Goal: Task Accomplishment & Management: Manage account settings

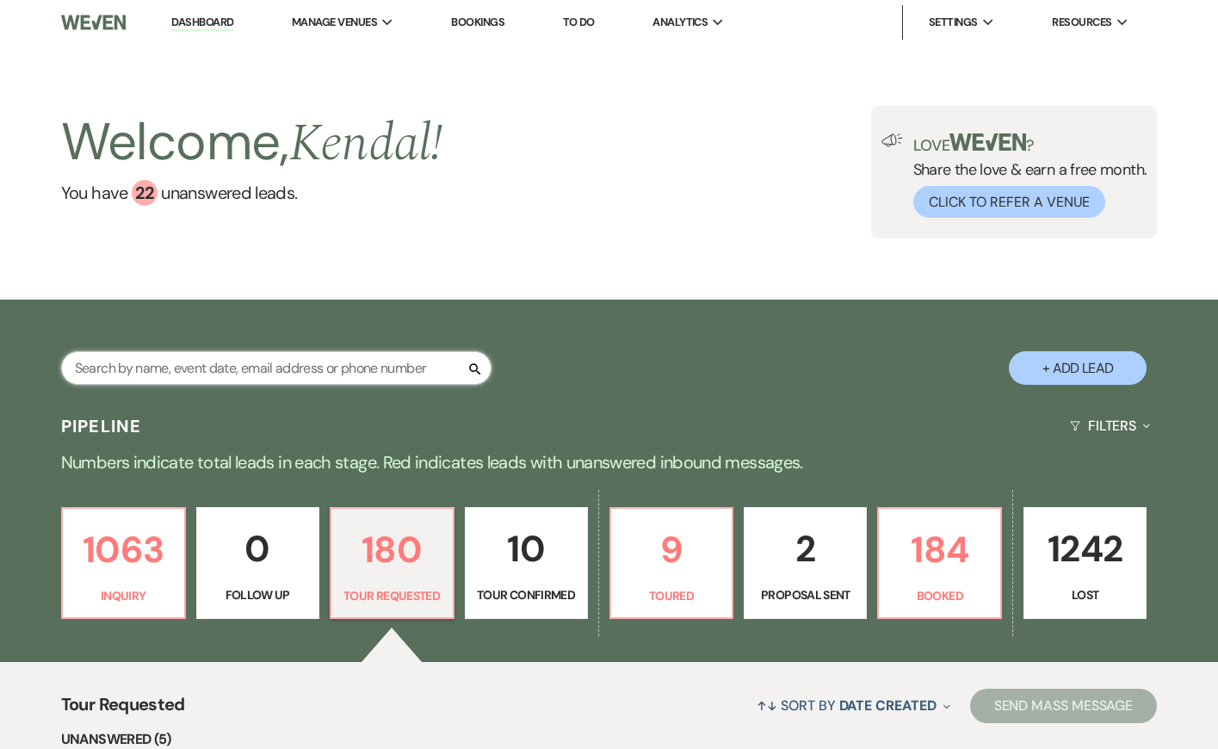
click at [338, 364] on input "text" at bounding box center [276, 368] width 431 height 34
type input "[PERSON_NAME]"
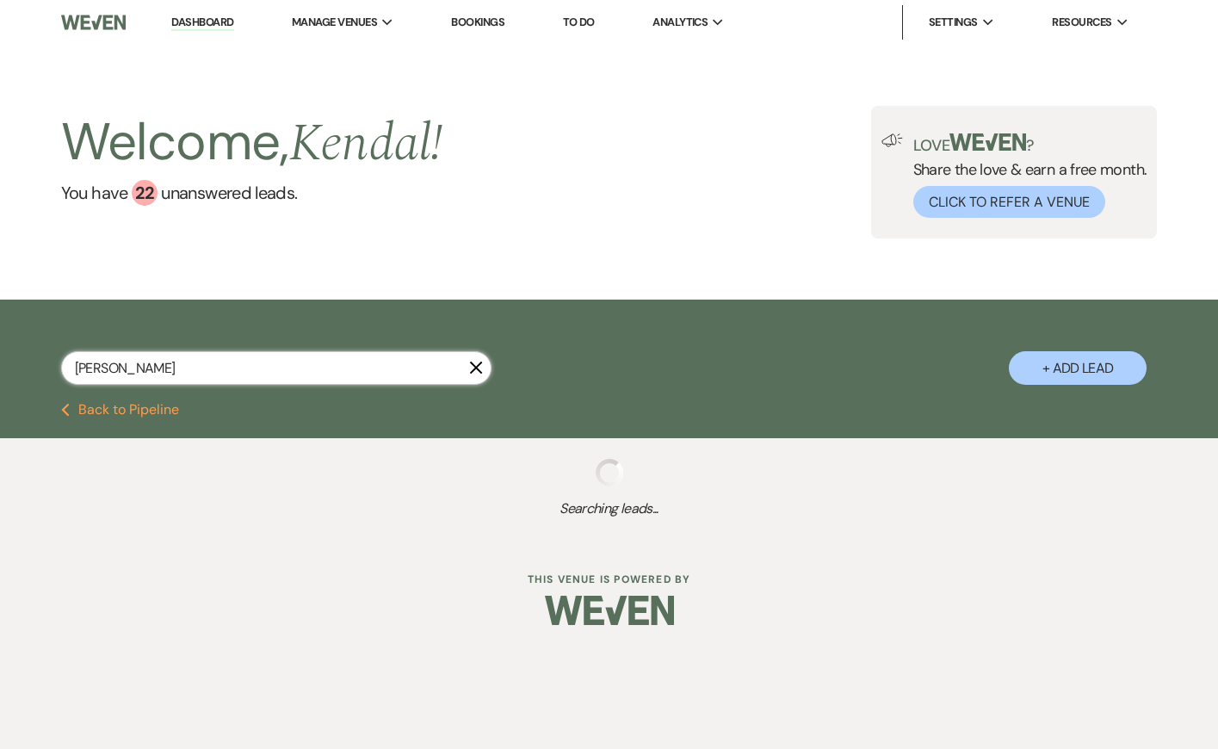
select select "8"
select select "4"
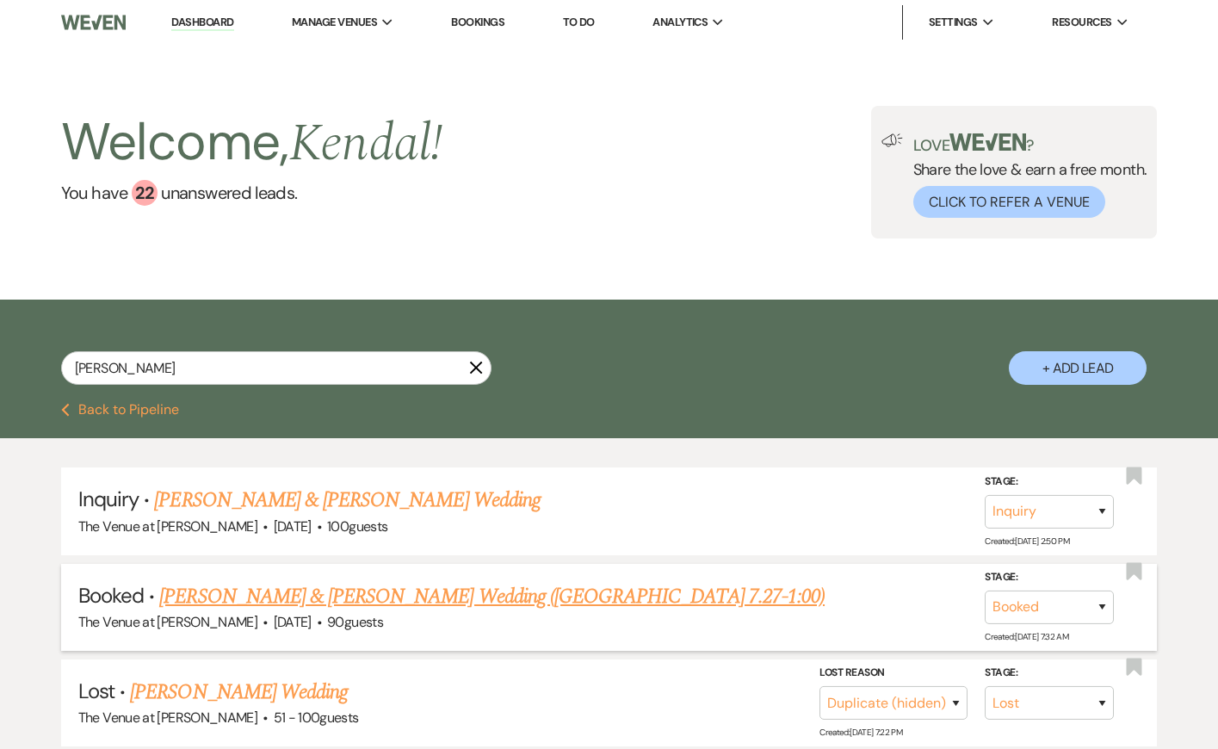
click at [320, 590] on link "[PERSON_NAME] & [PERSON_NAME] Wedding ([GEOGRAPHIC_DATA] 7.27-1:00)" at bounding box center [492, 596] width 666 height 31
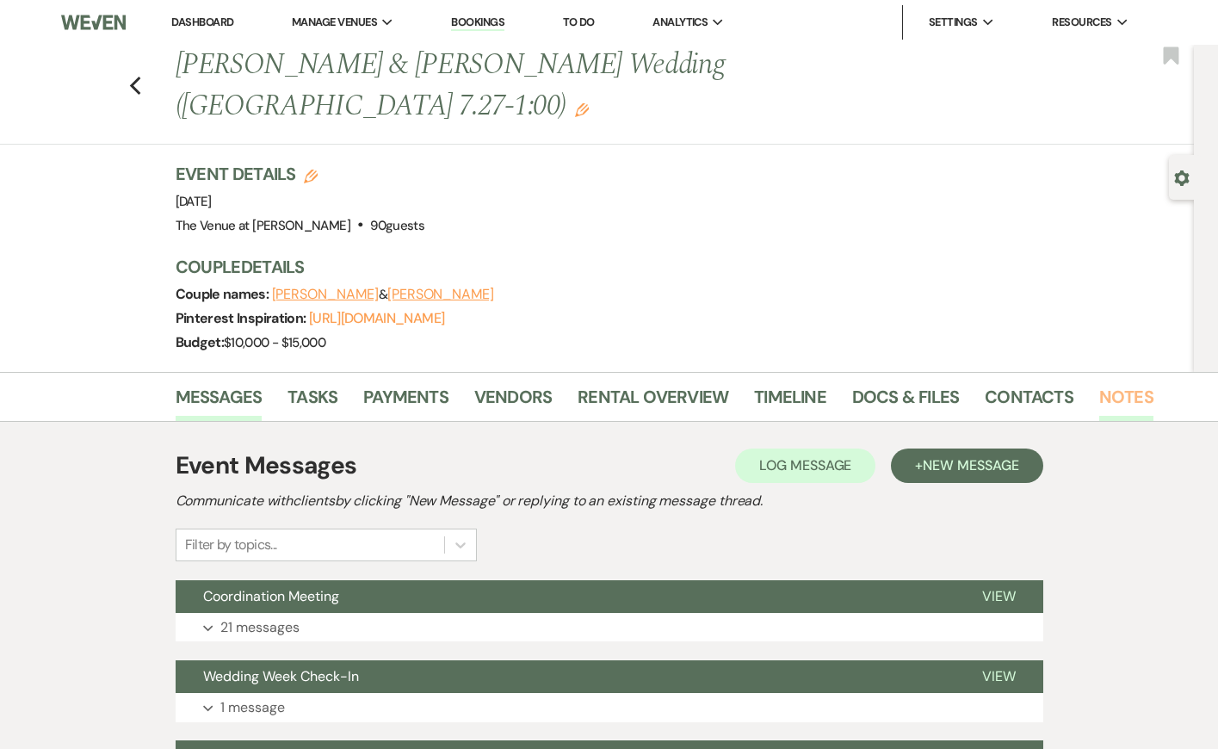
click at [1105, 383] on link "Notes" at bounding box center [1127, 402] width 54 height 38
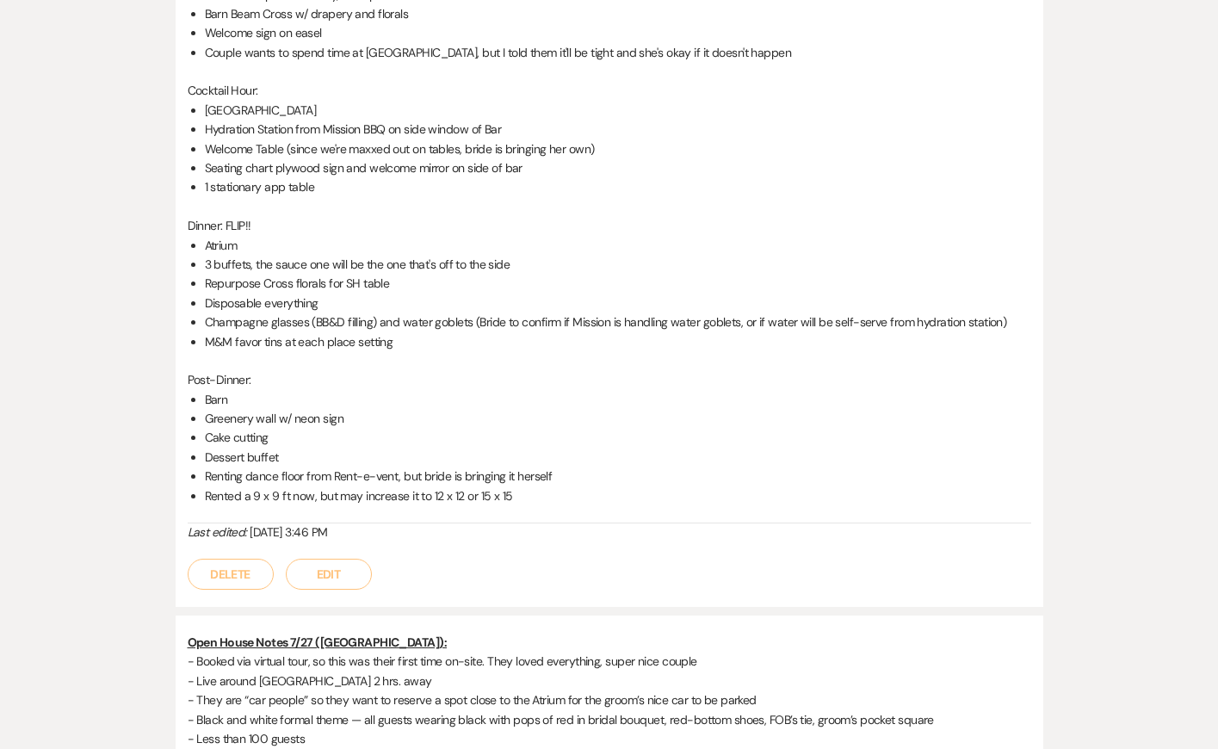
scroll to position [1135, 0]
drag, startPoint x: 244, startPoint y: 425, endPoint x: 643, endPoint y: 428, distance: 399.5
click at [643, 466] on li "Renting dance floor from Rent-e-vent, but bride is bringing it herself" at bounding box center [618, 475] width 827 height 19
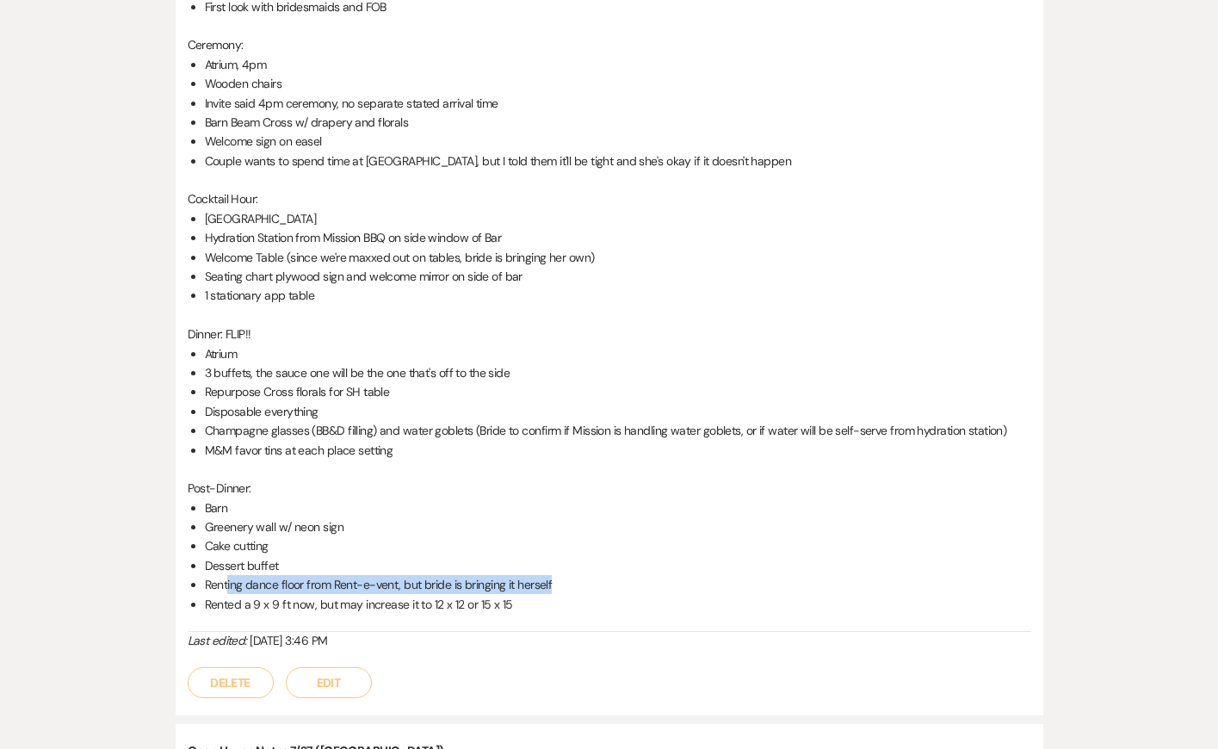
scroll to position [1155, 0]
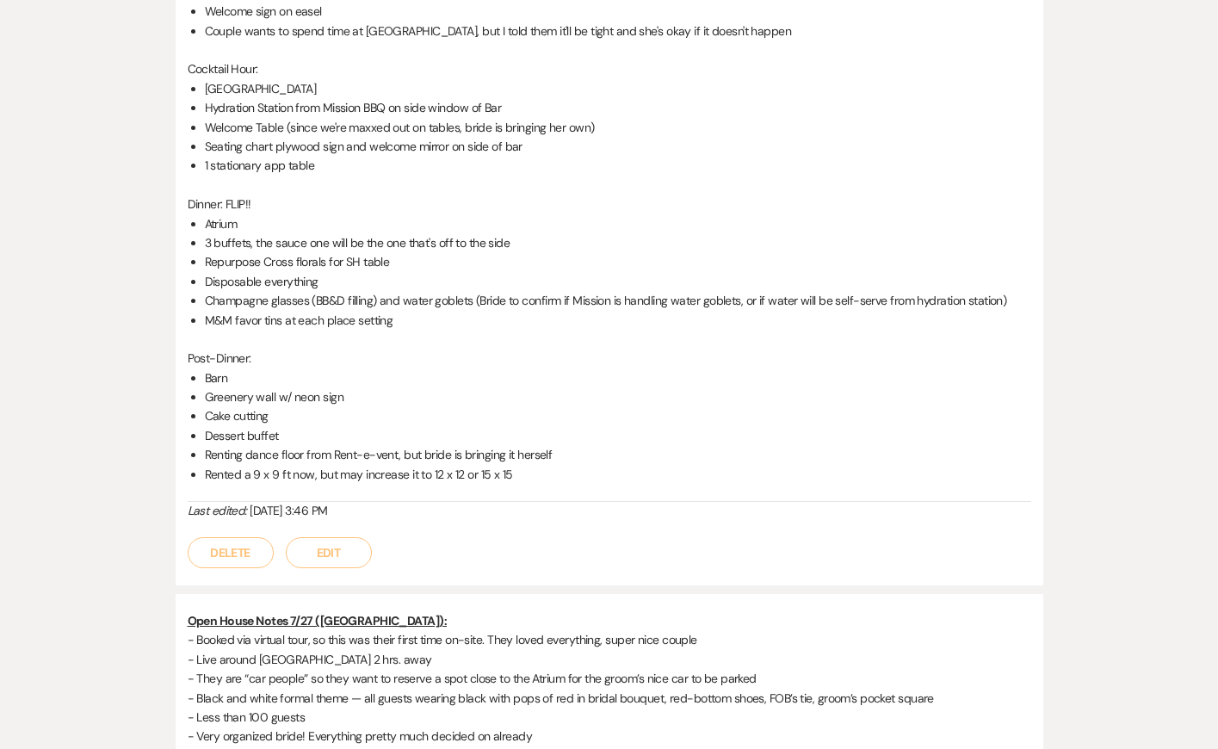
click at [100, 201] on div "Messages Tasks Payments Vendors Rental Overview Timeline Docs & Files Contacts …" at bounding box center [609, 233] width 1218 height 2035
click at [282, 118] on li "Welcome Table (since we're maxxed out on tables, bride is bringing her own)" at bounding box center [618, 127] width 827 height 19
click at [298, 156] on li "1 stationary app table" at bounding box center [618, 165] width 827 height 19
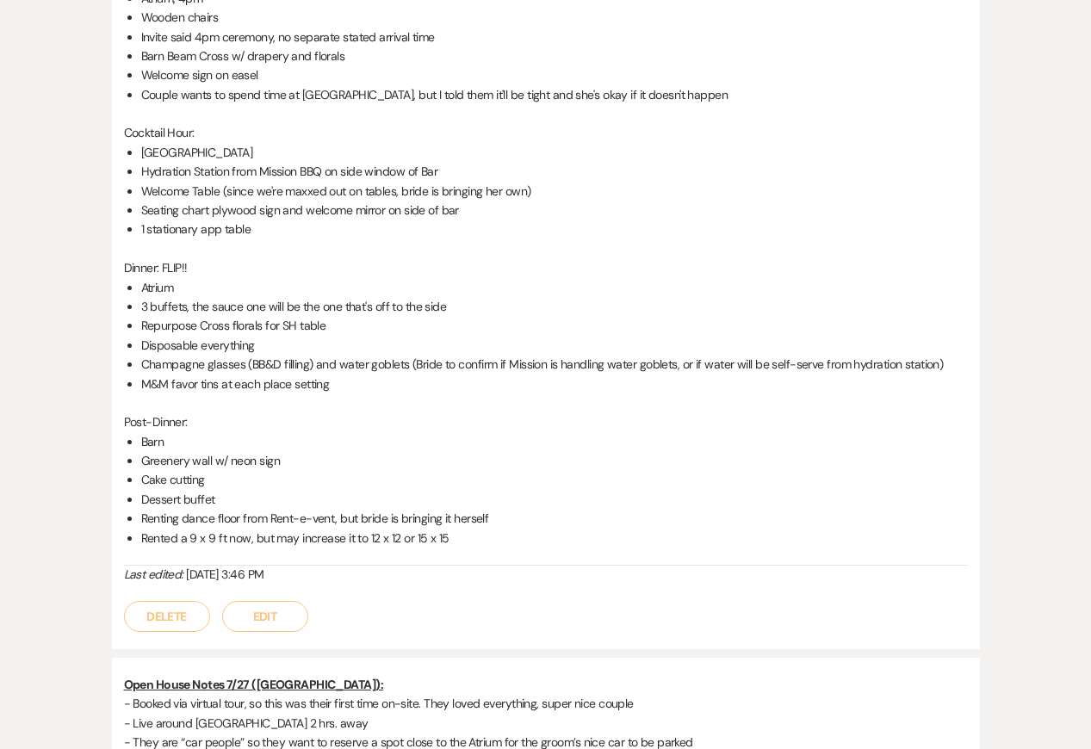
scroll to position [0, 0]
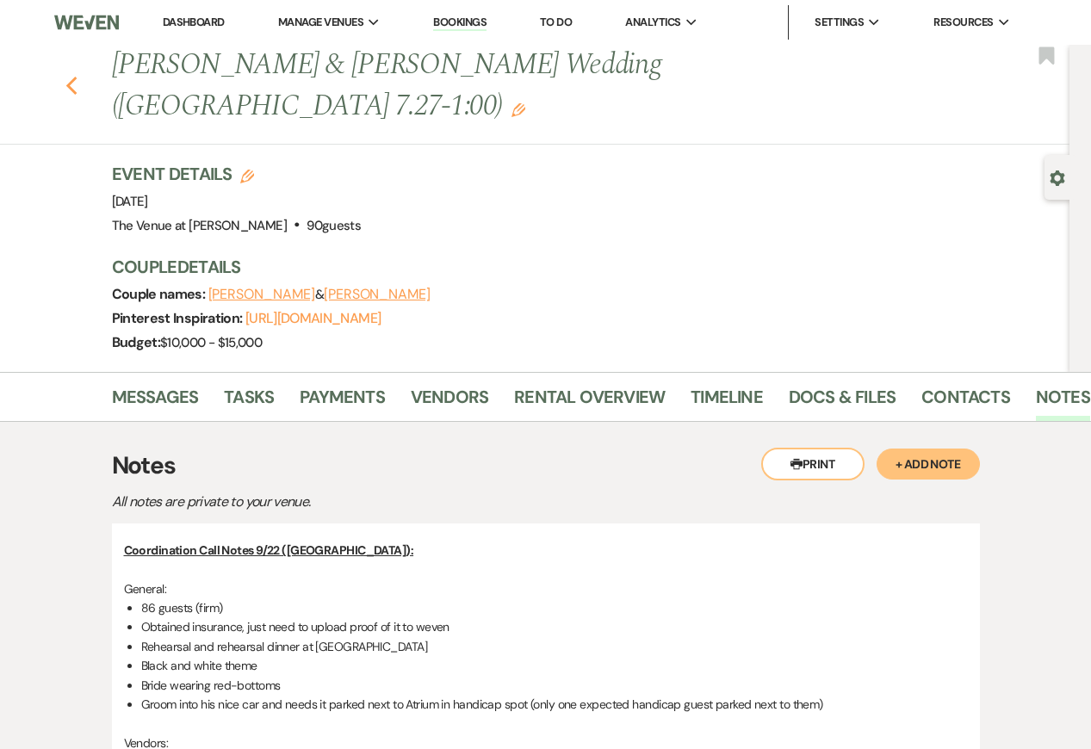
click at [72, 76] on icon "Previous" at bounding box center [71, 86] width 13 height 21
select select "8"
select select "4"
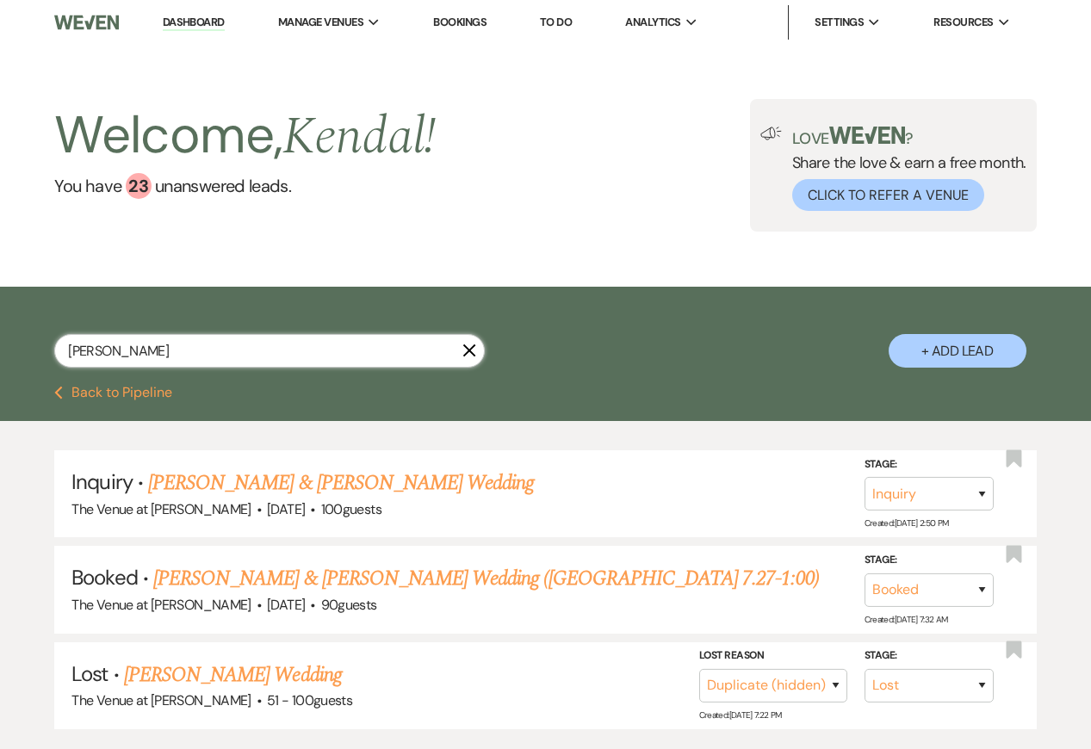
click at [216, 345] on input "[PERSON_NAME]" at bounding box center [269, 351] width 431 height 34
type input "mina"
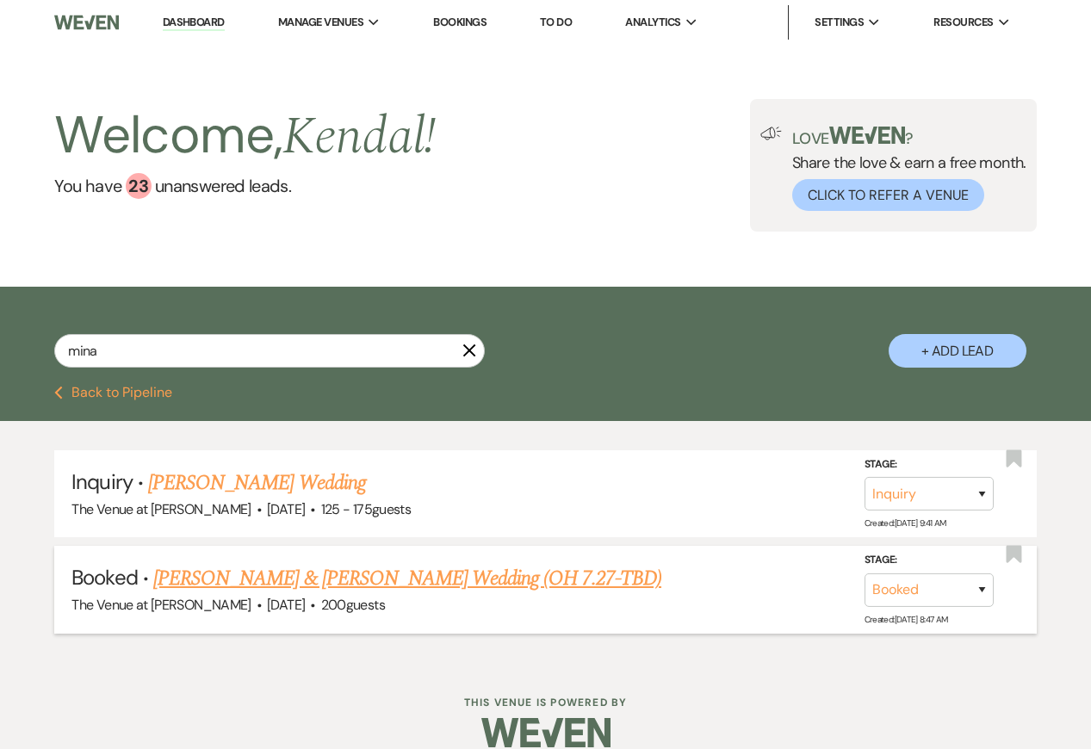
click at [319, 583] on link "[PERSON_NAME] & [PERSON_NAME] Wedding (OH 7.27-TBD)" at bounding box center [407, 578] width 508 height 31
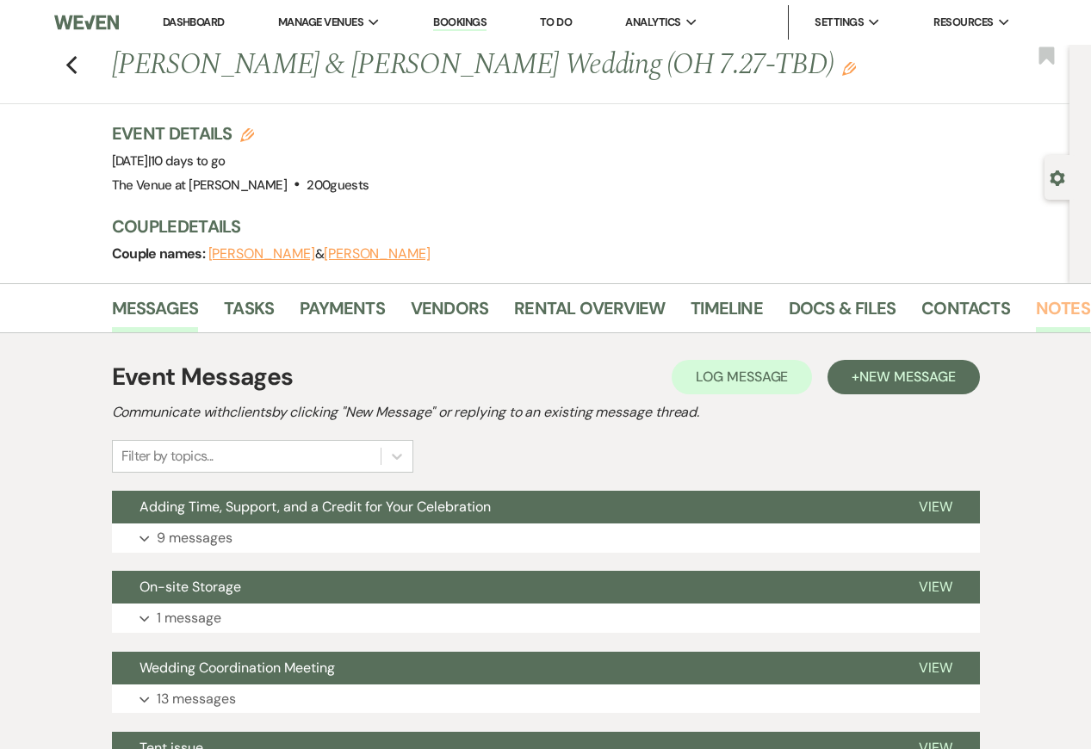
click at [1052, 309] on link "Notes" at bounding box center [1063, 313] width 54 height 38
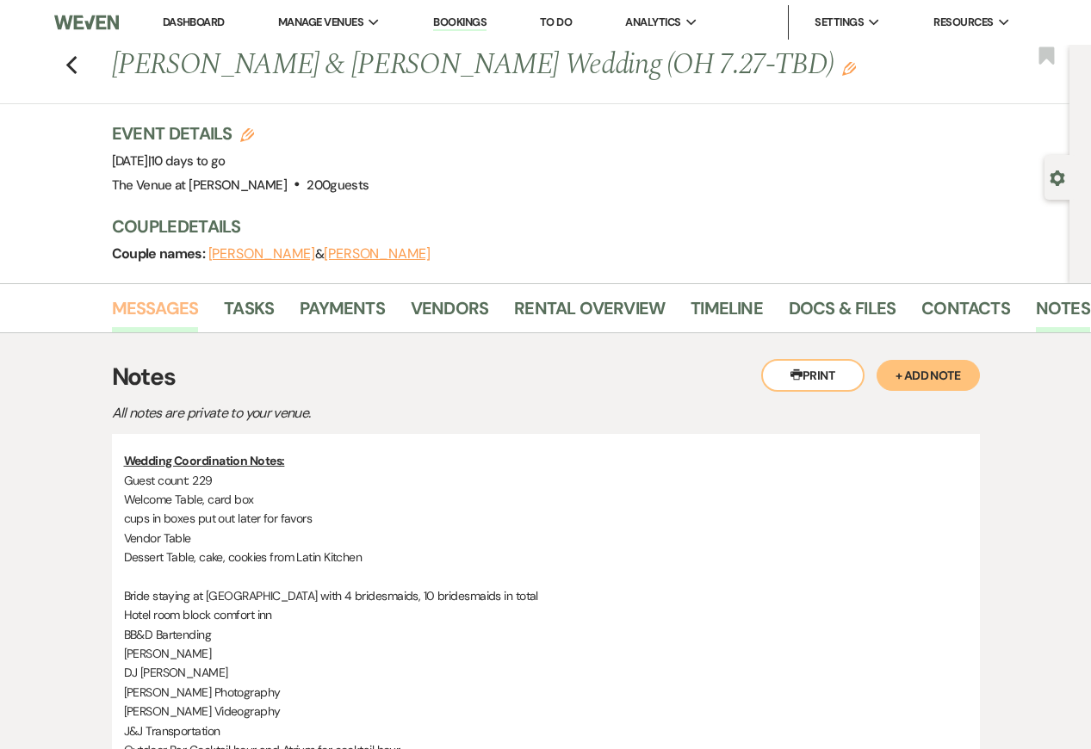
click at [146, 317] on link "Messages" at bounding box center [155, 313] width 87 height 38
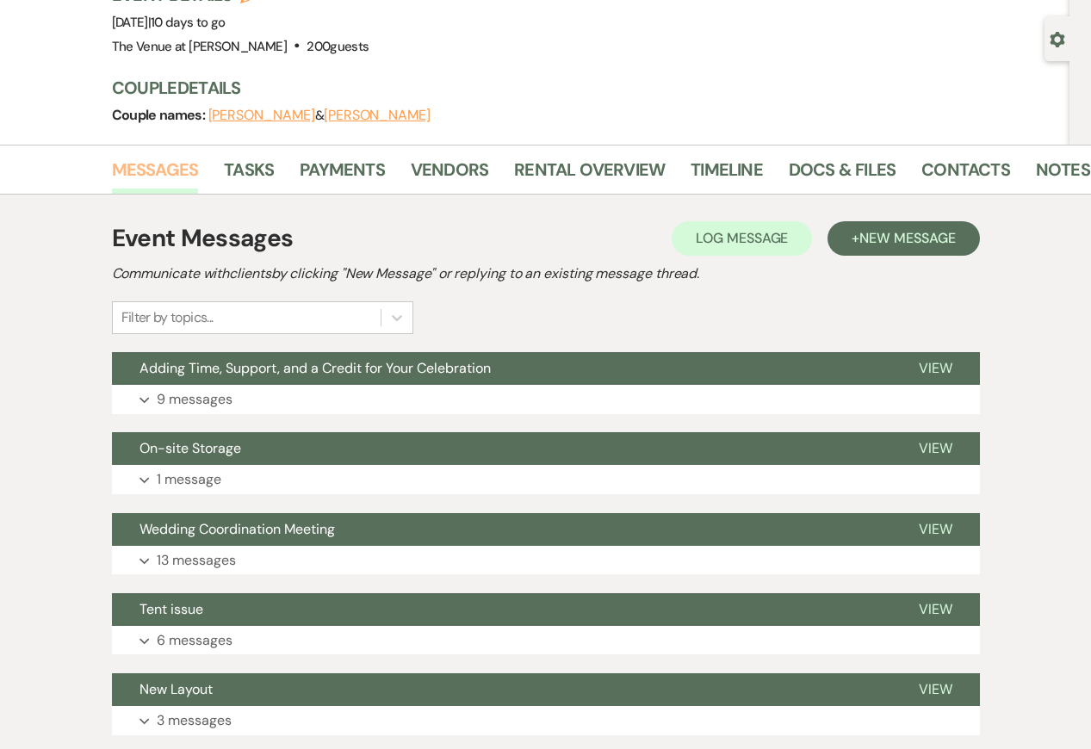
scroll to position [172, 0]
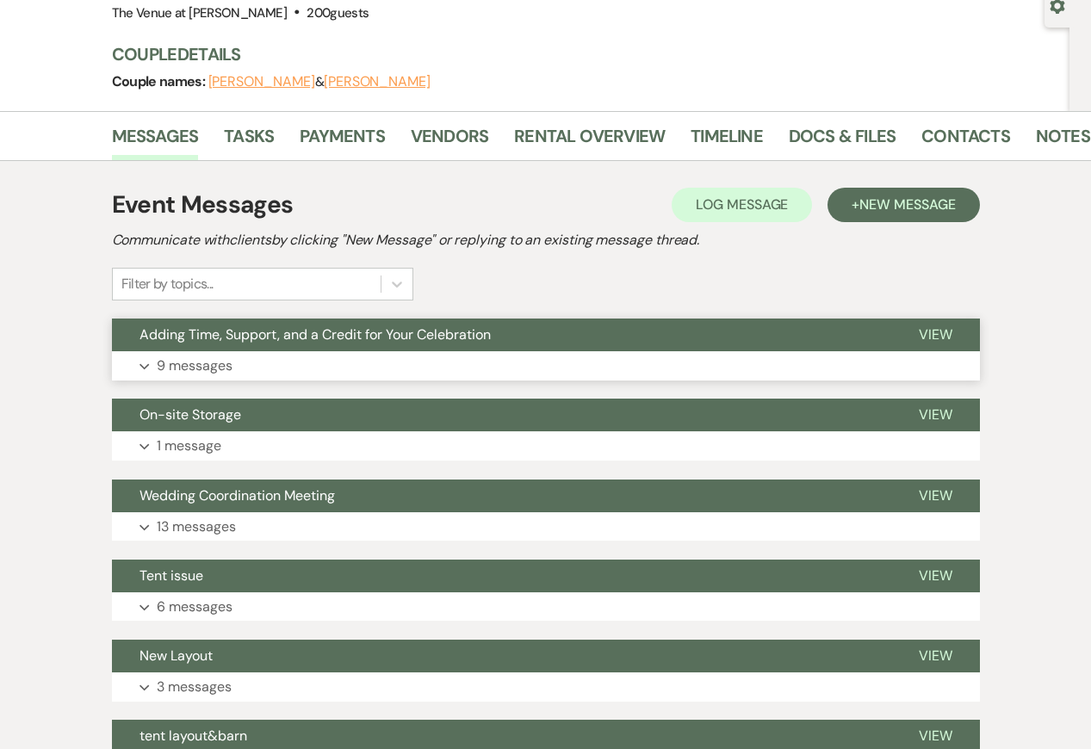
click at [192, 356] on p "9 messages" at bounding box center [195, 366] width 76 height 22
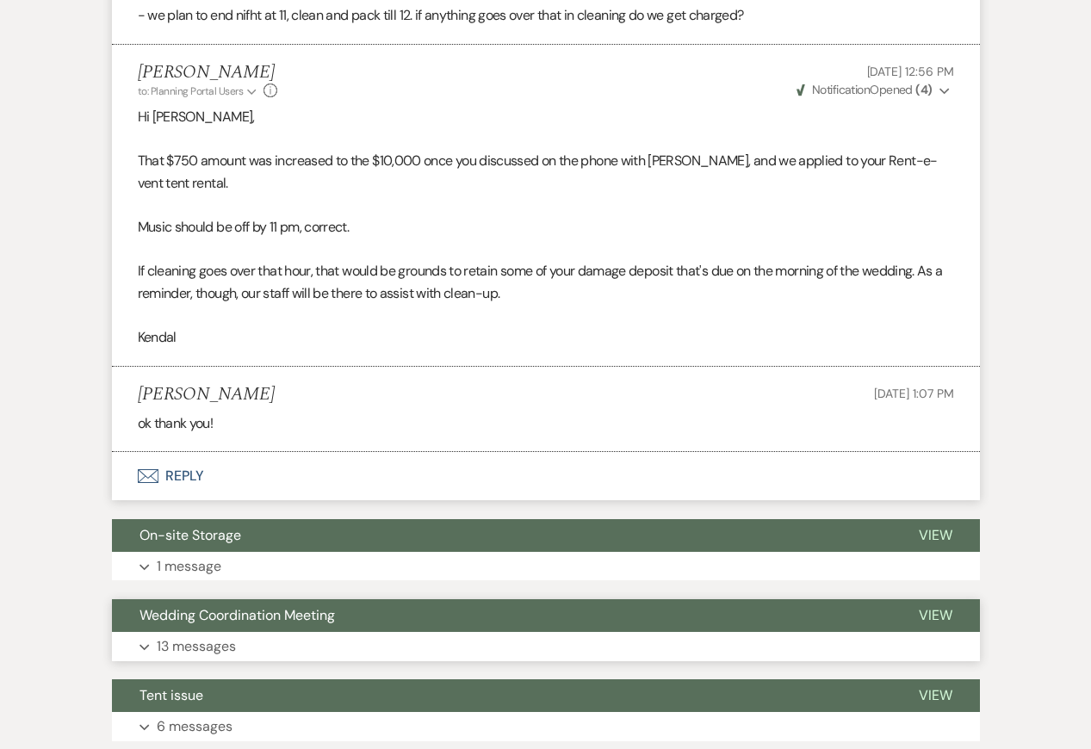
click at [328, 637] on button "Expand 13 messages" at bounding box center [546, 646] width 868 height 29
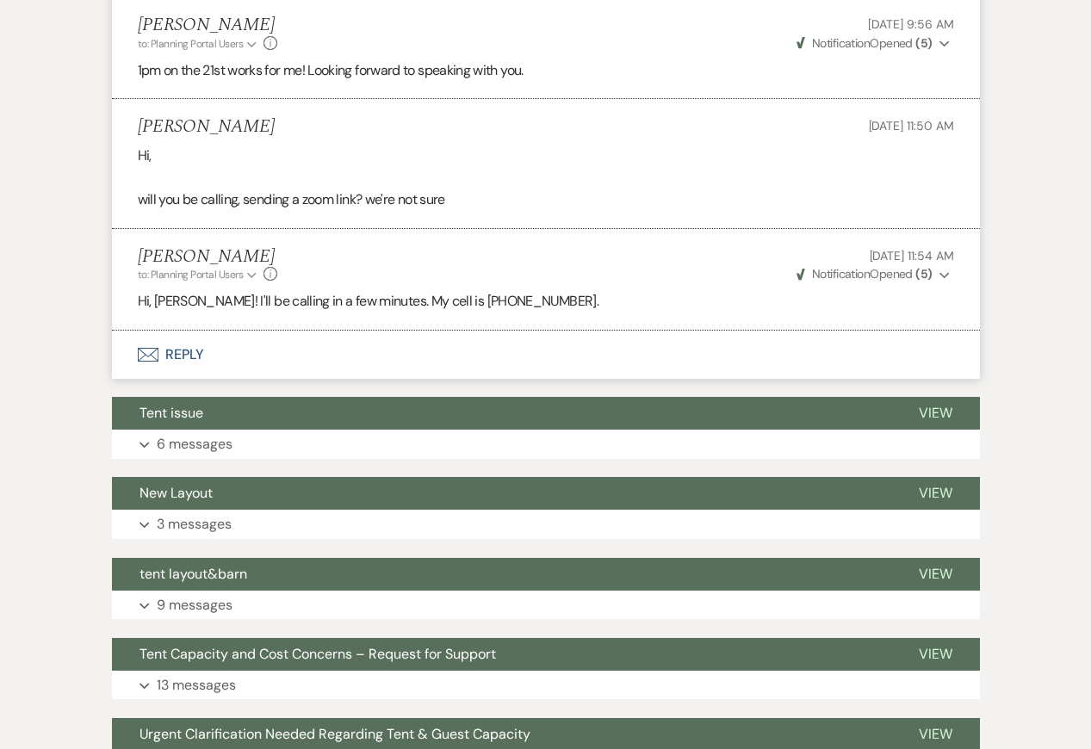
scroll to position [5035, 0]
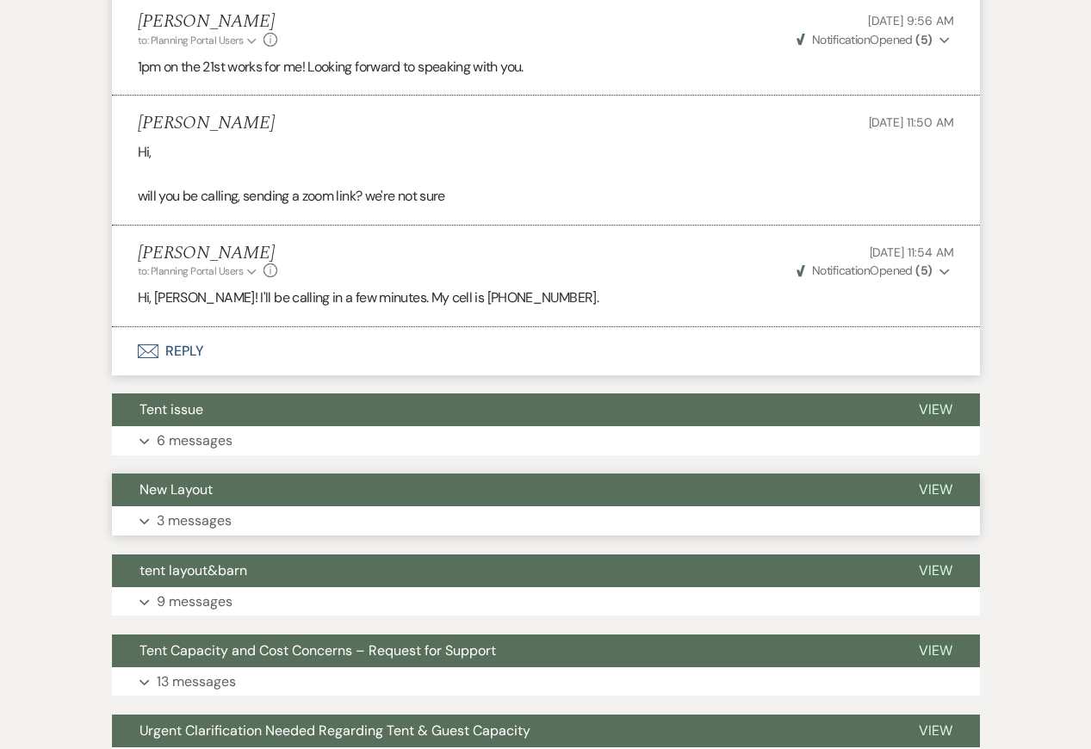
click at [272, 518] on button "Expand 3 messages" at bounding box center [546, 520] width 868 height 29
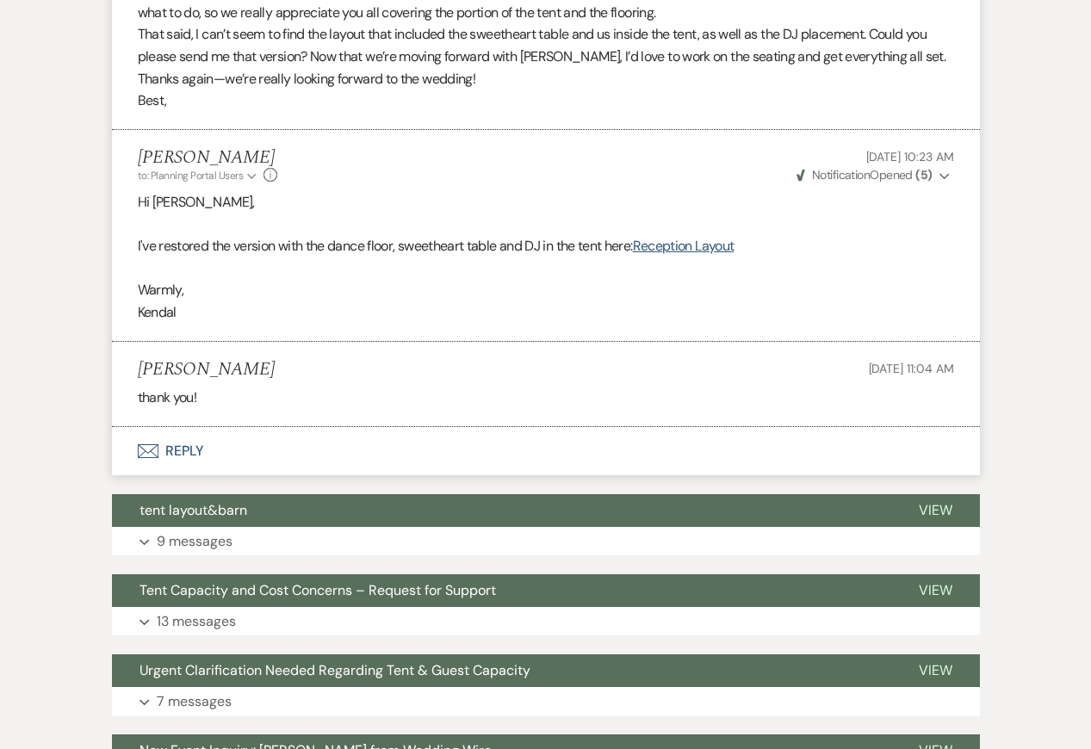
scroll to position [5658, 0]
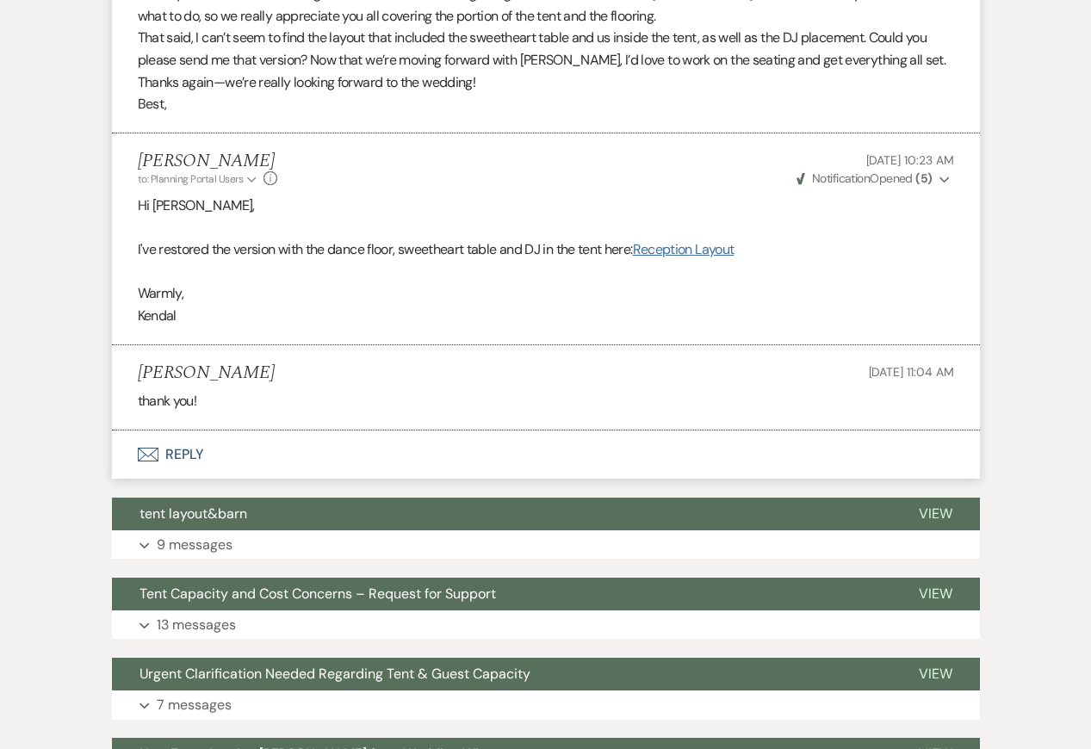
click at [679, 251] on link "Reception Layout" at bounding box center [684, 249] width 102 height 18
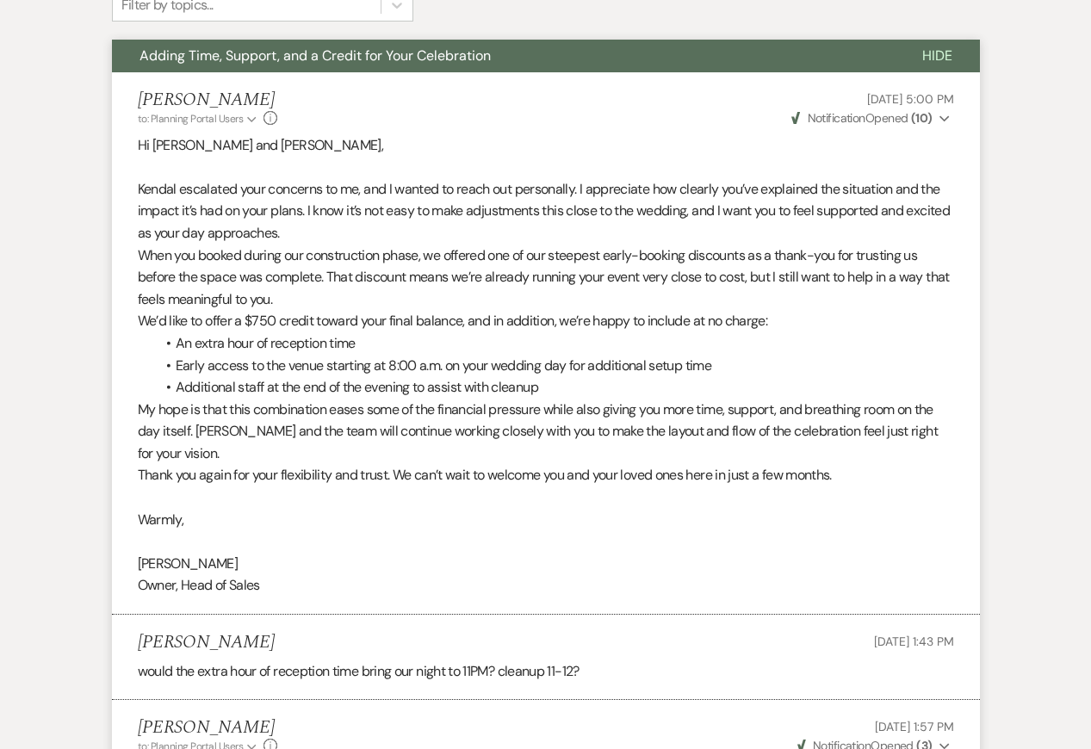
scroll to position [455, 0]
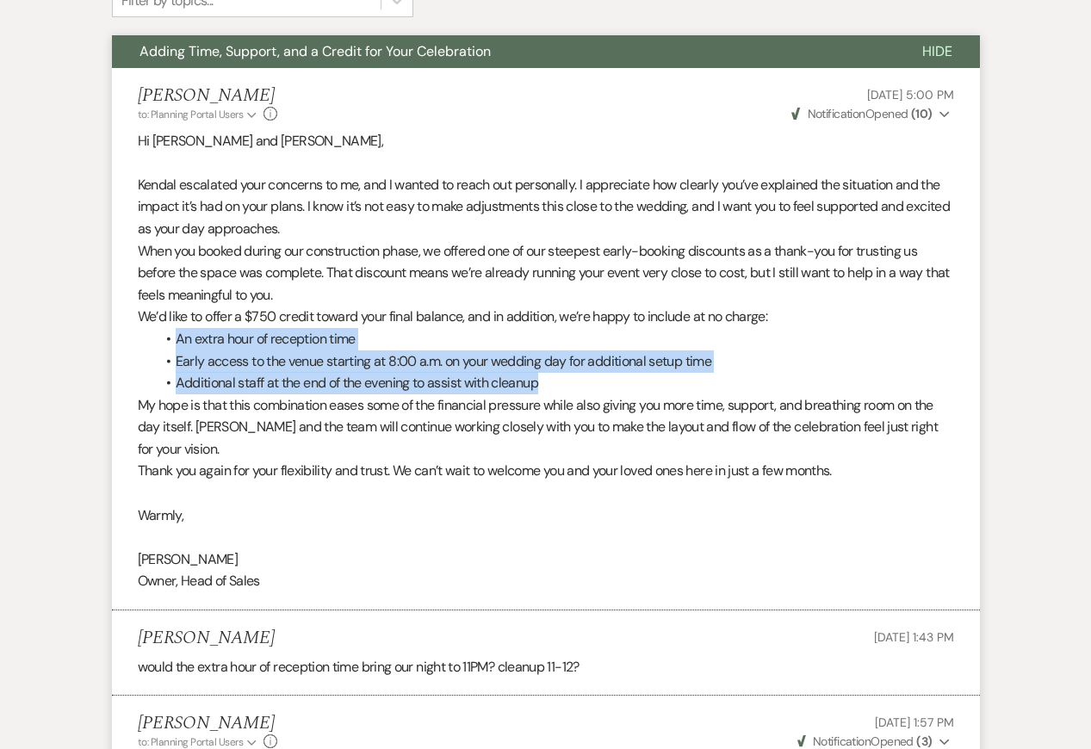
drag, startPoint x: 170, startPoint y: 338, endPoint x: 625, endPoint y: 385, distance: 457.8
click at [625, 385] on ul "An extra hour of reception time Early access to the venue starting at 8:00 a.m.…" at bounding box center [554, 361] width 799 height 66
click at [625, 386] on li "Additional staff at the end of the evening to assist with cleanup" at bounding box center [554, 383] width 799 height 22
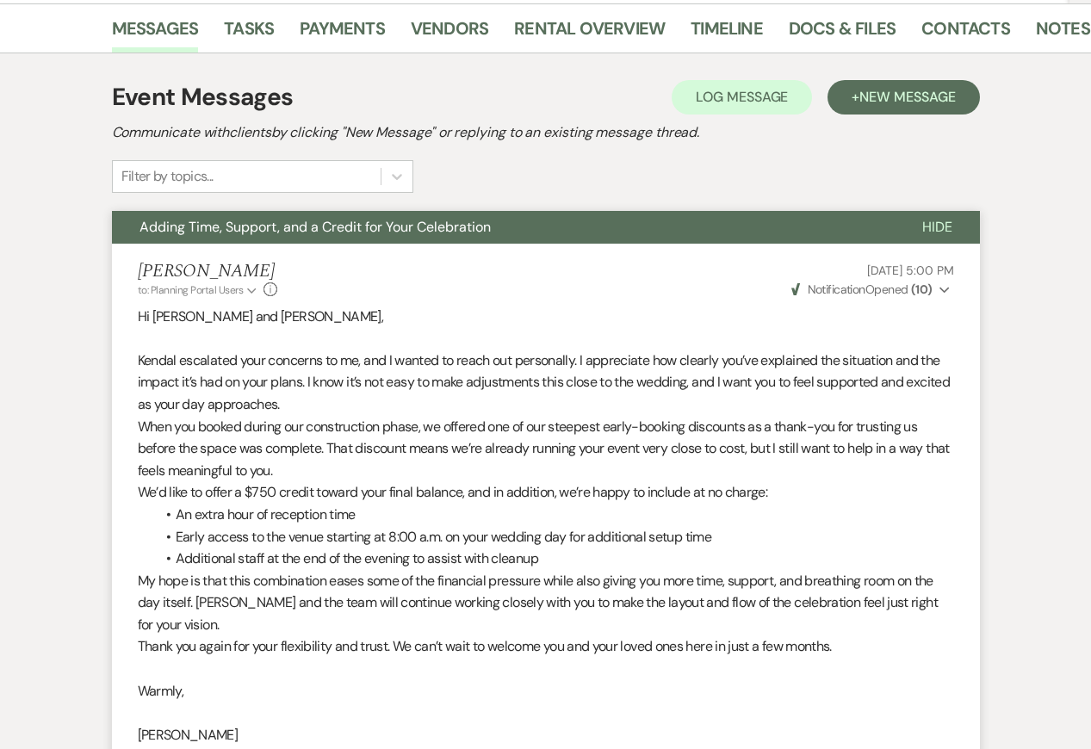
scroll to position [0, 0]
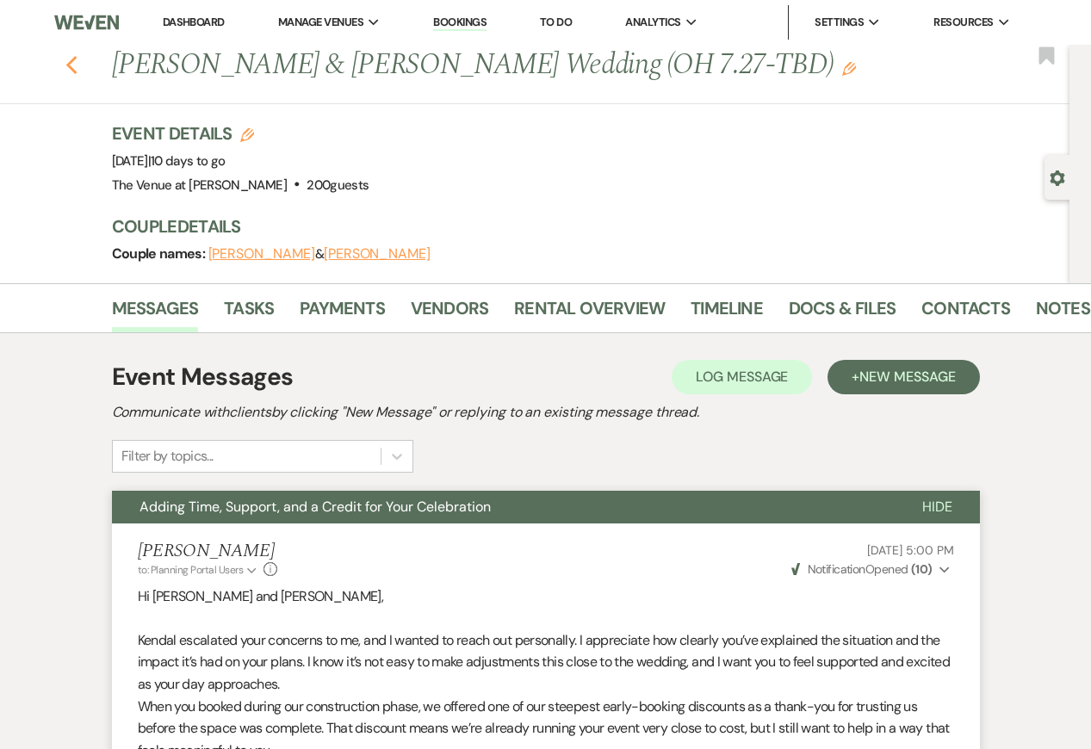
click at [71, 59] on use "button" at bounding box center [70, 65] width 11 height 19
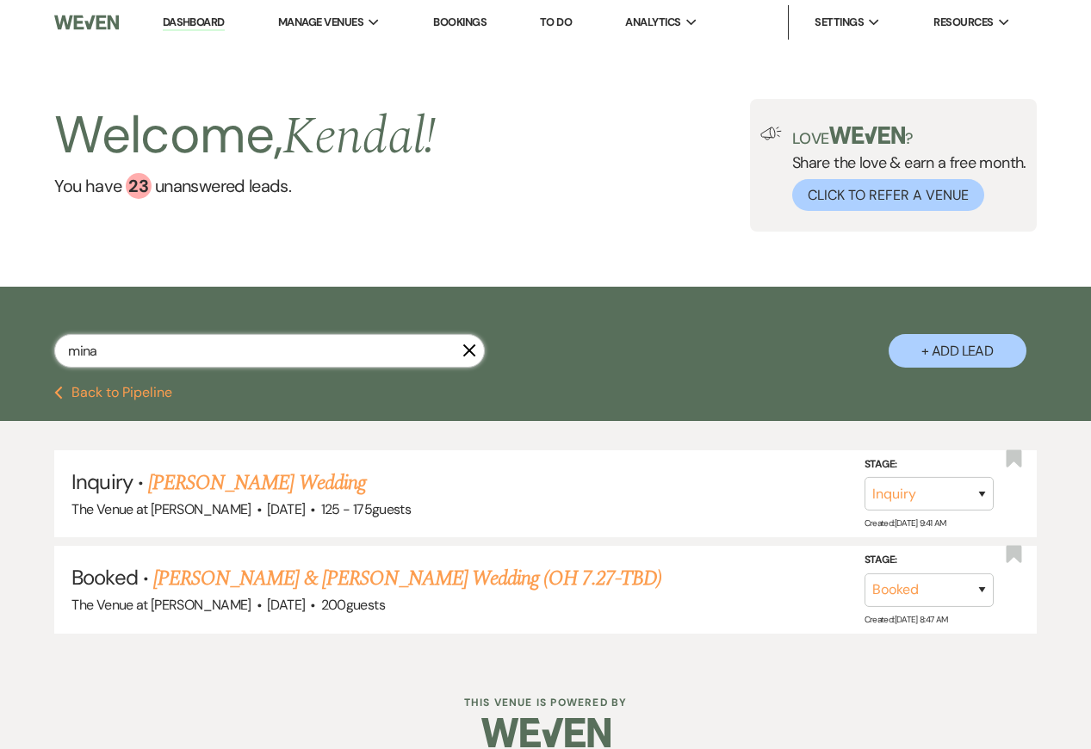
click at [167, 344] on input "mina" at bounding box center [269, 351] width 431 height 34
type input "mark"
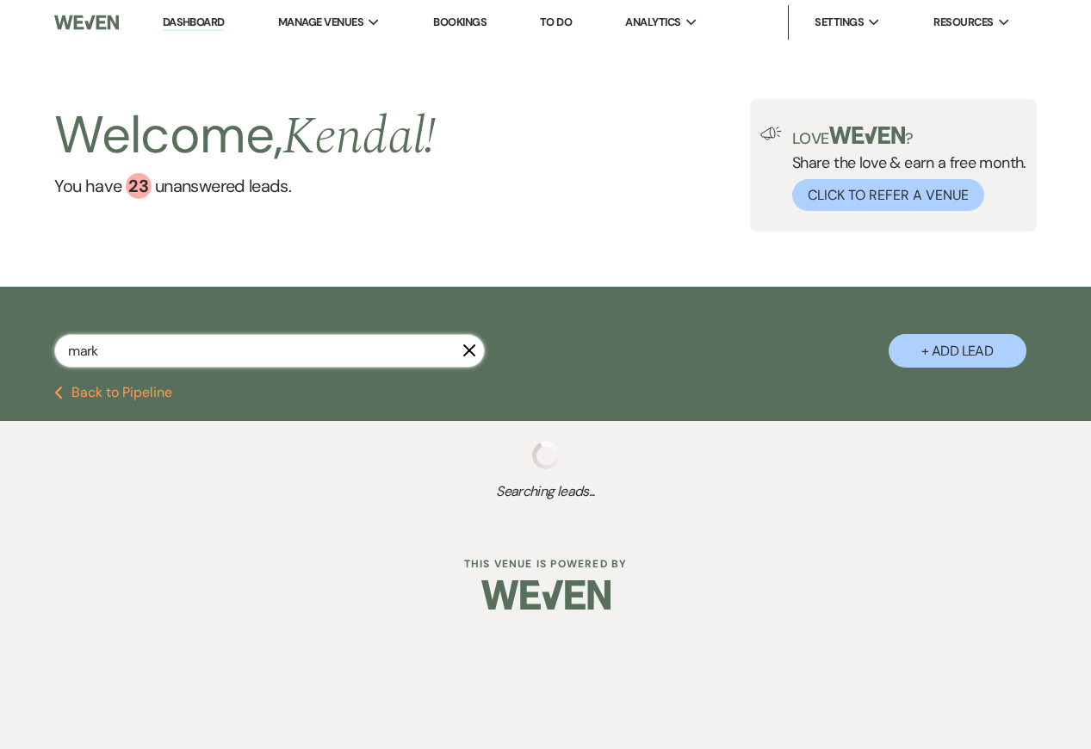
select select "8"
select select "5"
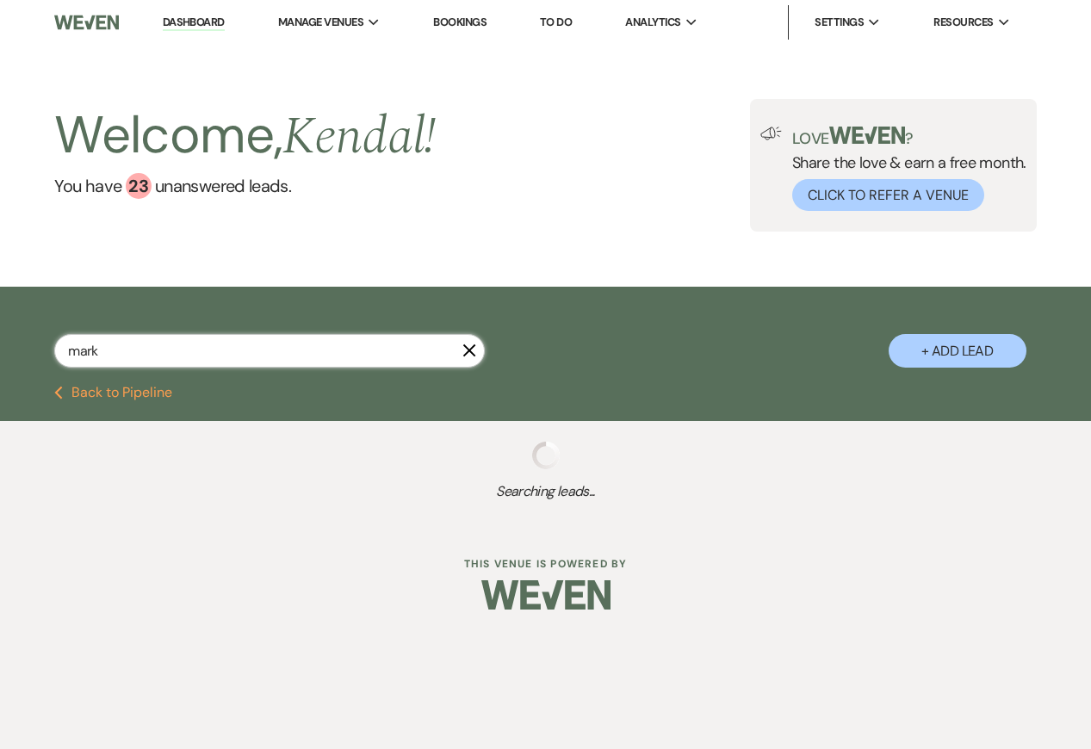
select select "8"
select select "5"
select select "8"
select select "11"
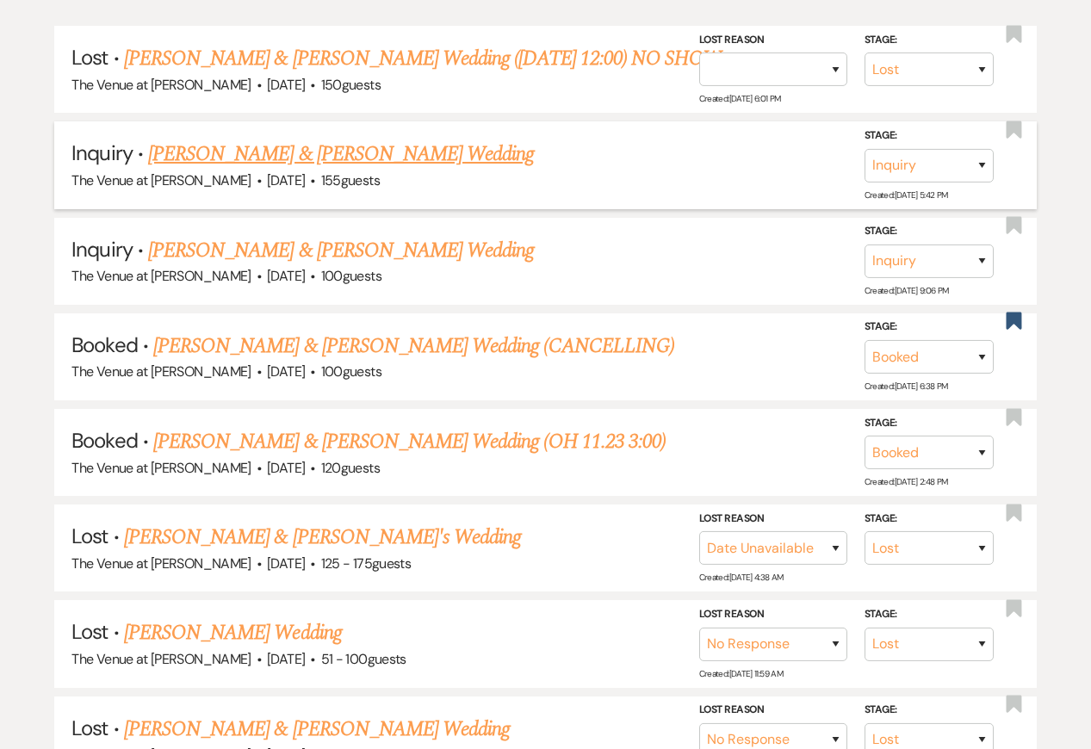
scroll to position [431, 0]
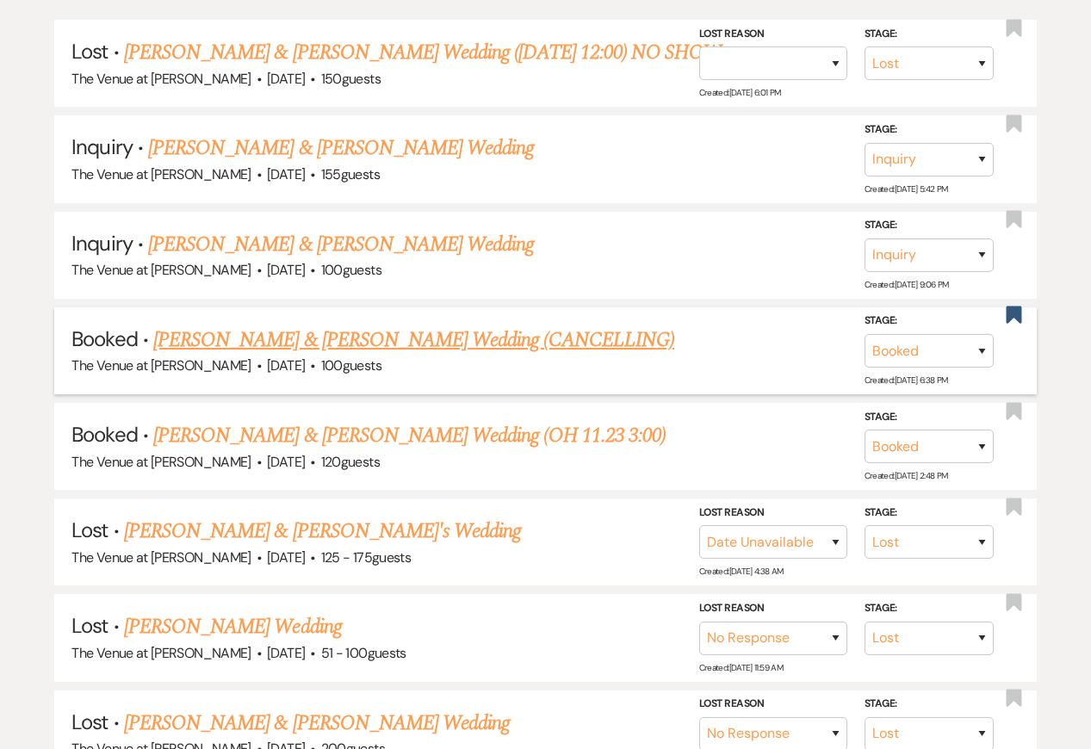
click at [491, 338] on link "[PERSON_NAME] & [PERSON_NAME] Wedding (CANCELLING)" at bounding box center [413, 340] width 521 height 31
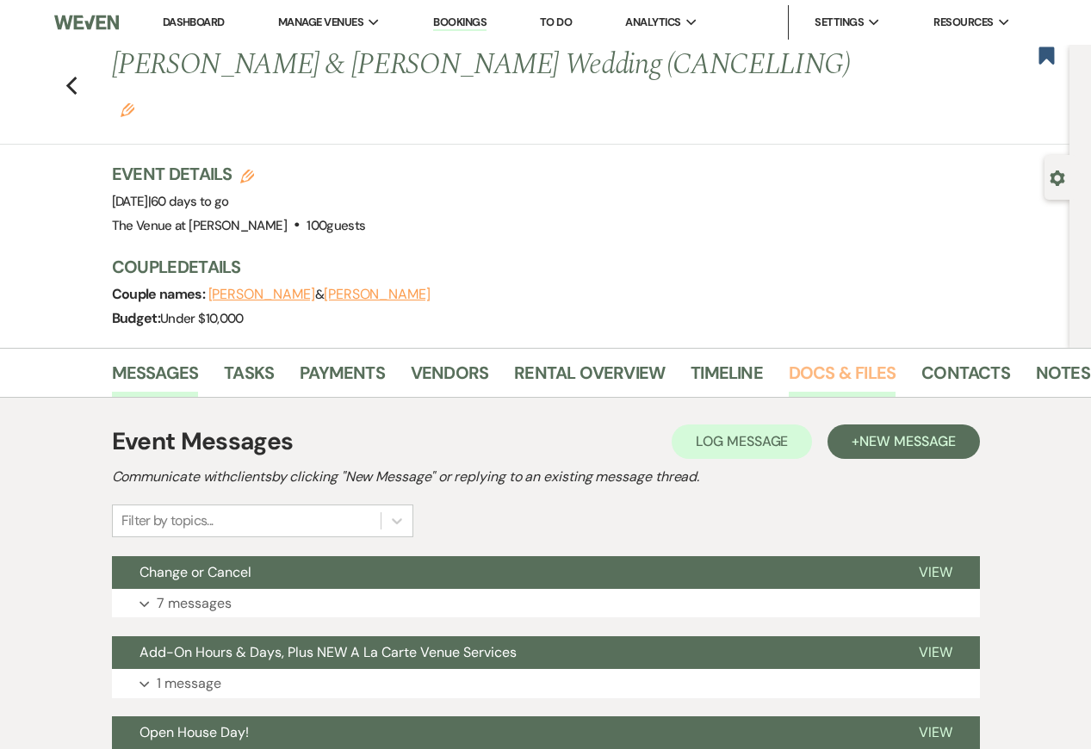
click at [820, 359] on link "Docs & Files" at bounding box center [842, 378] width 107 height 38
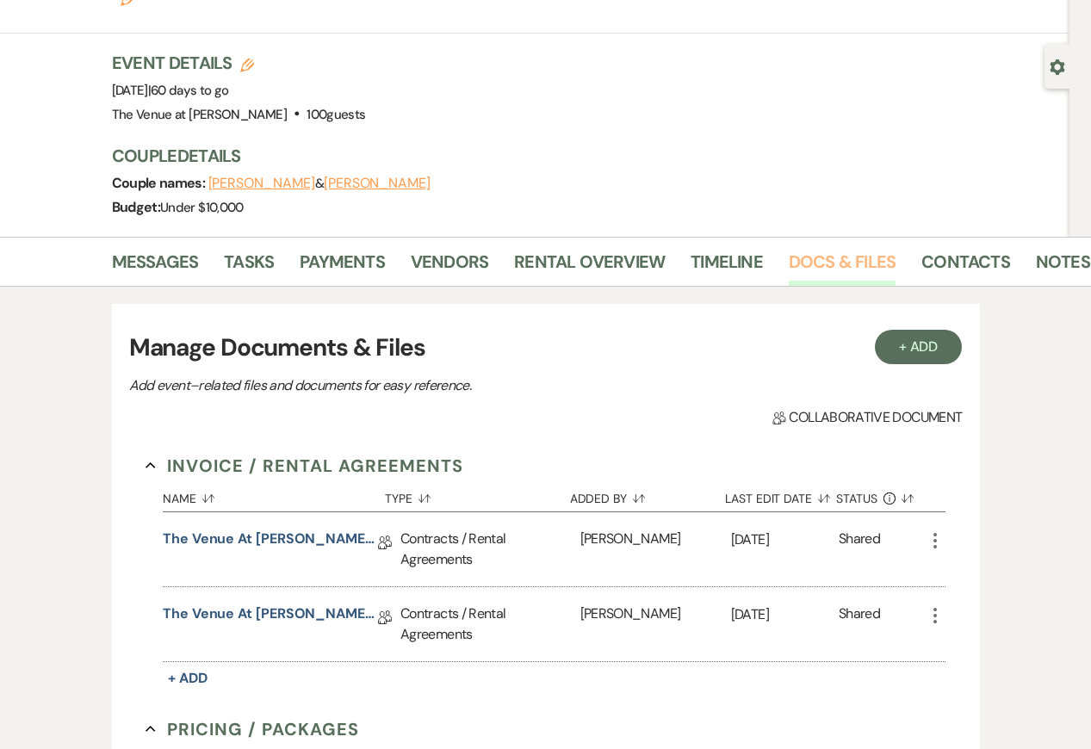
scroll to position [120, 0]
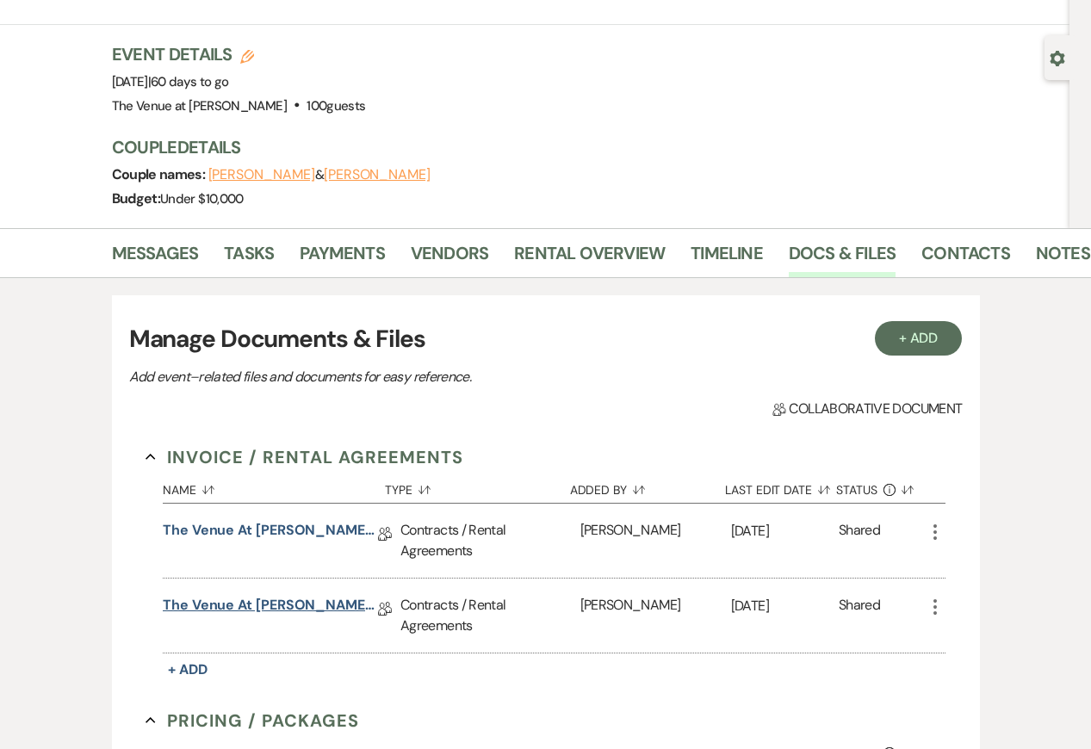
click at [306, 595] on link "The Venue at [PERSON_NAME] Cancellation Agreement ([DATE] [PERSON_NAME])" at bounding box center [270, 608] width 215 height 27
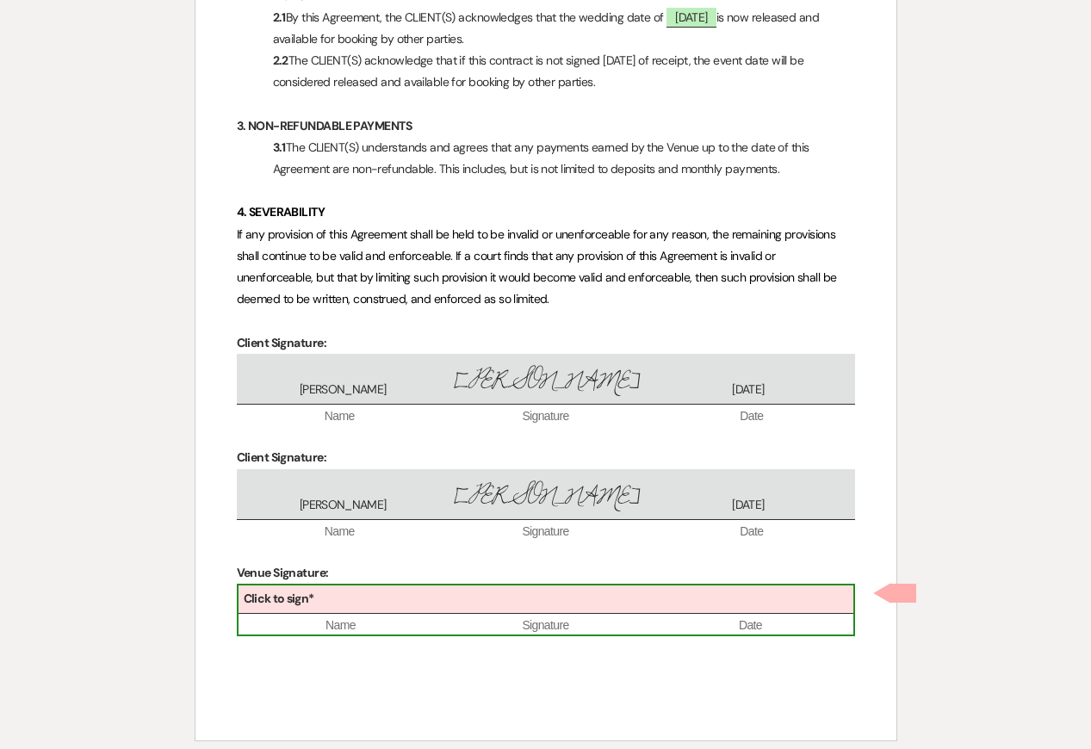
scroll to position [772, 0]
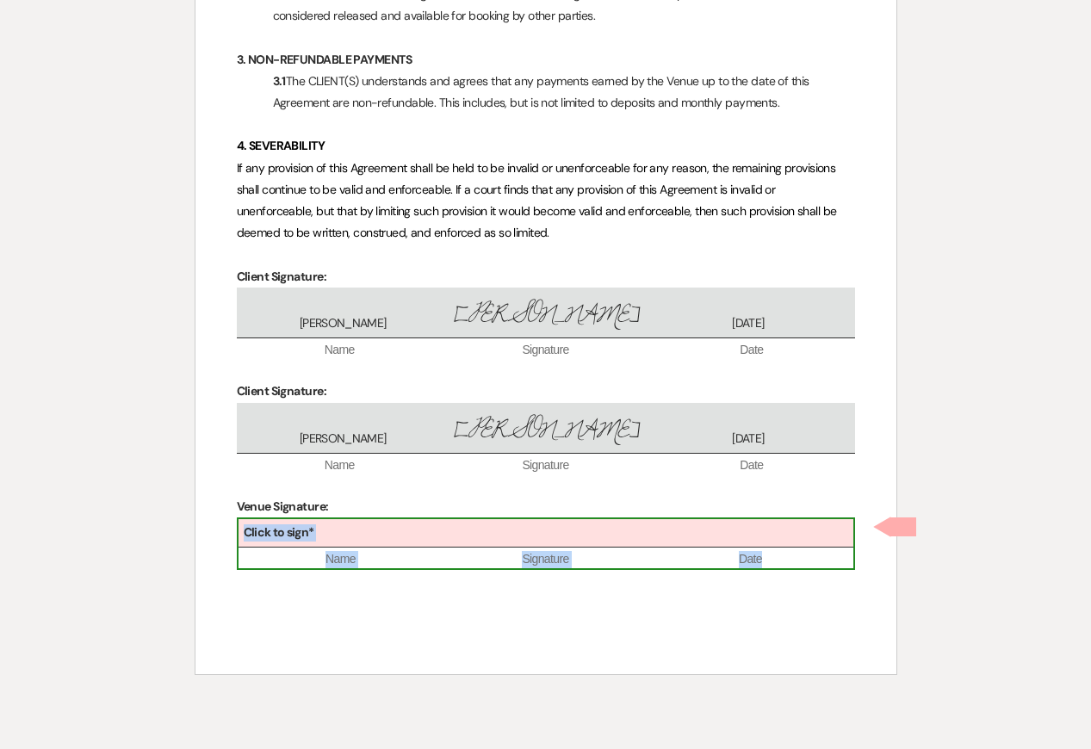
click at [312, 535] on b "Click to sign*" at bounding box center [279, 531] width 71 height 15
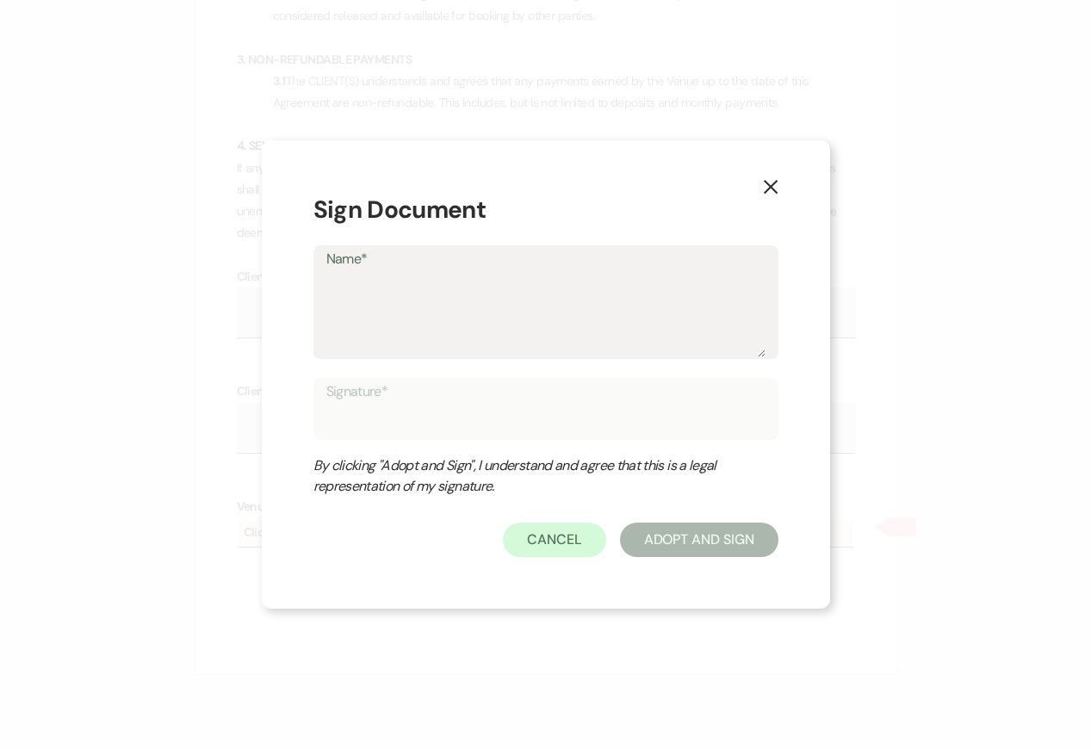
type textarea "K"
type input "K"
type textarea "Ke"
type input "Ke"
type textarea "[PERSON_NAME]"
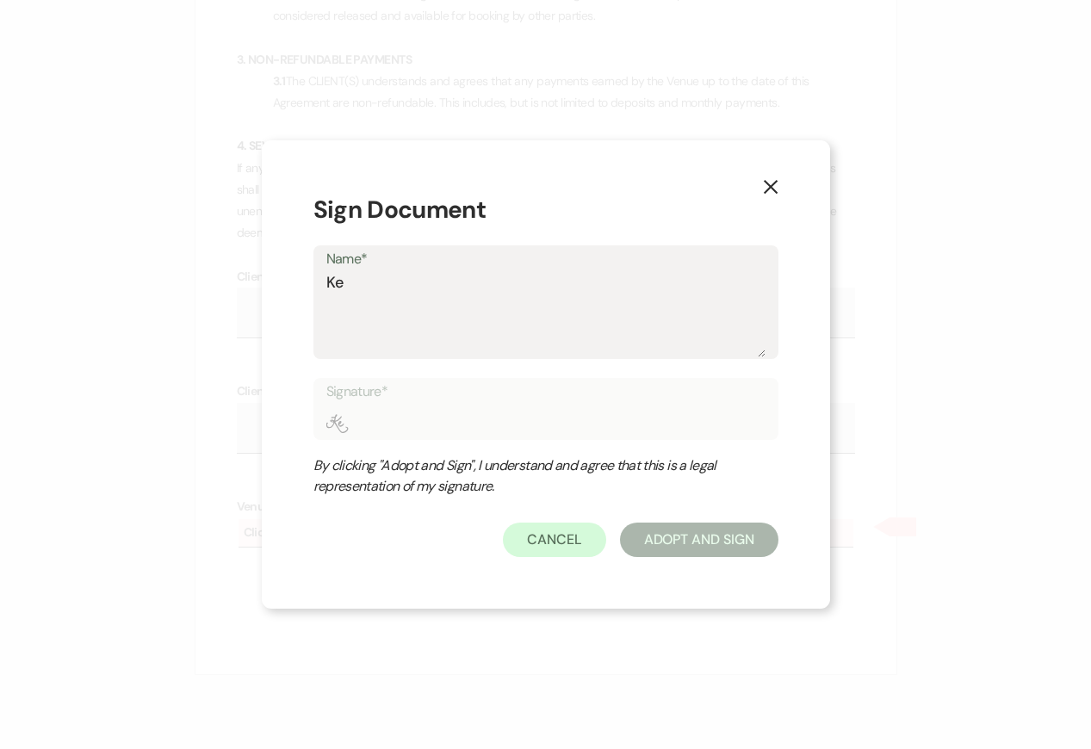
type input "[PERSON_NAME]"
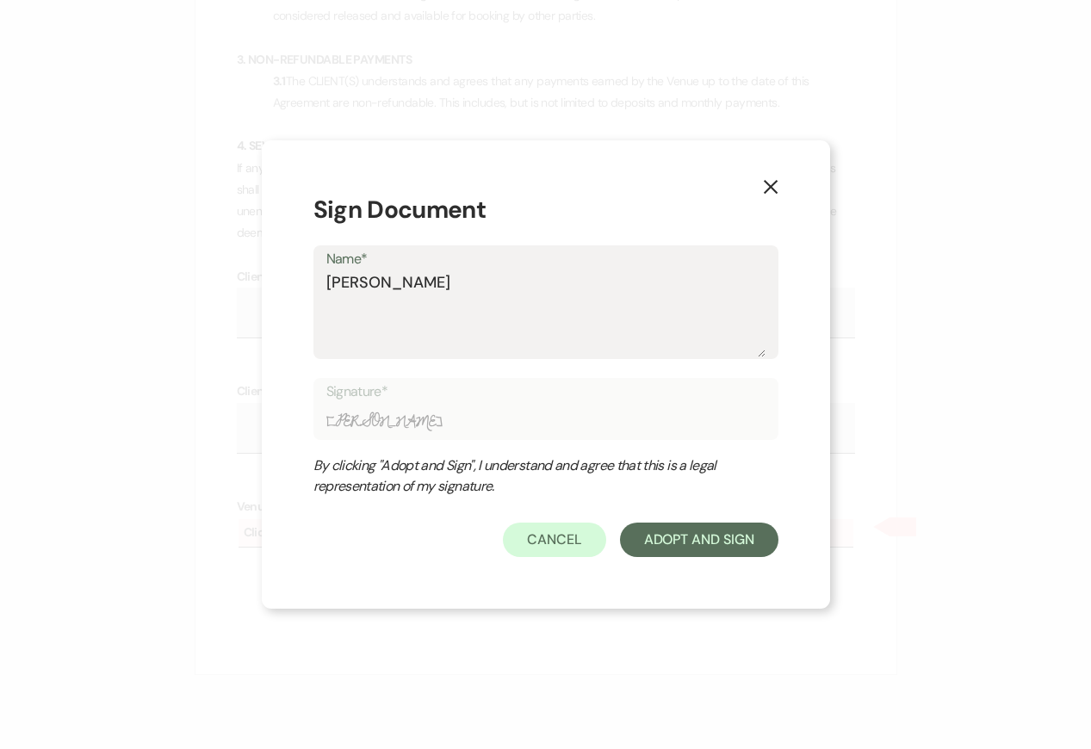
type textarea "Kend"
type input "Kend"
type textarea "Kenda"
type input "Kenda"
type textarea "Kendal"
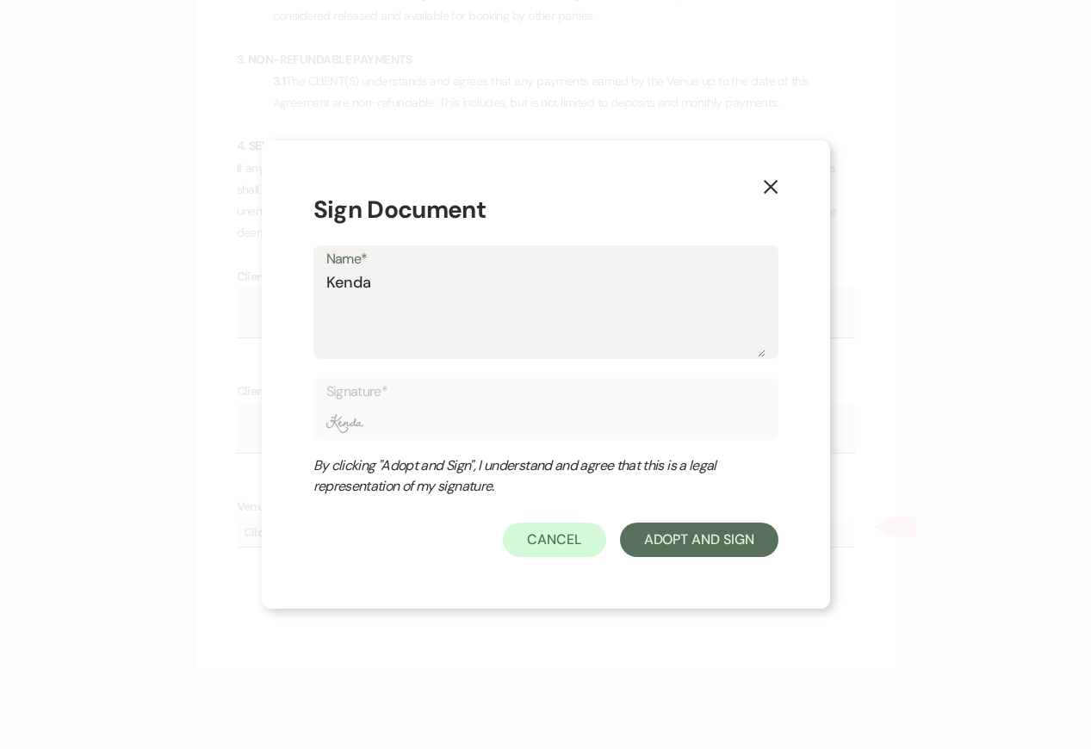
type input "Kendal"
type textarea "Kendal"
type input "Kendal"
type textarea "Kendal S"
type input "Kendal S"
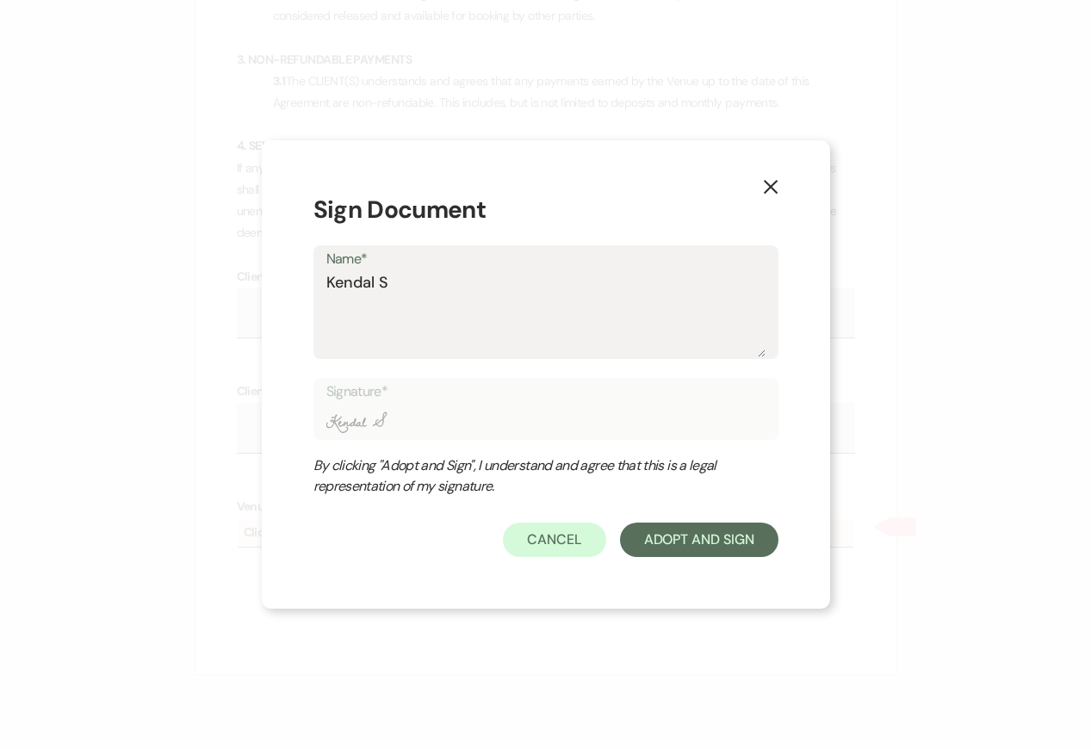
type textarea "Kendal St"
type input "Kendal St"
type textarea "Kendal Ste"
type input "Kendal Ste"
type textarea "Kendal Stef"
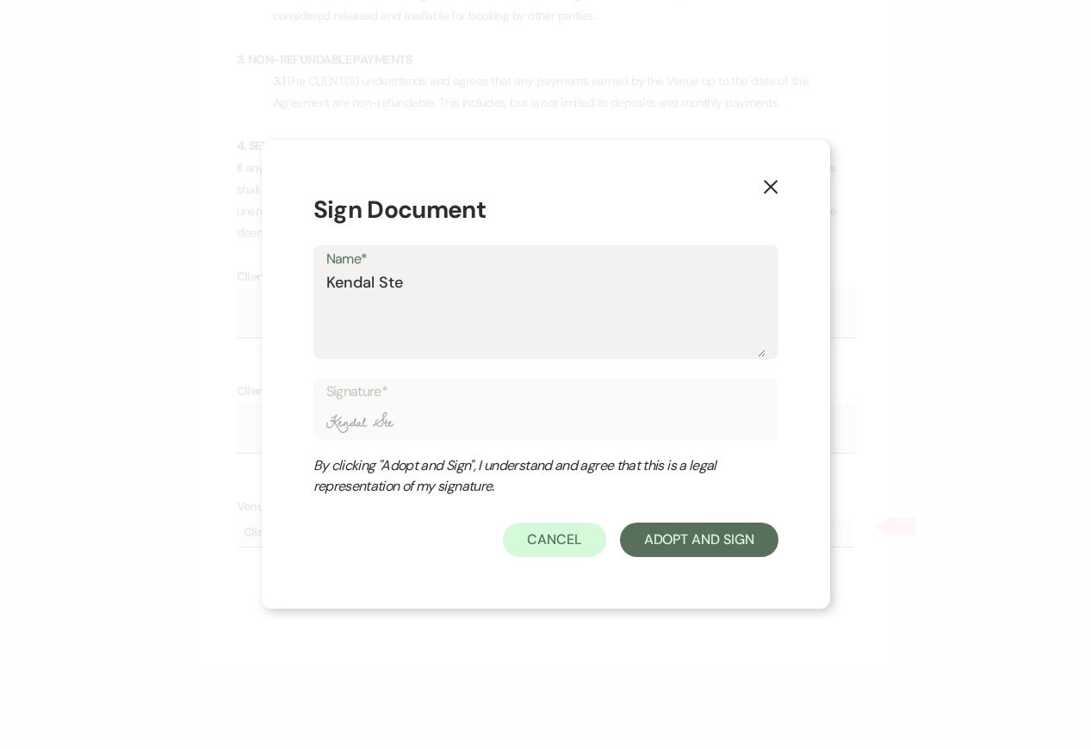
type input "Kendal Stef"
type textarea "[PERSON_NAME]"
type input "[PERSON_NAME]"
type textarea "[PERSON_NAME]"
type input "[PERSON_NAME]"
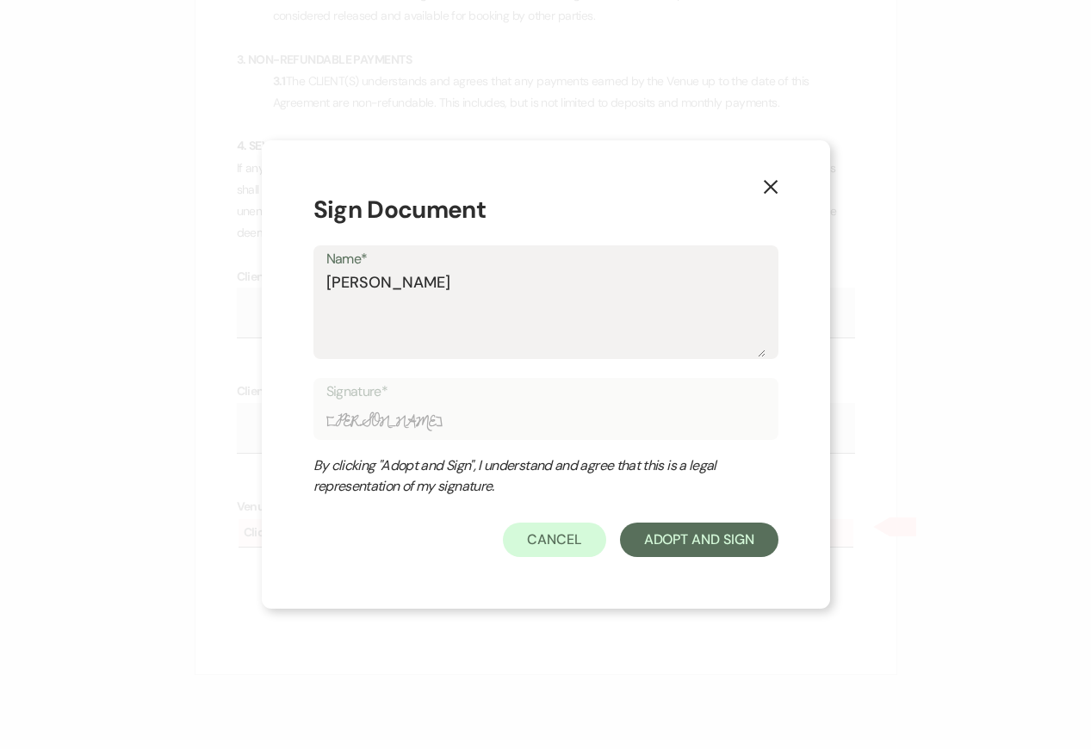
type textarea "[PERSON_NAME]"
type input "[PERSON_NAME]"
type textarea "[PERSON_NAME]"
click at [694, 536] on button "Adopt And Sign" at bounding box center [699, 540] width 158 height 34
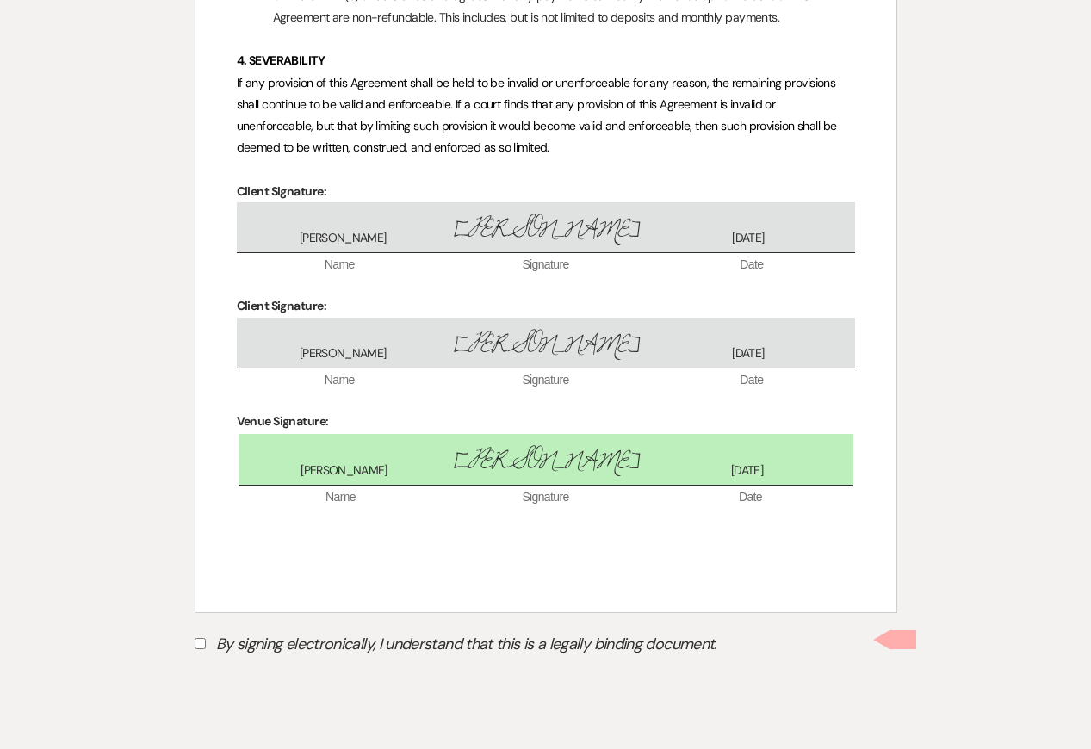
scroll to position [934, 0]
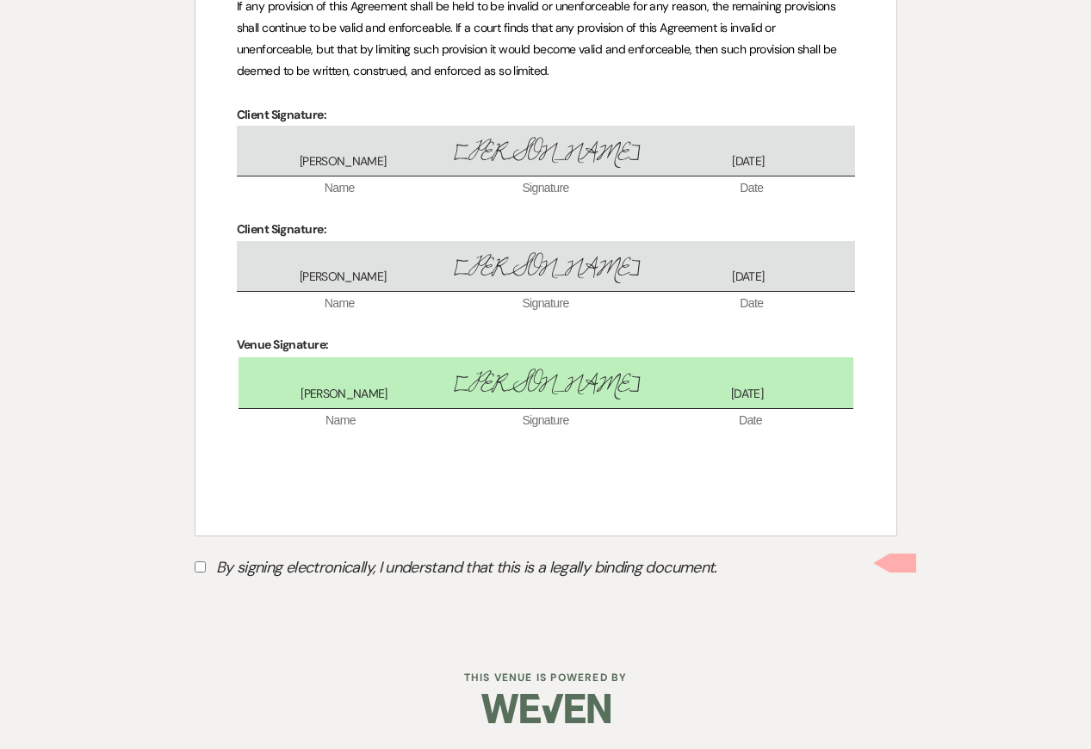
click at [235, 567] on label "By signing electronically, I understand that this is a legally binding document." at bounding box center [546, 570] width 703 height 33
click at [206, 567] on input "By signing electronically, I understand that this is a legally binding document." at bounding box center [200, 566] width 11 height 11
checkbox input "true"
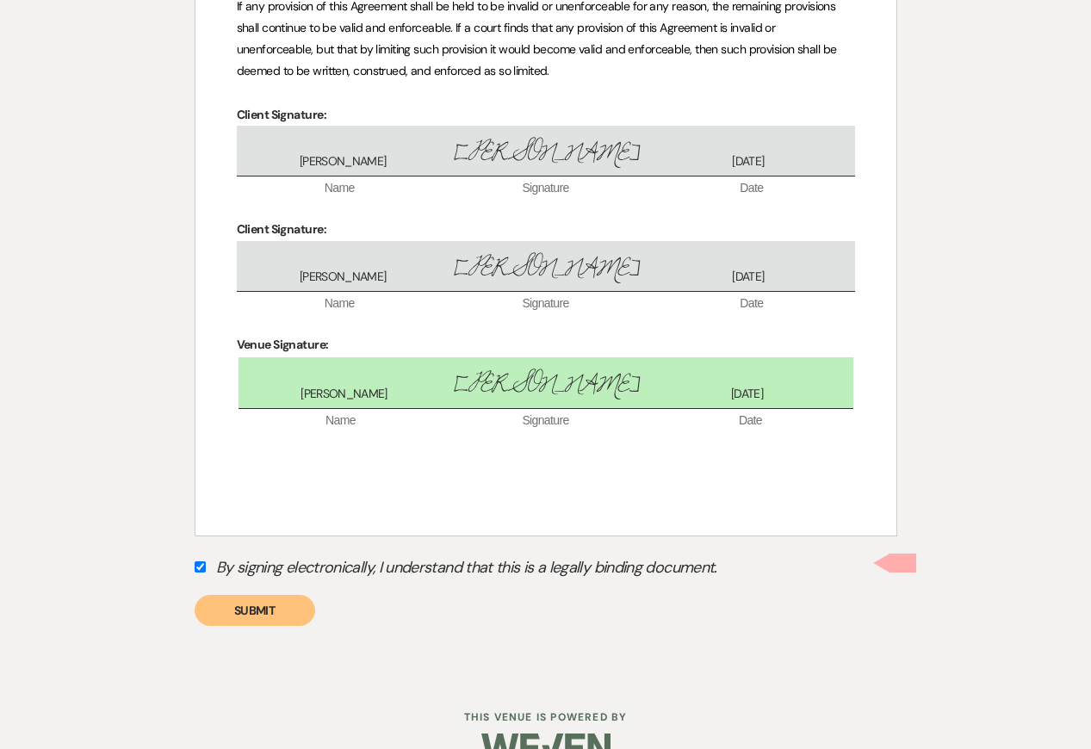
click at [249, 609] on button "Submit" at bounding box center [255, 610] width 121 height 31
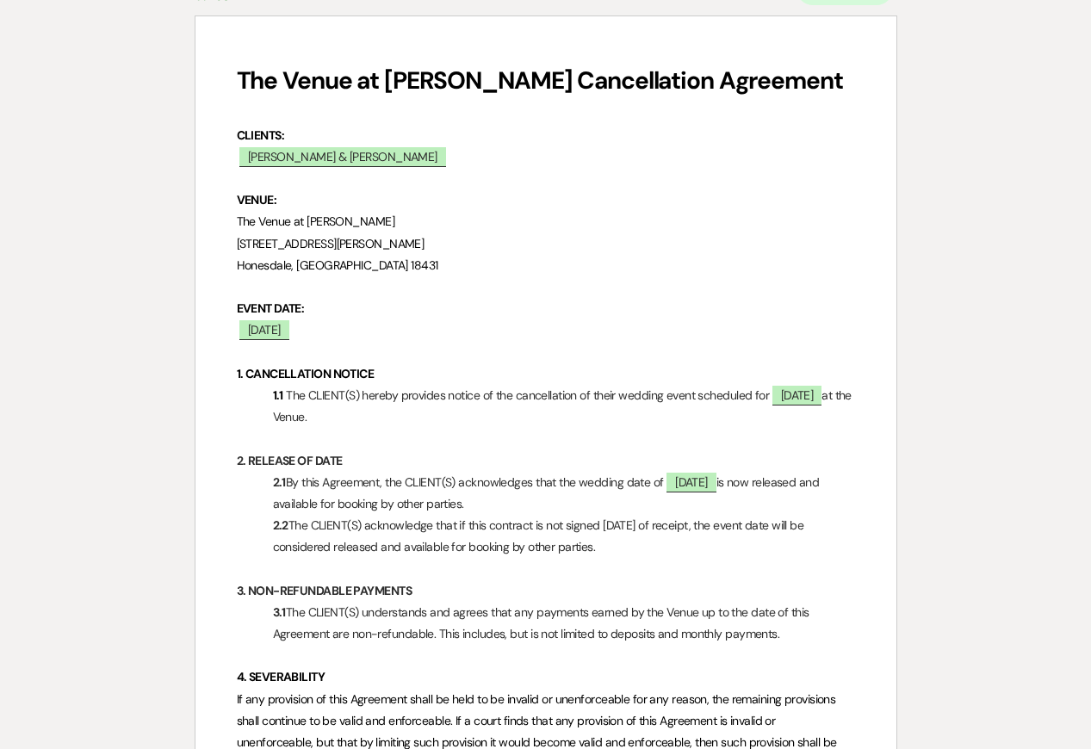
scroll to position [0, 0]
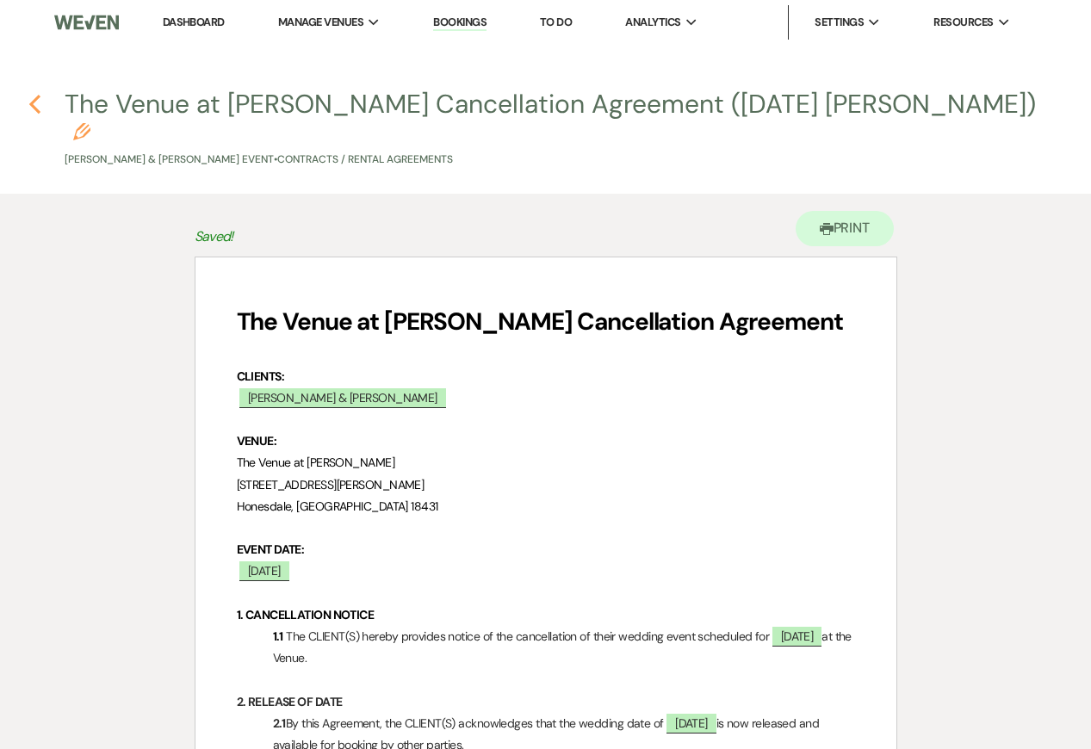
click at [34, 104] on icon "Previous" at bounding box center [34, 104] width 13 height 21
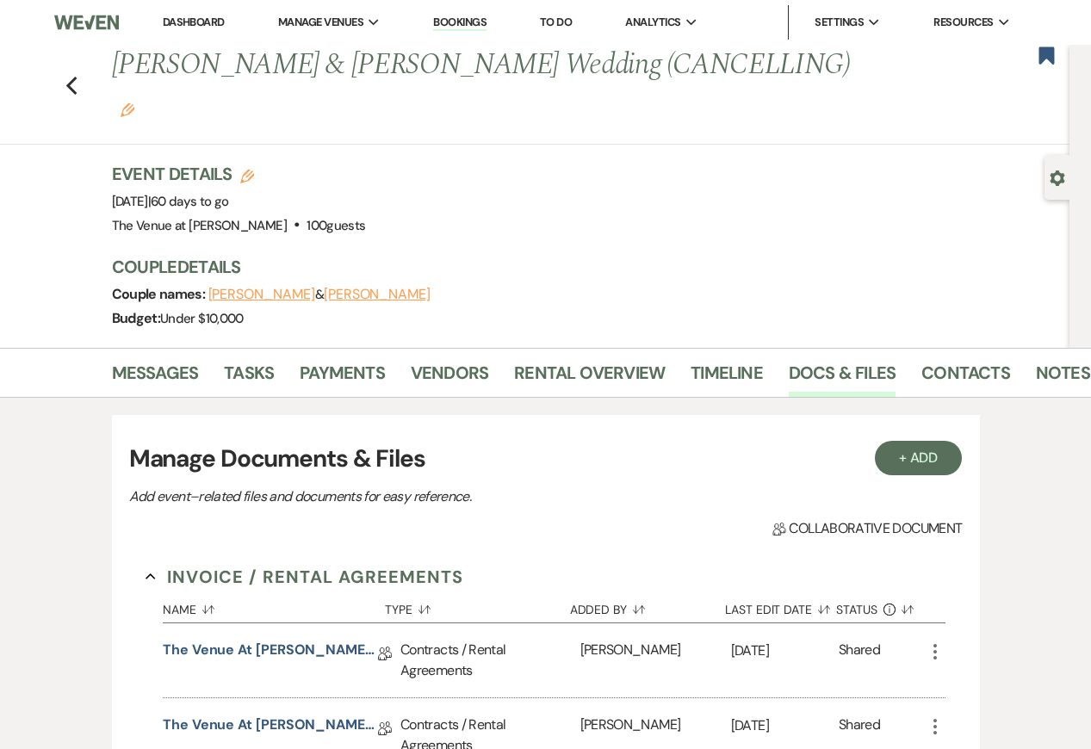
click at [1055, 174] on use "button" at bounding box center [1057, 177] width 15 height 15
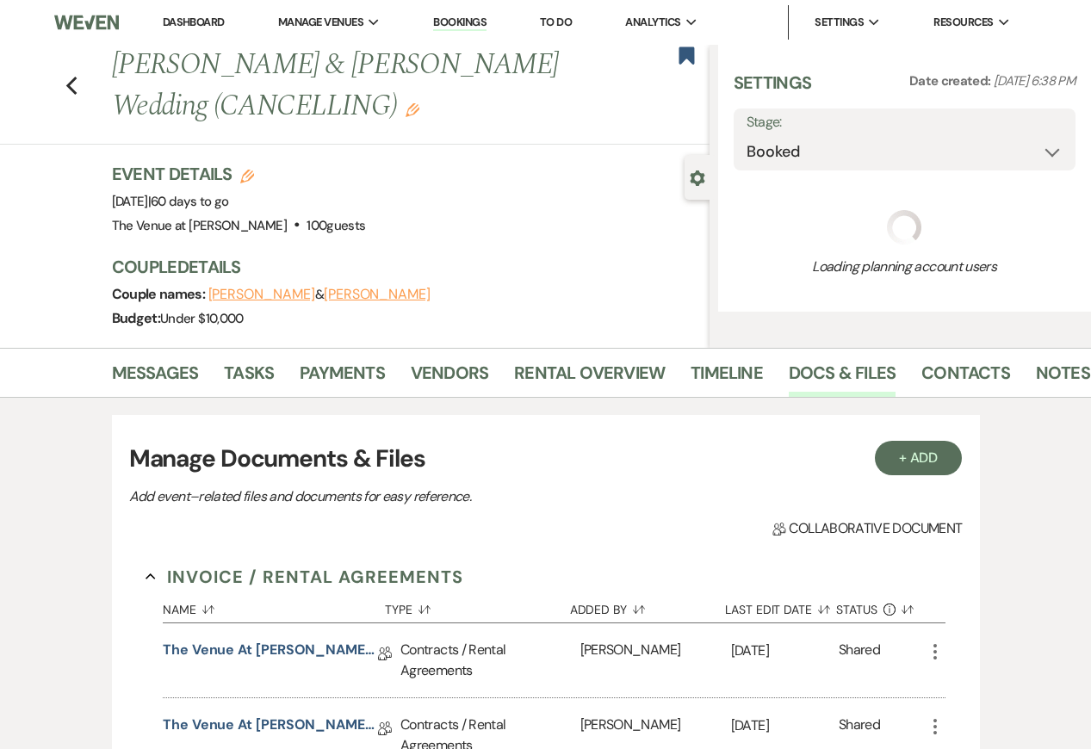
select select "5"
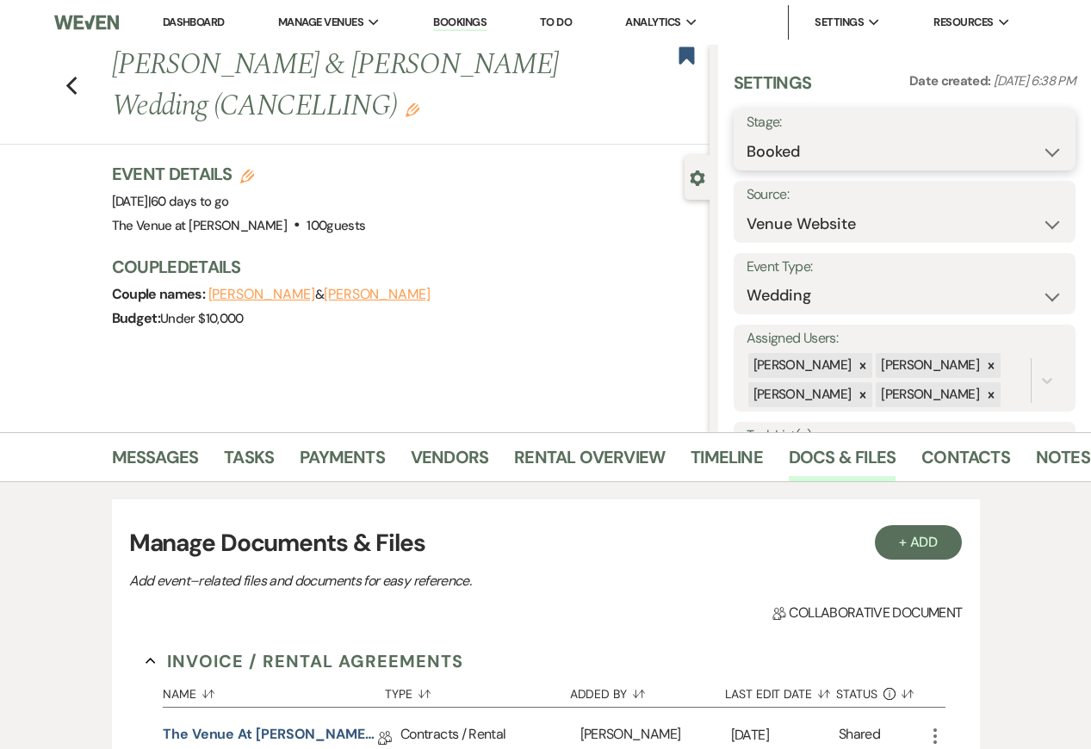
click at [812, 160] on select "Booked Lost" at bounding box center [904, 152] width 316 height 34
select select "8"
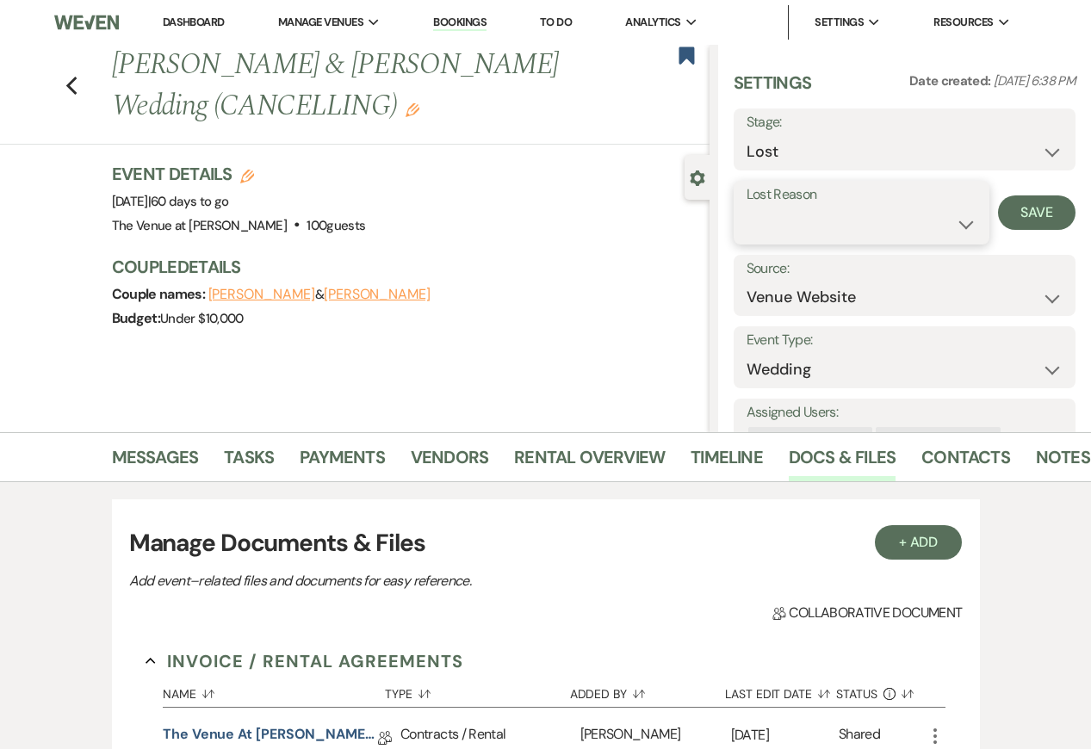
click at [796, 238] on select "Booked Elsewhere Budget Date Unavailable No Response Not a Good Match Capacity …" at bounding box center [861, 225] width 230 height 34
select select "11"
click at [1029, 203] on button "Save" at bounding box center [1036, 212] width 77 height 34
click at [143, 453] on link "Messages" at bounding box center [155, 462] width 87 height 38
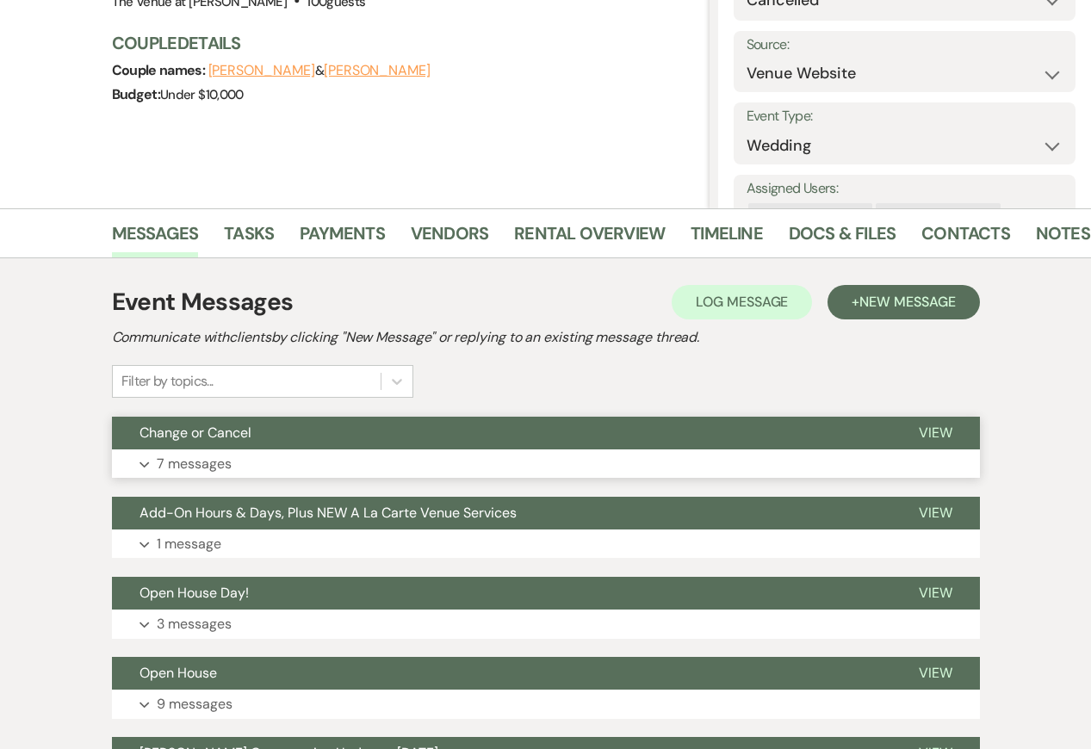
click at [236, 462] on button "Expand 7 messages" at bounding box center [546, 463] width 868 height 29
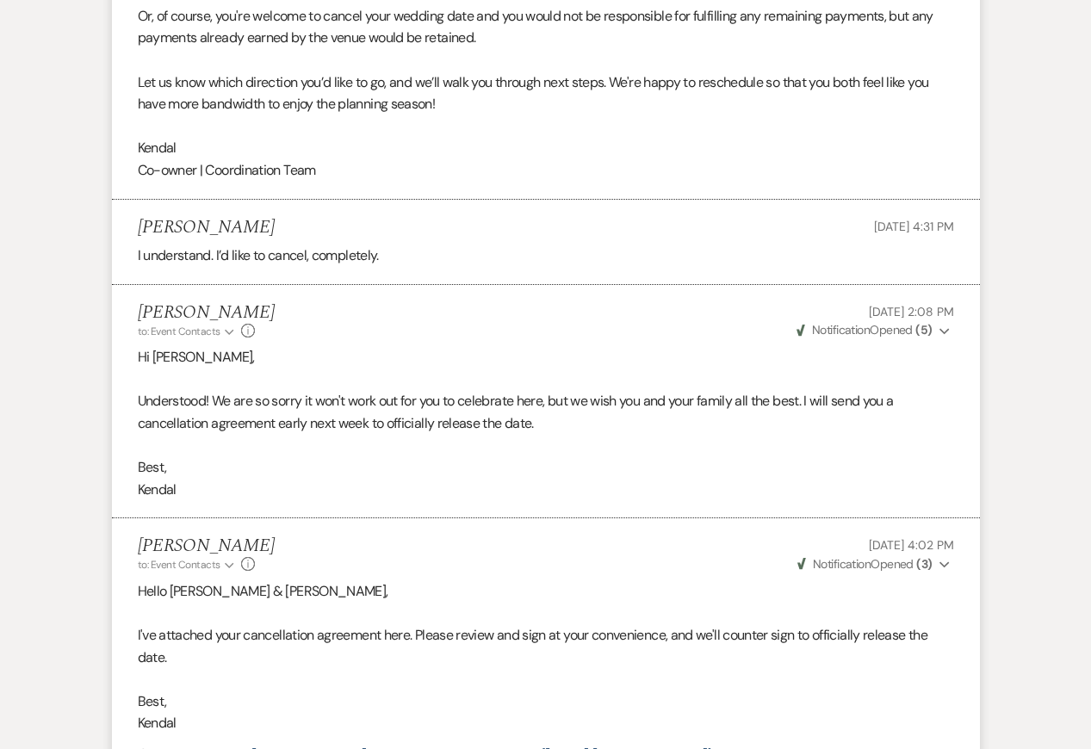
scroll to position [2399, 0]
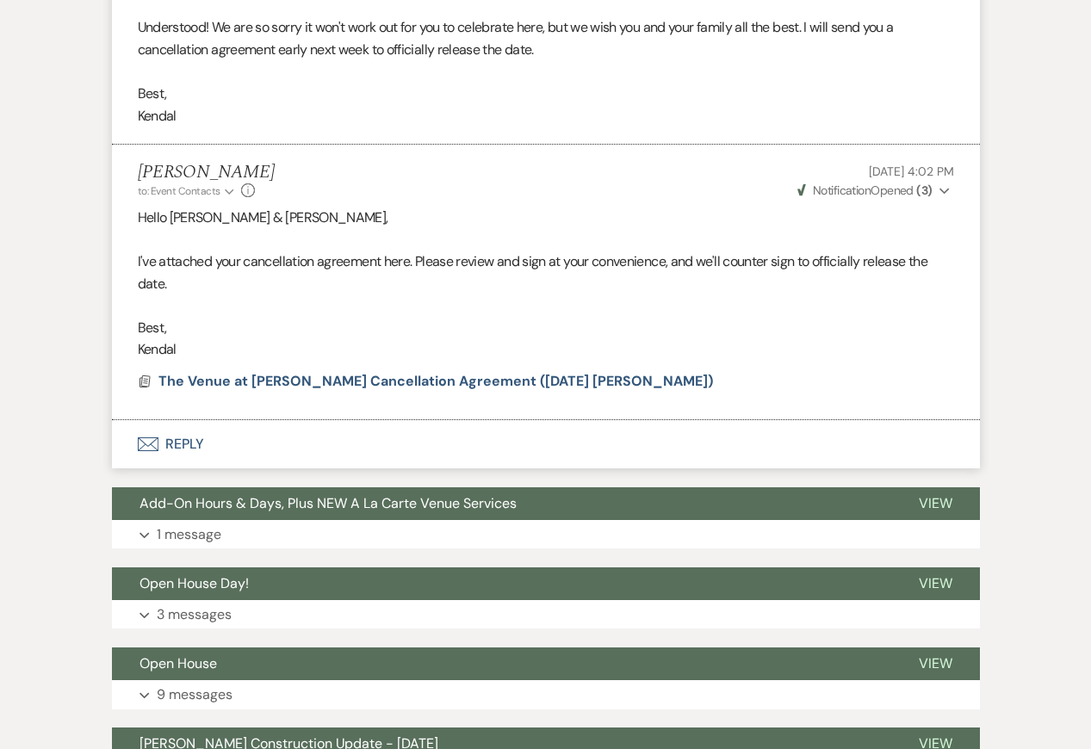
click at [437, 317] on p at bounding box center [546, 305] width 816 height 22
click at [374, 455] on button "Envelope Reply" at bounding box center [546, 444] width 868 height 48
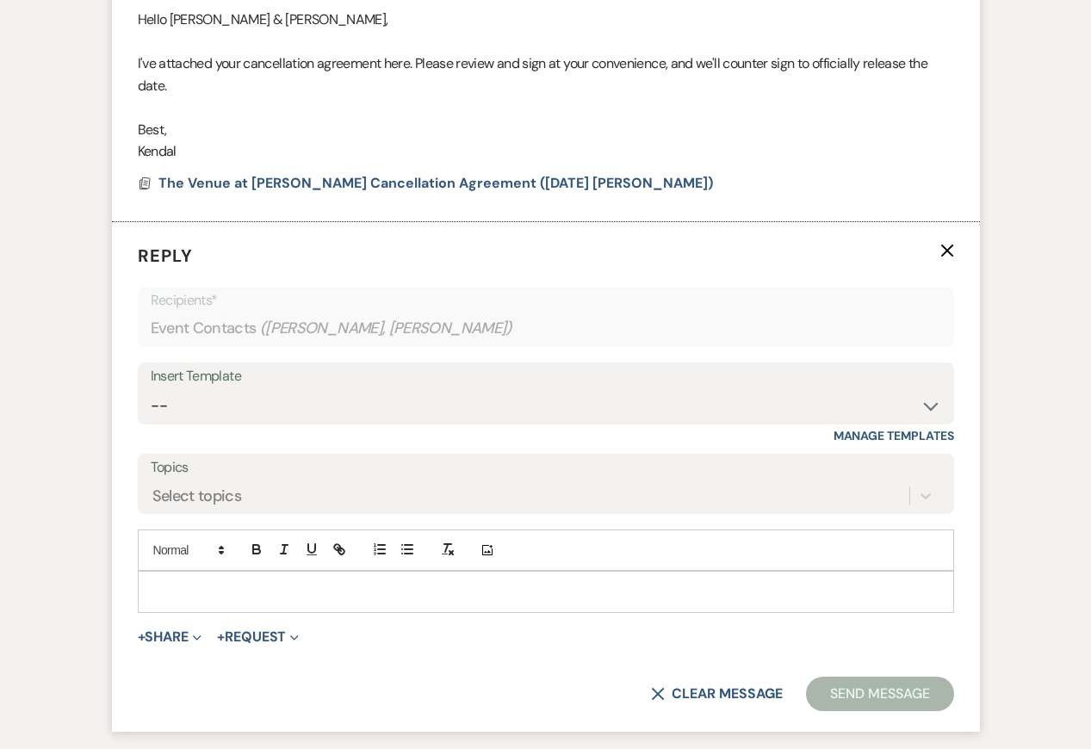
scroll to position [2675, 0]
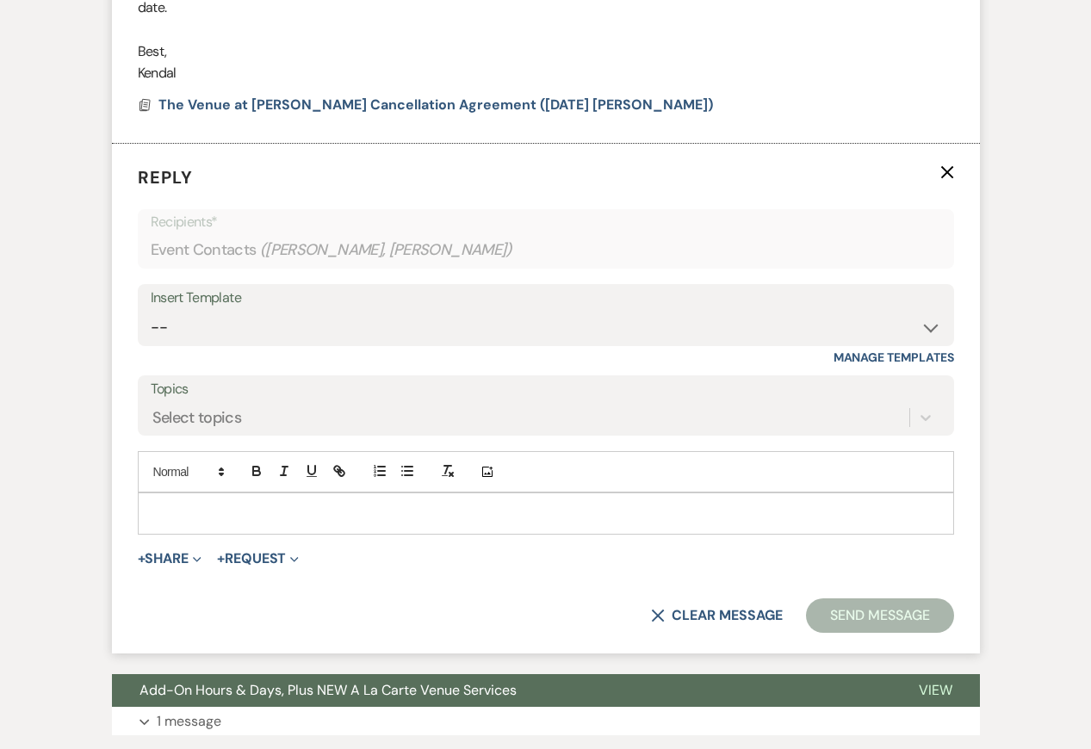
click at [299, 523] on p at bounding box center [546, 513] width 789 height 19
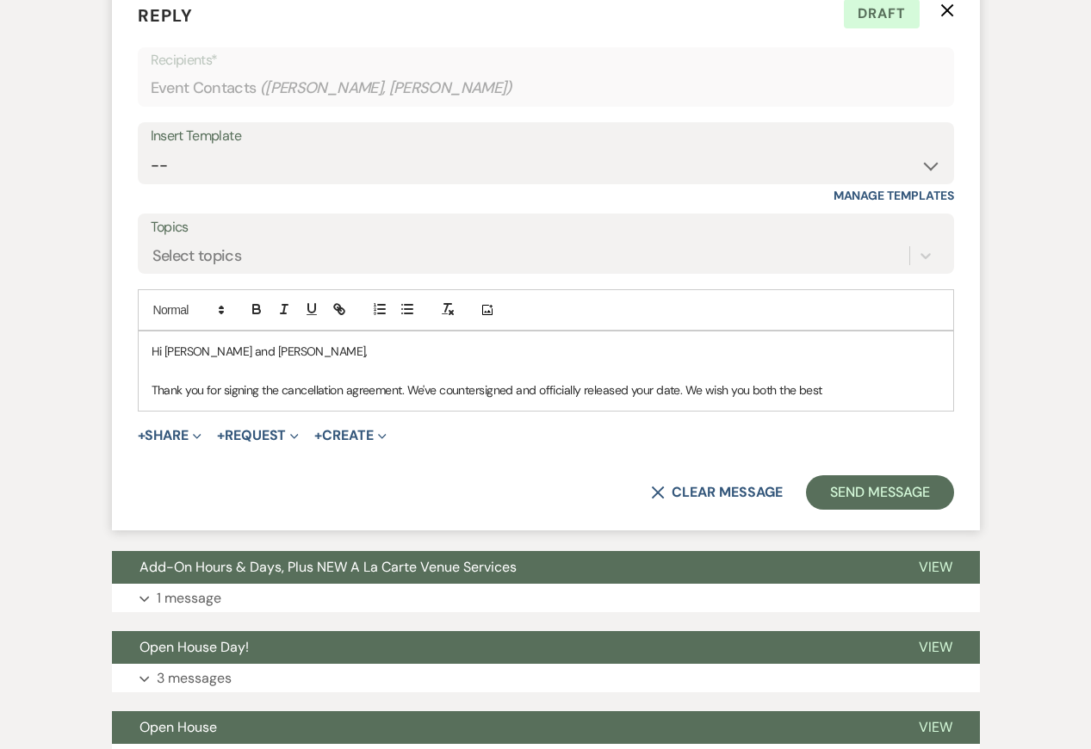
scroll to position [2830, 0]
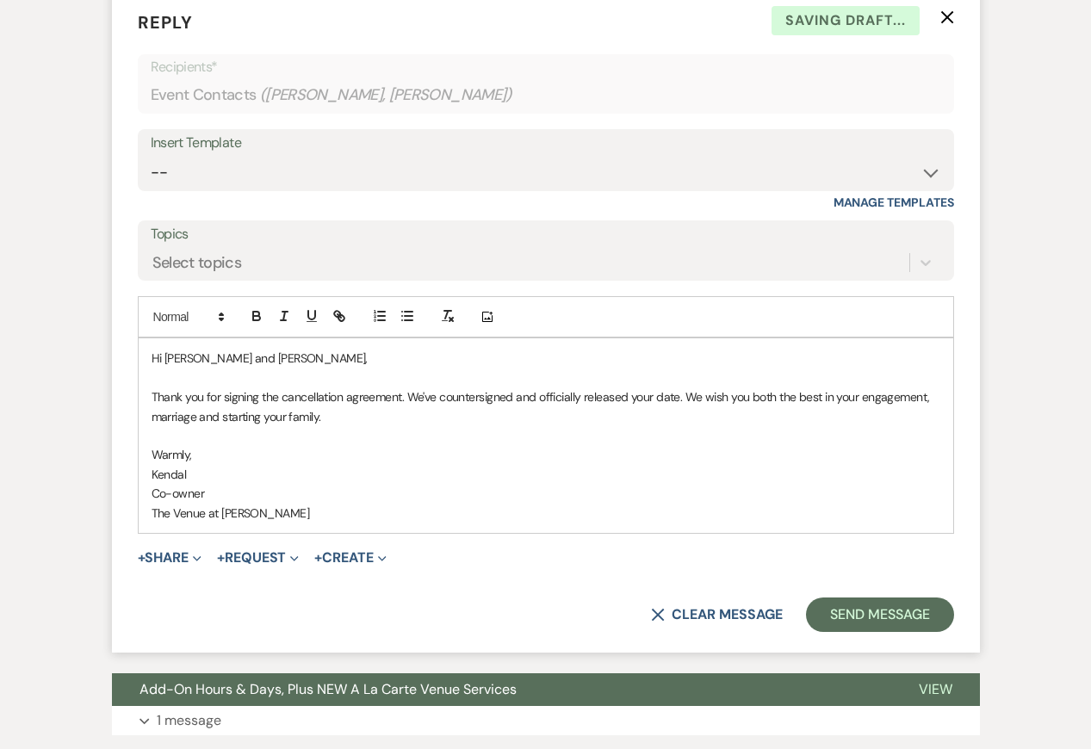
click at [727, 412] on p "Thank you for signing the cancellation agreement. We've countersigned and offic…" at bounding box center [546, 406] width 789 height 39
click at [726, 445] on p at bounding box center [546, 435] width 789 height 19
click at [407, 426] on p "Thank you for signing the cancellation agreement. We've countersigned and offic…" at bounding box center [546, 406] width 789 height 39
click at [349, 503] on p "Co-owner" at bounding box center [546, 493] width 789 height 19
click at [410, 503] on p "Co-owner" at bounding box center [546, 493] width 789 height 19
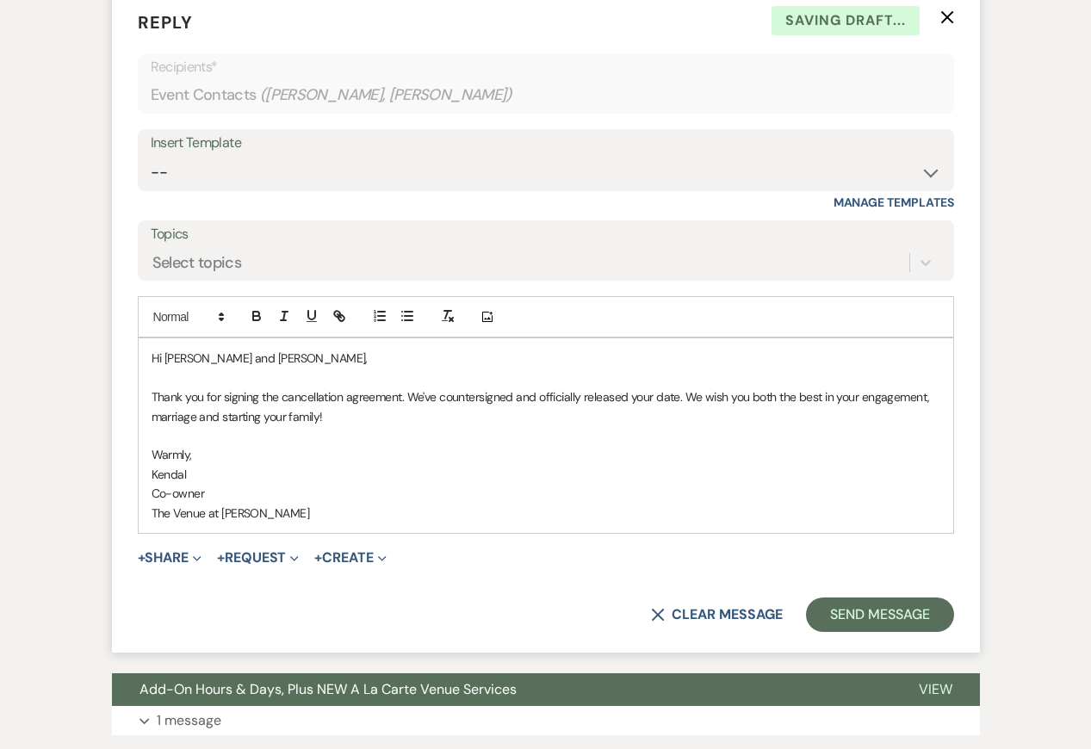
click at [330, 426] on p "Thank you for signing the cancellation agreement. We've countersigned and offic…" at bounding box center [546, 406] width 789 height 39
click at [862, 632] on button "Send Message" at bounding box center [879, 615] width 147 height 34
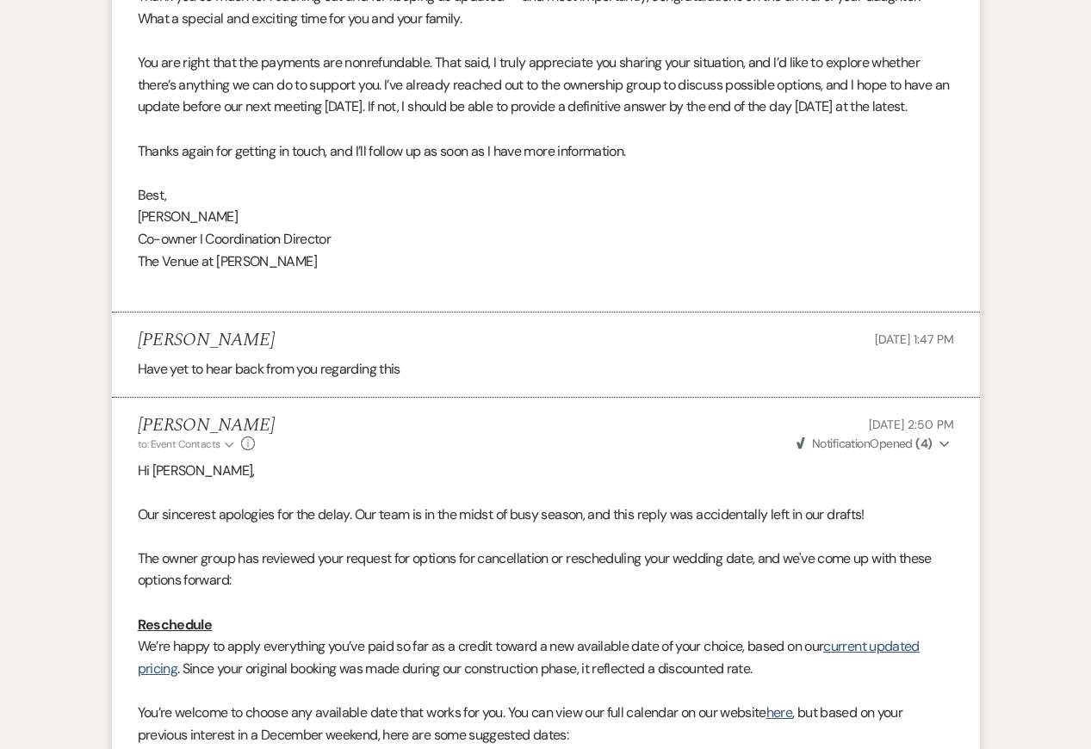
scroll to position [0, 0]
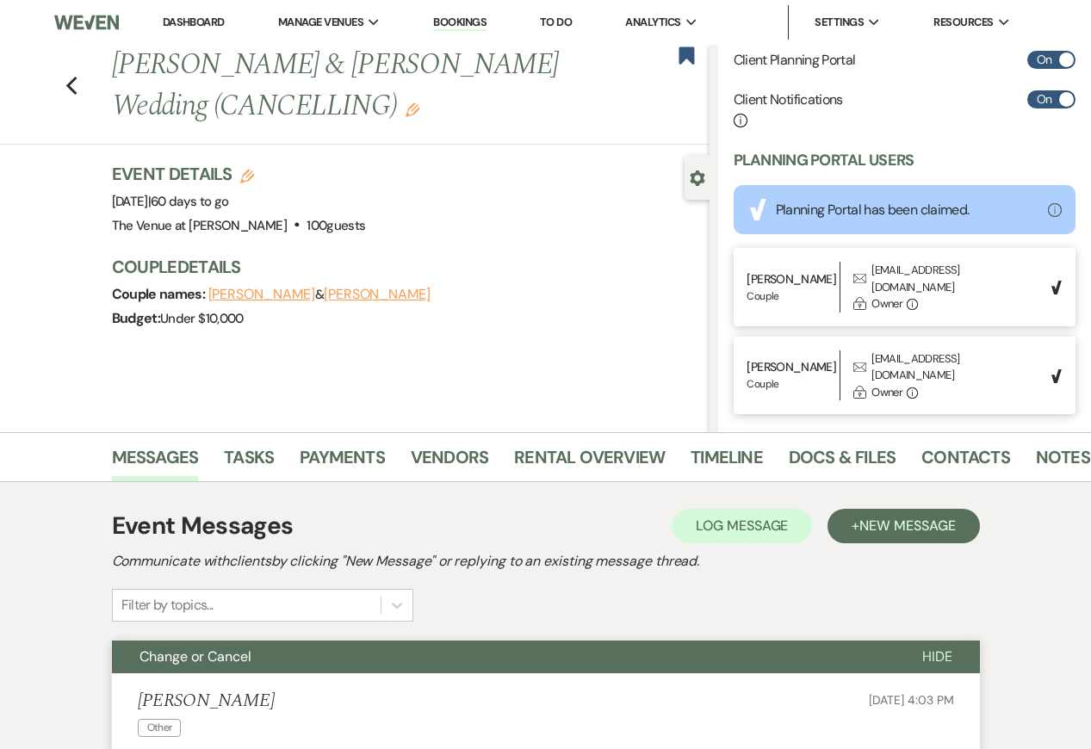
click at [416, 109] on icon "Edit" at bounding box center [413, 110] width 14 height 14
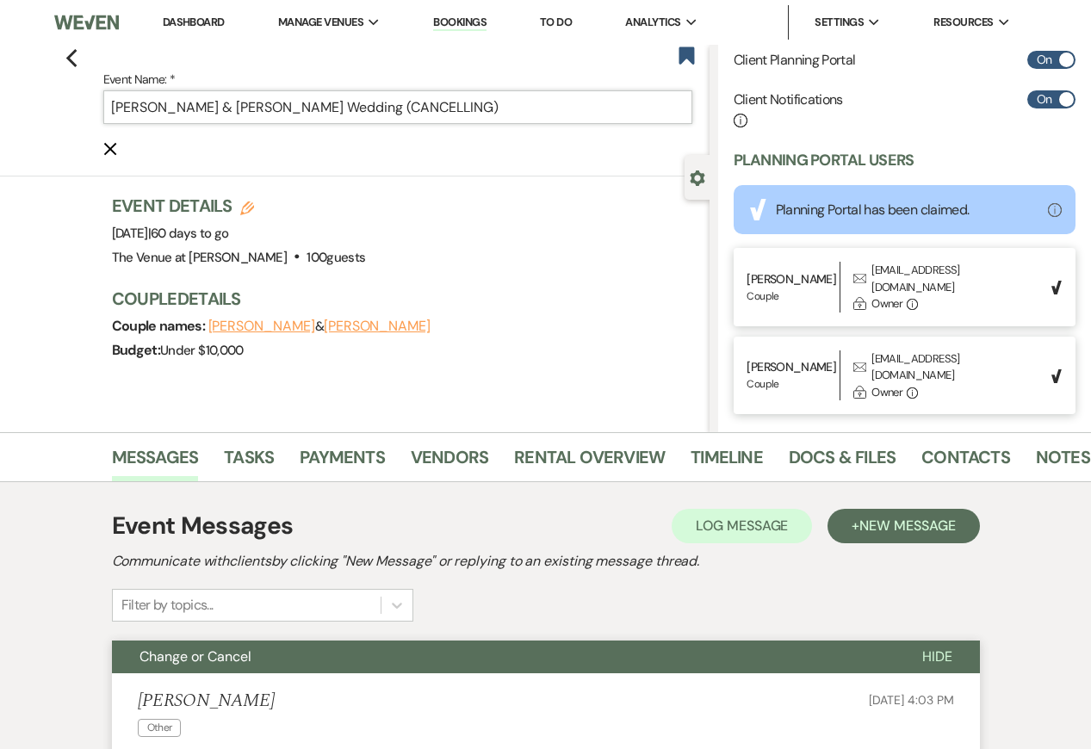
drag, startPoint x: 447, startPoint y: 108, endPoint x: 474, endPoint y: 107, distance: 27.6
click at [474, 107] on input "[PERSON_NAME] & [PERSON_NAME] Wedding (CANCELLING)" at bounding box center [397, 107] width 589 height 34
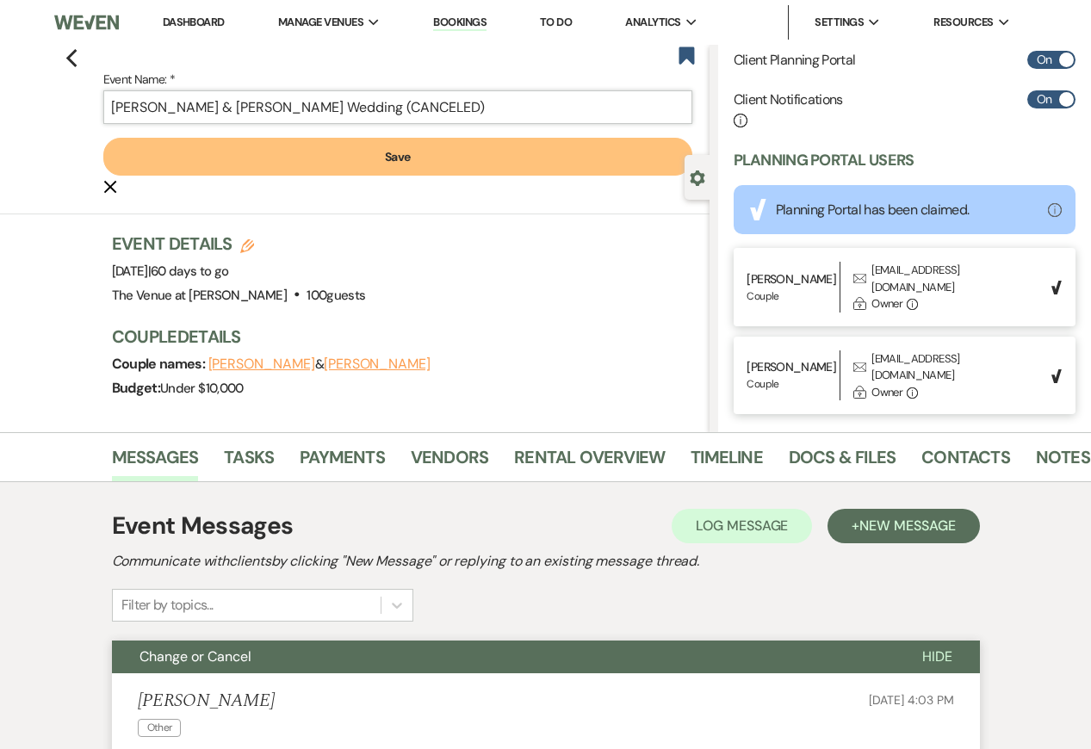
click at [446, 107] on input "[PERSON_NAME] & [PERSON_NAME] Wedding (CANCELED)" at bounding box center [397, 107] width 589 height 34
type input "[PERSON_NAME] & [PERSON_NAME] Wedding (CANCELED)"
click at [452, 160] on button "Save" at bounding box center [397, 157] width 589 height 38
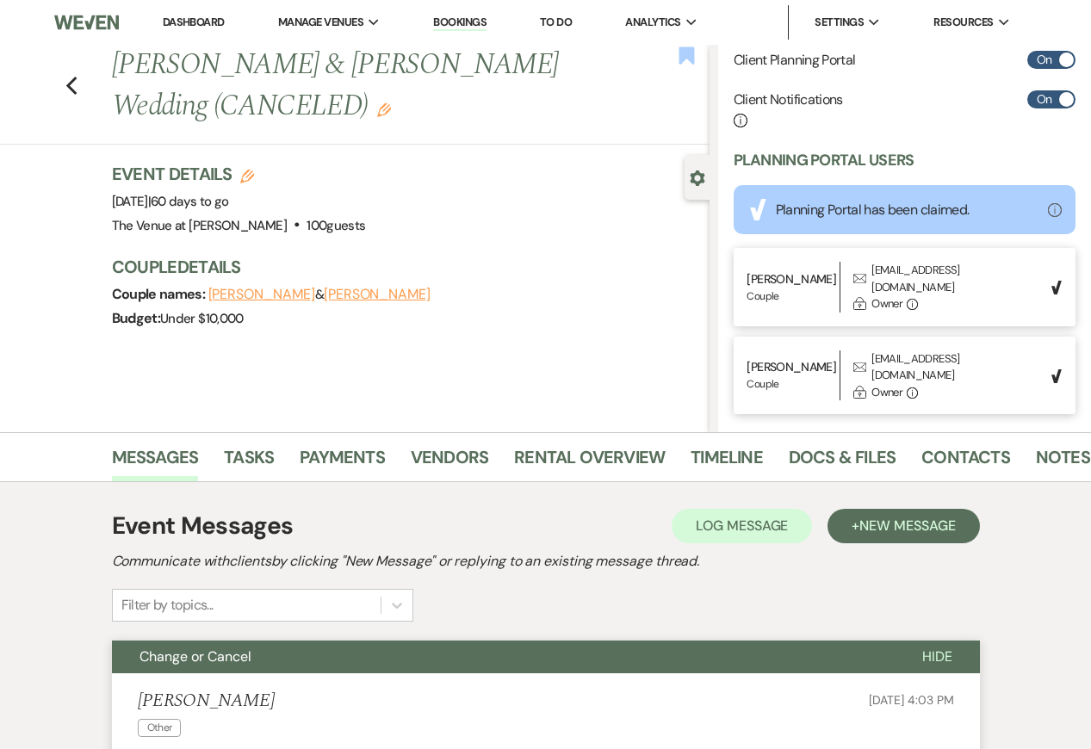
click at [680, 56] on use "button" at bounding box center [685, 54] width 15 height 17
click at [694, 171] on icon "Gear" at bounding box center [697, 177] width 15 height 15
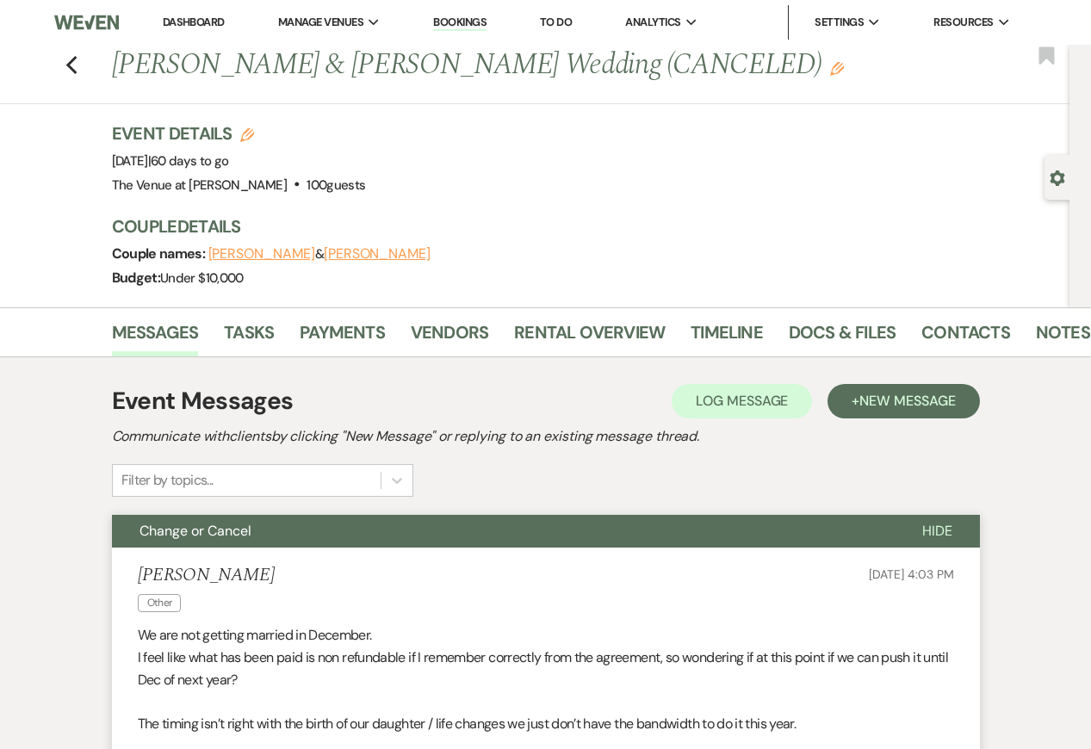
click at [1053, 183] on use "button" at bounding box center [1057, 177] width 15 height 15
select select "8"
select select "11"
select select "5"
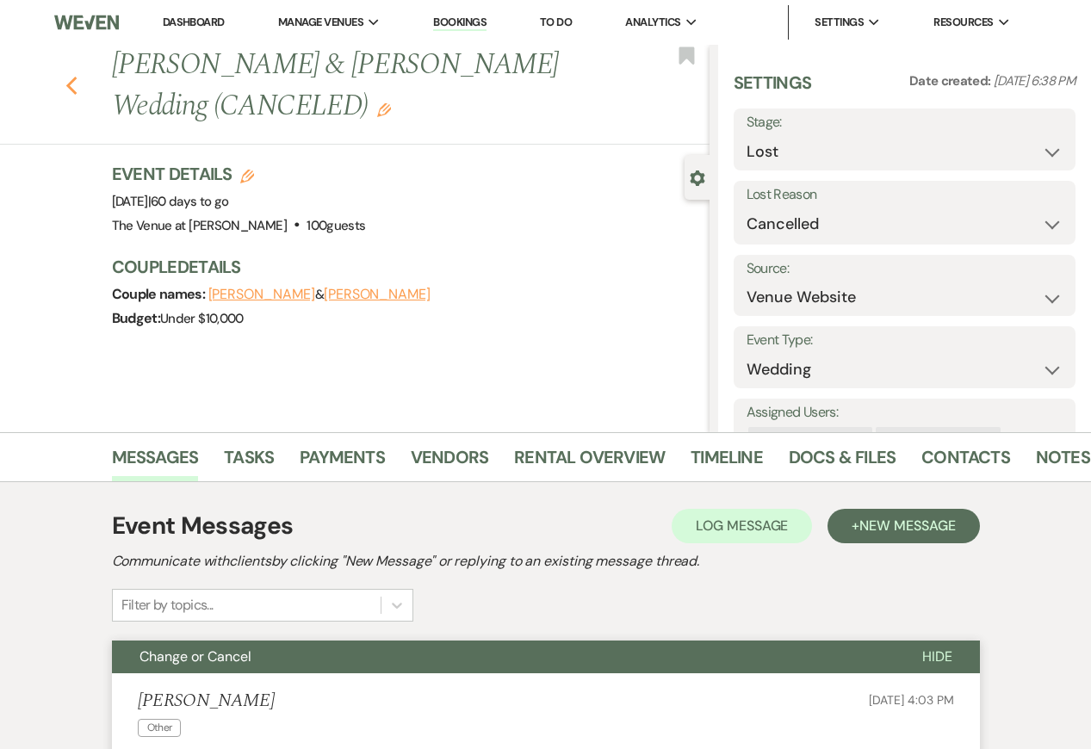
click at [70, 84] on use "button" at bounding box center [70, 86] width 11 height 19
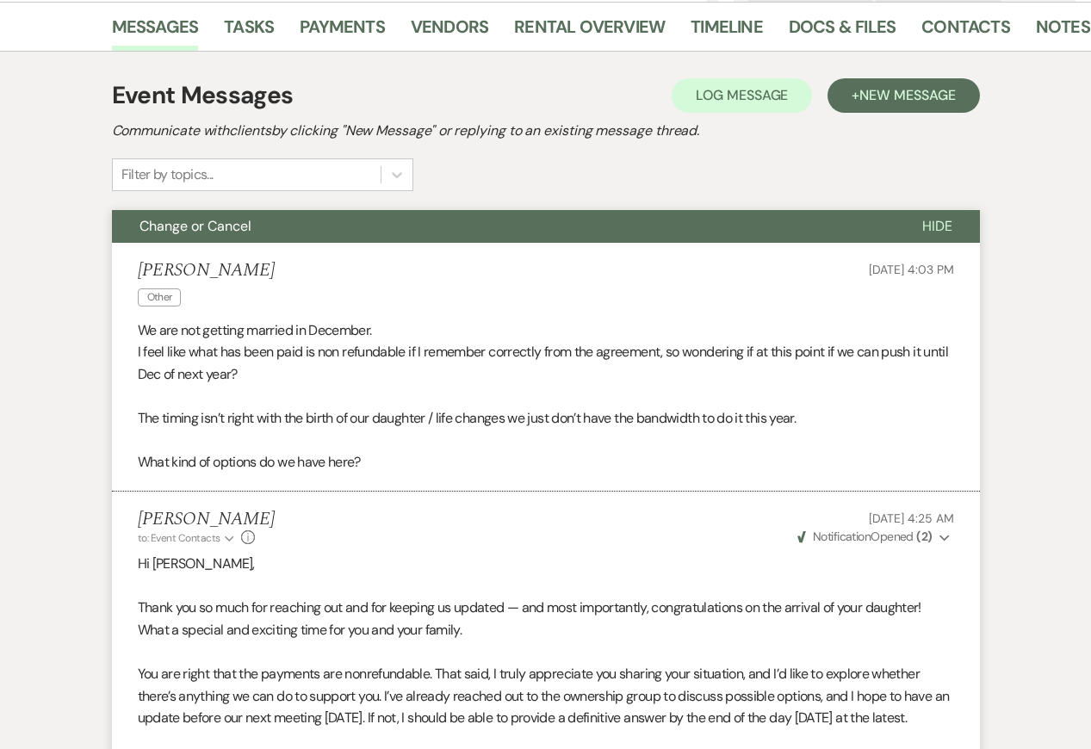
select select "8"
select select "11"
select select "8"
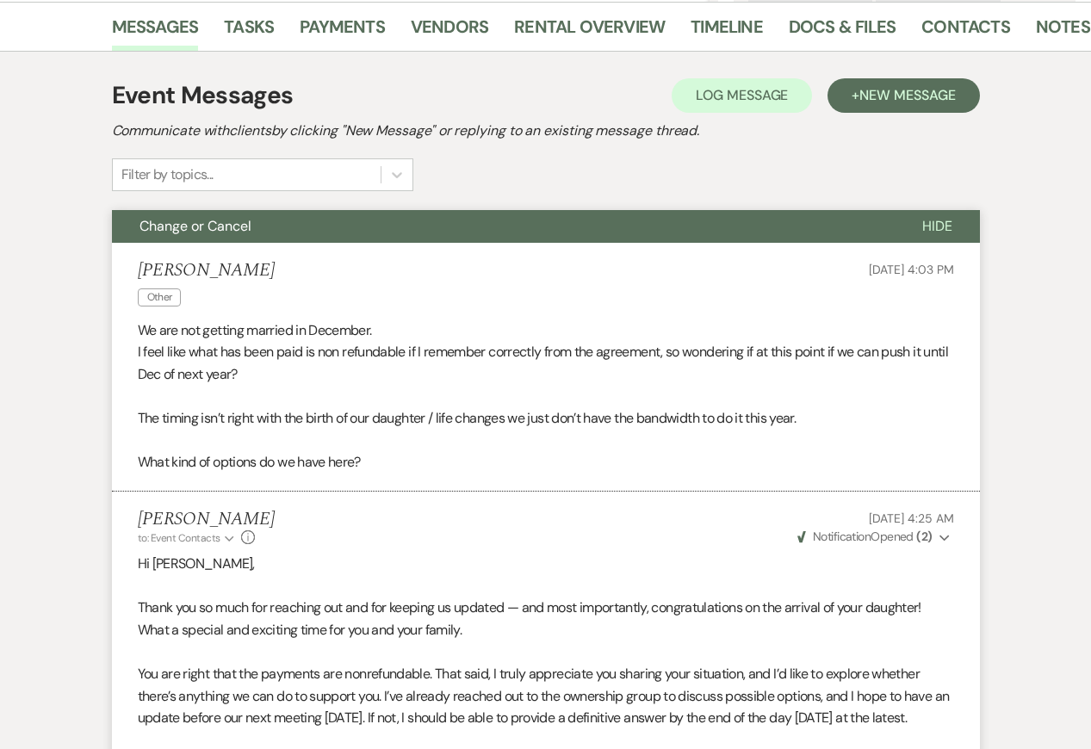
select select "8"
select select "5"
select select "8"
select select "5"
select select "8"
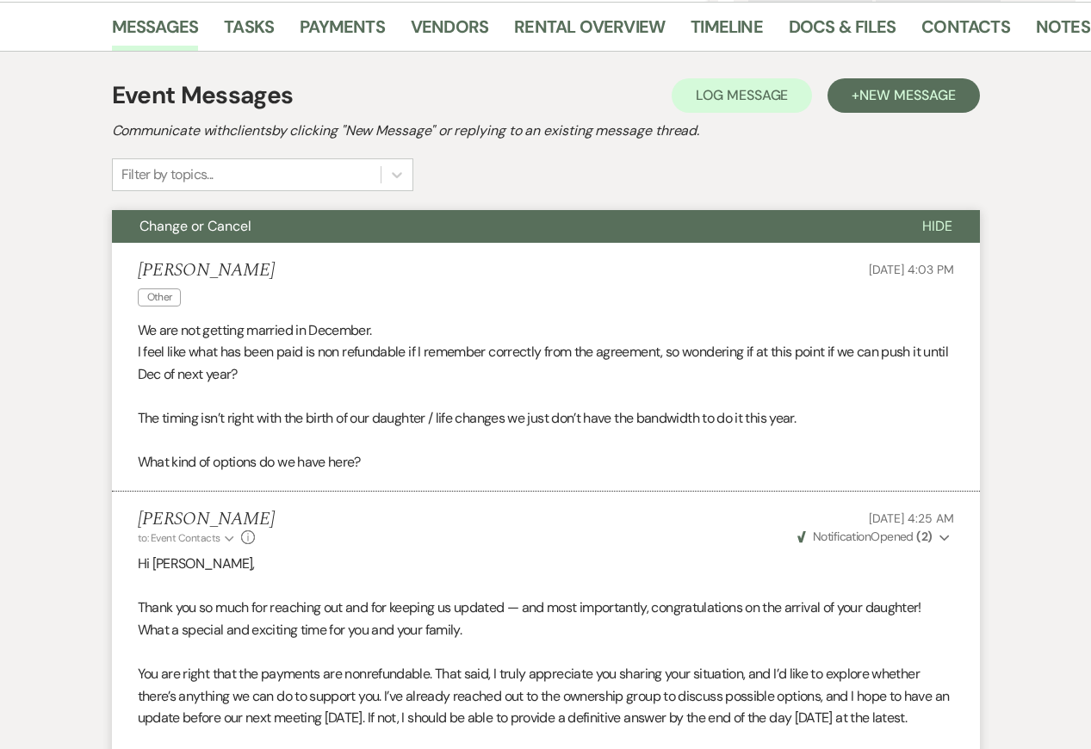
select select "11"
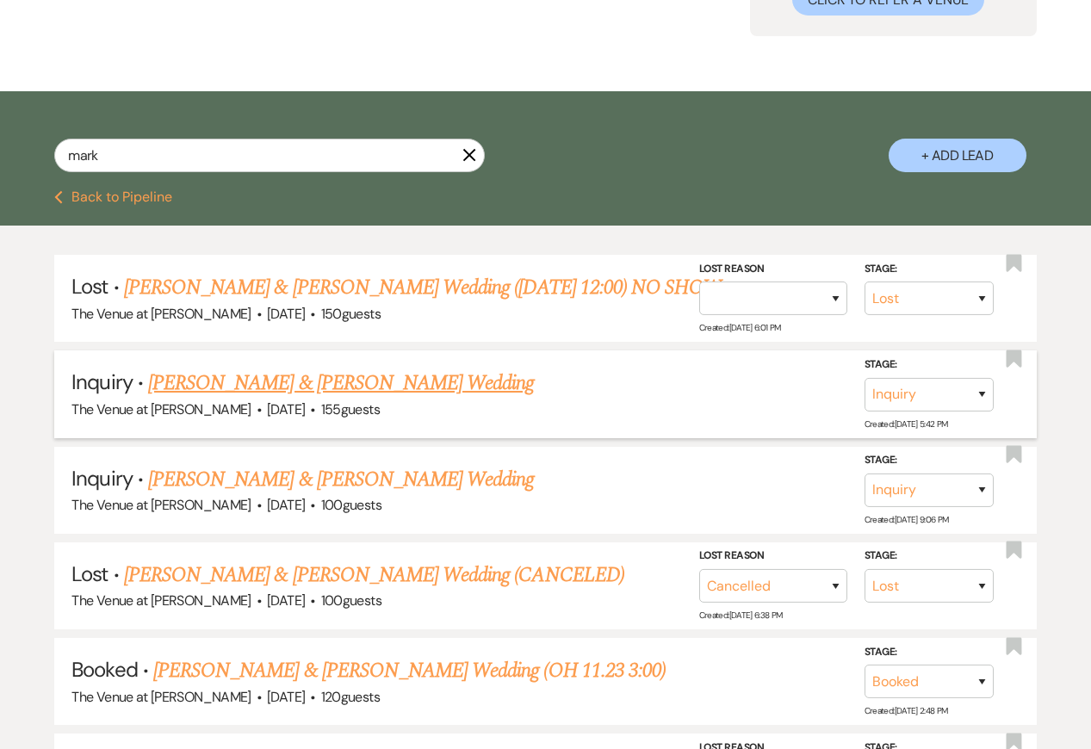
scroll to position [0, 0]
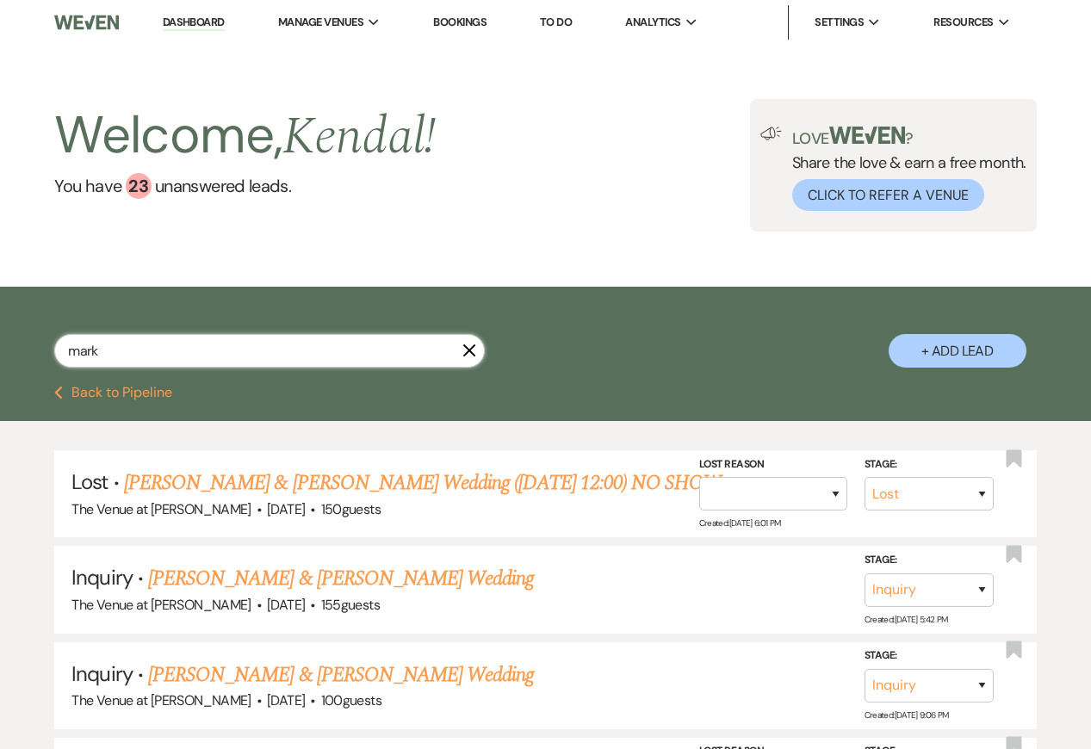
click at [177, 360] on input "mark" at bounding box center [269, 351] width 431 height 34
paste input "[PERSON_NAME]"
type input "[PERSON_NAME]"
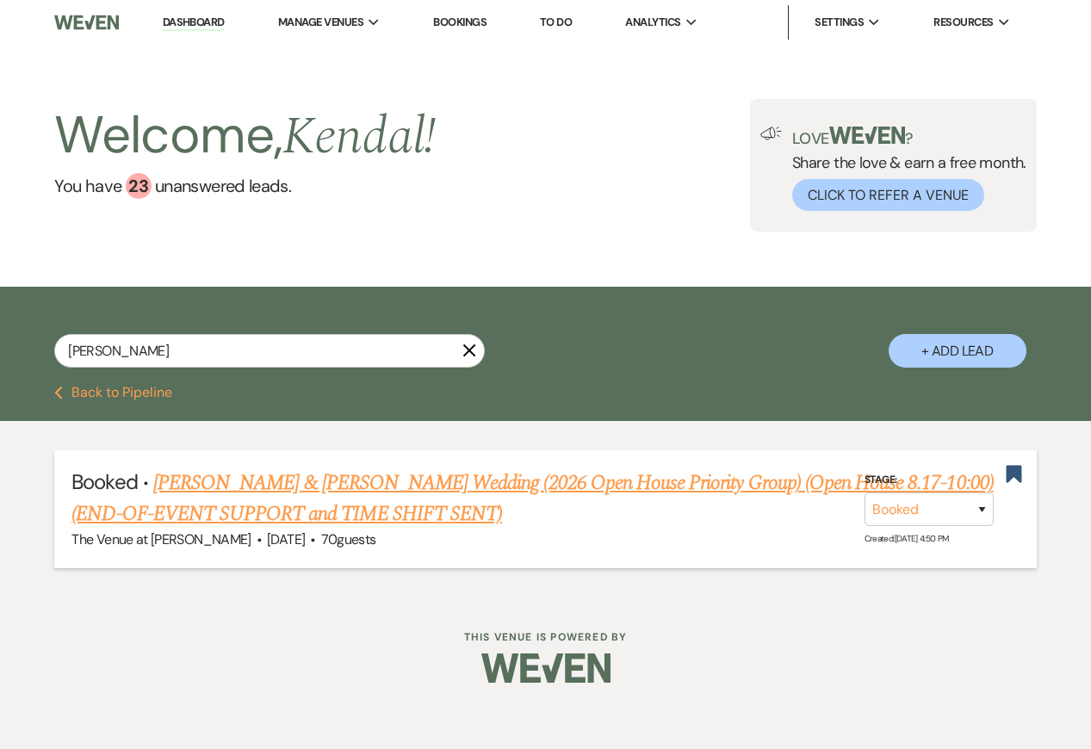
click at [307, 481] on link "[PERSON_NAME] & [PERSON_NAME] Wedding (2026 Open House Priority Group) (Open Ho…" at bounding box center [531, 499] width 921 height 62
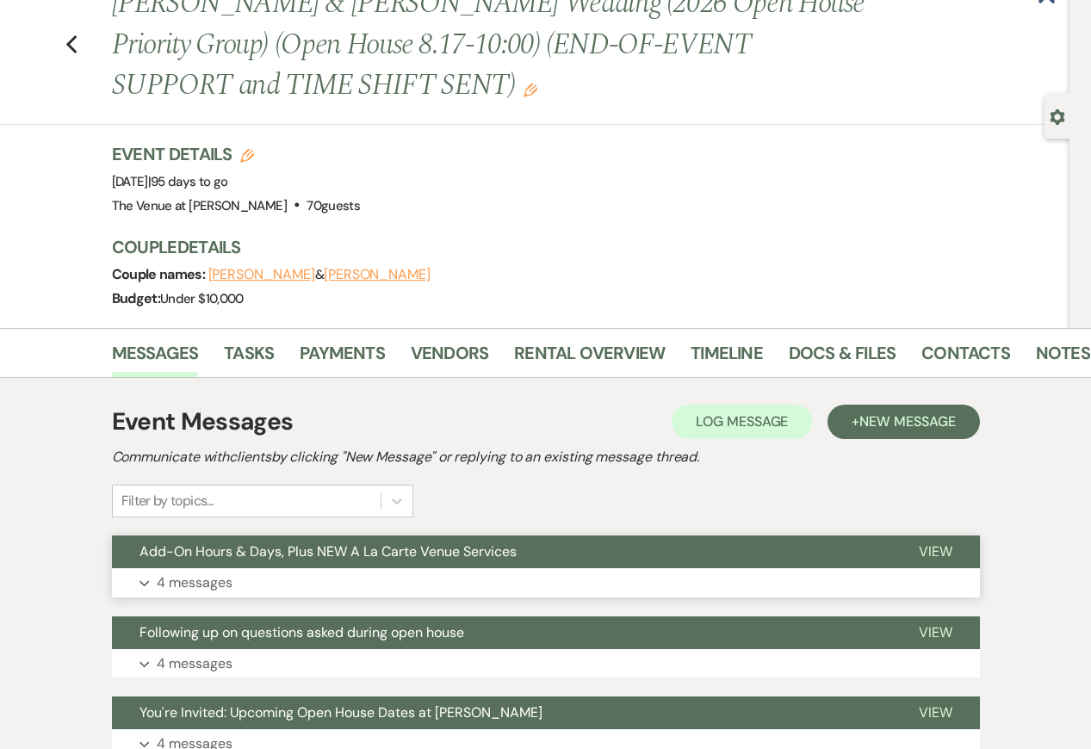
click at [423, 571] on button "Expand 4 messages" at bounding box center [546, 582] width 868 height 29
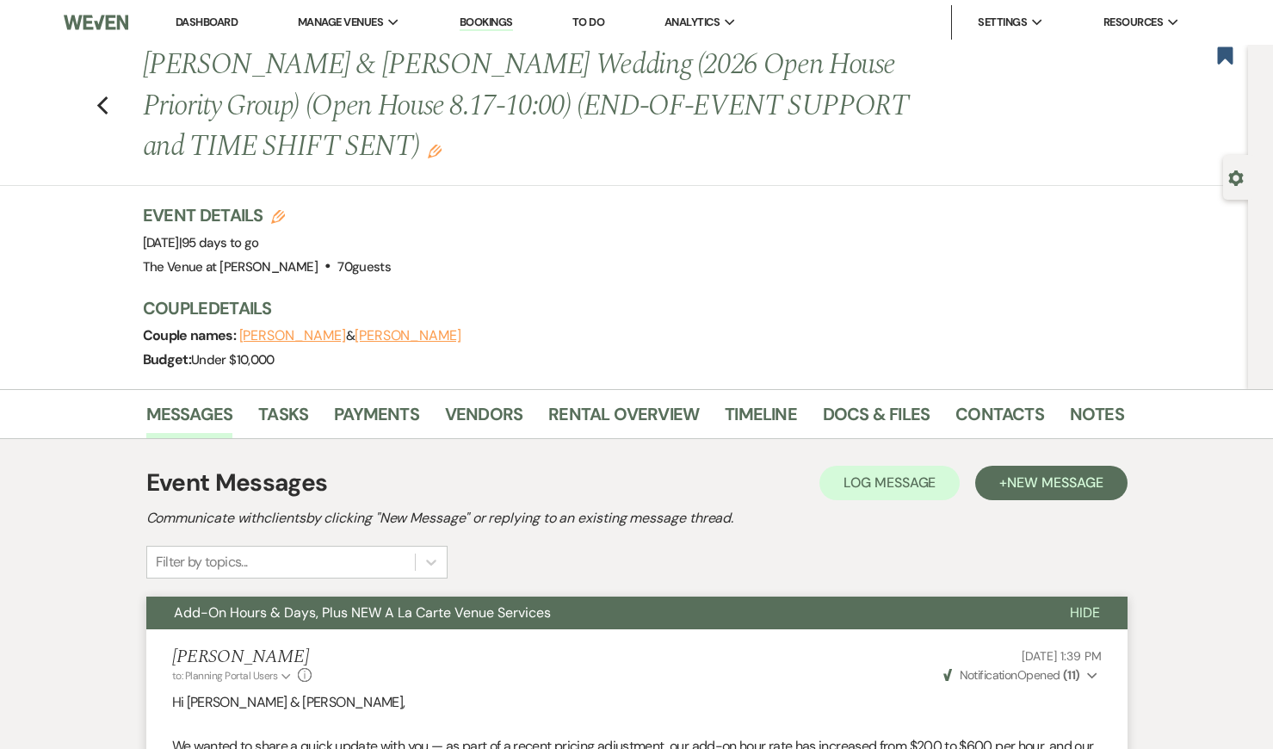
click at [208, 21] on link "Dashboard" at bounding box center [207, 22] width 62 height 15
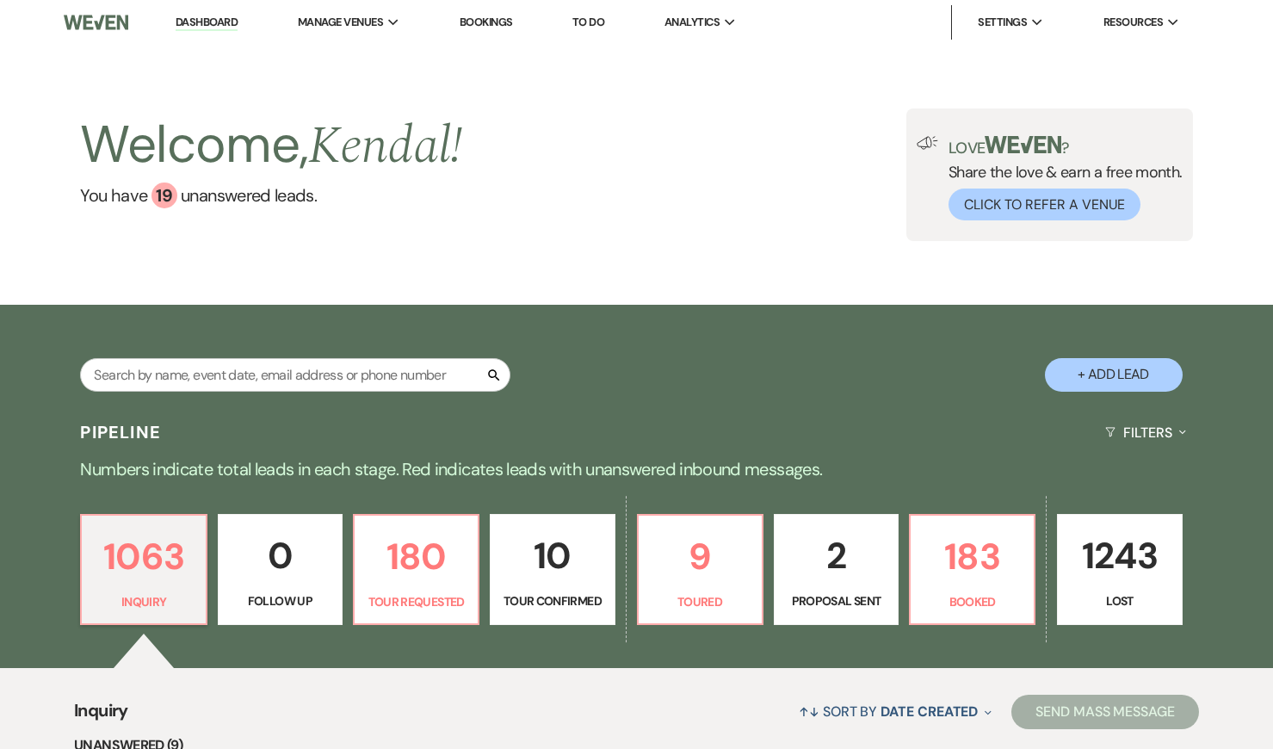
click at [35, 427] on div "Pipeline Filters Expand" at bounding box center [637, 433] width 1240 height 46
click at [1102, 379] on button "+ Add Lead" at bounding box center [1114, 375] width 138 height 34
select select "762"
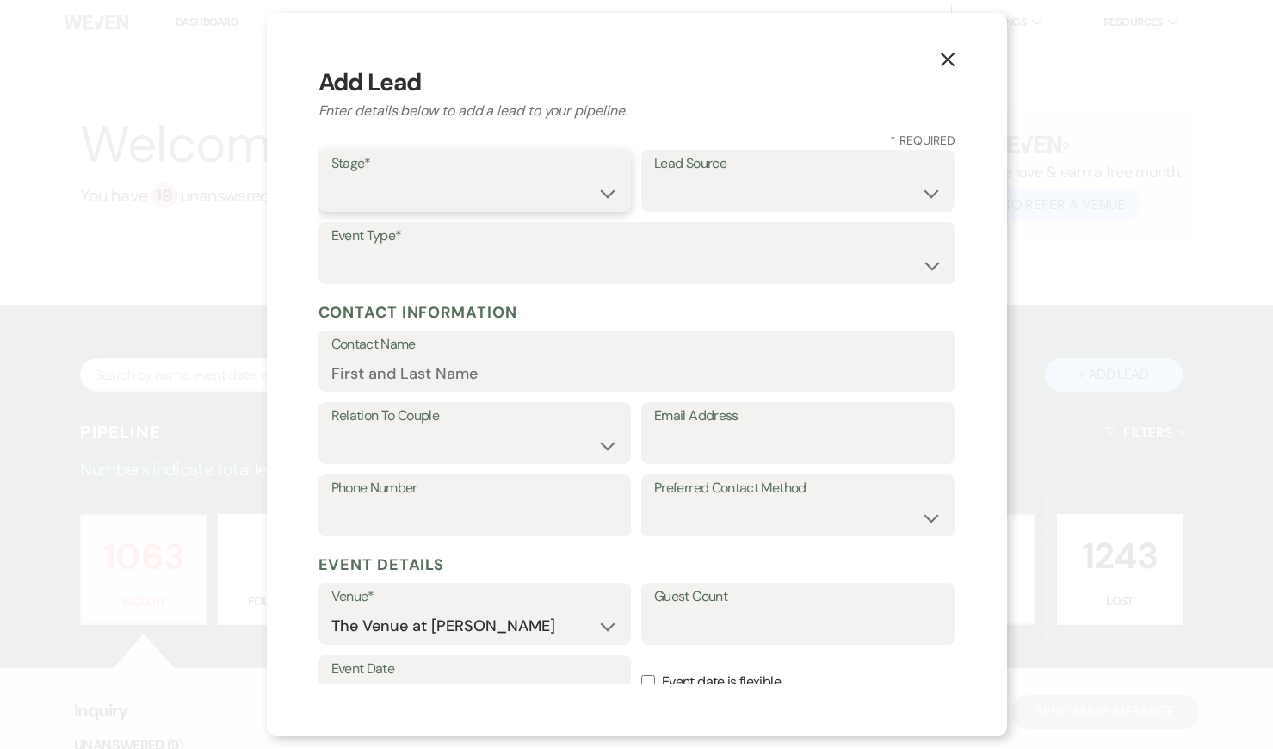
click at [408, 192] on select "Inquiry Follow Up Tour Requested Tour Confirmed Toured Proposal Sent Booked Lost" at bounding box center [475, 194] width 288 height 34
click at [379, 365] on input "Contact Name" at bounding box center [636, 373] width 611 height 34
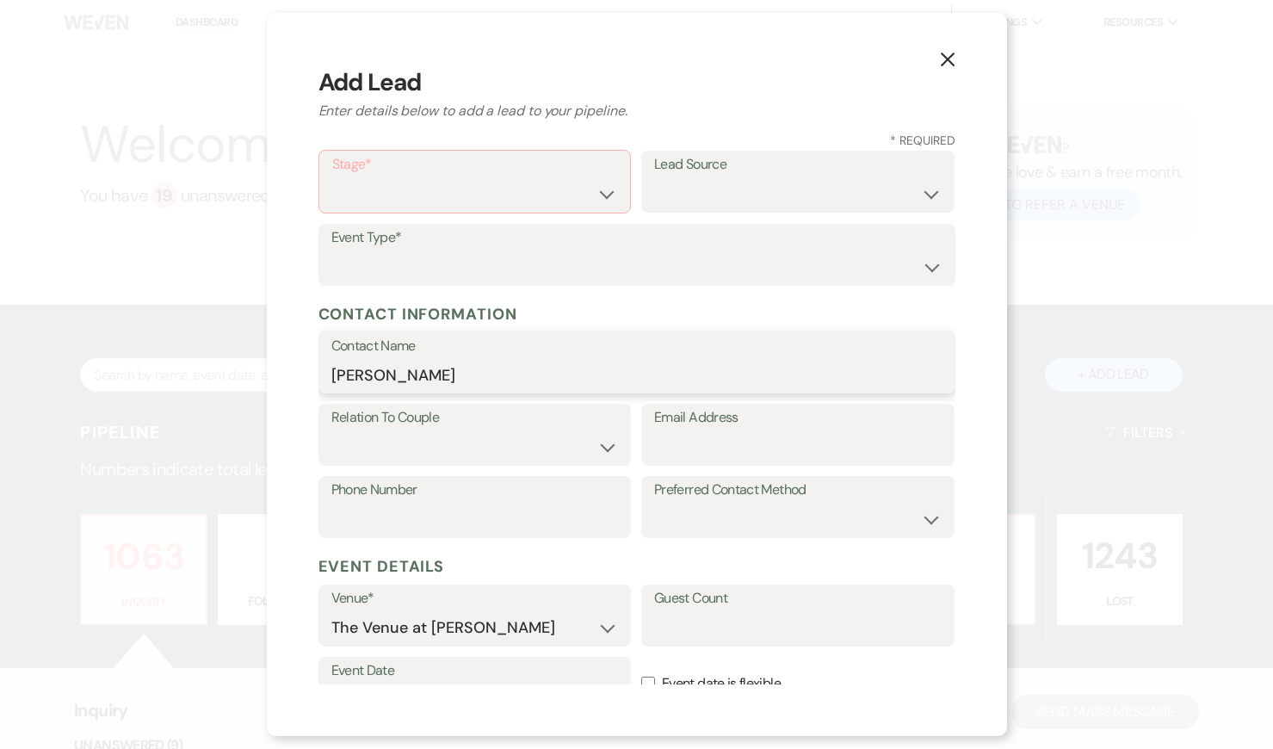
click at [371, 369] on input "[PERSON_NAME]" at bounding box center [636, 375] width 611 height 34
type input "[PERSON_NAME]"
click at [438, 448] on select "Couple Planner Parent of Couple Family Member Friend Other" at bounding box center [475, 448] width 288 height 34
select select "1"
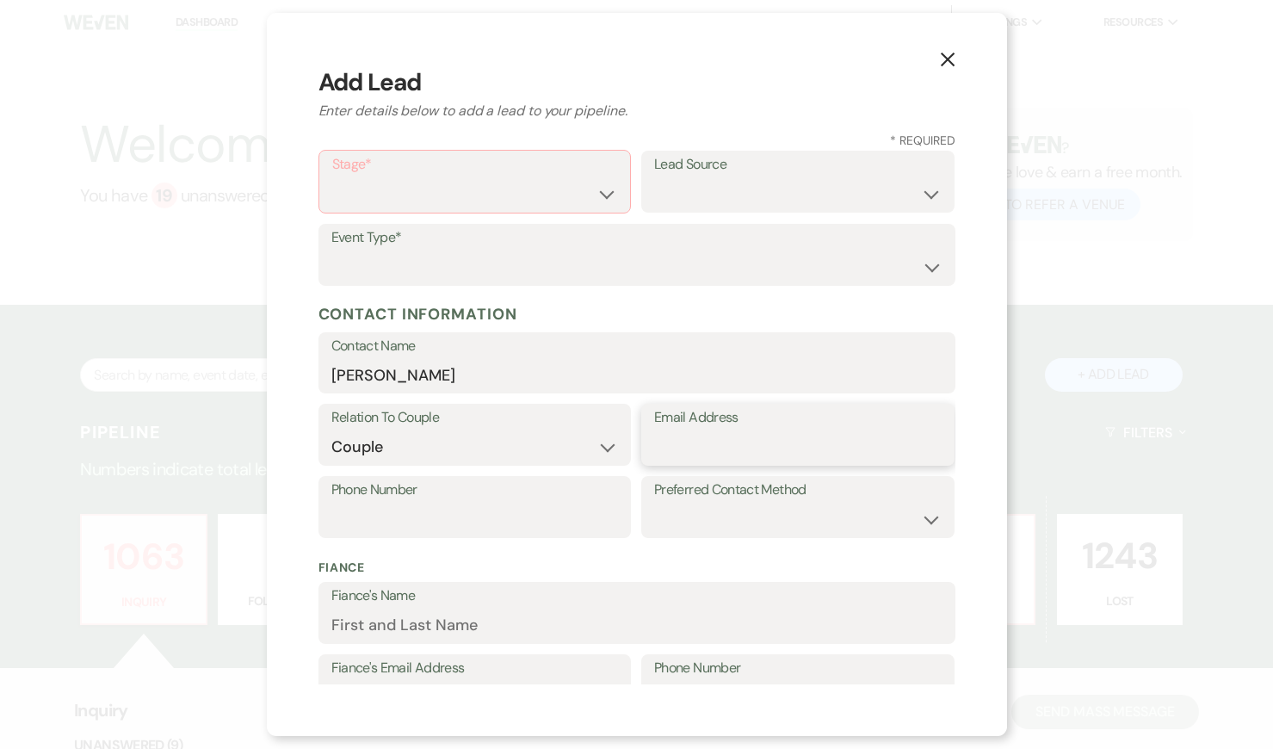
click at [708, 445] on input "Email Address" at bounding box center [798, 448] width 288 height 34
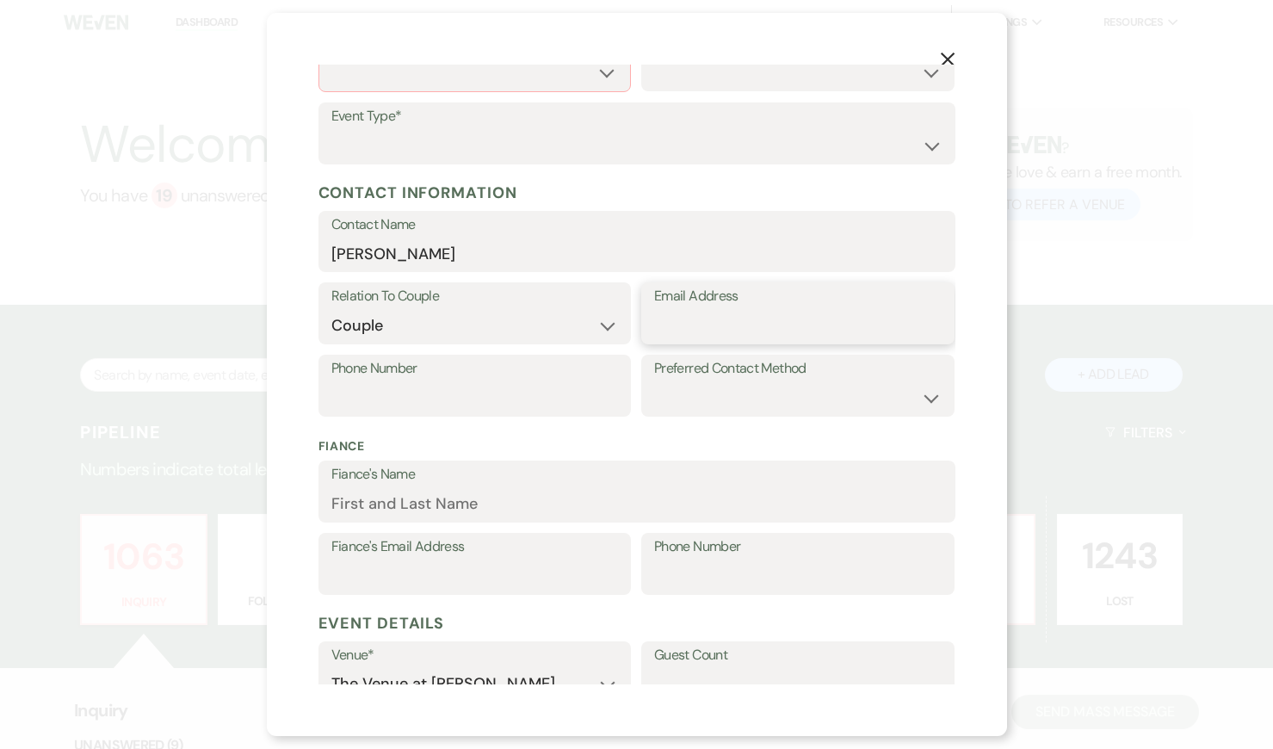
scroll to position [126, 0]
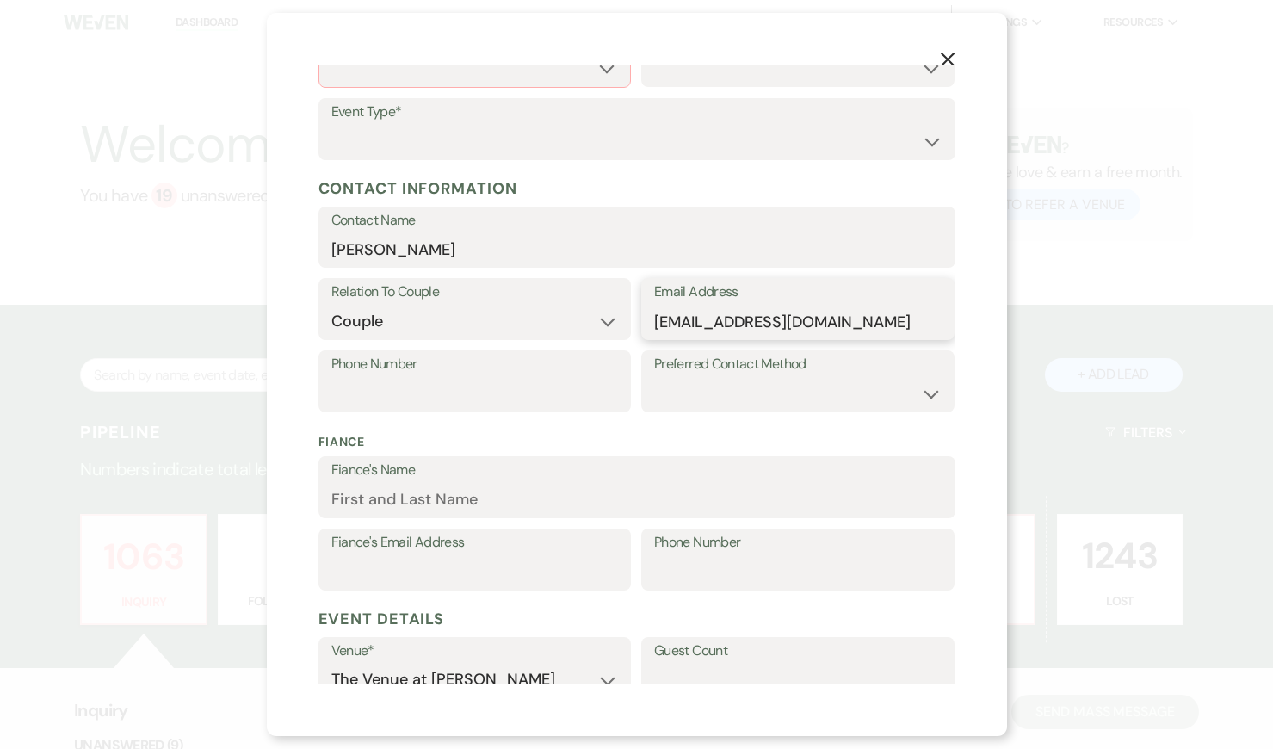
click at [710, 324] on input "[EMAIL_ADDRESS][DOMAIN_NAME]" at bounding box center [798, 322] width 288 height 34
click at [821, 316] on input "[EMAIL_ADDRESS][DOMAIN_NAME]" at bounding box center [798, 322] width 288 height 34
click at [711, 321] on input "[EMAIL_ADDRESS][DOMAIN_NAME]" at bounding box center [798, 322] width 288 height 34
type input "[EMAIL_ADDRESS][DOMAIN_NAME]"
click at [461, 392] on input "Phone Number" at bounding box center [475, 394] width 288 height 34
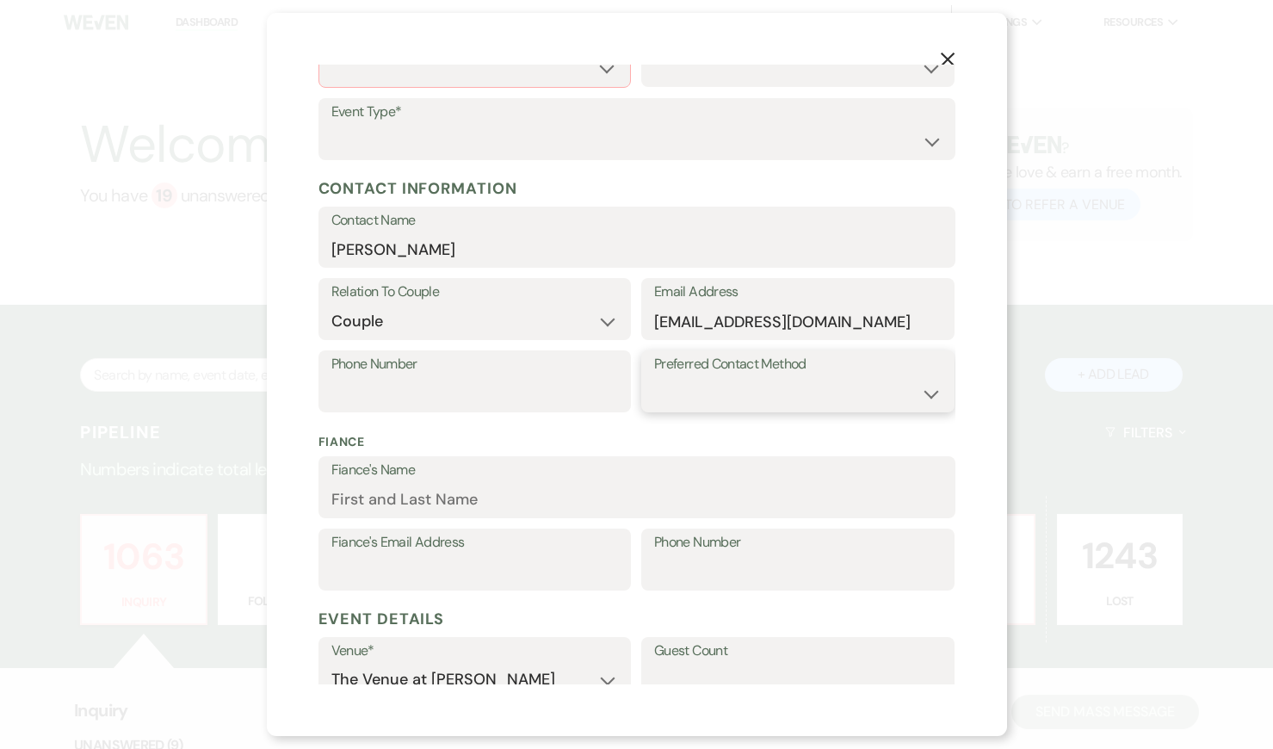
click at [774, 390] on select "Email Phone Text" at bounding box center [798, 394] width 288 height 34
select select "email"
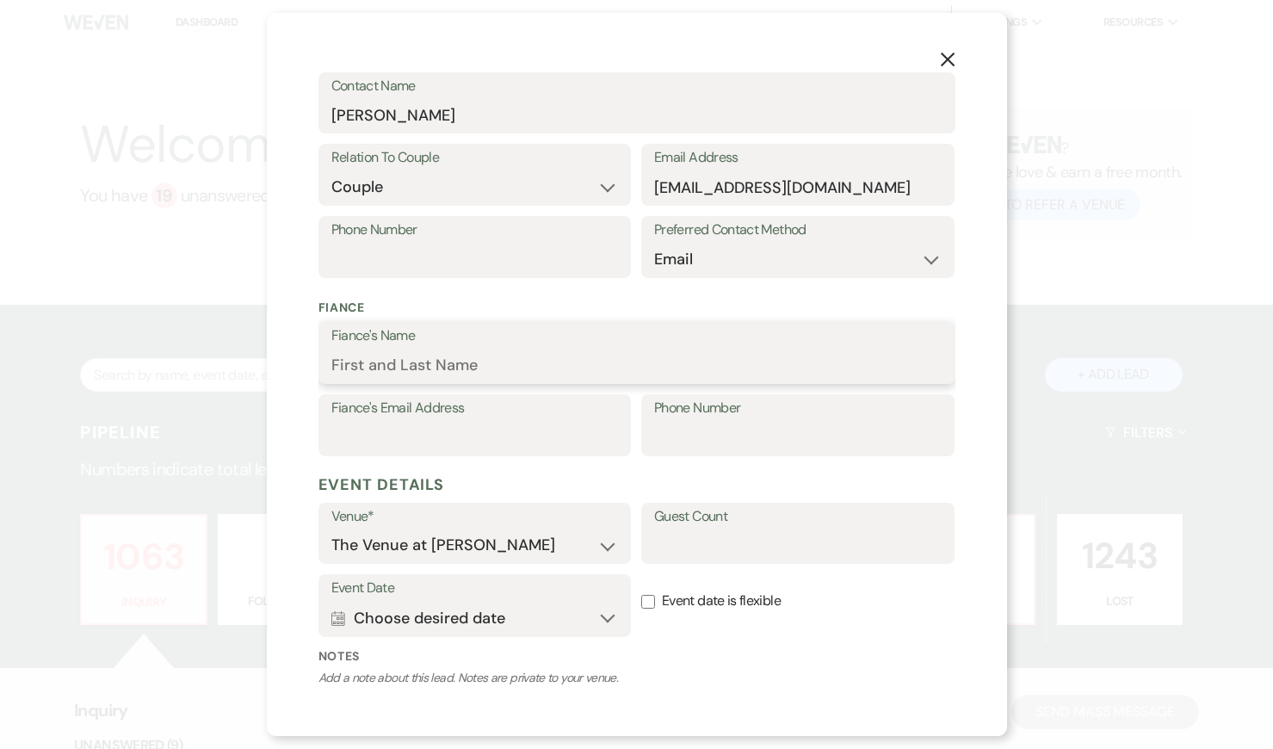
click at [412, 366] on input "Fiance's Name" at bounding box center [636, 366] width 611 height 34
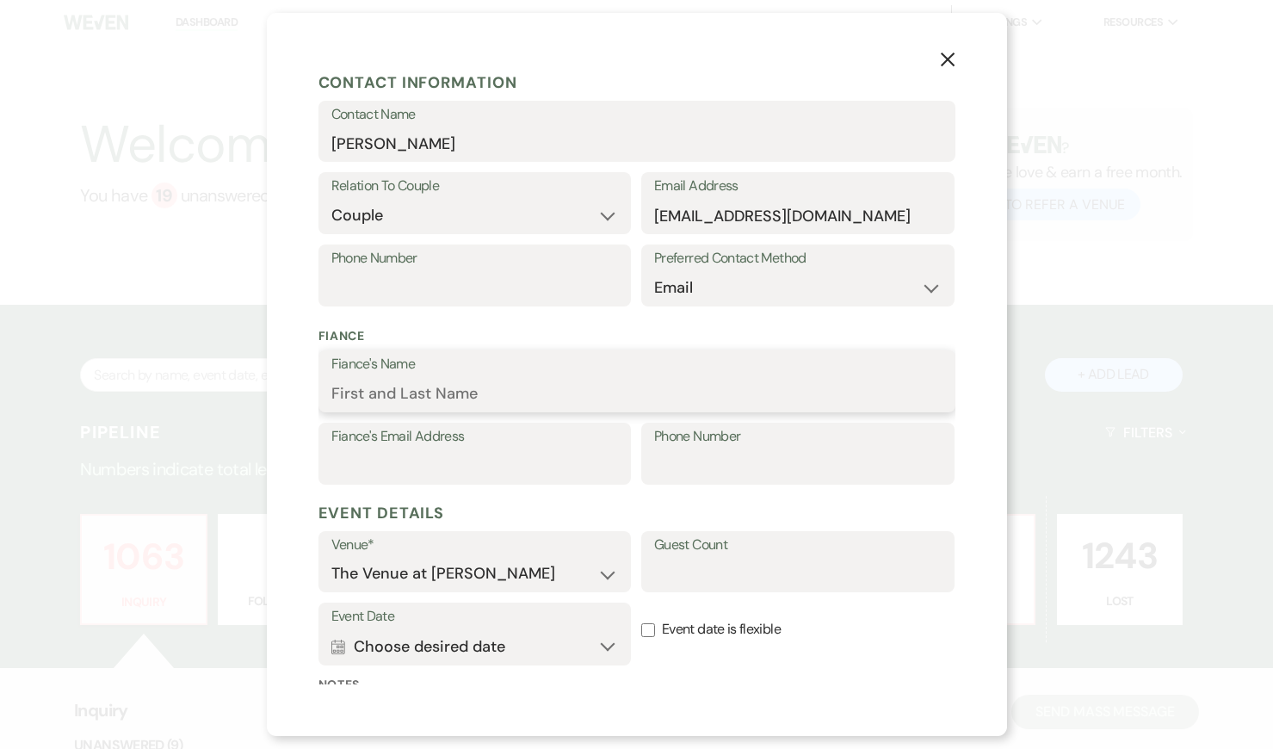
scroll to position [234, 0]
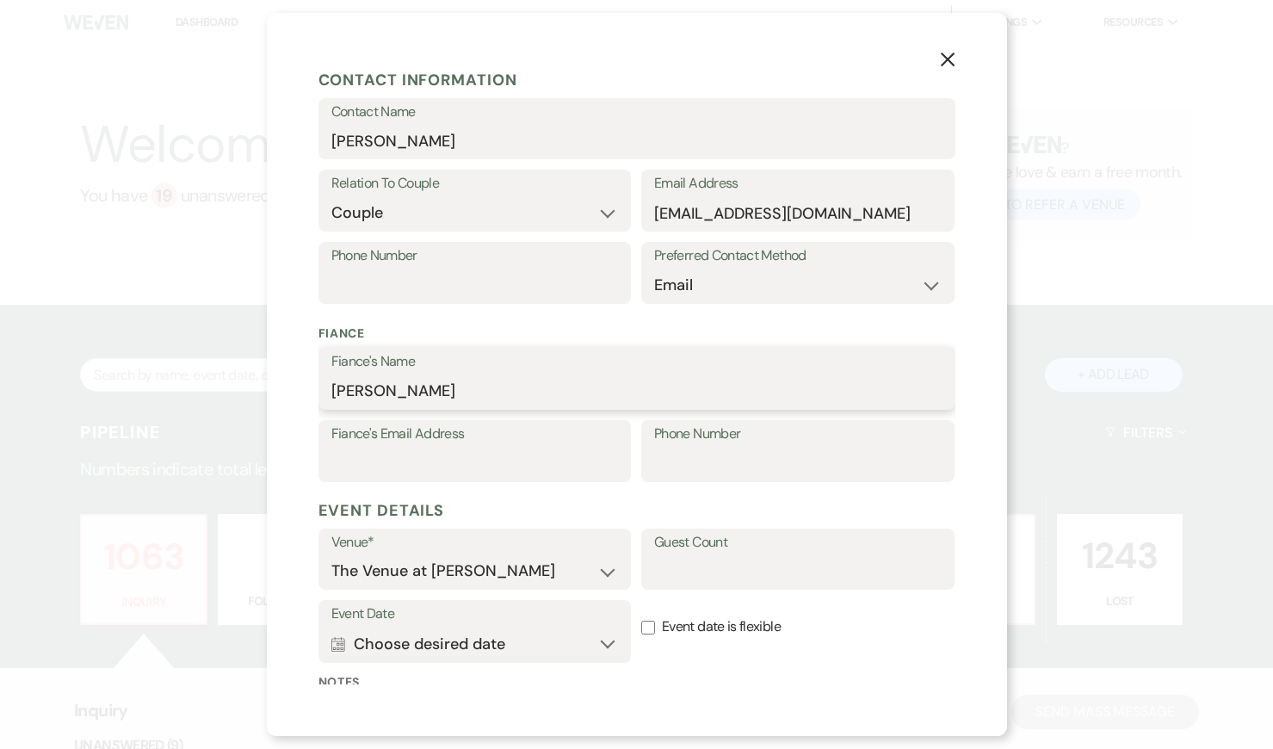
click at [362, 389] on input "[PERSON_NAME]" at bounding box center [636, 392] width 611 height 34
click at [499, 391] on input "[PERSON_NAME]" at bounding box center [636, 392] width 611 height 34
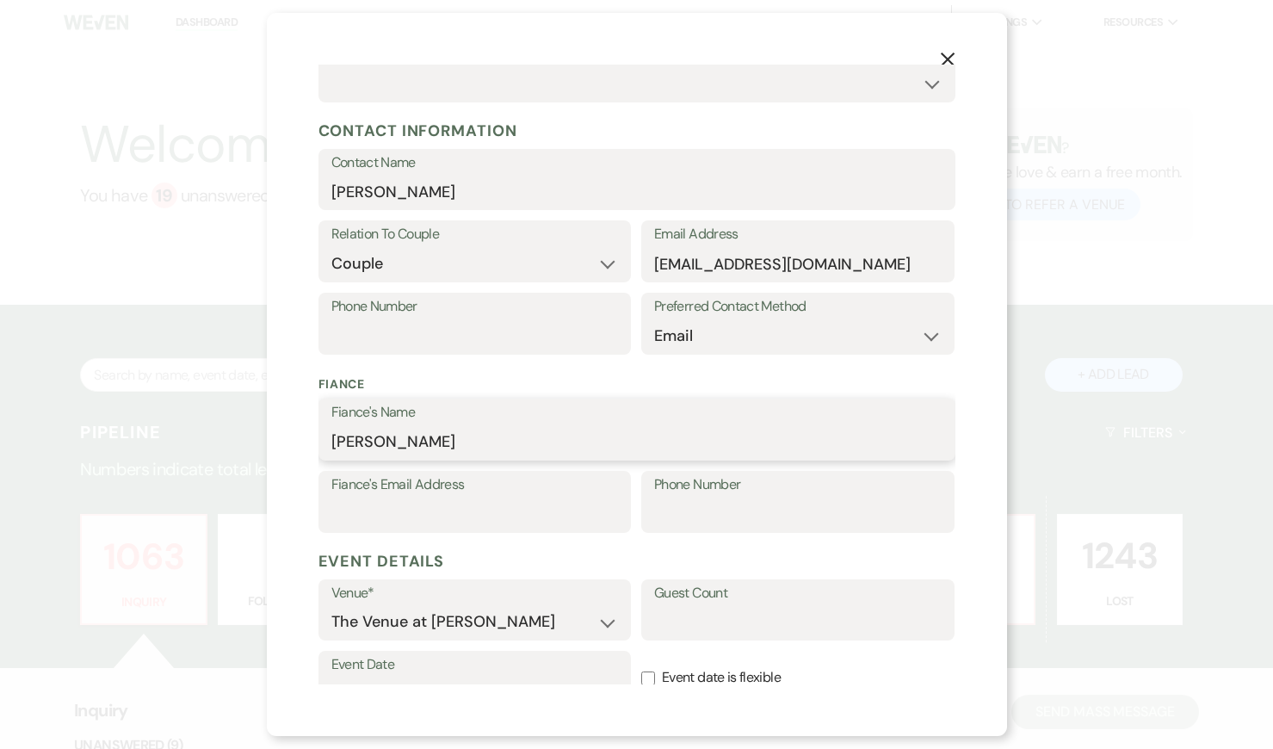
scroll to position [0, 0]
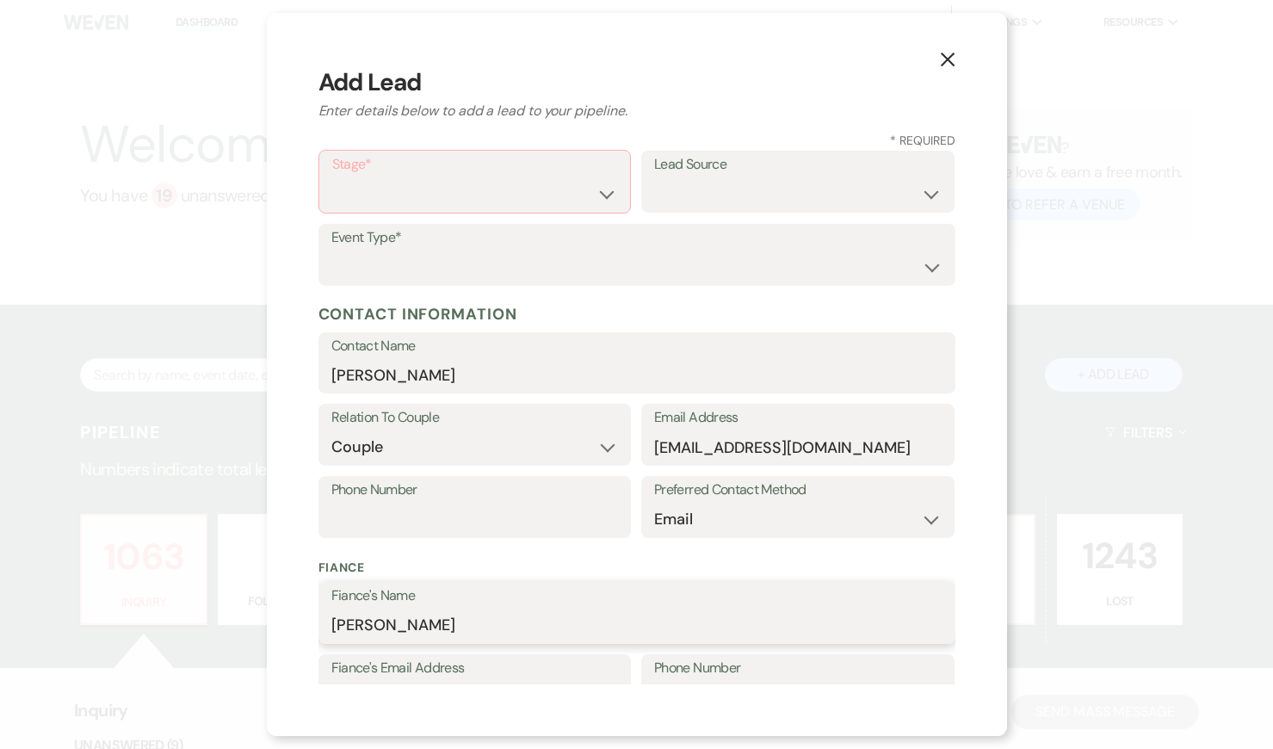
type input "[PERSON_NAME]"
click at [418, 168] on label "Stage*" at bounding box center [475, 164] width 286 height 25
click at [417, 191] on select "Inquiry Follow Up Tour Requested Tour Confirmed Toured Proposal Sent Booked Lost" at bounding box center [475, 194] width 286 height 34
select select "1"
click at [715, 200] on select "Weven Venue Website Instagram Facebook Pinterest Google The Knot Wedding Wire H…" at bounding box center [798, 194] width 288 height 34
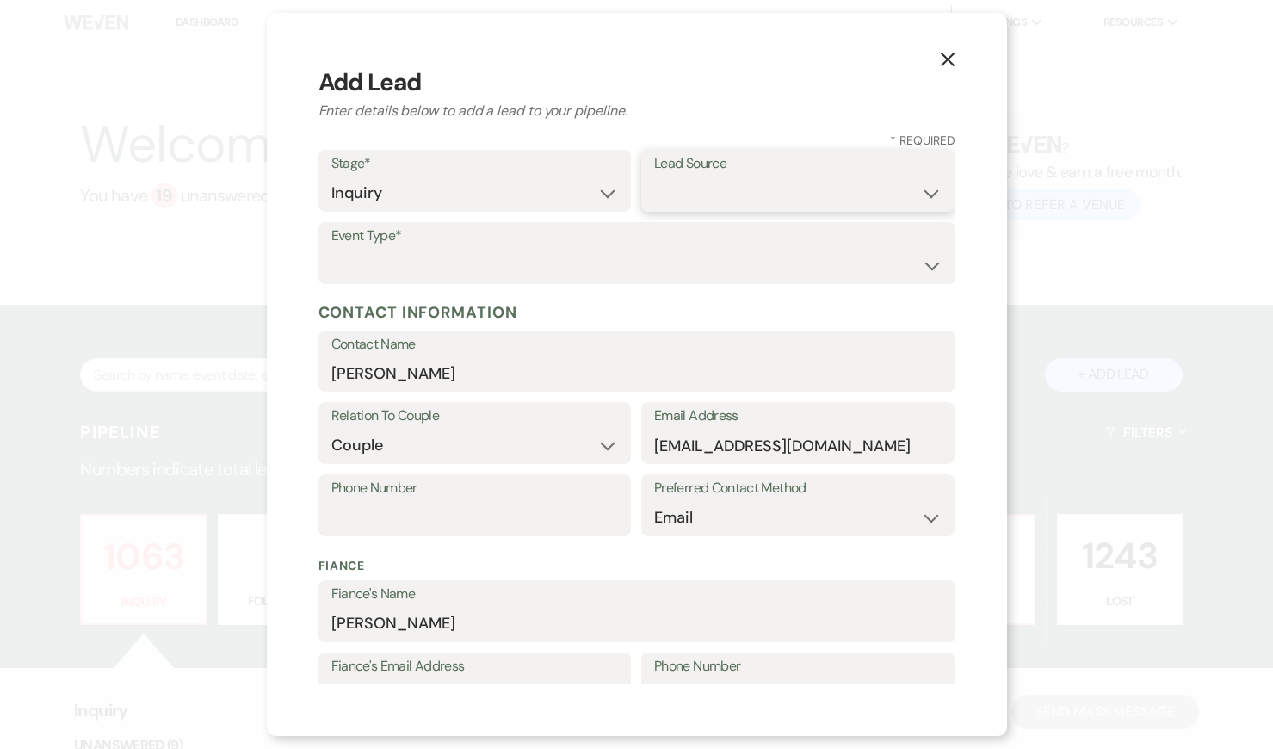
select select "5"
click at [445, 270] on select "Wedding Anniversary Party Baby Shower Bachelorette / Bachelor Party Birthday Pa…" at bounding box center [636, 266] width 611 height 34
select select "1"
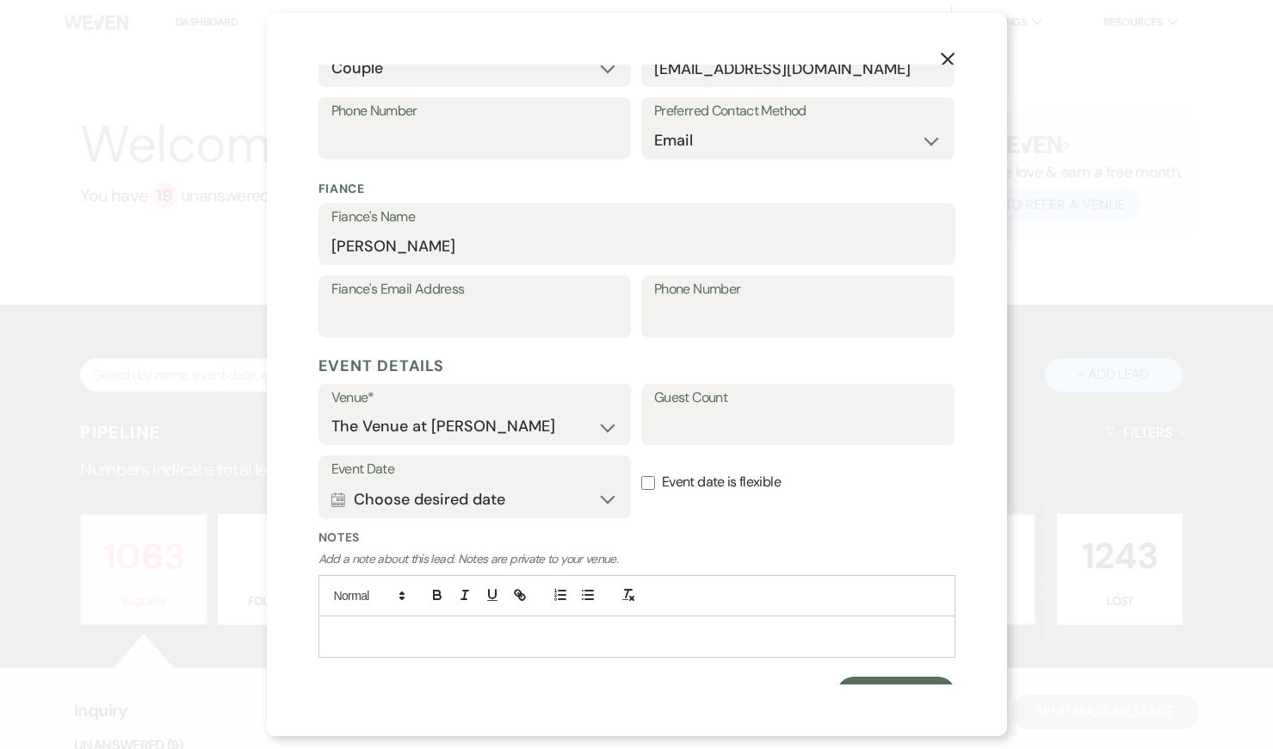
scroll to position [402, 0]
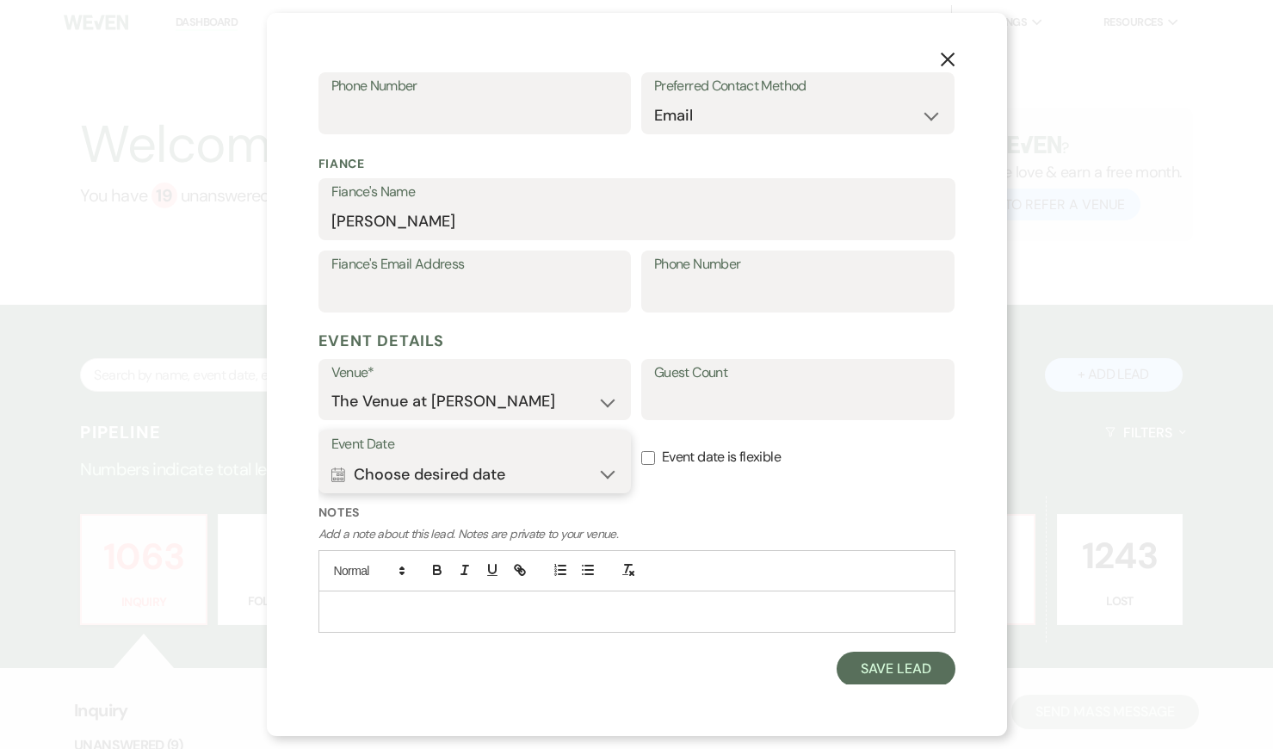
click at [548, 469] on button "Calendar Choose desired date Expand" at bounding box center [475, 474] width 288 height 34
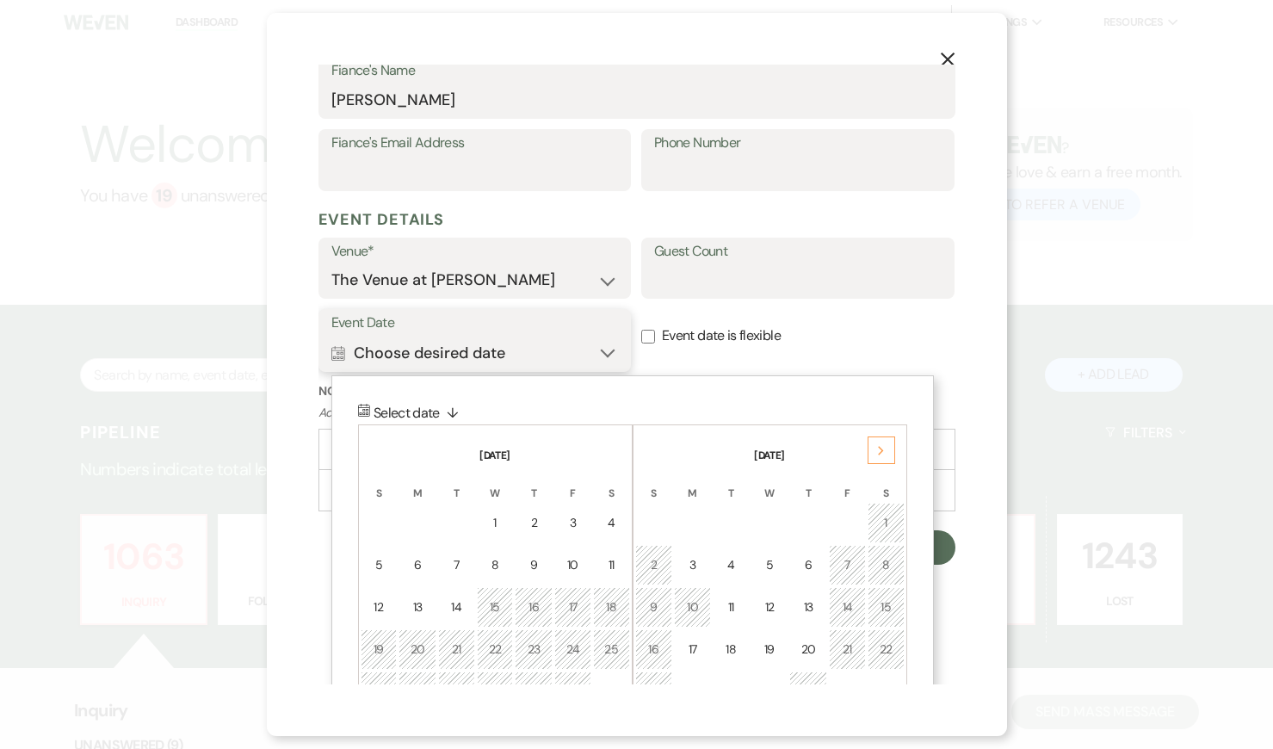
scroll to position [588, 0]
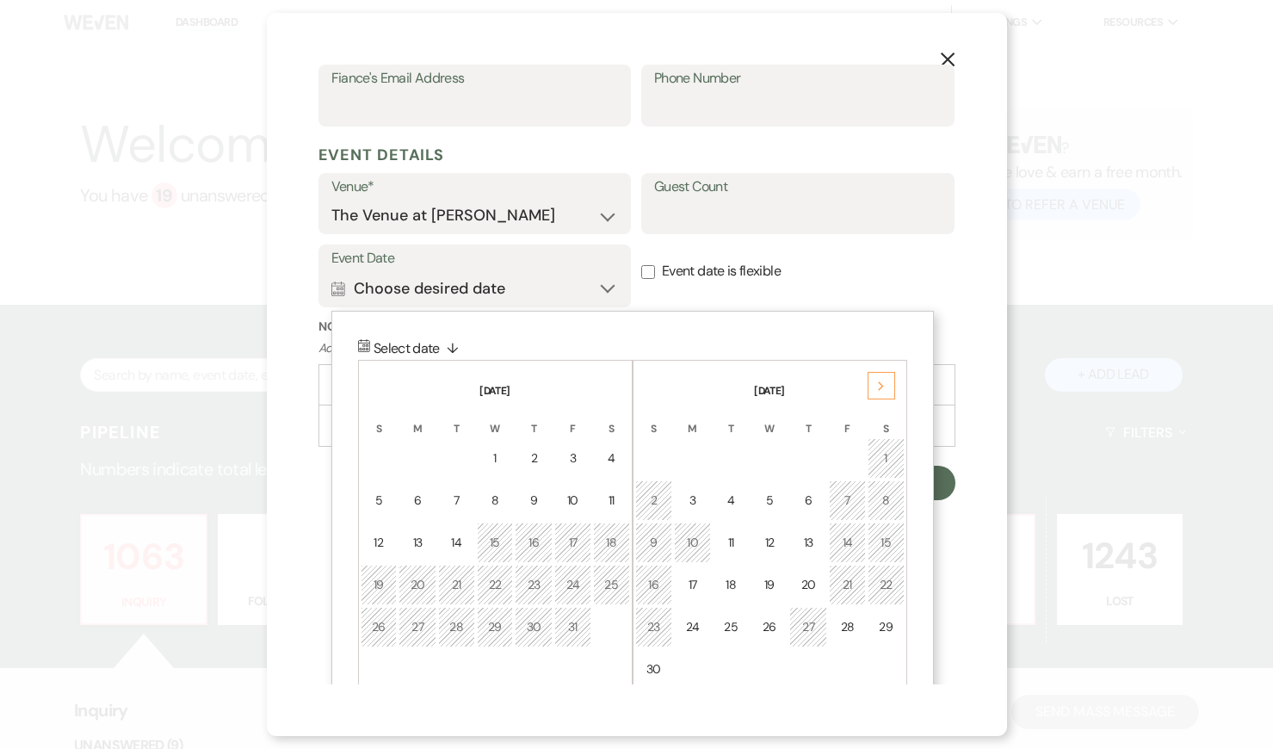
click at [880, 390] on icon "Next" at bounding box center [881, 386] width 9 height 10
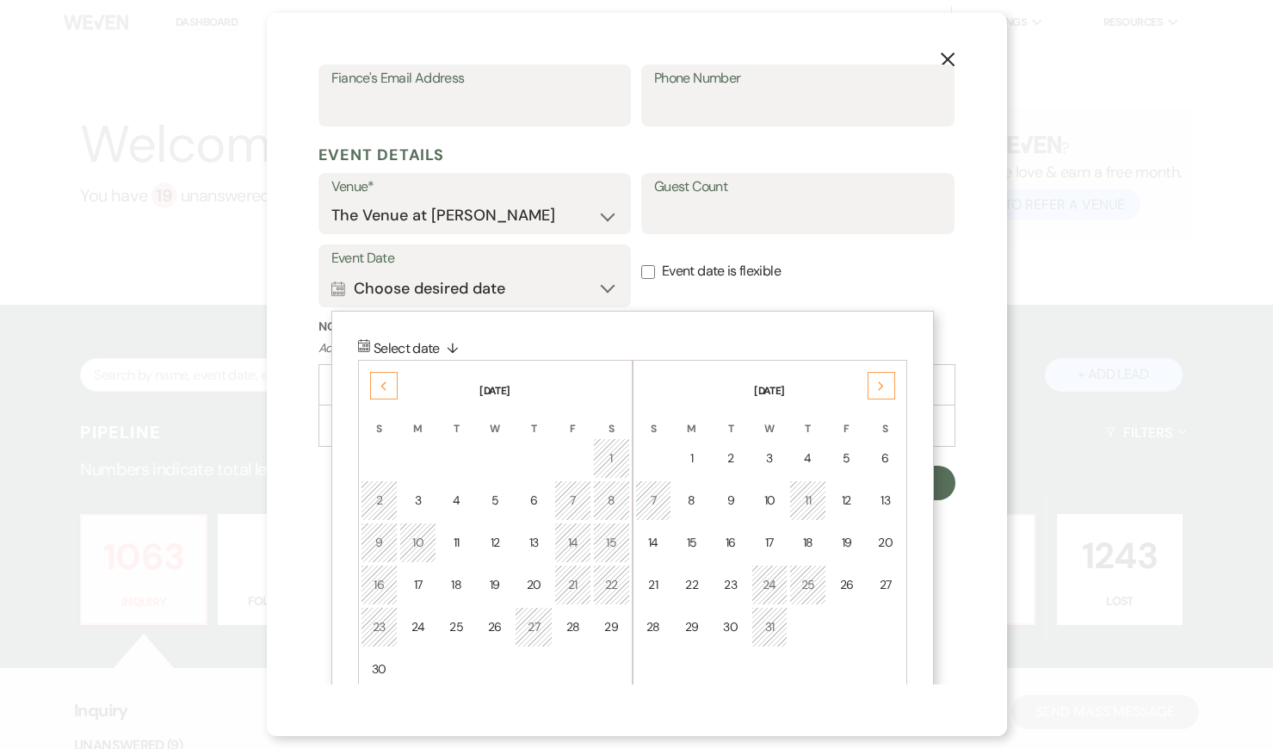
click at [880, 390] on icon "Next" at bounding box center [881, 386] width 9 height 10
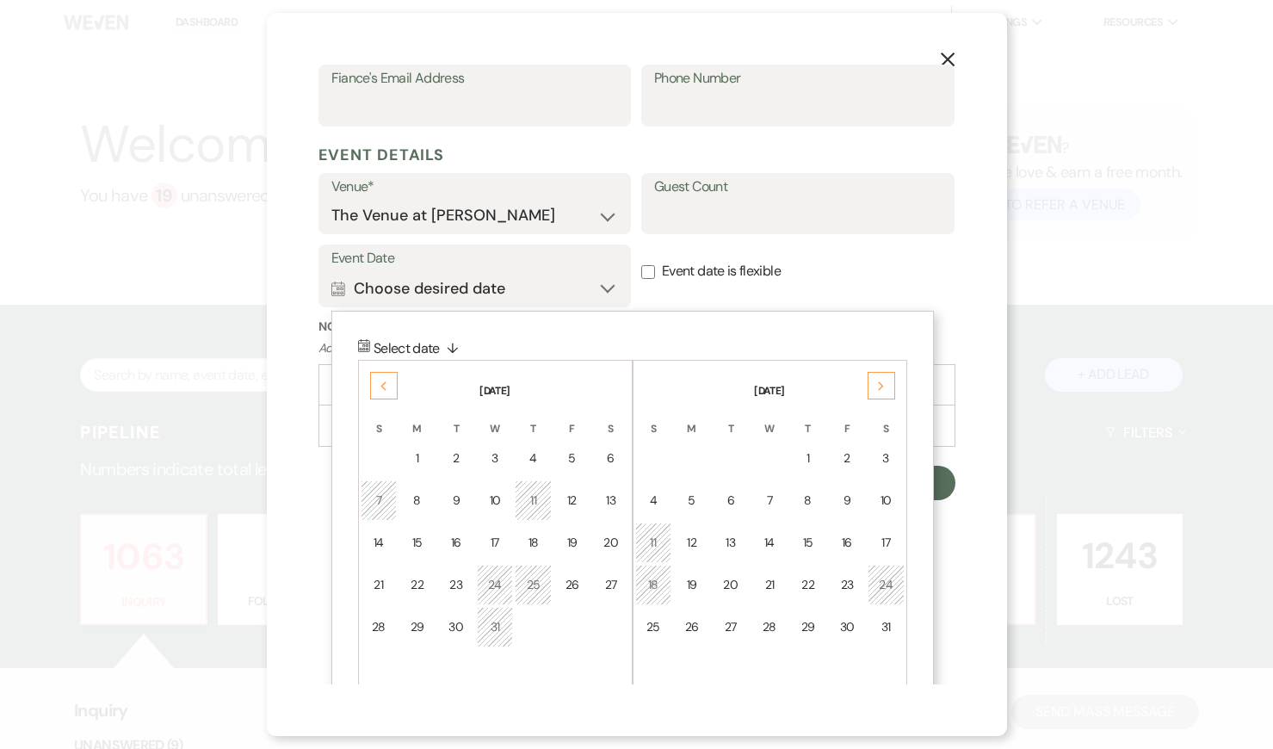
click at [880, 390] on icon "Next" at bounding box center [881, 386] width 9 height 10
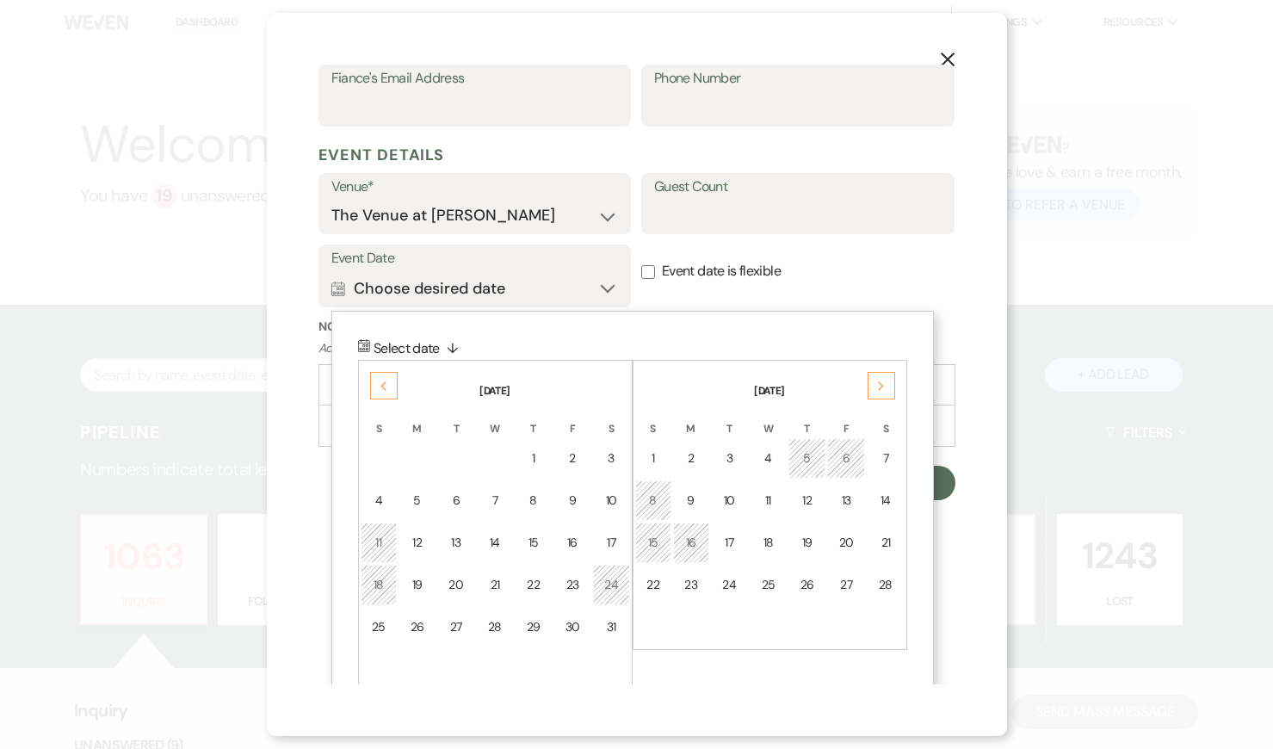
click at [880, 390] on icon "Next" at bounding box center [881, 386] width 9 height 10
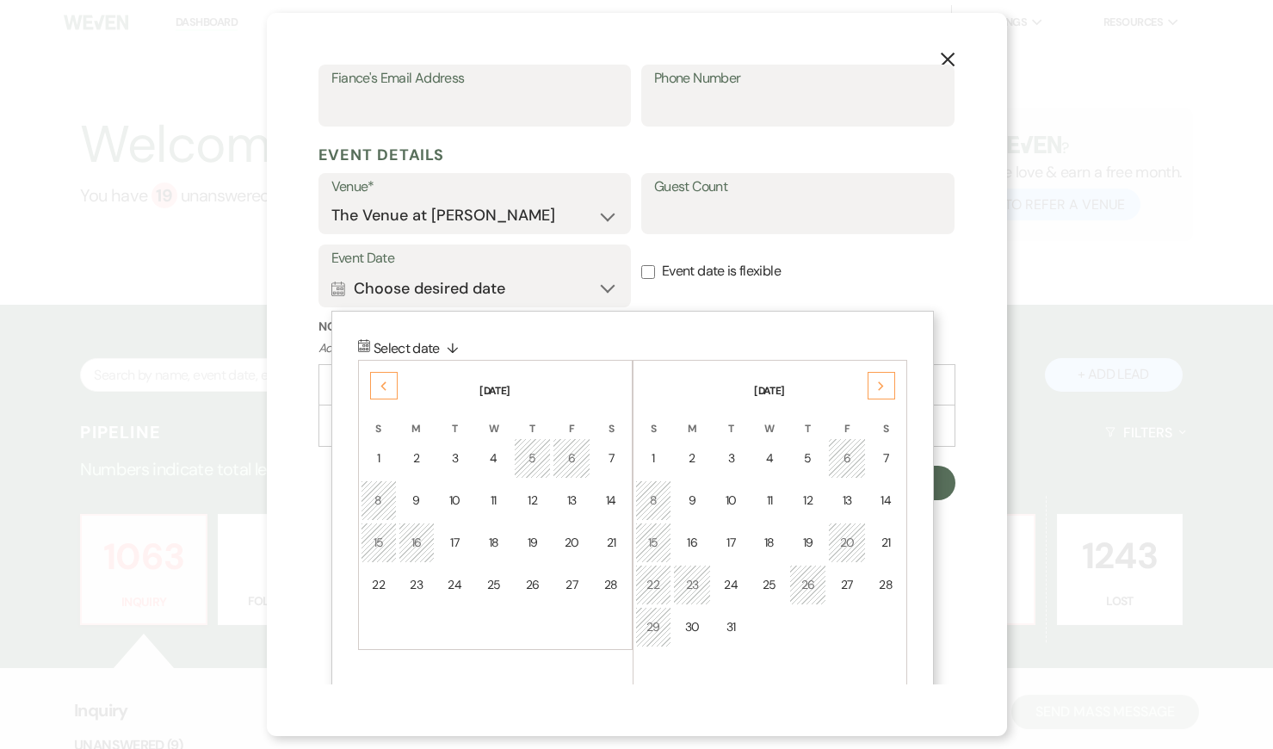
click at [880, 390] on icon "Next" at bounding box center [881, 386] width 9 height 10
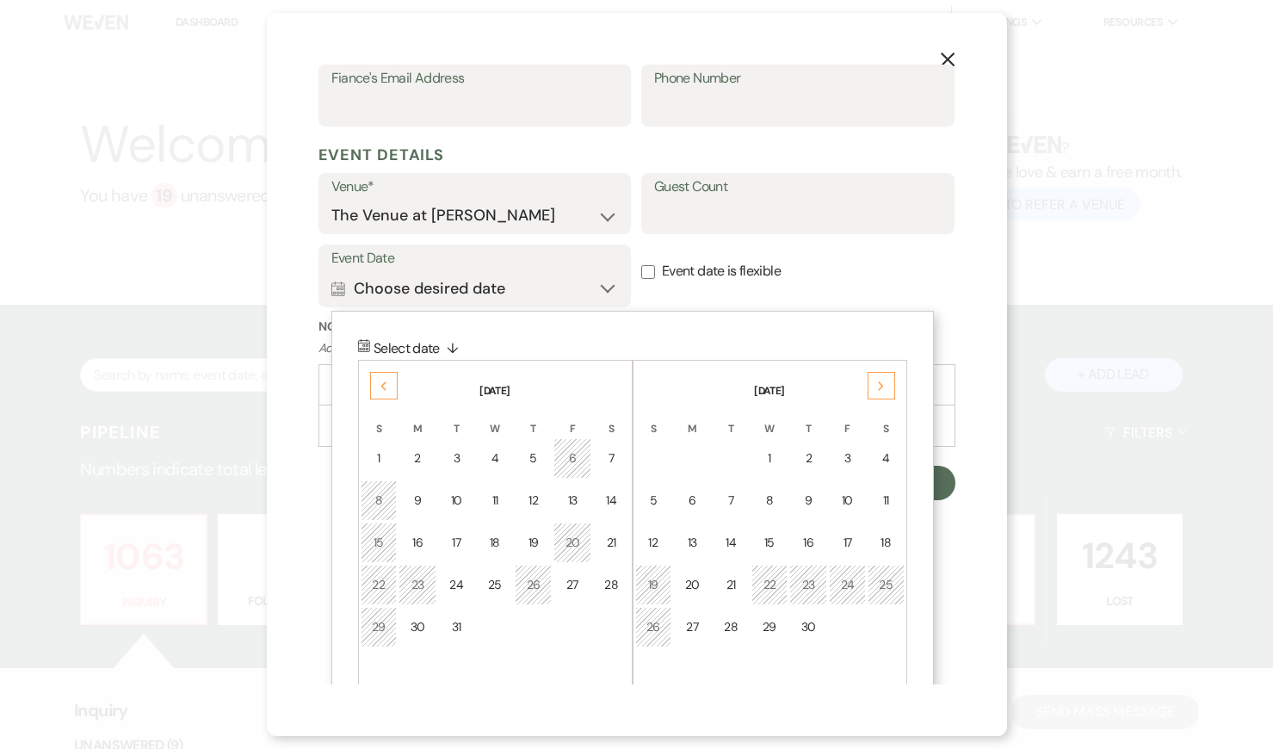
click at [880, 390] on icon "Next" at bounding box center [881, 386] width 9 height 10
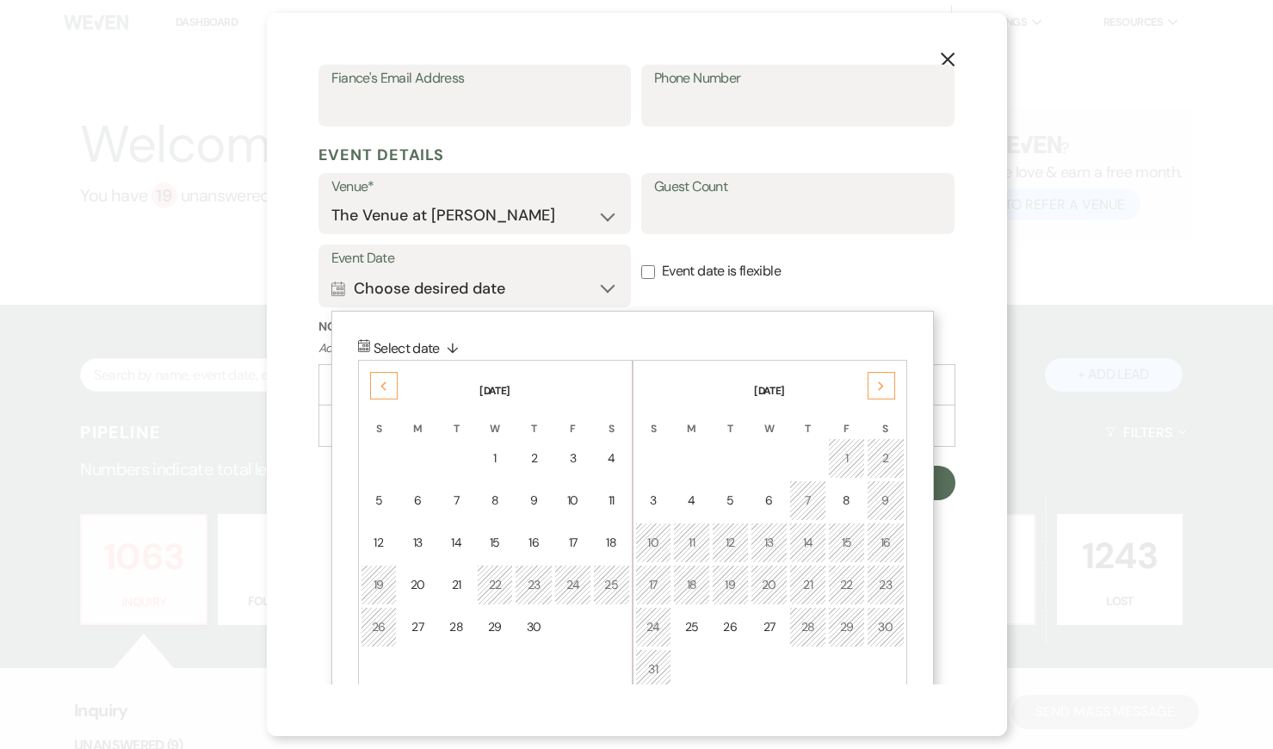
click at [880, 390] on icon "Next" at bounding box center [881, 386] width 9 height 10
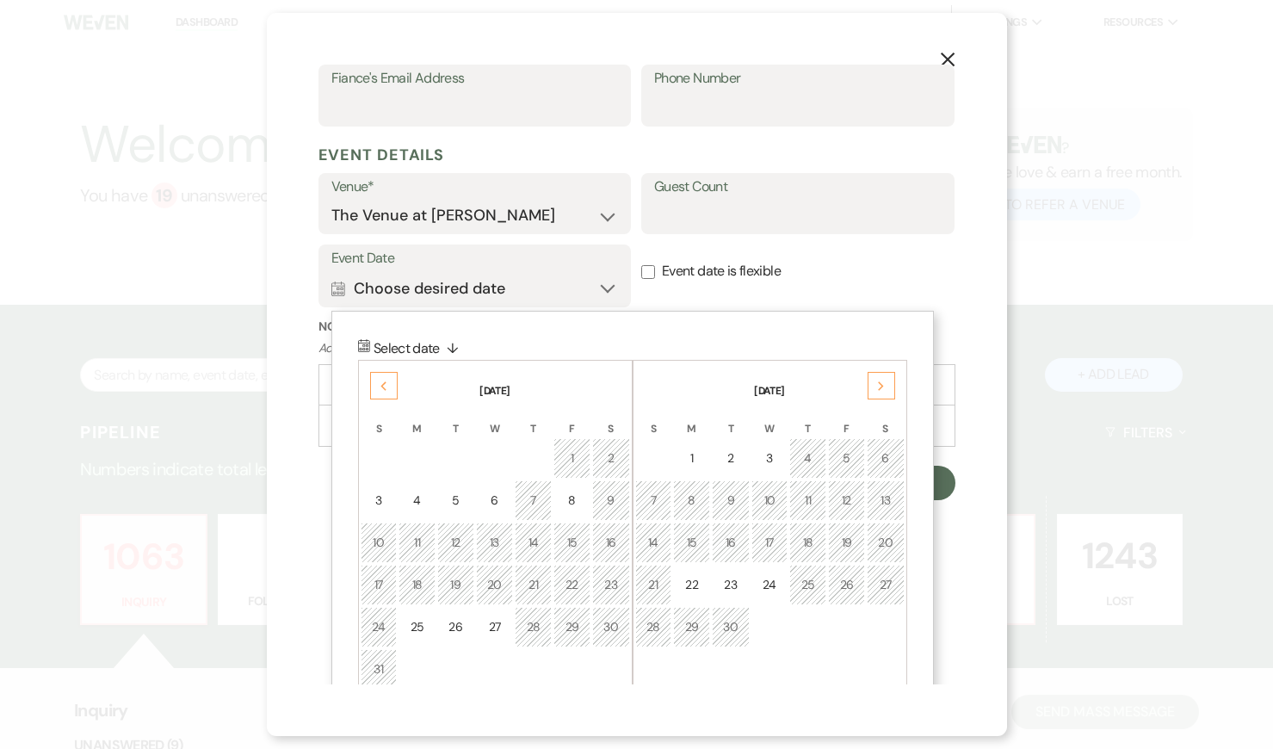
click at [880, 390] on icon "Next" at bounding box center [881, 386] width 9 height 10
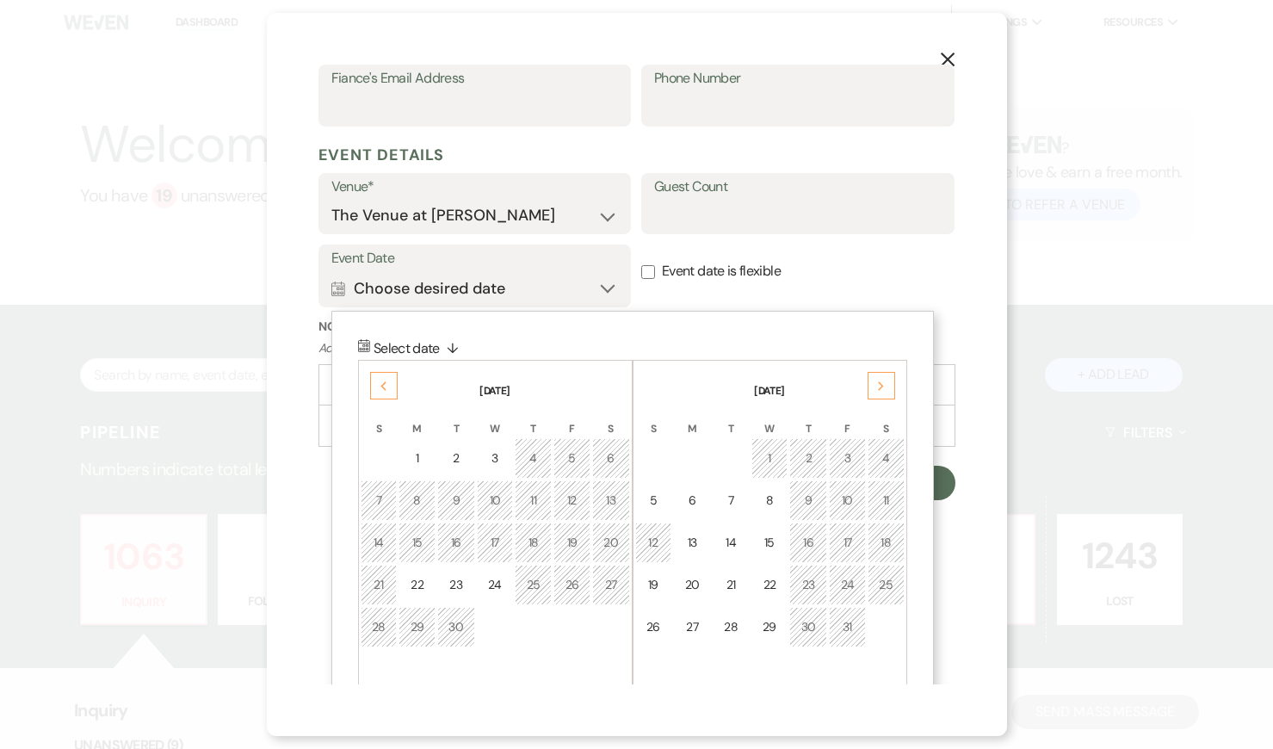
click at [880, 390] on icon "Next" at bounding box center [881, 386] width 9 height 10
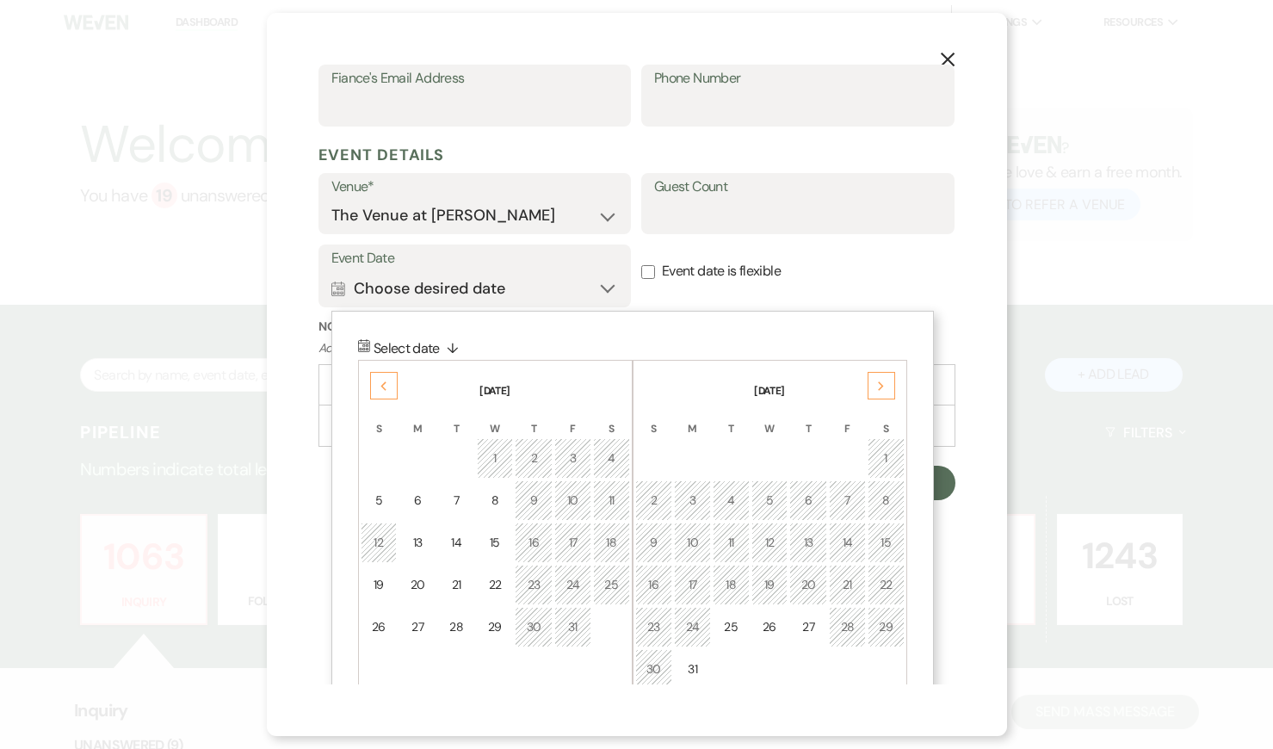
click at [880, 390] on icon "Next" at bounding box center [881, 386] width 9 height 10
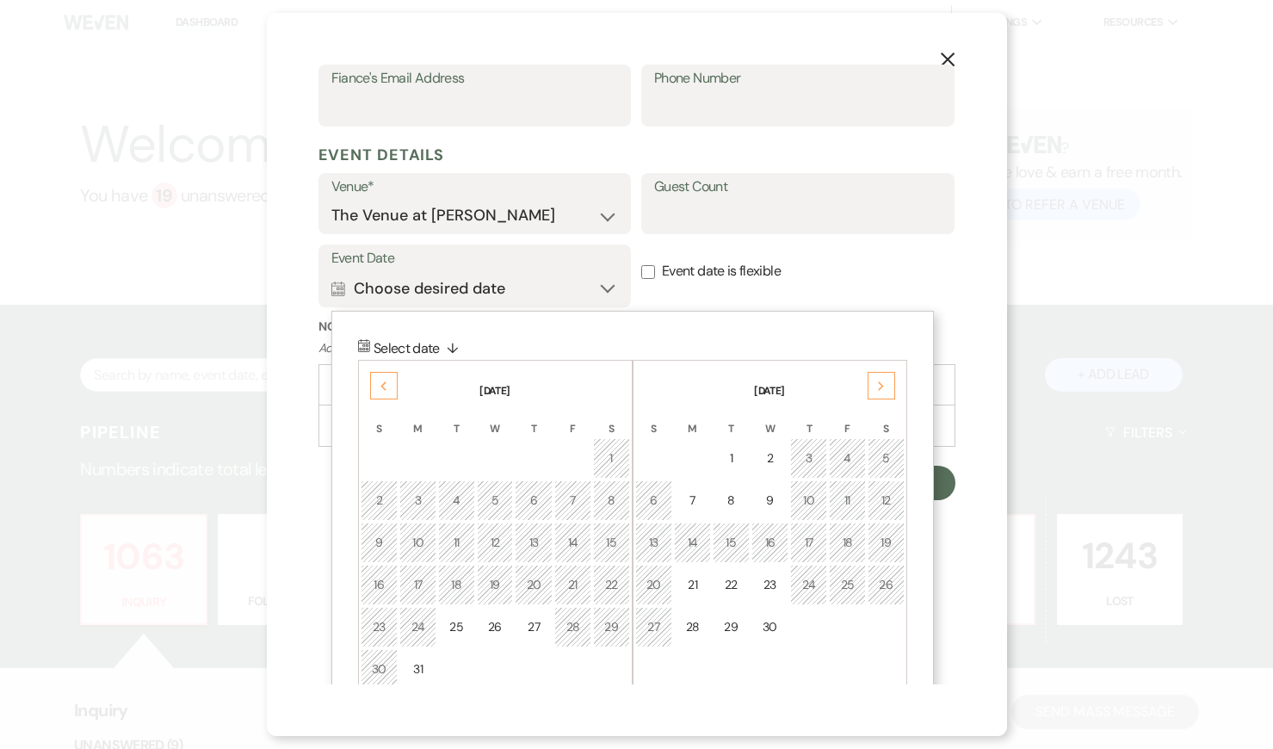
click at [880, 390] on icon "Next" at bounding box center [881, 386] width 9 height 10
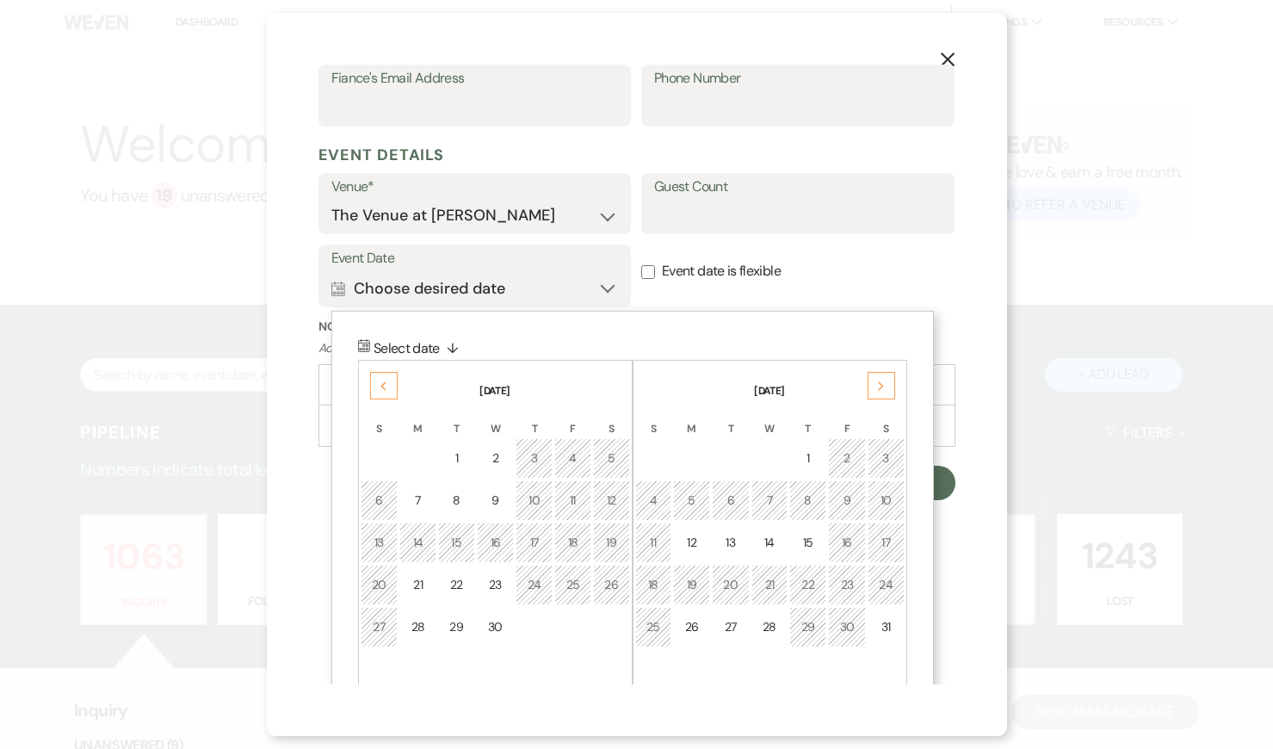
click at [880, 390] on icon "Next" at bounding box center [881, 386] width 9 height 10
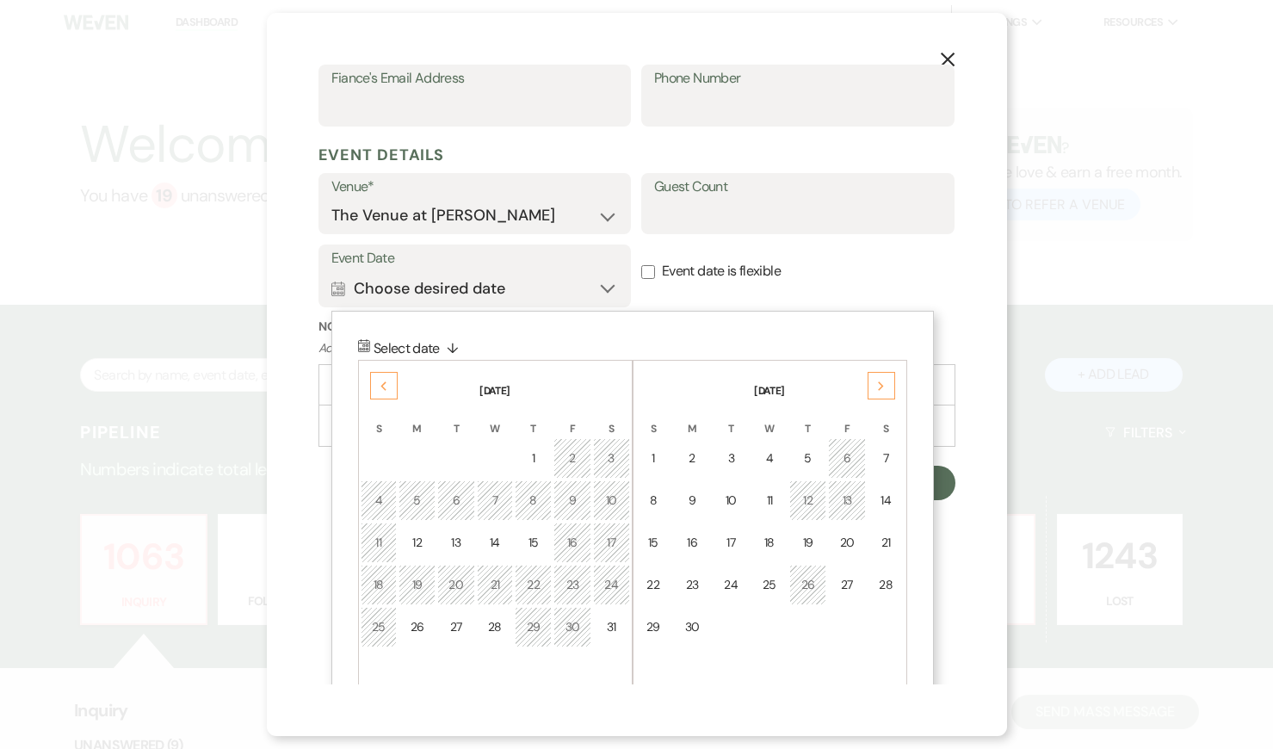
click at [880, 390] on icon "Next" at bounding box center [881, 386] width 9 height 10
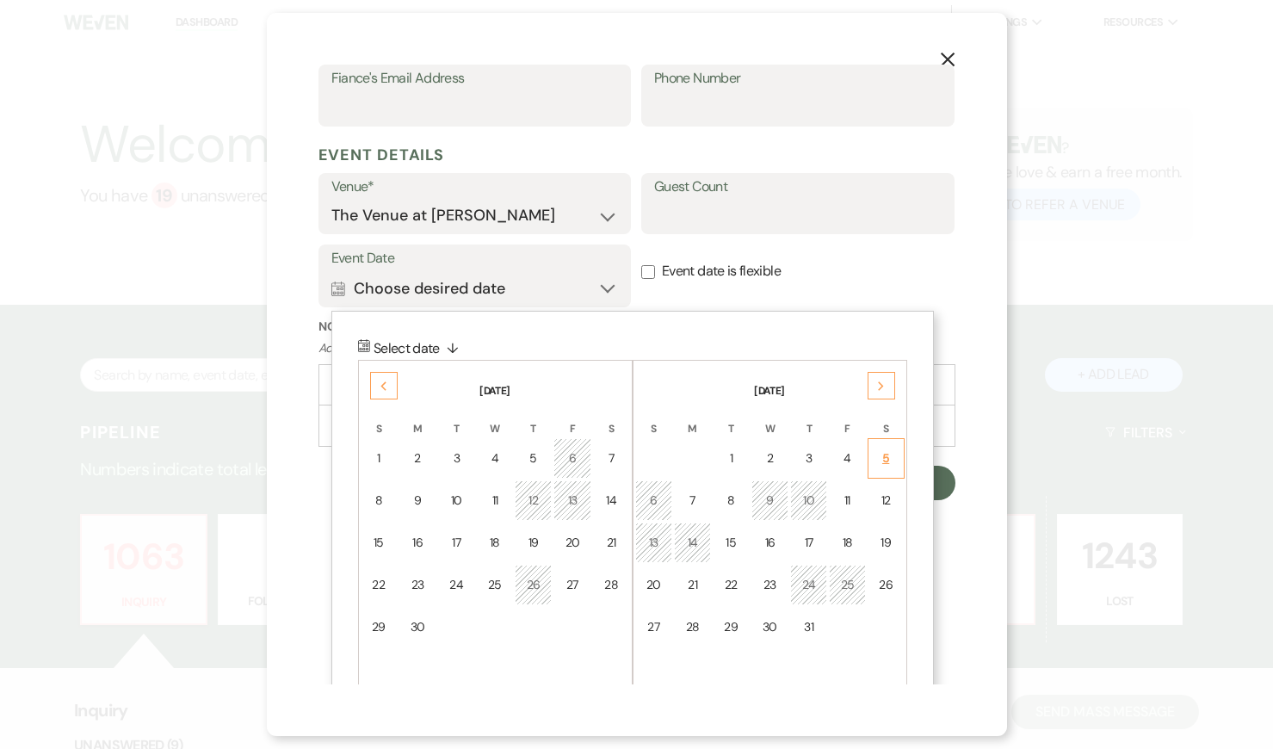
click at [881, 452] on div "5" at bounding box center [886, 458] width 15 height 18
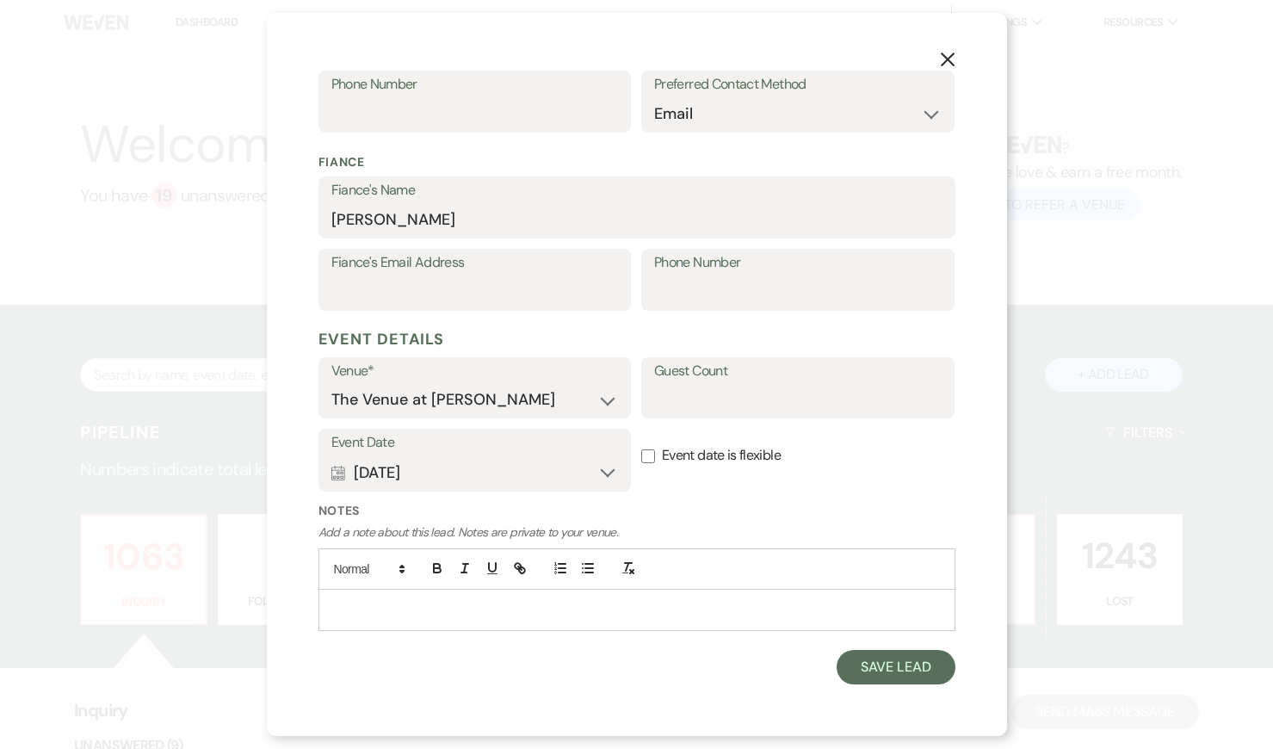
scroll to position [402, 0]
click at [709, 406] on input "Guest Count" at bounding box center [798, 402] width 288 height 34
type input "130"
click at [834, 492] on div "Event Date Calendar [DATE] Expand Done Calendar Select date ↓ [DATE] Previous […" at bounding box center [637, 467] width 637 height 73
click at [908, 667] on button "Save Lead" at bounding box center [896, 669] width 118 height 34
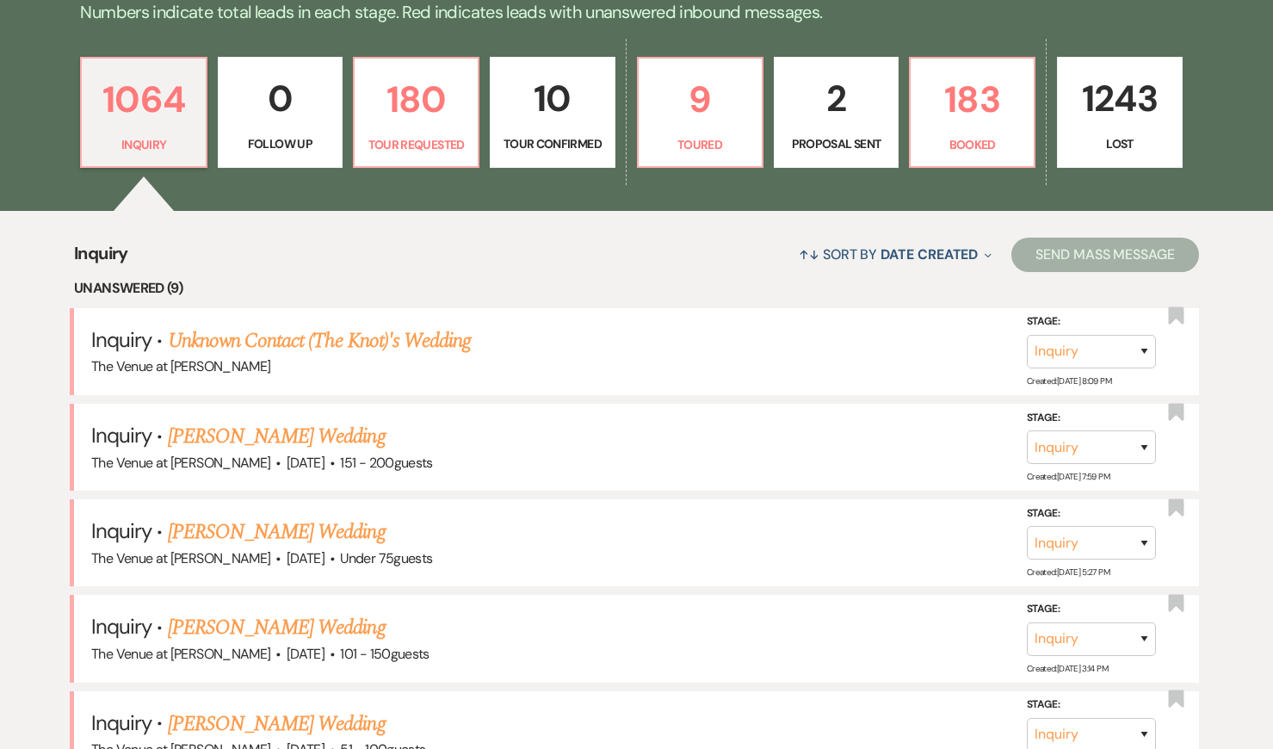
scroll to position [53, 0]
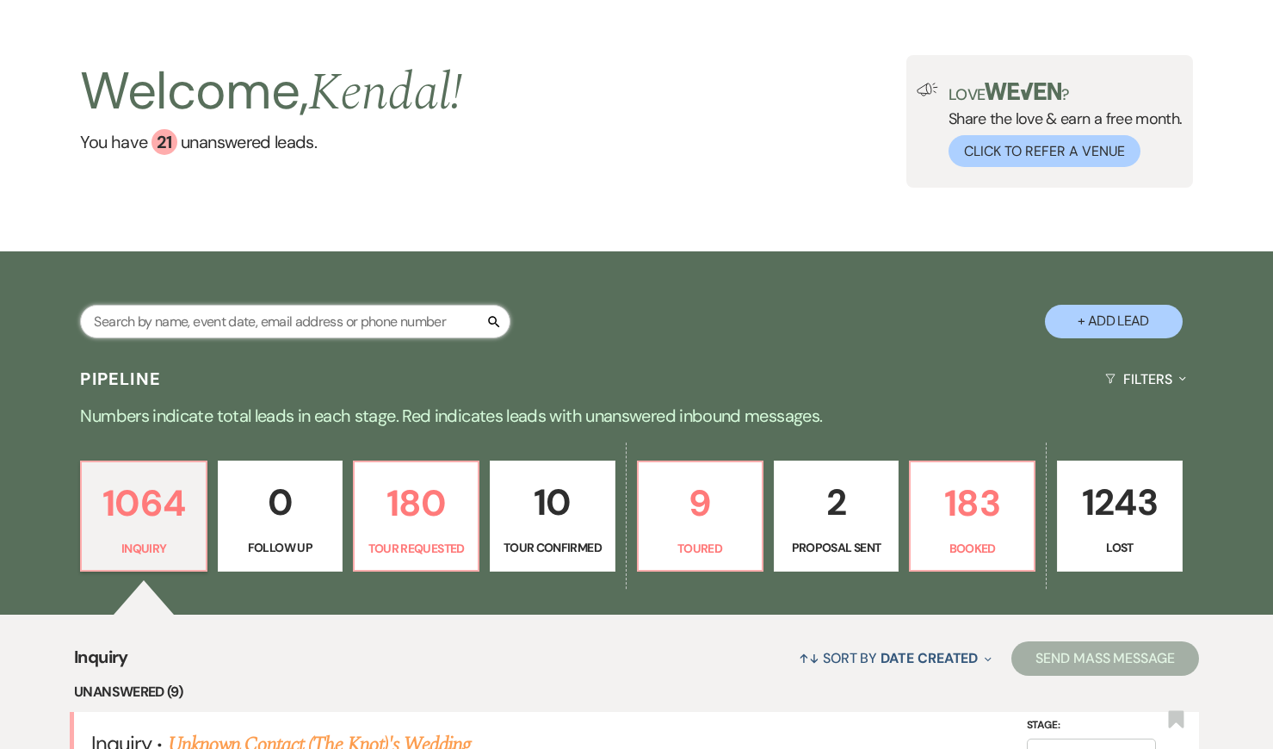
click at [205, 321] on input "text" at bounding box center [295, 322] width 431 height 34
type input "[PERSON_NAME]"
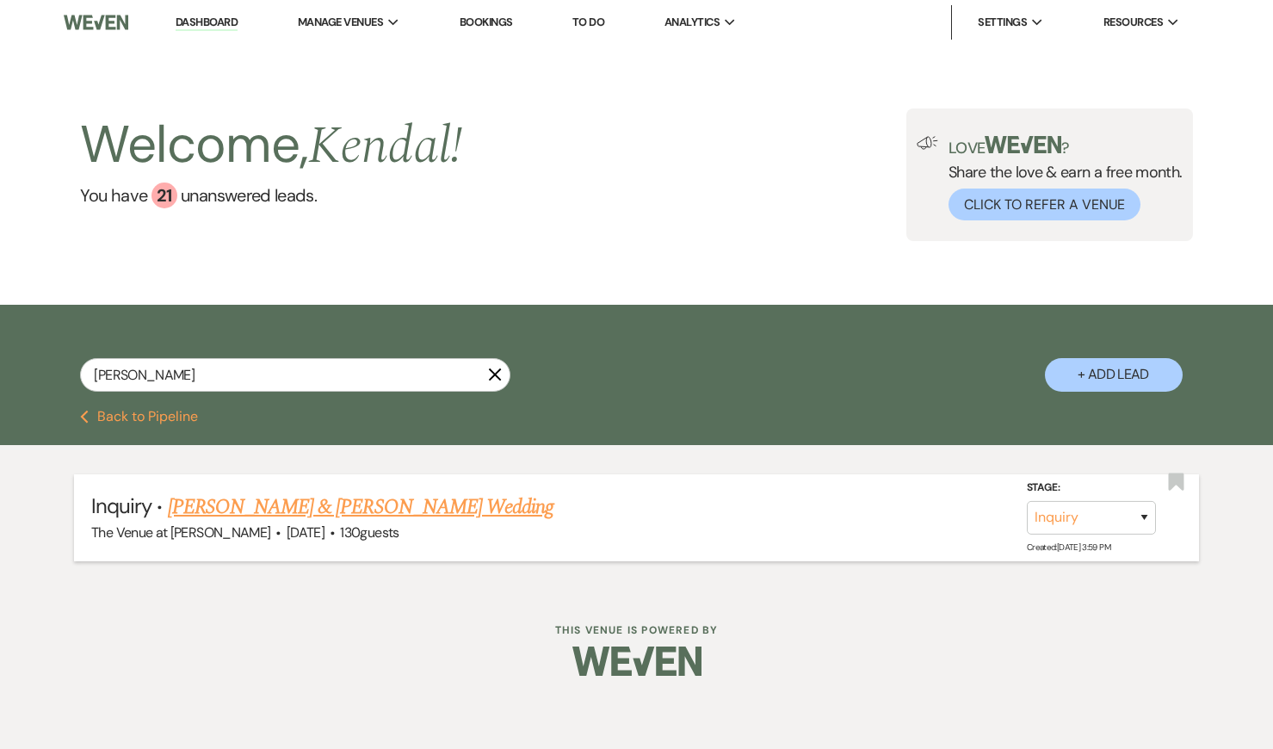
click at [245, 503] on link "[PERSON_NAME] & [PERSON_NAME] Wedding" at bounding box center [361, 507] width 386 height 31
select select "5"
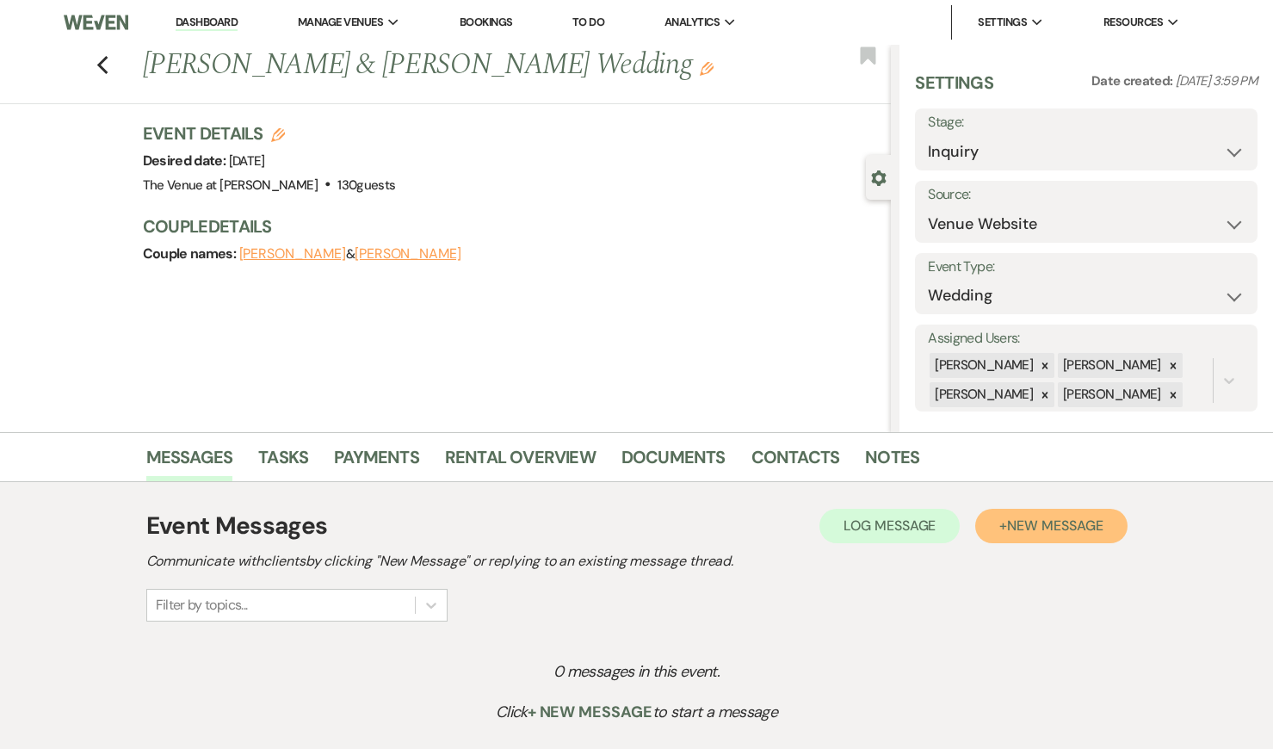
click at [1025, 529] on span "New Message" at bounding box center [1055, 526] width 96 height 18
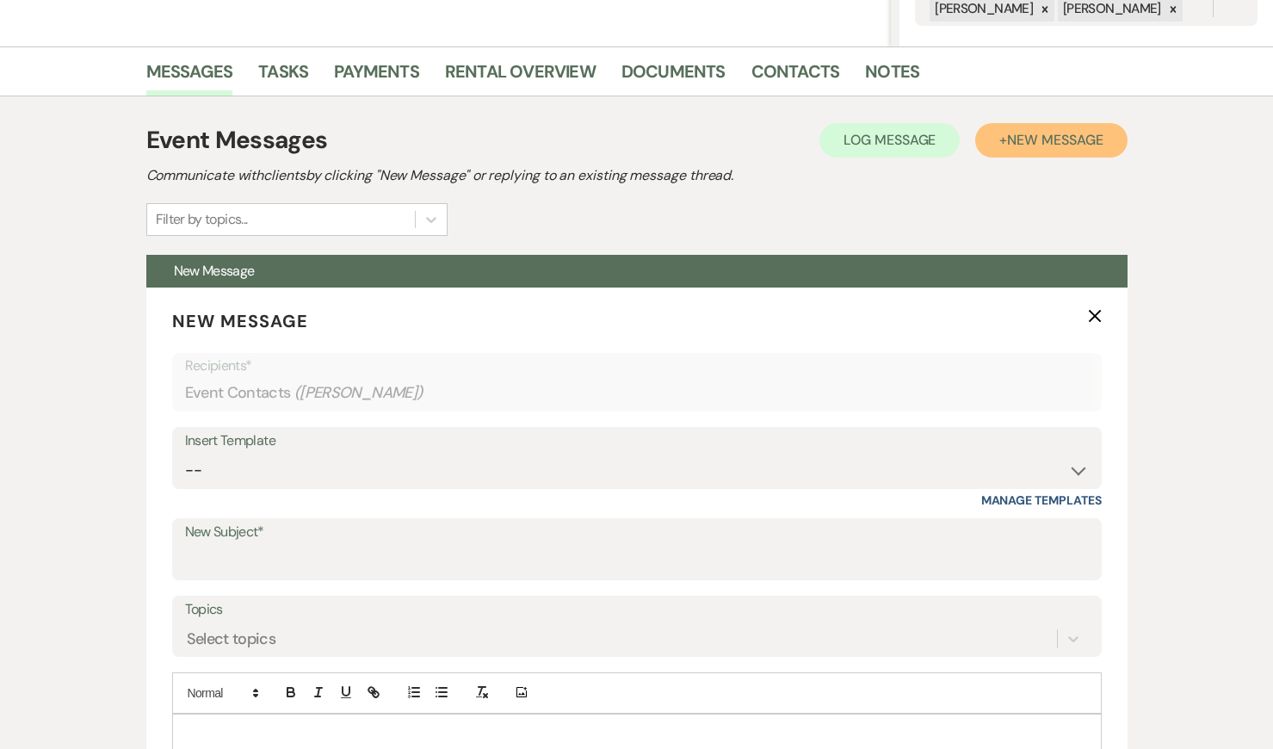
scroll to position [393, 0]
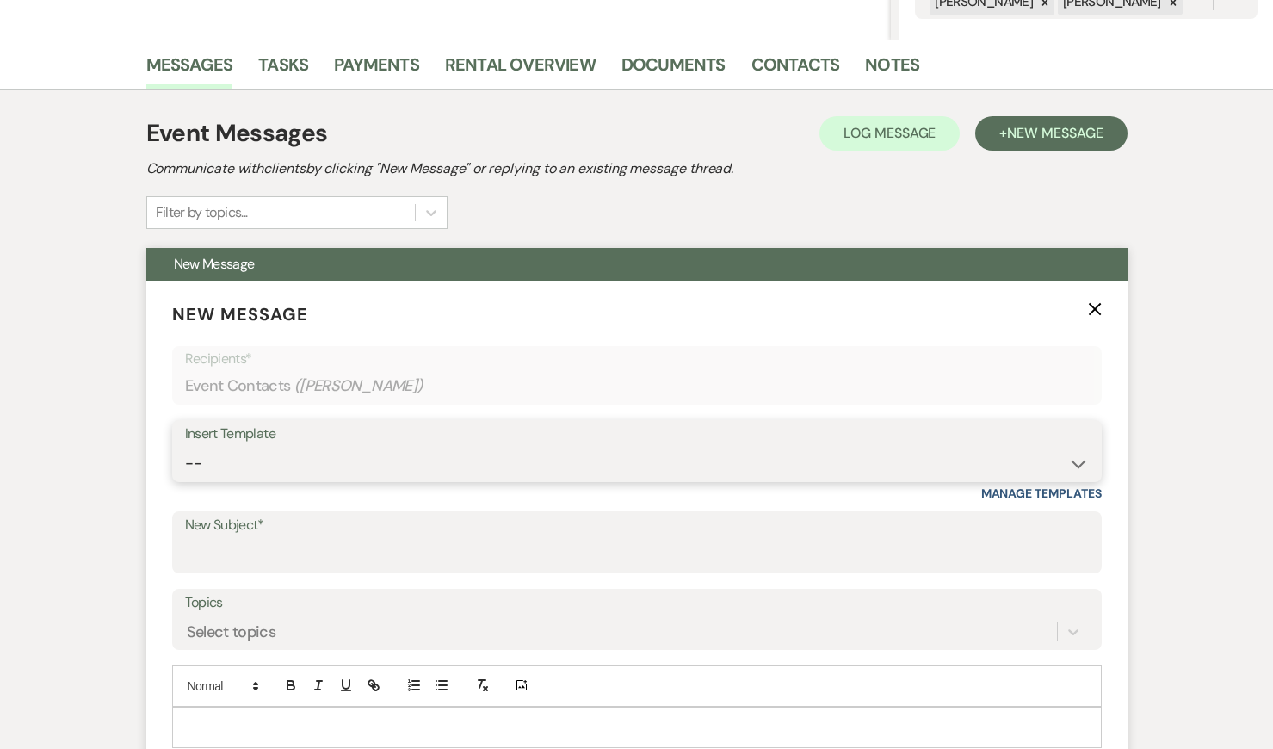
click at [387, 465] on select "-- Weven Planning Portal Introduction: Booked Events (TVaCB) Tour Confirmation-…" at bounding box center [637, 464] width 904 height 34
select select "4438"
type input "Weddings at The Venue at [PERSON_NAME]"
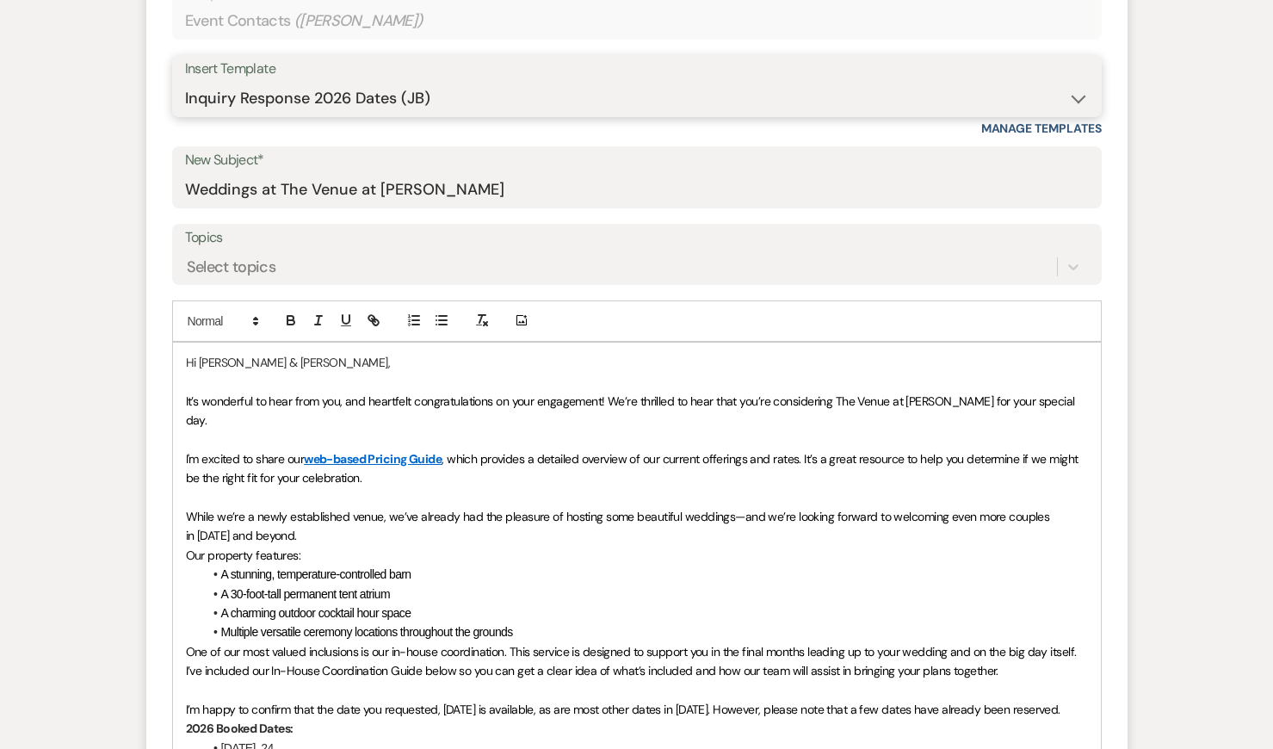
scroll to position [815, 0]
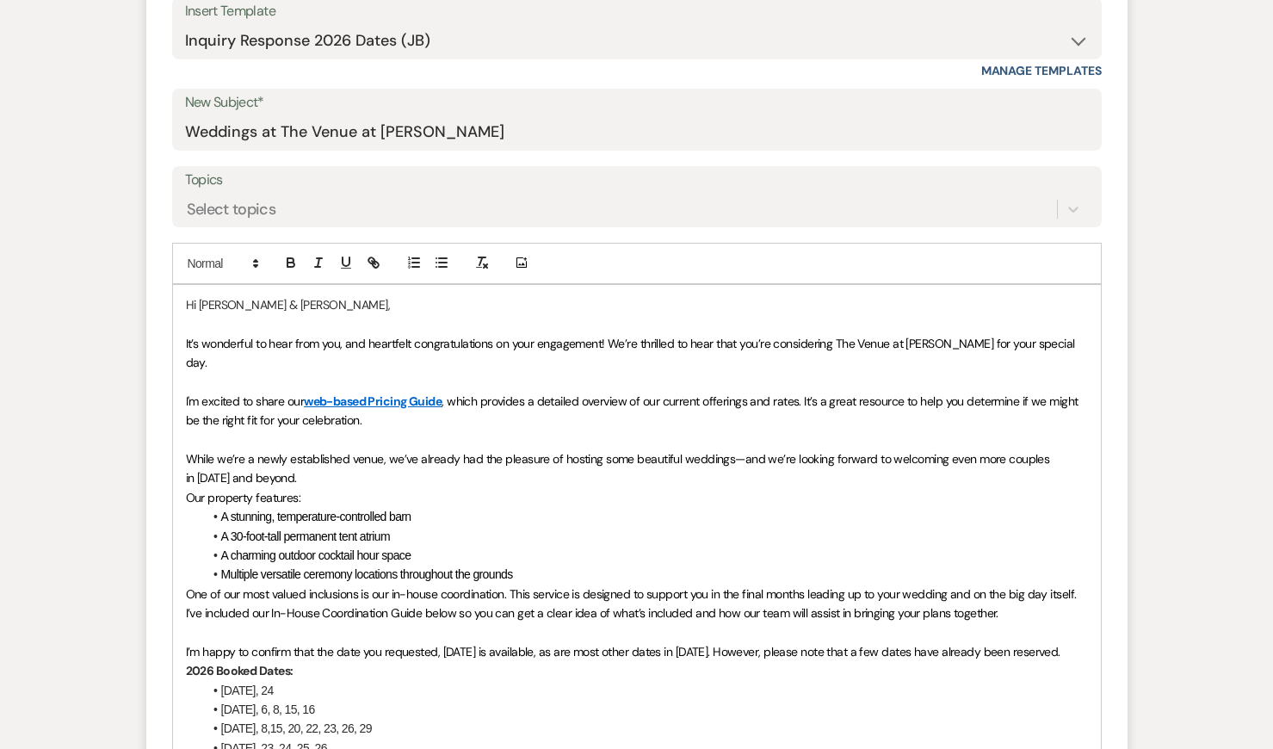
click at [293, 336] on span "It’s wonderful to hear from you, and heartfelt congratulations on your engageme…" at bounding box center [632, 353] width 893 height 34
drag, startPoint x: 486, startPoint y: 563, endPoint x: 551, endPoint y: 548, distance: 66.2
click at [551, 565] on li "Multiple versatile ceremony locations throughout the grounds" at bounding box center [645, 574] width 885 height 19
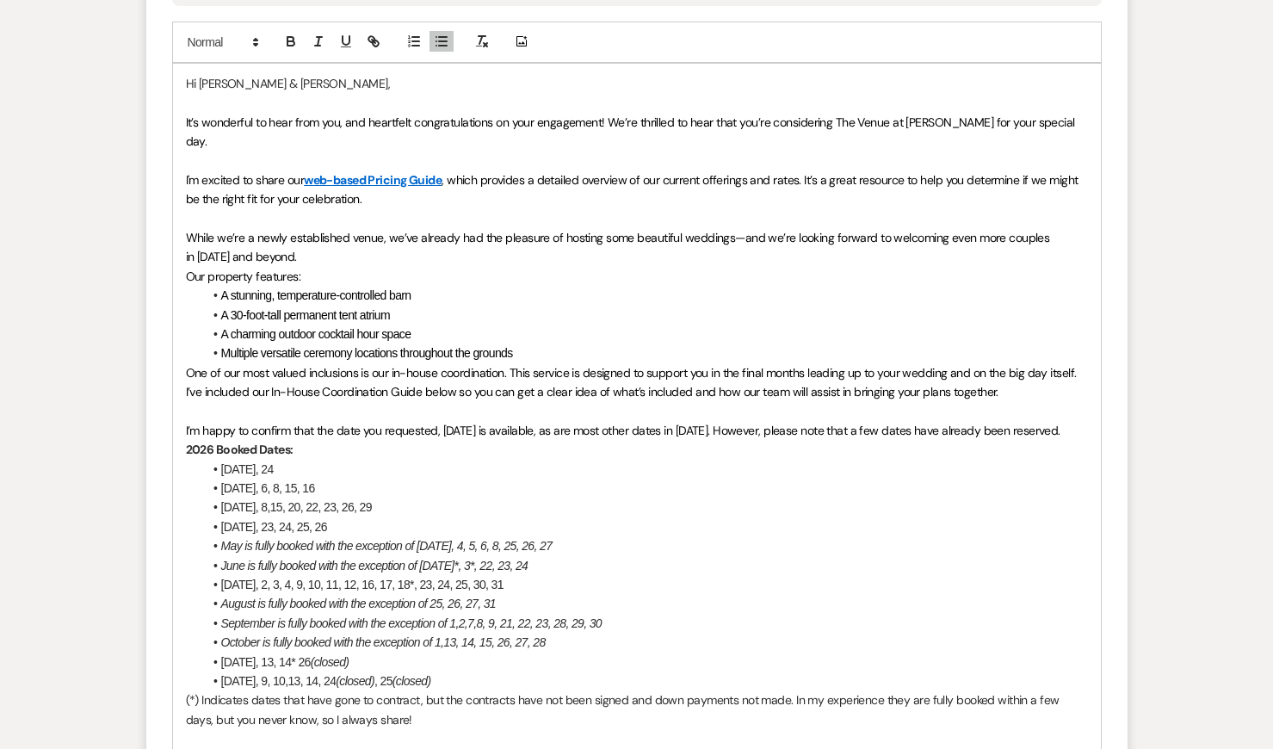
scroll to position [1055, 0]
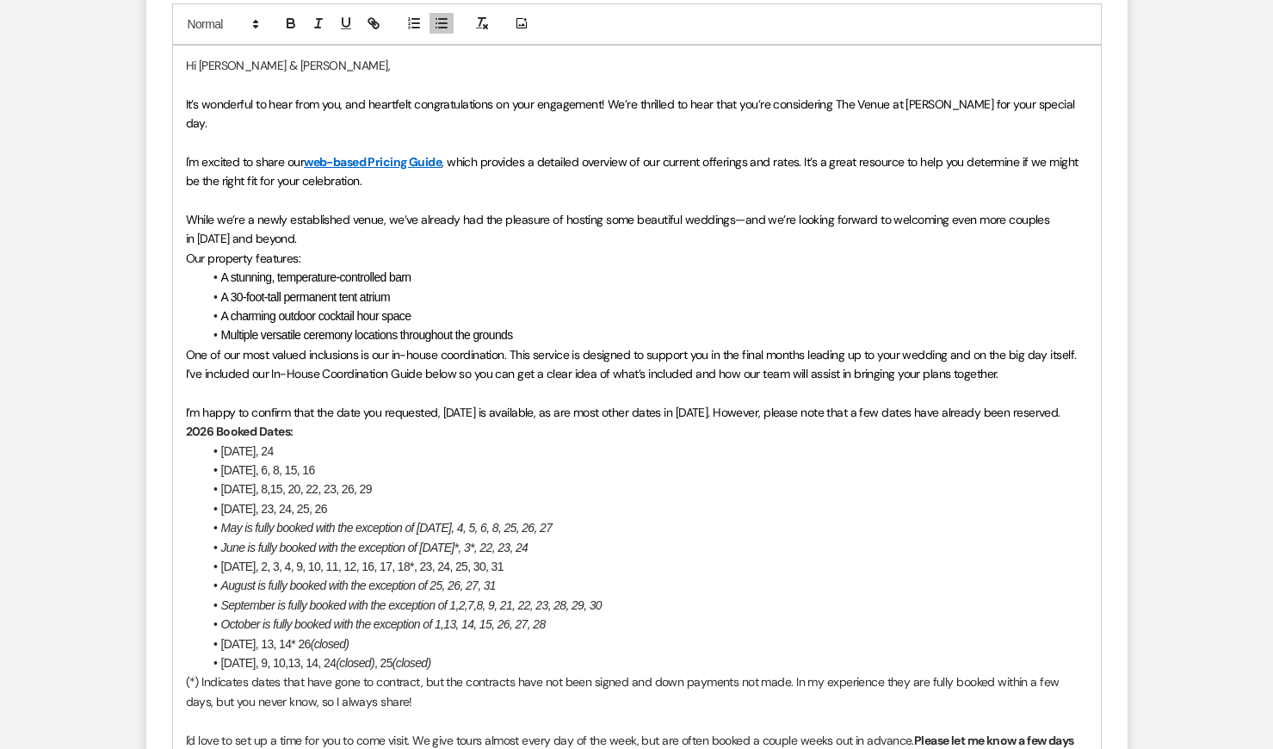
click at [470, 191] on p at bounding box center [637, 200] width 902 height 19
click at [443, 210] on p "While we’re a newly established venue, we’ve already had the pleasure of hostin…" at bounding box center [637, 229] width 902 height 39
drag, startPoint x: 551, startPoint y: 548, endPoint x: 463, endPoint y: 248, distance: 313.1
click at [463, 268] on li "A stunning, temperature-controlled barn" at bounding box center [645, 277] width 885 height 19
drag, startPoint x: 463, startPoint y: 248, endPoint x: 492, endPoint y: 428, distance: 182.2
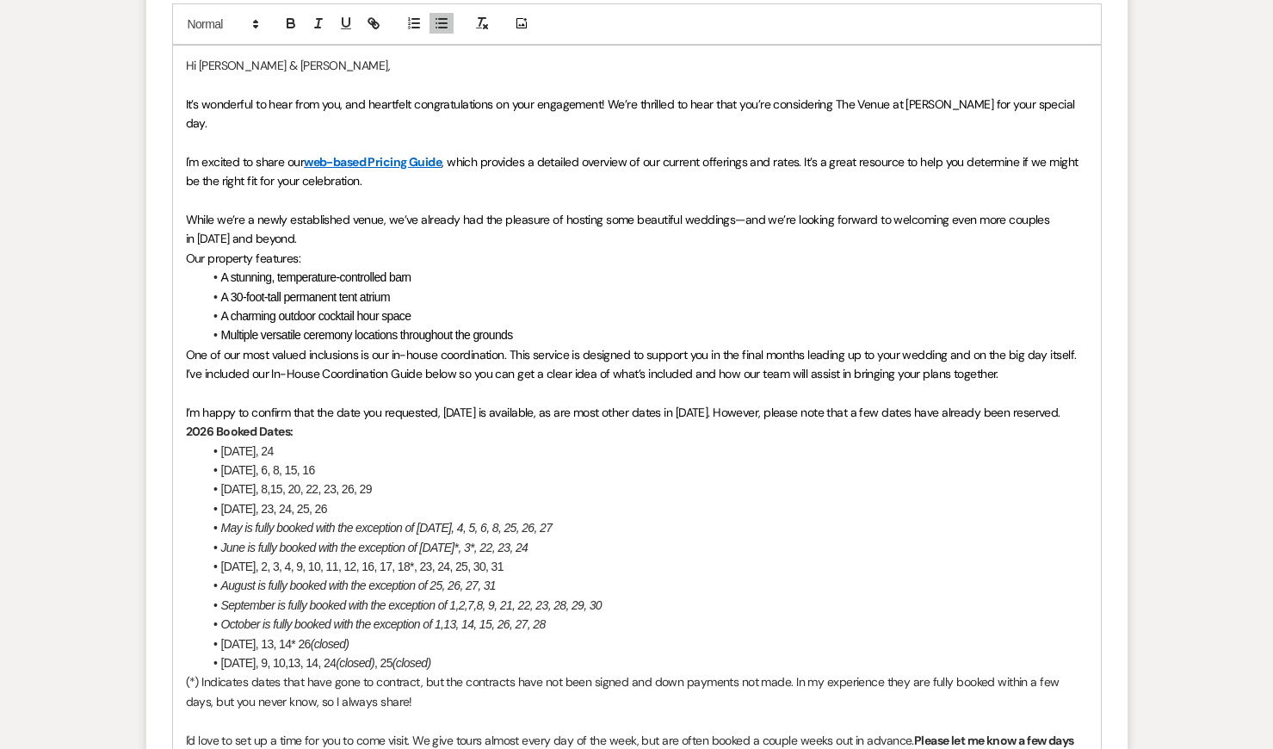
click at [492, 442] on li "[DATE], 24" at bounding box center [645, 451] width 885 height 19
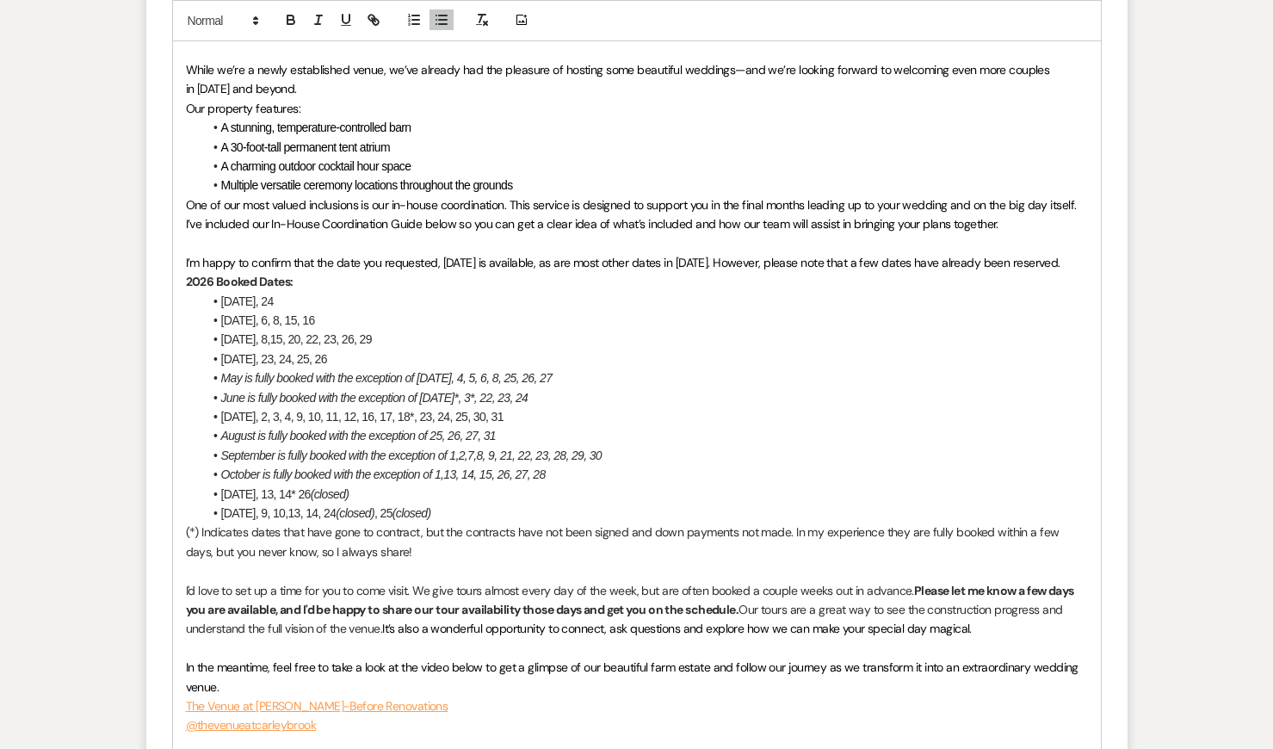
scroll to position [1205, 0]
drag, startPoint x: 492, startPoint y: 428, endPoint x: 514, endPoint y: 245, distance: 184.8
click at [514, 254] on span "I’m happy to confirm that the date you requested, [DATE] is available, as are m…" at bounding box center [623, 261] width 875 height 15
click at [540, 254] on span "I’m happy to confirm that we have many fall and winter dates available, as are …" at bounding box center [630, 261] width 889 height 15
drag, startPoint x: 514, startPoint y: 245, endPoint x: 669, endPoint y: 245, distance: 155.0
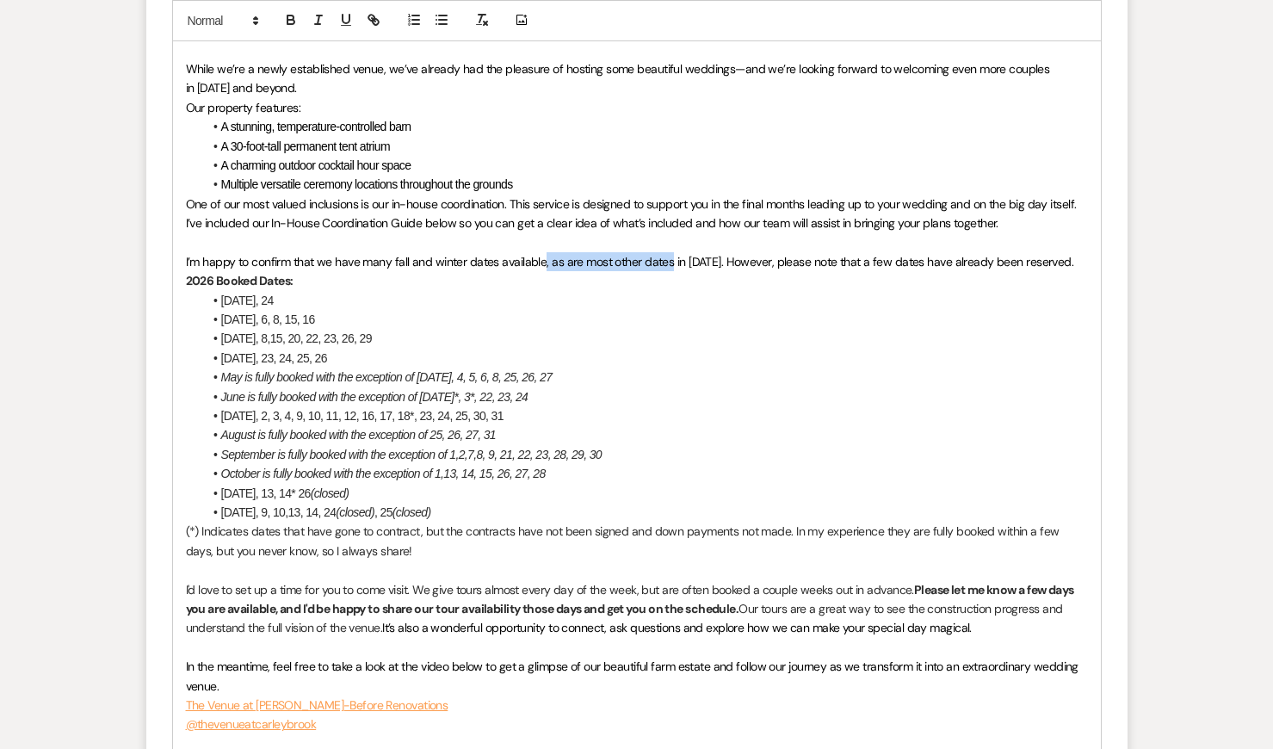
click at [669, 254] on span "I’m happy to confirm that we have many fall and winter dates available, as are …" at bounding box center [630, 261] width 889 height 15
click at [585, 254] on span "I’m happy to confirm that we have many fall and winter dates available in [DATE…" at bounding box center [566, 261] width 761 height 15
click at [660, 271] on p "2026 Booked Dates:" at bounding box center [637, 280] width 902 height 19
drag, startPoint x: 669, startPoint y: 245, endPoint x: 665, endPoint y: 478, distance: 232.5
click at [665, 484] on li "[DATE], 13, 14* 26 (closed)" at bounding box center [645, 493] width 885 height 19
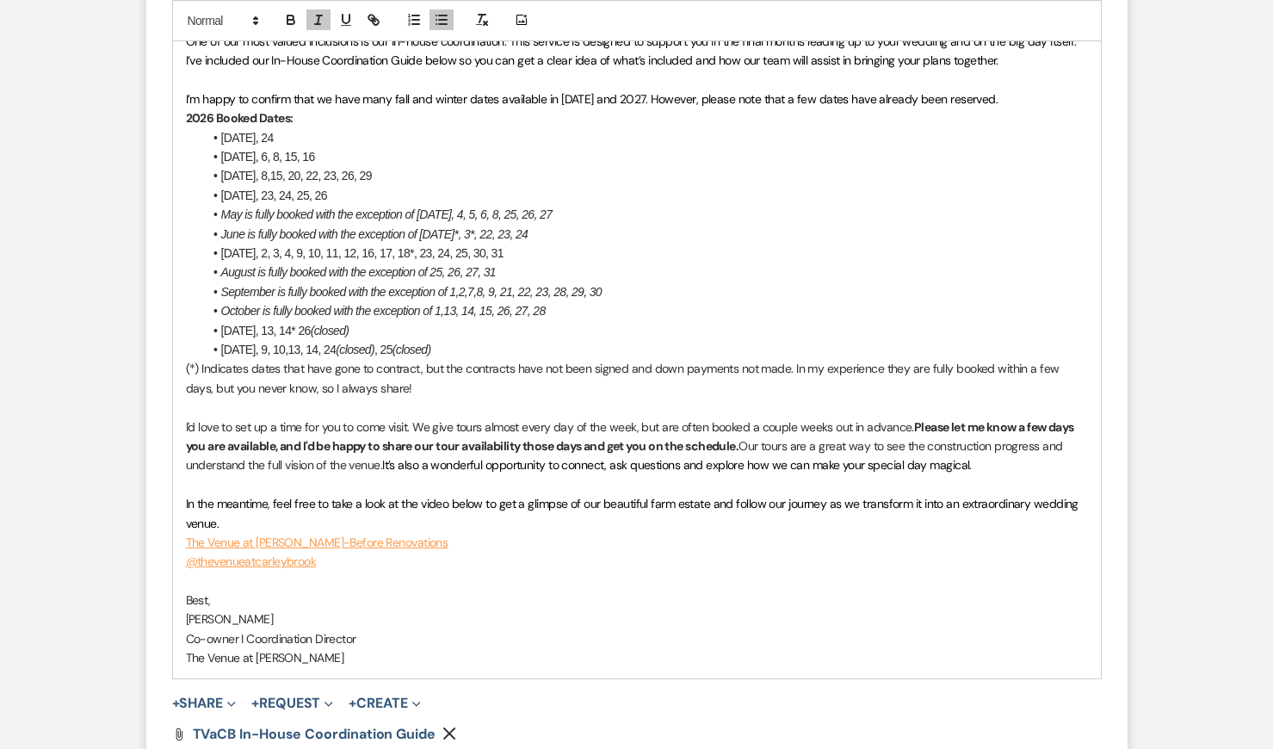
scroll to position [1376, 0]
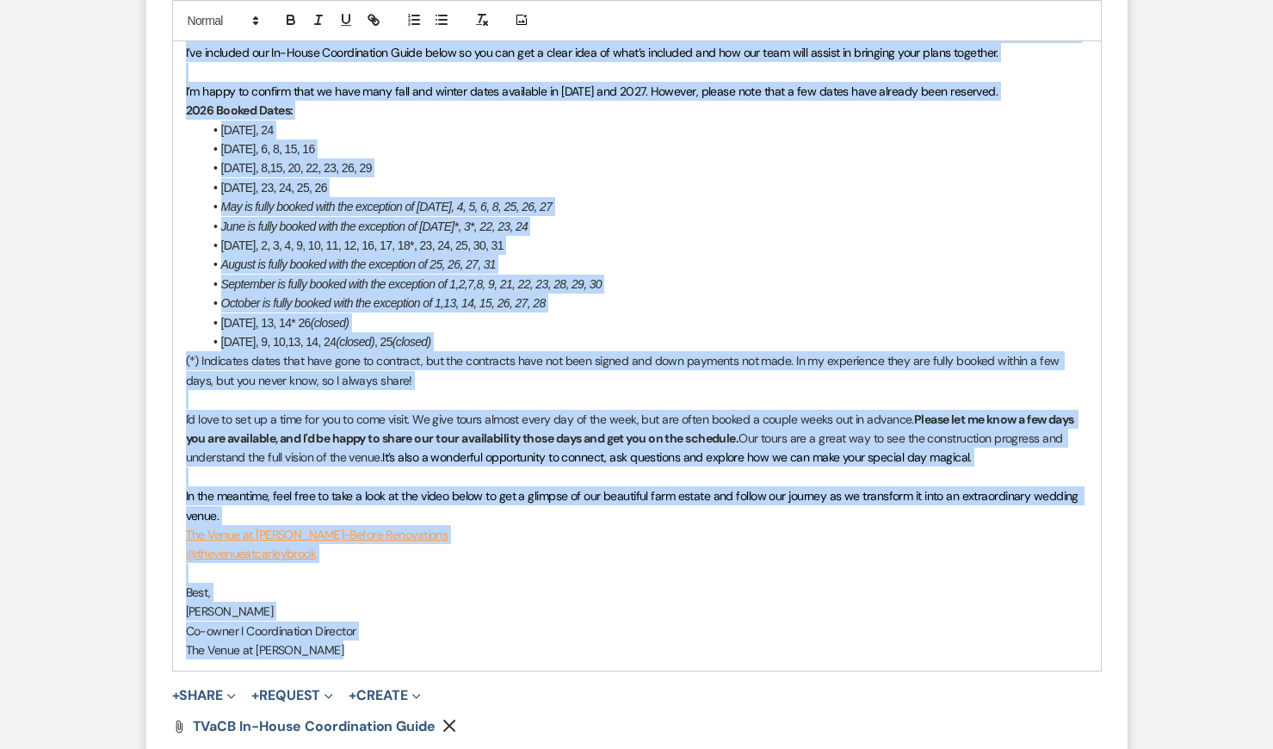
copy div "Lo Ipsu & Dolors, Am’c adipiscin el sedd eius tem, inc utlaboree doloremagnaali…"
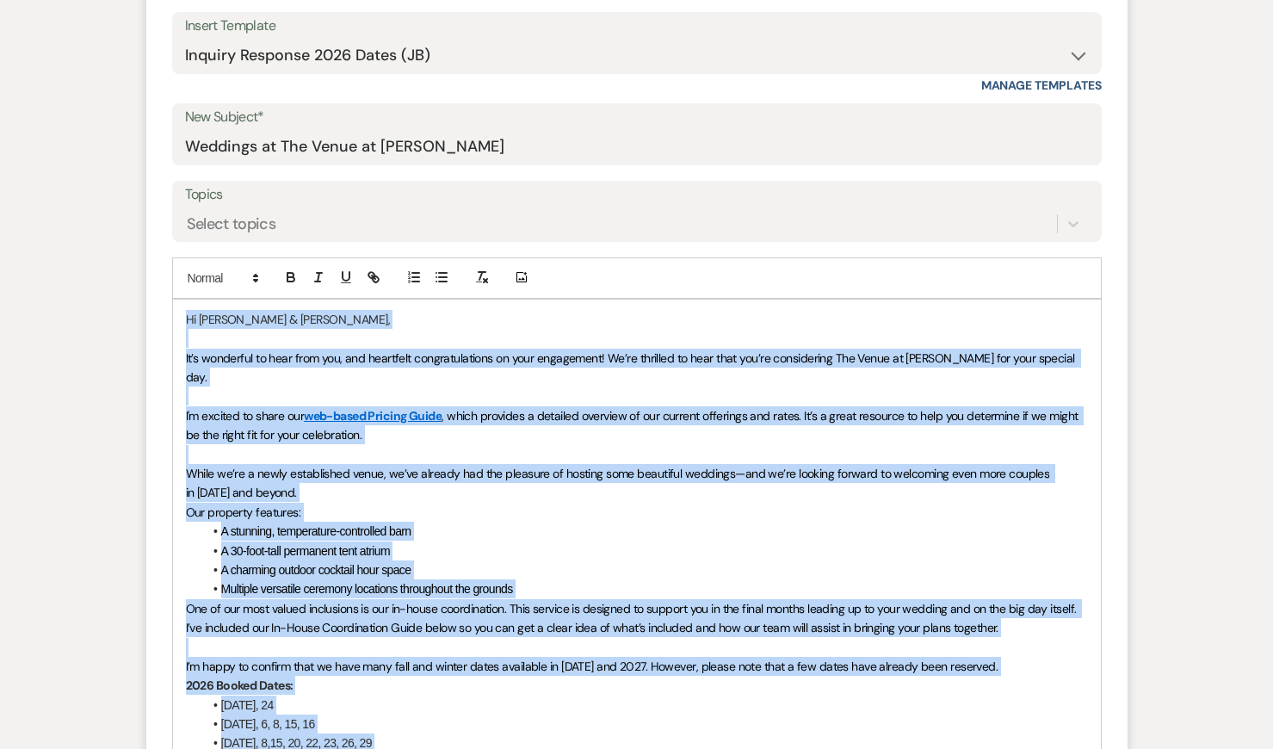
scroll to position [483, 0]
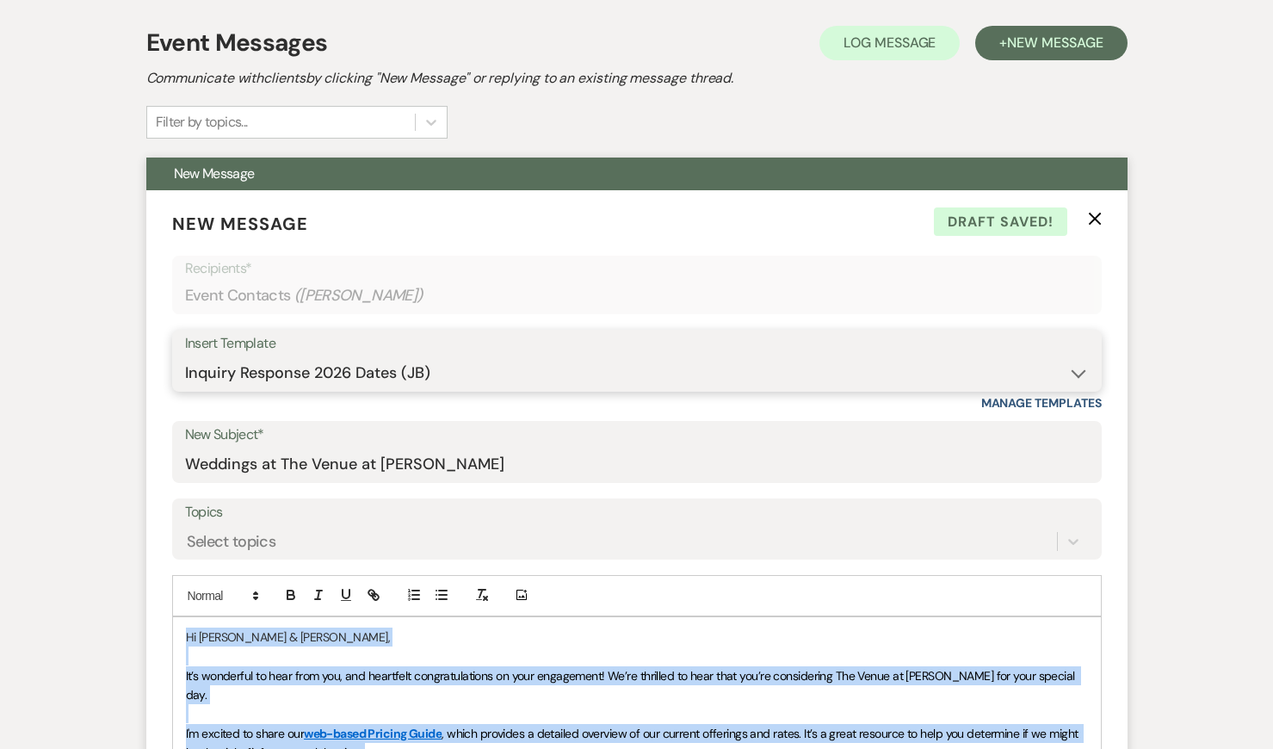
drag, startPoint x: 665, startPoint y: 478, endPoint x: 300, endPoint y: 376, distance: 378.1
click at [300, 376] on select "-- Weven Planning Portal Introduction: Booked Events (TVaCB) Tour Confirmation-…" at bounding box center [637, 373] width 904 height 34
select select "4439"
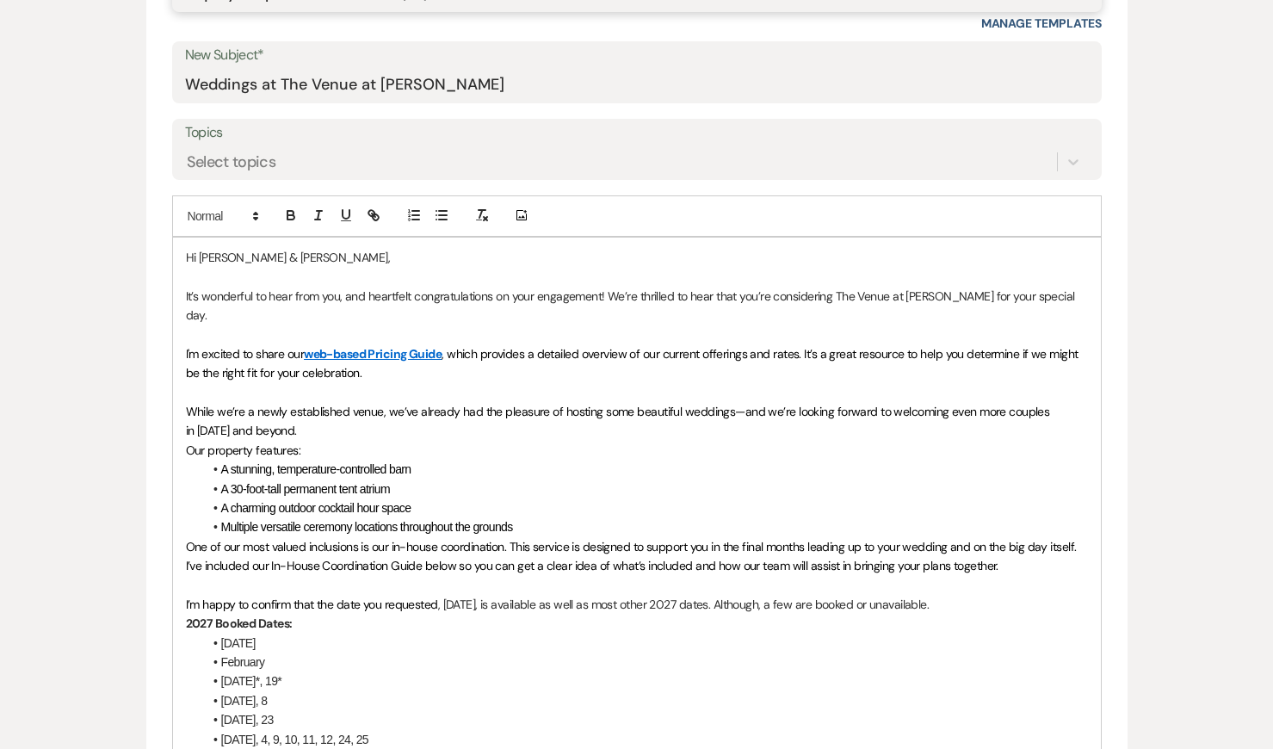
scroll to position [877, 0]
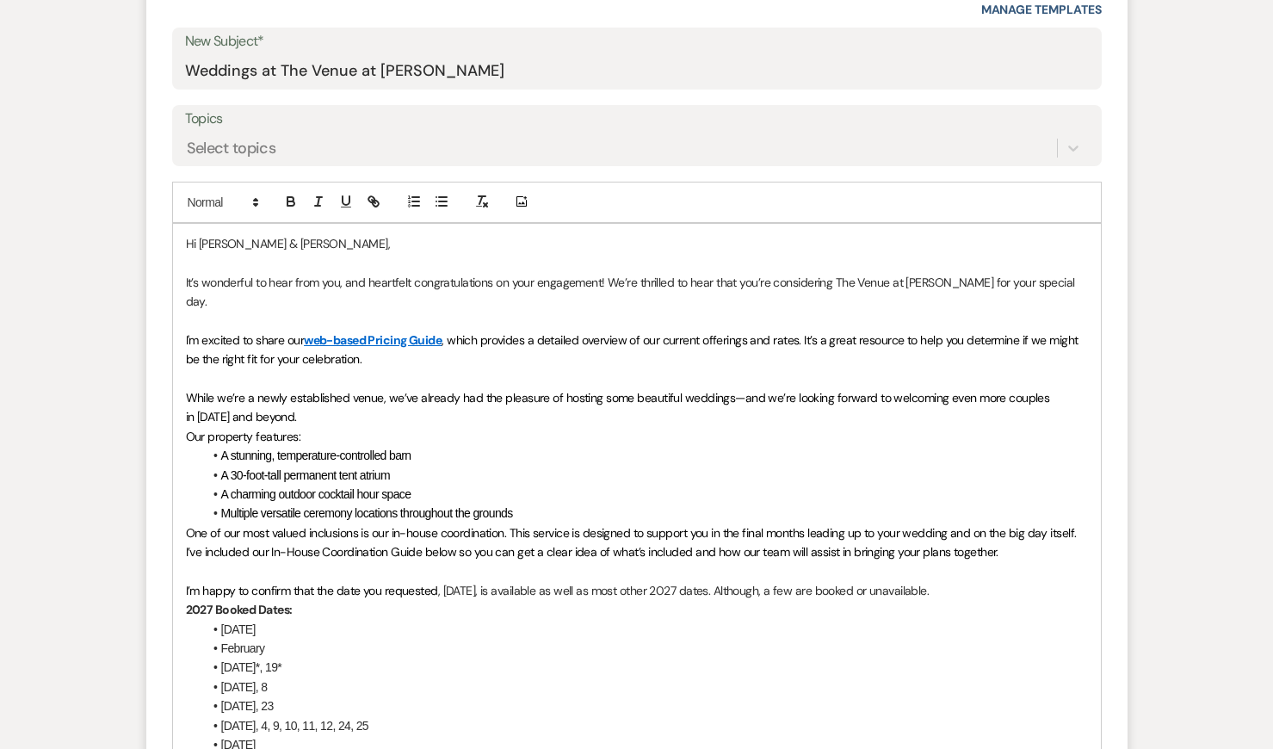
click at [283, 449] on span "A stunning, temperature-controlled barn" at bounding box center [316, 456] width 190 height 14
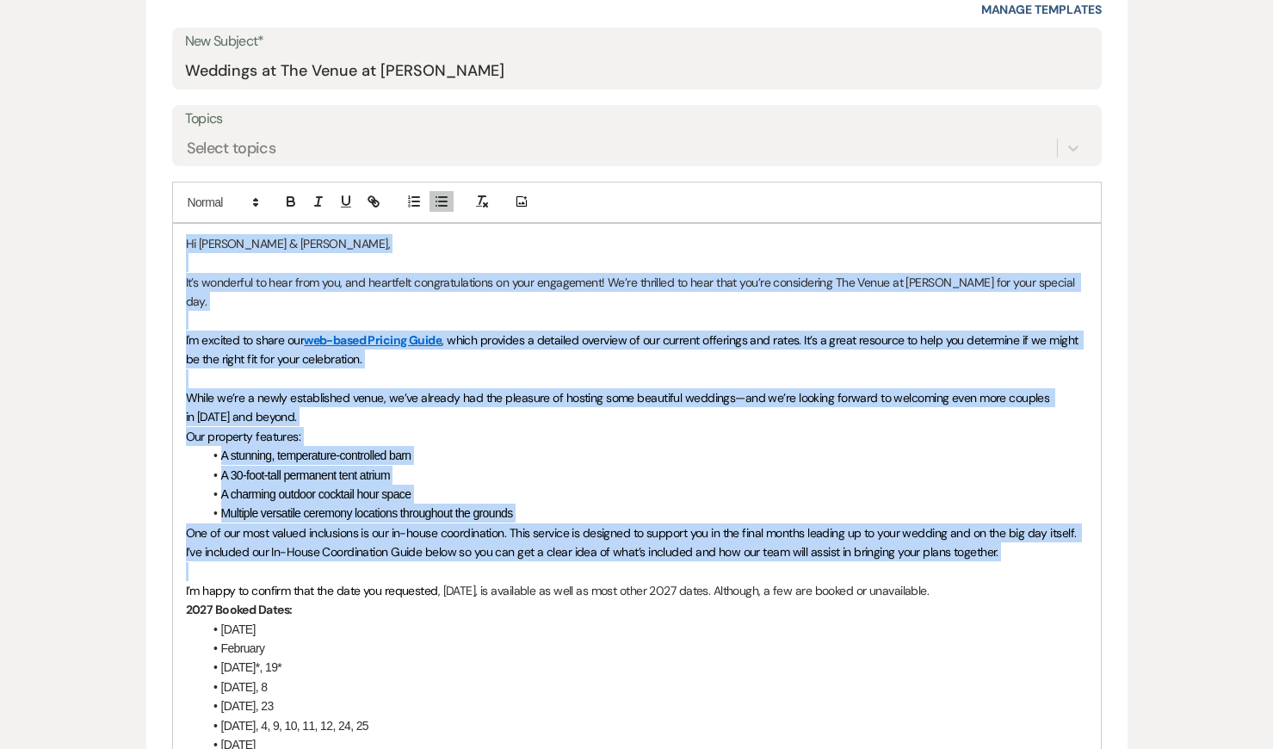
drag, startPoint x: 301, startPoint y: 559, endPoint x: 84, endPoint y: 176, distance: 440.3
click at [84, 176] on div "Messages Tasks Payments Rental Overview Documents Contacts Notes Event Messages…" at bounding box center [636, 531] width 1273 height 1951
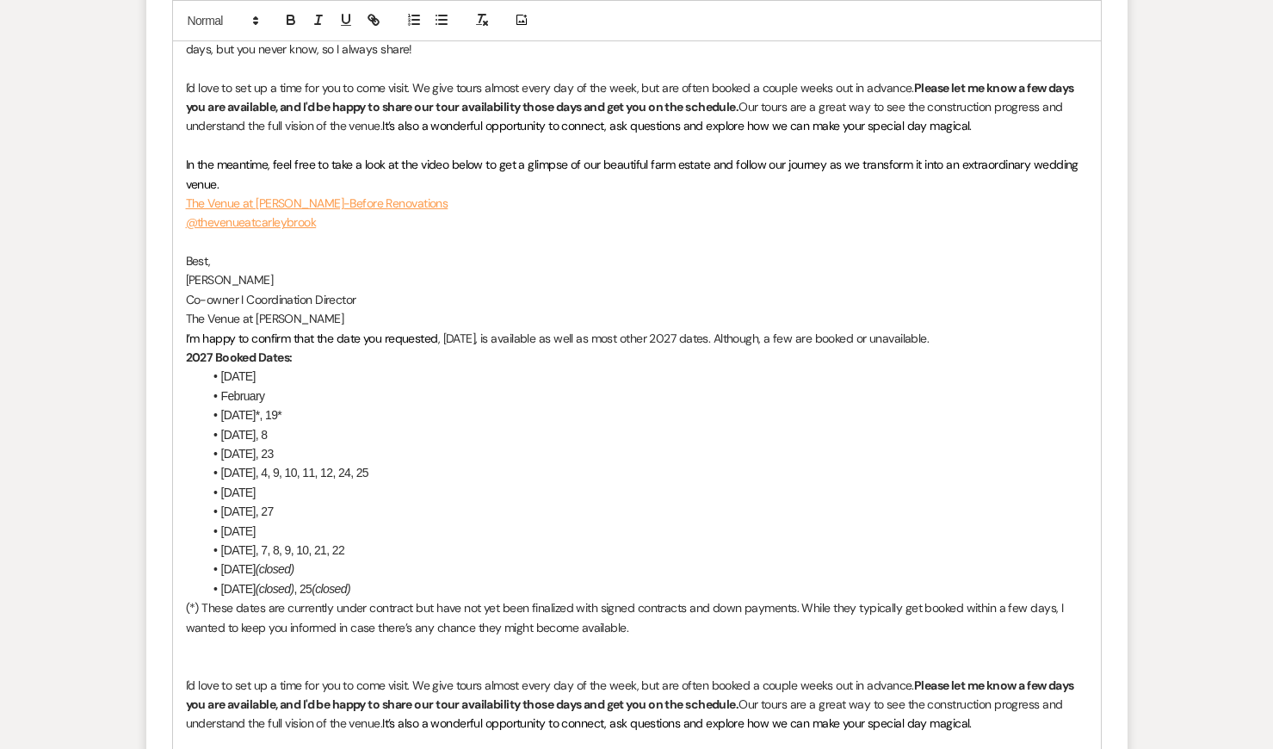
scroll to position [1698, 0]
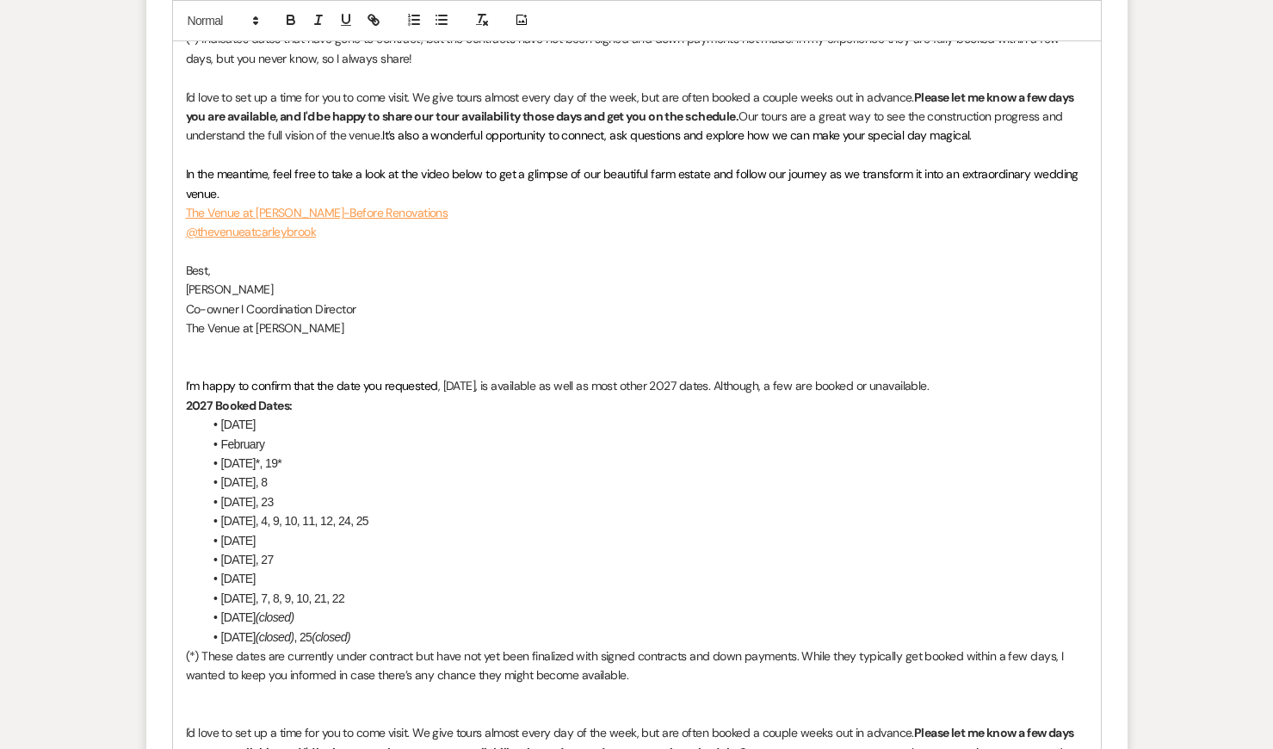
drag, startPoint x: 189, startPoint y: 381, endPoint x: 461, endPoint y: 623, distance: 364.1
click at [461, 623] on div "Hi [PERSON_NAME] & [PERSON_NAME], It’s wonderful to hear from you, and heartfel…" at bounding box center [637, 193] width 928 height 1583
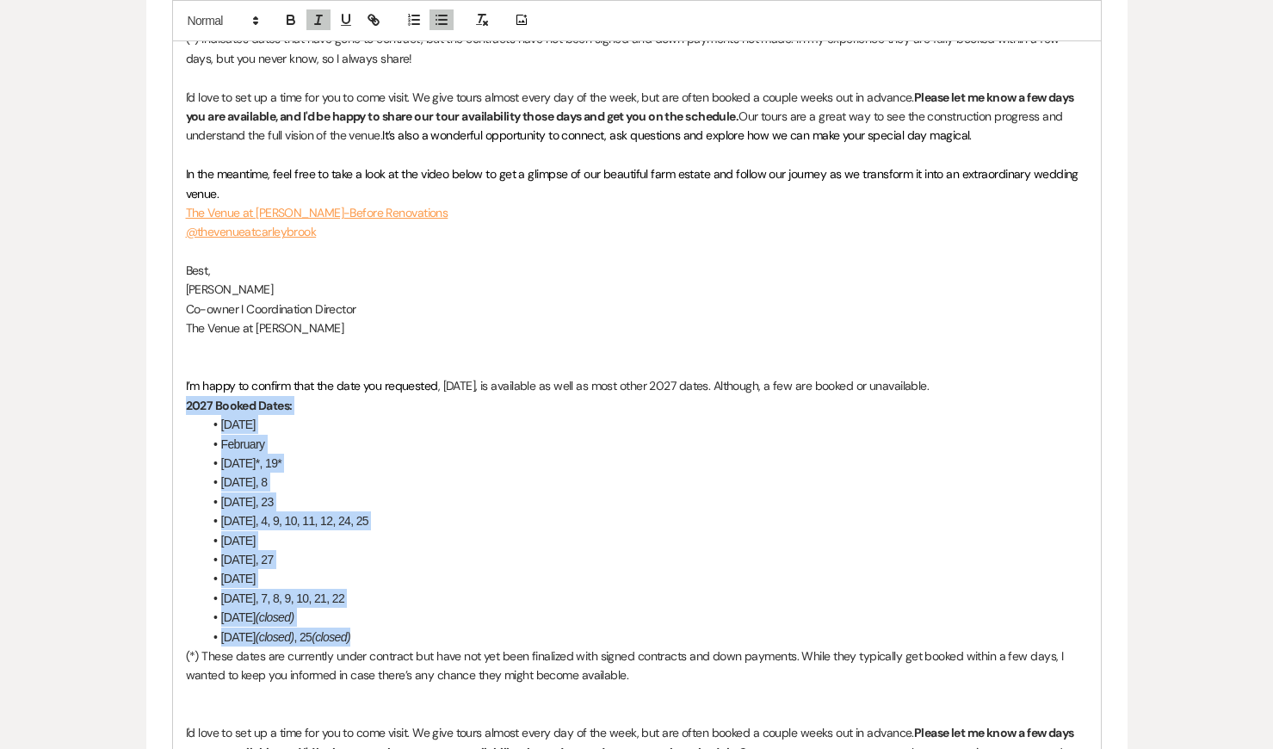
drag, startPoint x: 364, startPoint y: 594, endPoint x: 129, endPoint y: 384, distance: 315.3
click at [129, 384] on div "Messages Tasks Payments Rental Overview Documents Contacts Notes Event Messages…" at bounding box center [636, 18] width 1273 height 2568
copy div "2027 Booked Dates: January [DATE] [DATE]*, 19* [DATE], 8 [DATE], [DATE] 3, 4, 9…"
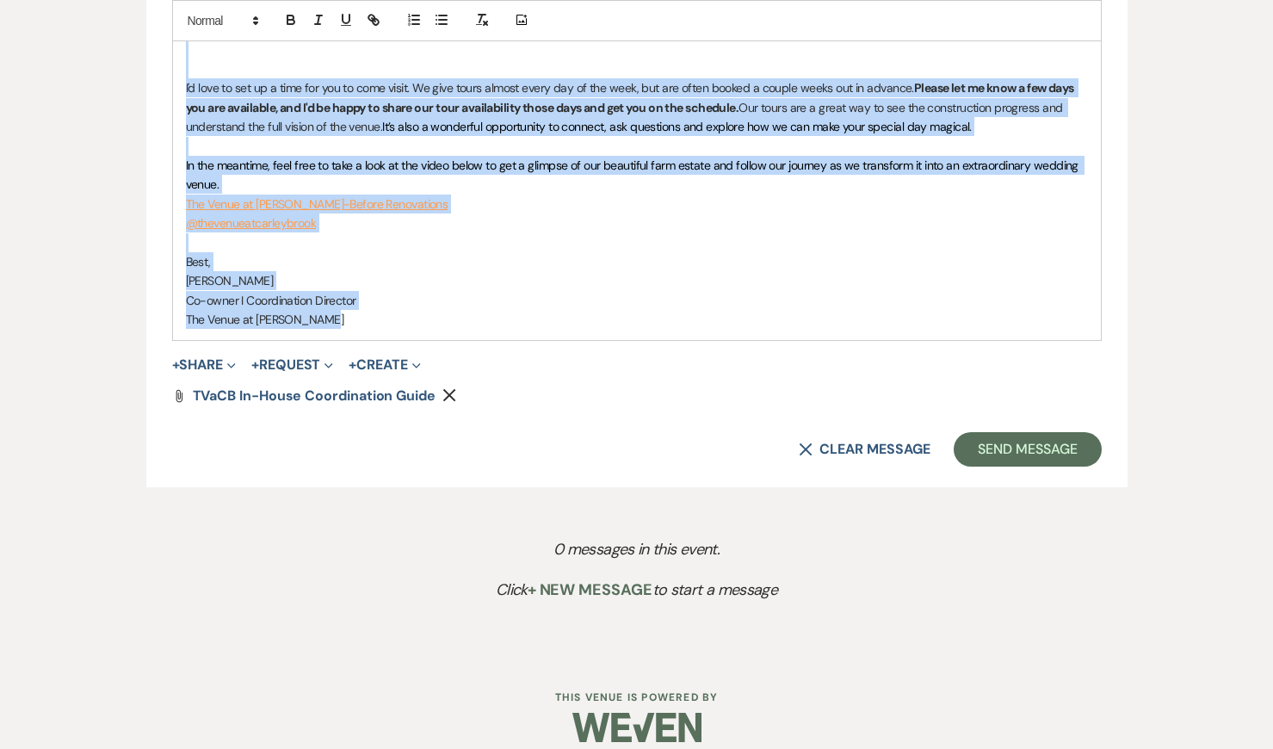
drag, startPoint x: 197, startPoint y: 330, endPoint x: 309, endPoint y: 824, distance: 506.7
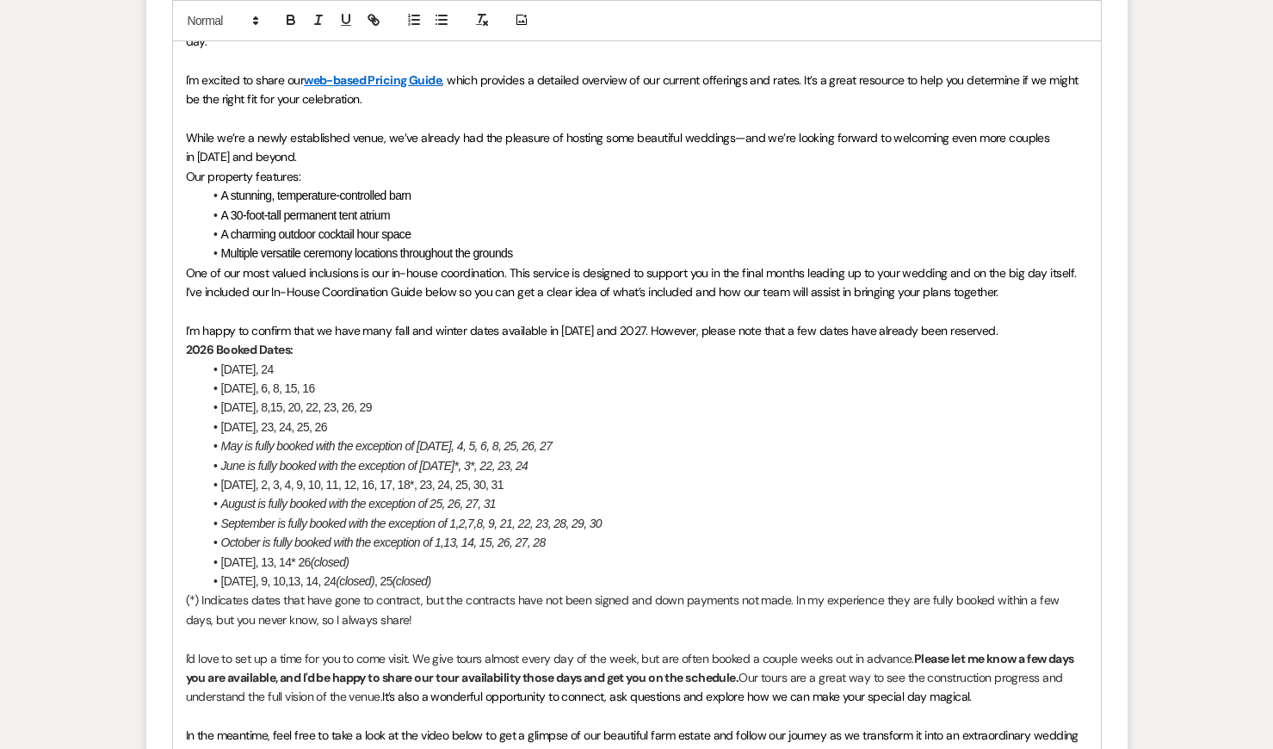
scroll to position [1162, 0]
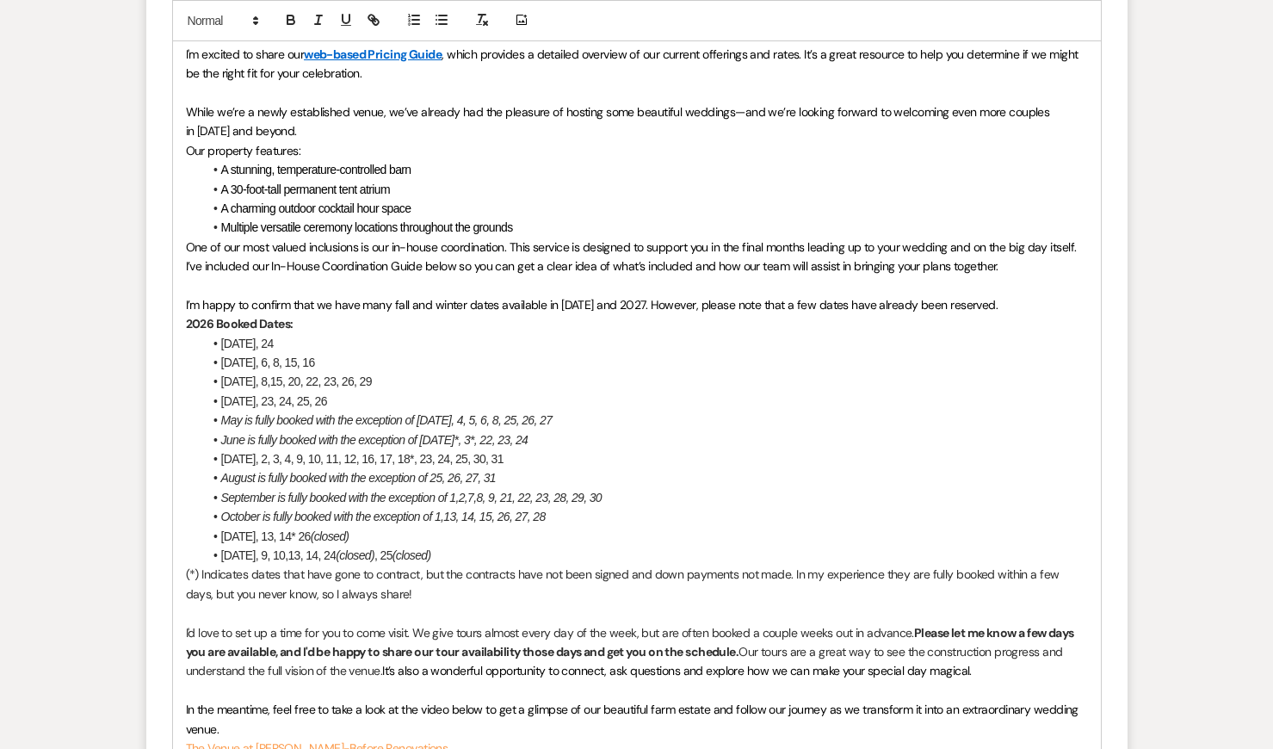
click at [486, 546] on li "[DATE], 9, 10,13, 14, 24 (closed) , 25 (closed)" at bounding box center [645, 555] width 885 height 19
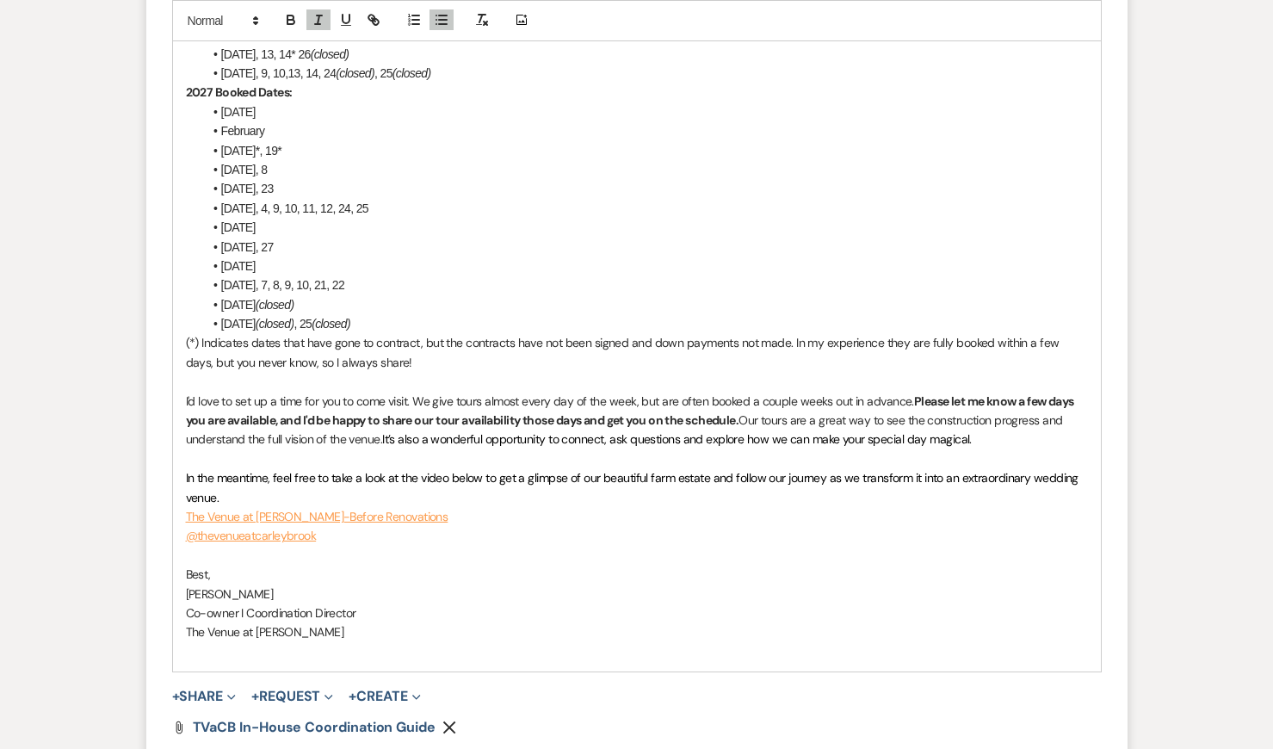
scroll to position [1678, 0]
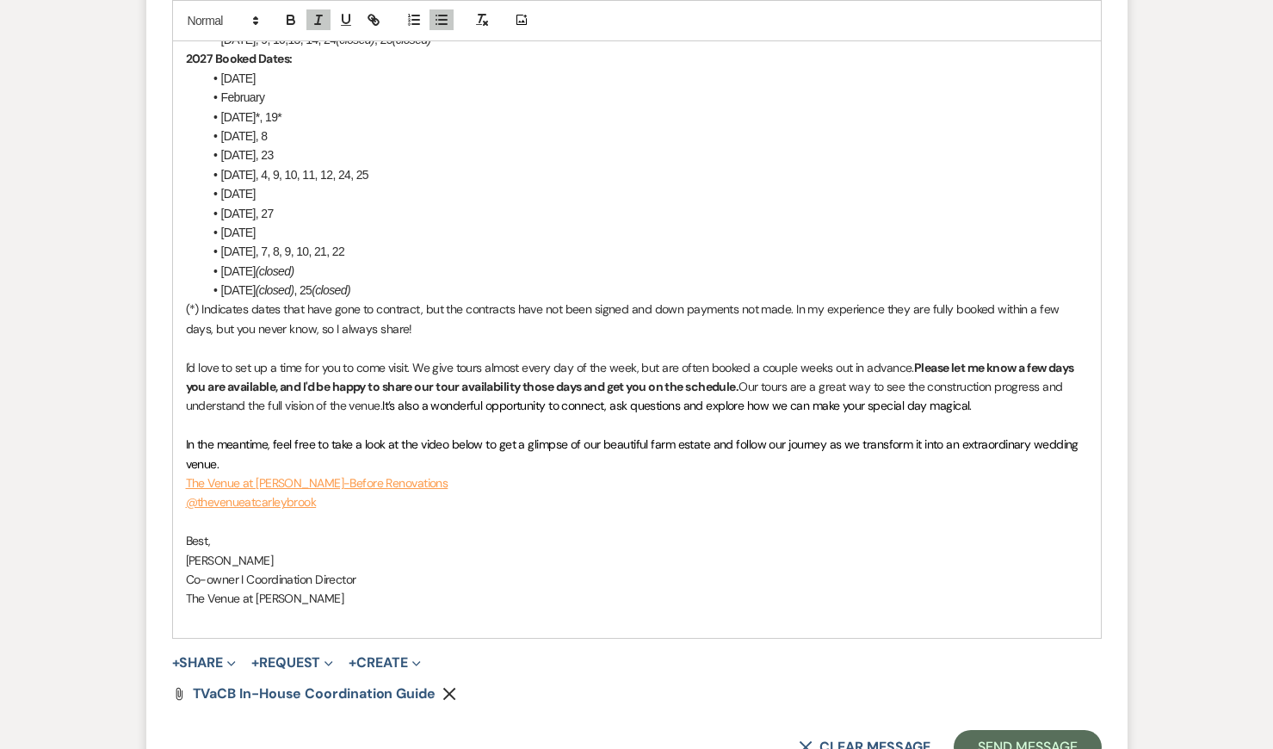
click at [575, 551] on p "[PERSON_NAME]" at bounding box center [637, 560] width 902 height 19
click at [567, 360] on span "I'd love to set up a time for you to come visit. We give tours almost every day…" at bounding box center [550, 367] width 728 height 15
click at [598, 435] on p "In the meantime, feel free to take a look at the video below to get a glimpse o…" at bounding box center [637, 454] width 902 height 39
click at [614, 512] on p at bounding box center [637, 521] width 902 height 19
click at [548, 375] on p "I'd love to set up a time for you to come visit. We give tours almost every day…" at bounding box center [637, 387] width 902 height 58
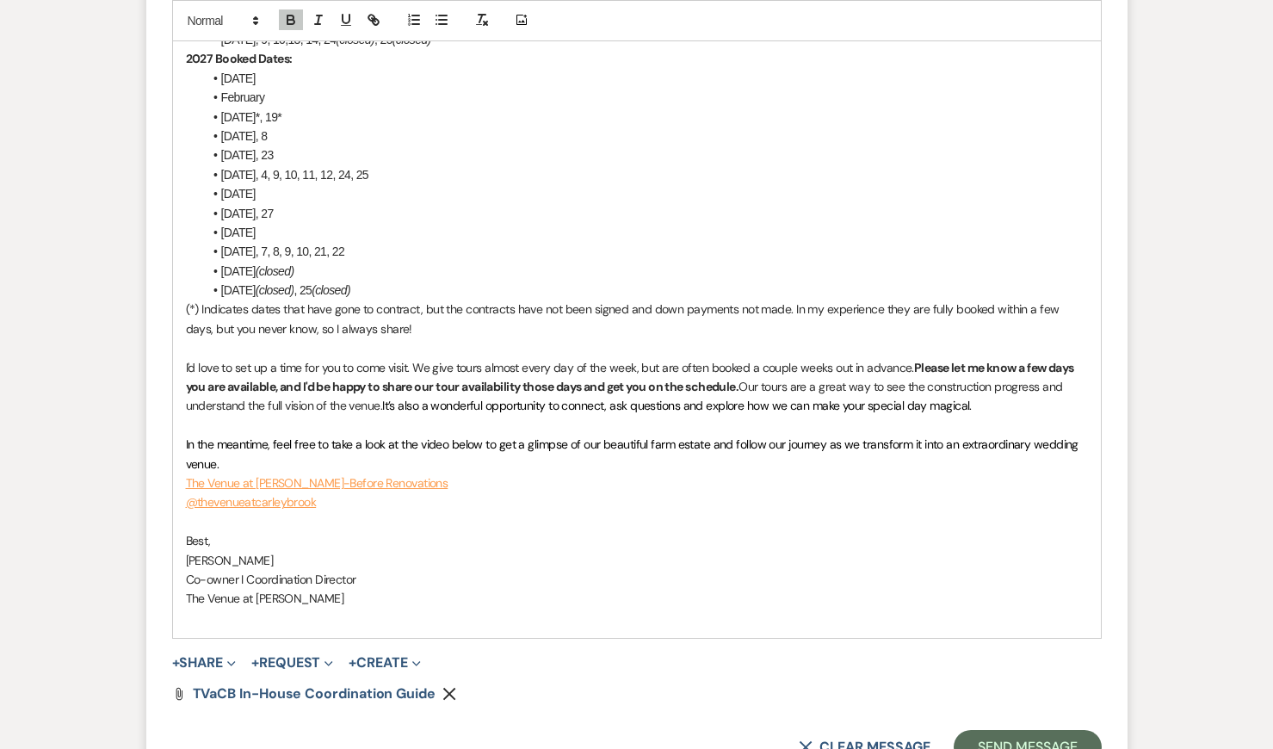
click at [539, 394] on p "I'd love to set up a time for you to come visit. We give tours almost every day…" at bounding box center [637, 387] width 902 height 58
drag, startPoint x: 748, startPoint y: 364, endPoint x: 1036, endPoint y: 381, distance: 288.0
click at [1036, 381] on p "I'd love to set up a time for you to come visit. We give tours almost every day…" at bounding box center [637, 387] width 902 height 58
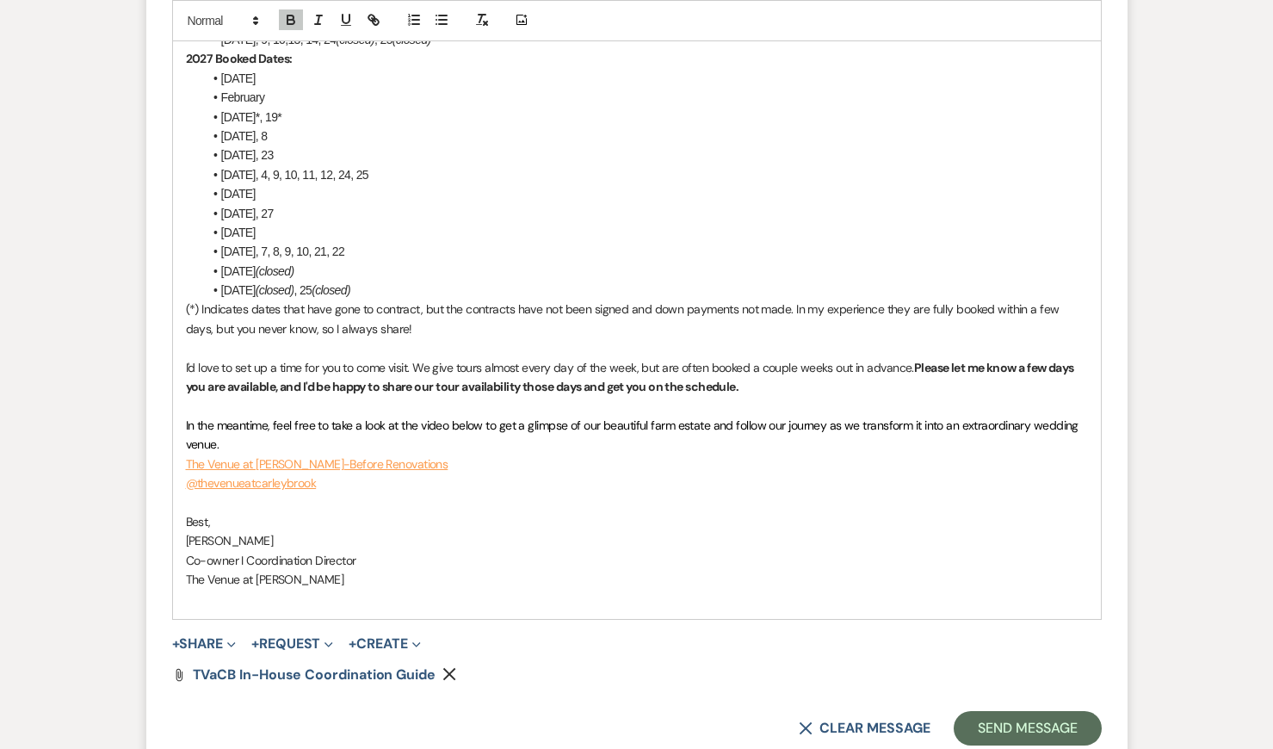
click at [420, 416] on p "In the meantime, feel free to take a look at the video below to get a glimpse o…" at bounding box center [637, 435] width 902 height 39
click at [463, 418] on p "In the meantime, feel free to take a look at the video below to get a glimpse o…" at bounding box center [637, 435] width 902 height 39
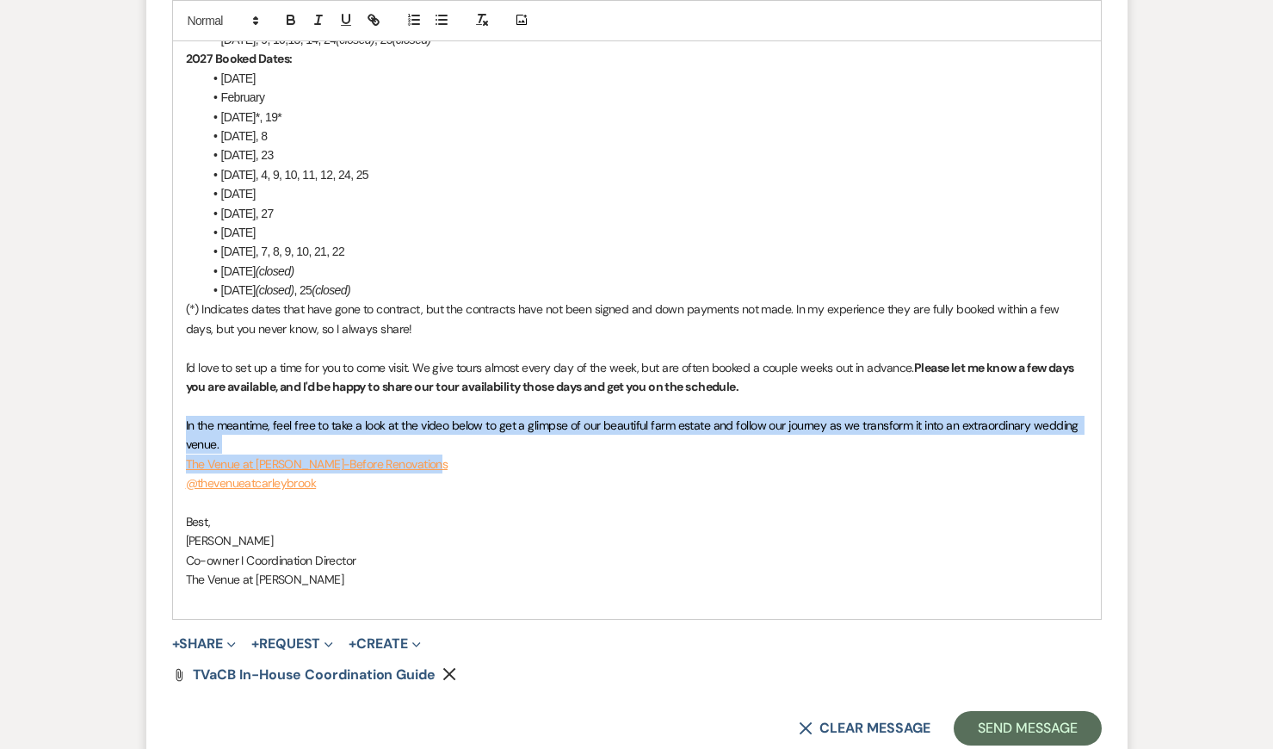
drag, startPoint x: 431, startPoint y: 437, endPoint x: 164, endPoint y: 403, distance: 268.2
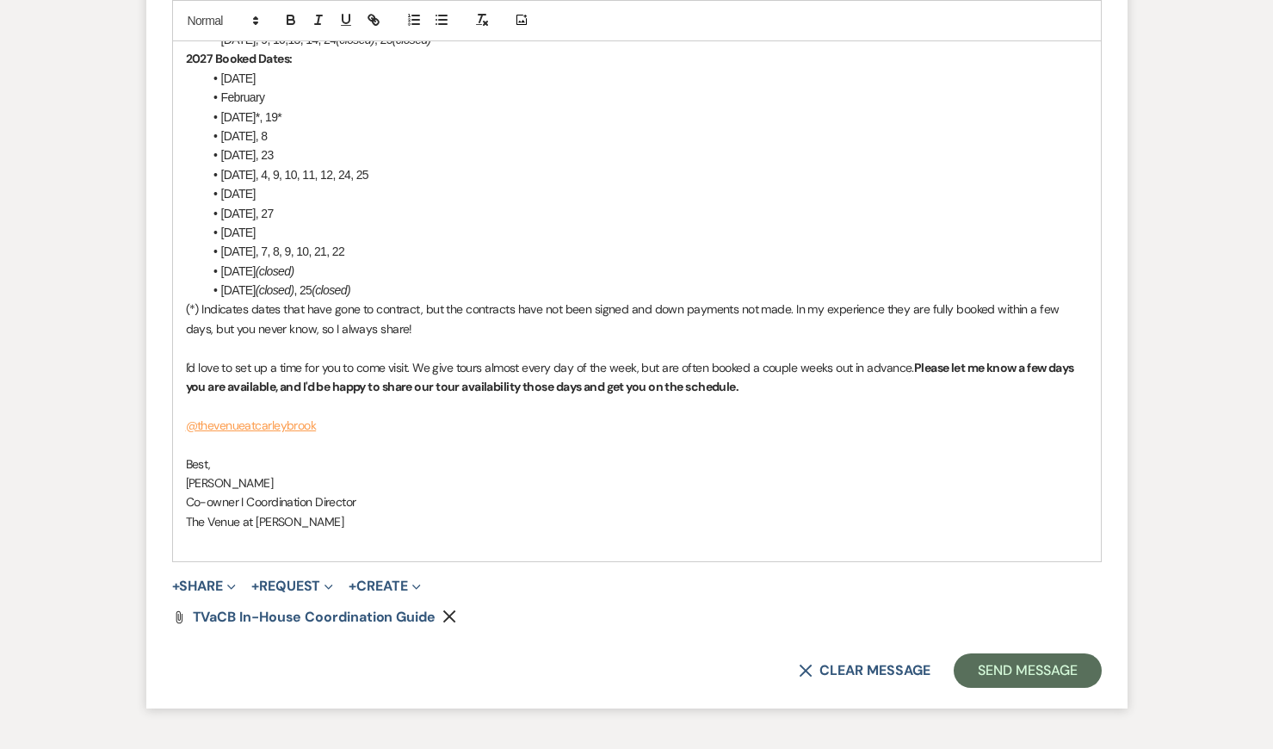
click at [198, 475] on span "[PERSON_NAME]" at bounding box center [230, 482] width 88 height 15
click at [336, 494] on span "Co-owner I Coordination Director" at bounding box center [271, 501] width 170 height 15
click at [620, 301] on span "(*) Indicates dates that have gone to contract, but the contracts have not been…" at bounding box center [624, 318] width 877 height 34
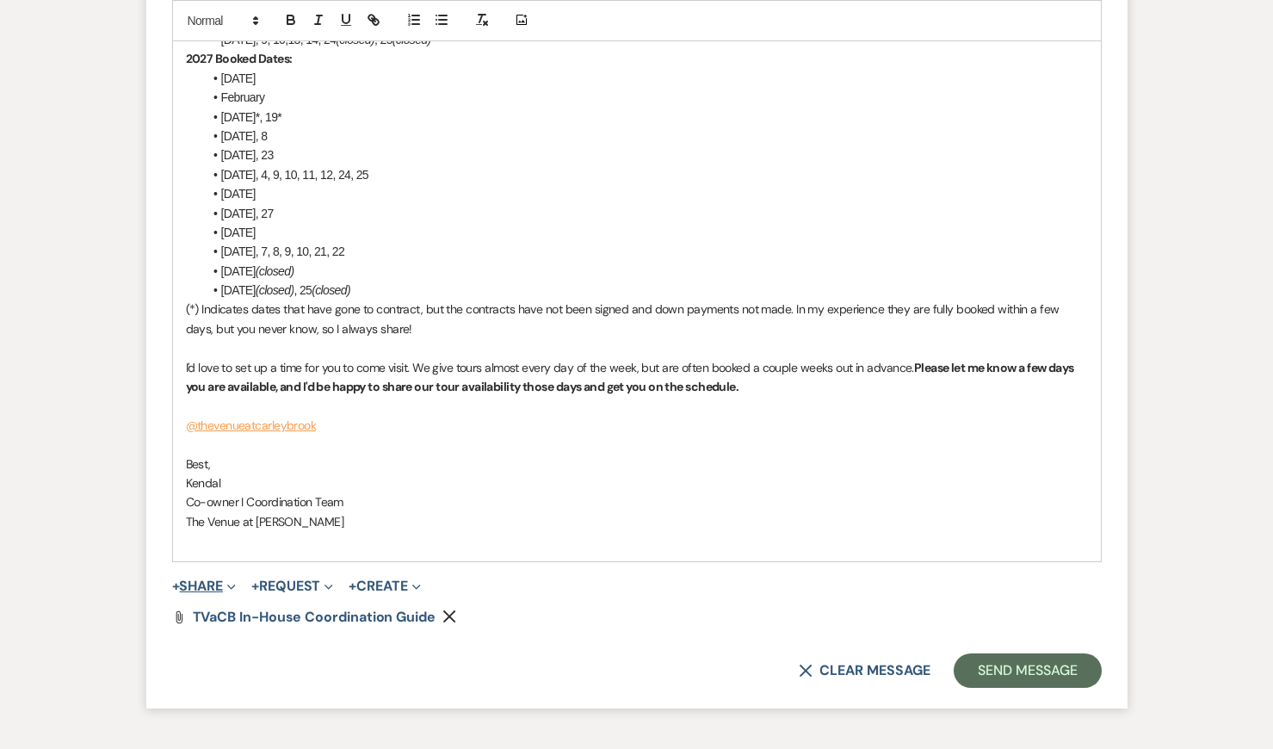
click at [211, 579] on button "+ Share Expand" at bounding box center [204, 586] width 65 height 14
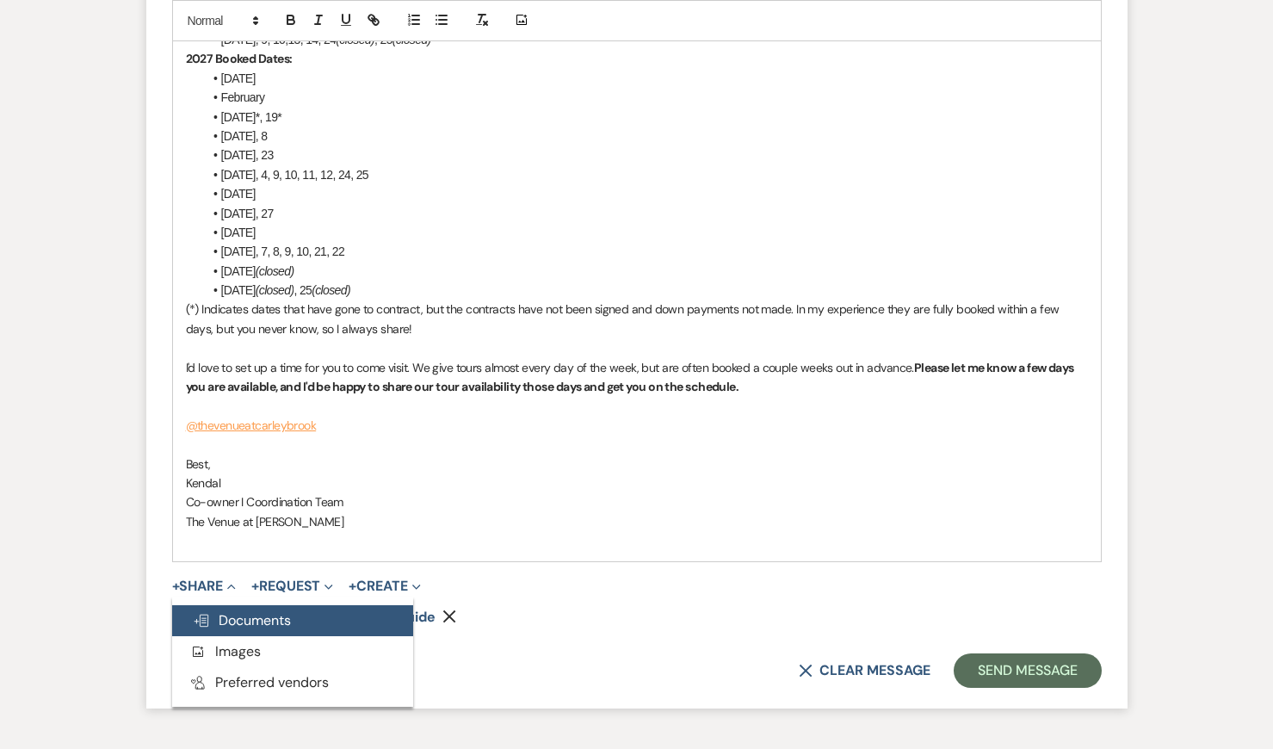
click at [250, 611] on span "Doc Upload Documents" at bounding box center [242, 620] width 98 height 18
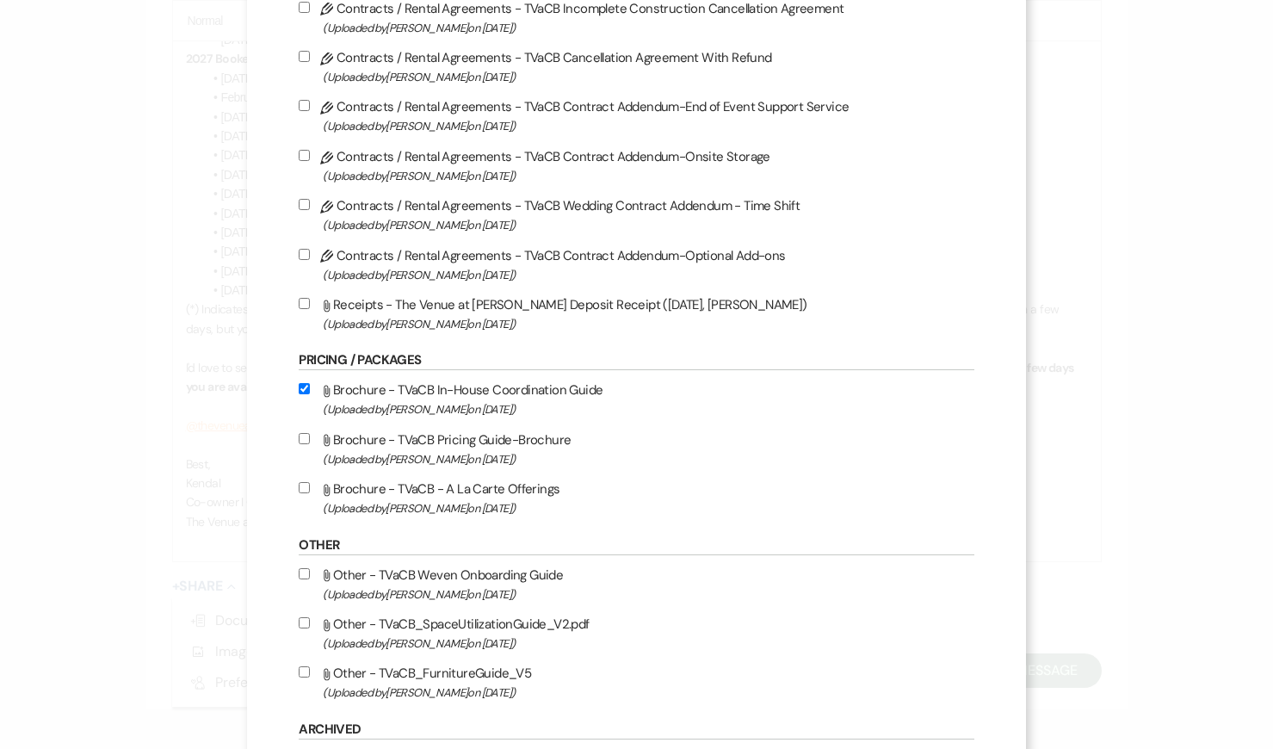
scroll to position [3844, 0]
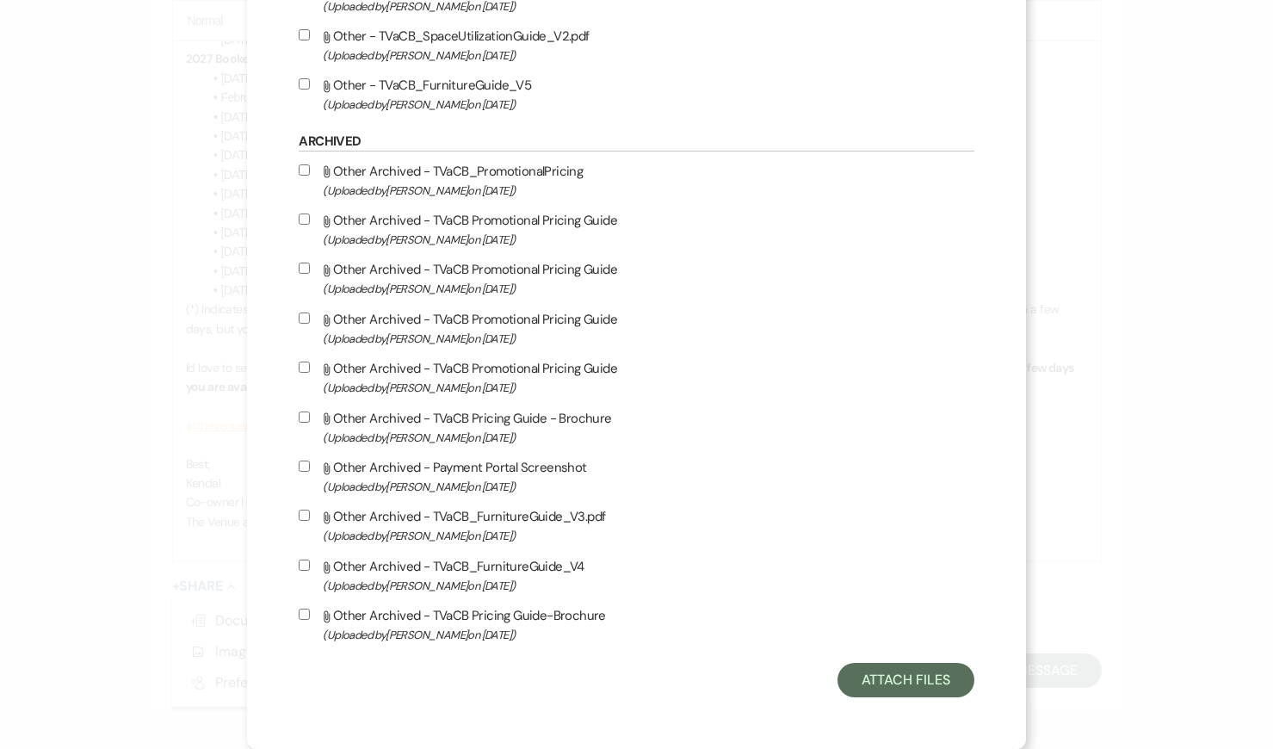
click at [482, 83] on label "Attach File Other - TVaCB_FurnitureGuide_V5 (Uploaded by [PERSON_NAME] on [DATE…" at bounding box center [636, 94] width 675 height 40
click at [310, 83] on input "Attach File Other - TVaCB_FurnitureGuide_V5 (Uploaded by [PERSON_NAME] on [DATE…" at bounding box center [304, 83] width 11 height 11
checkbox input "true"
click at [877, 691] on button "Attach Files" at bounding box center [906, 680] width 137 height 34
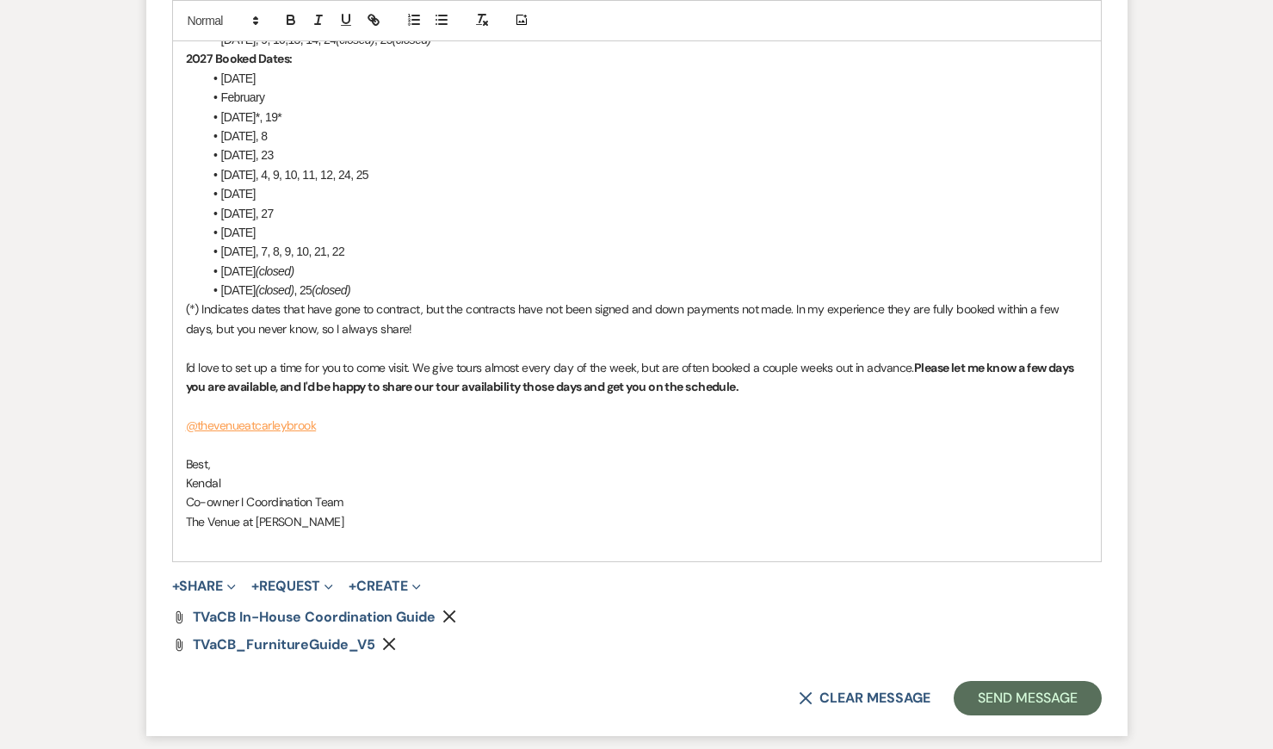
click at [646, 474] on p "Kendal" at bounding box center [637, 483] width 902 height 19
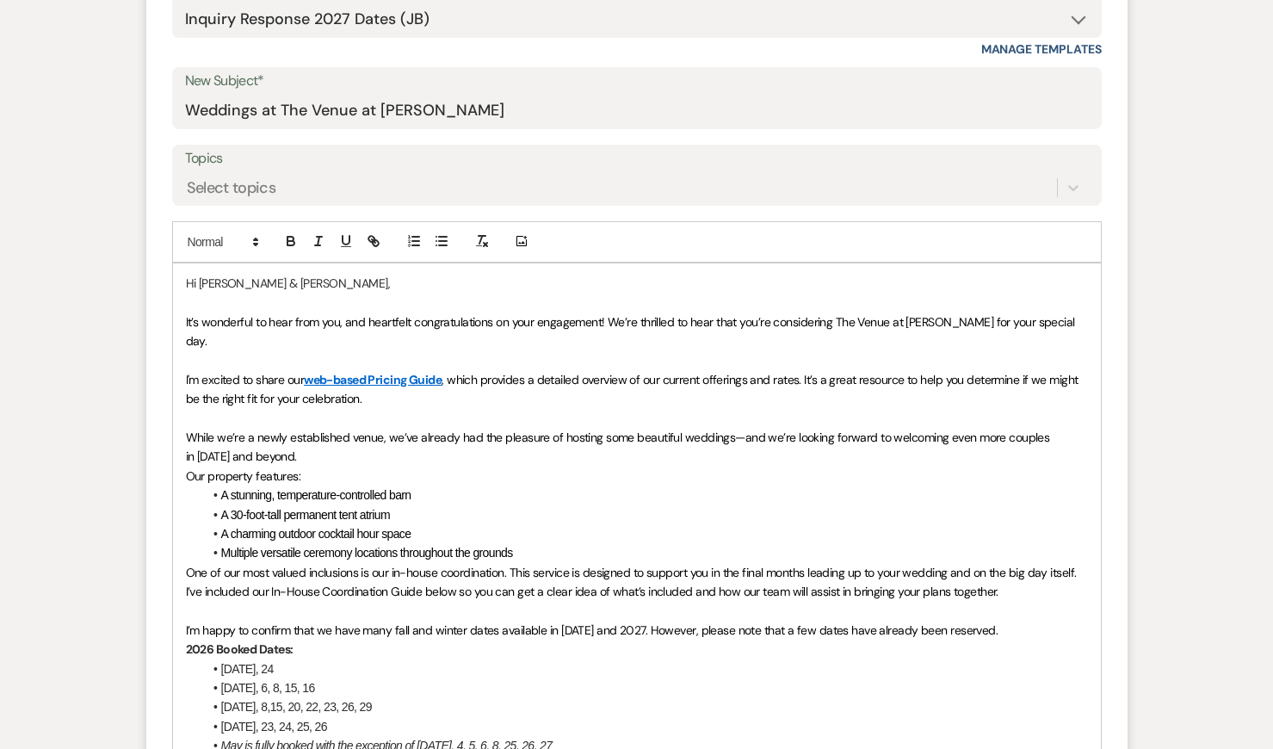
scroll to position [828, 0]
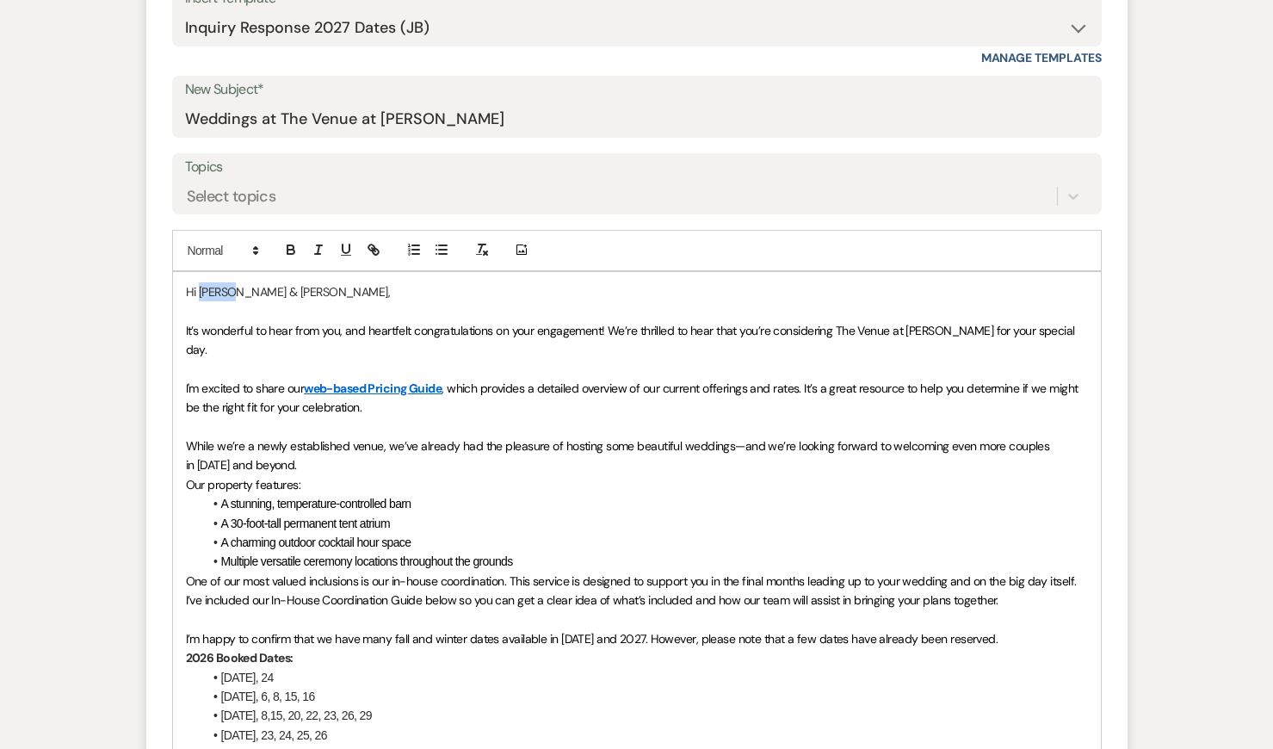
drag, startPoint x: 201, startPoint y: 288, endPoint x: 232, endPoint y: 288, distance: 31.9
click at [232, 288] on span "Hi [PERSON_NAME] & [PERSON_NAME]," at bounding box center [288, 291] width 205 height 15
click at [530, 332] on span "Thank you for the call! It’s wonderful to hear from you, and heartfelt congratu…" at bounding box center [604, 340] width 836 height 34
click at [576, 468] on p "While we’re a newly established venue, we’ve already had the pleasure of hostin…" at bounding box center [637, 456] width 902 height 39
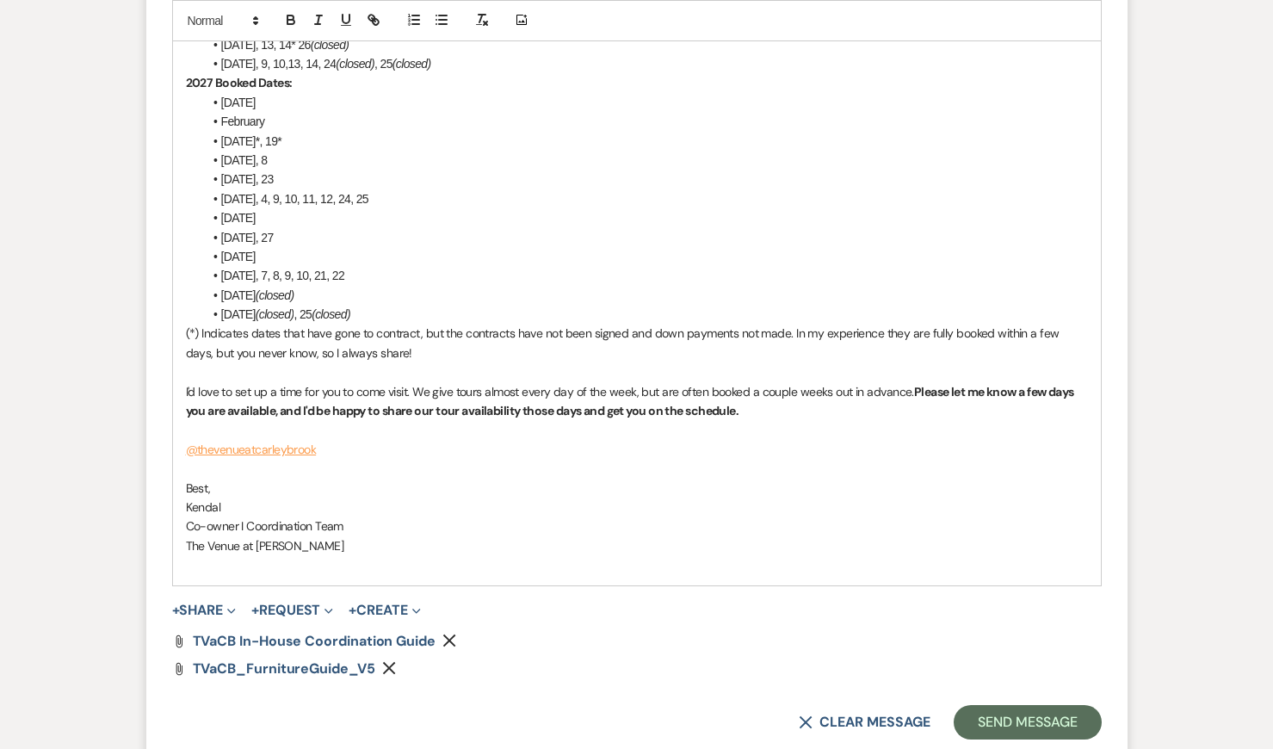
scroll to position [1657, 0]
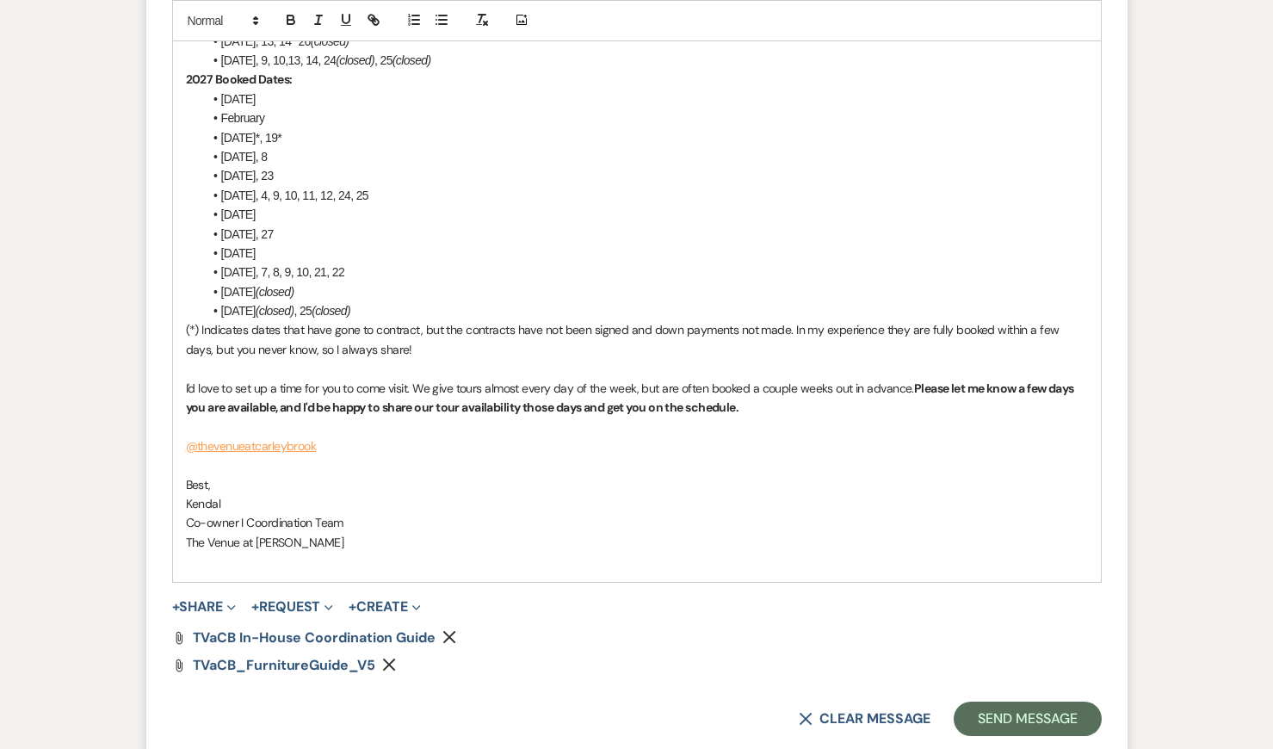
click at [581, 567] on p at bounding box center [637, 561] width 902 height 19
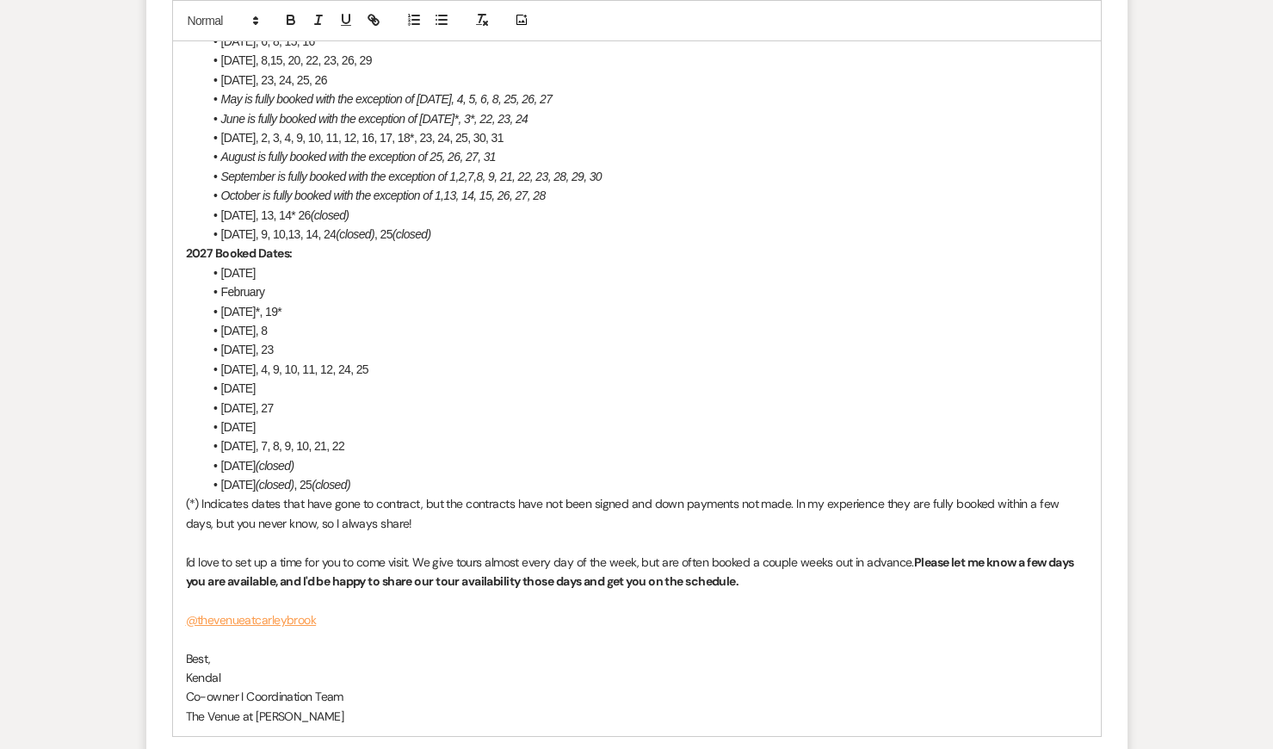
scroll to position [1927, 0]
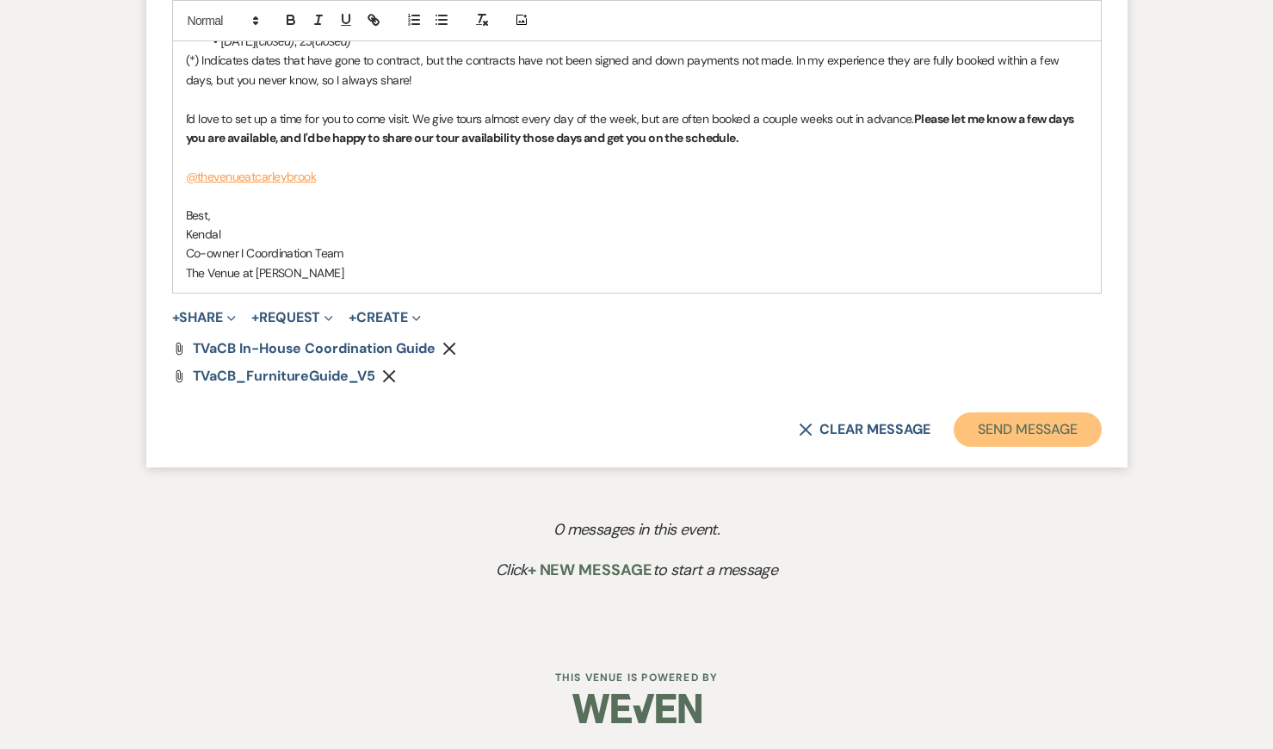
click at [1010, 434] on button "Send Message" at bounding box center [1027, 429] width 147 height 34
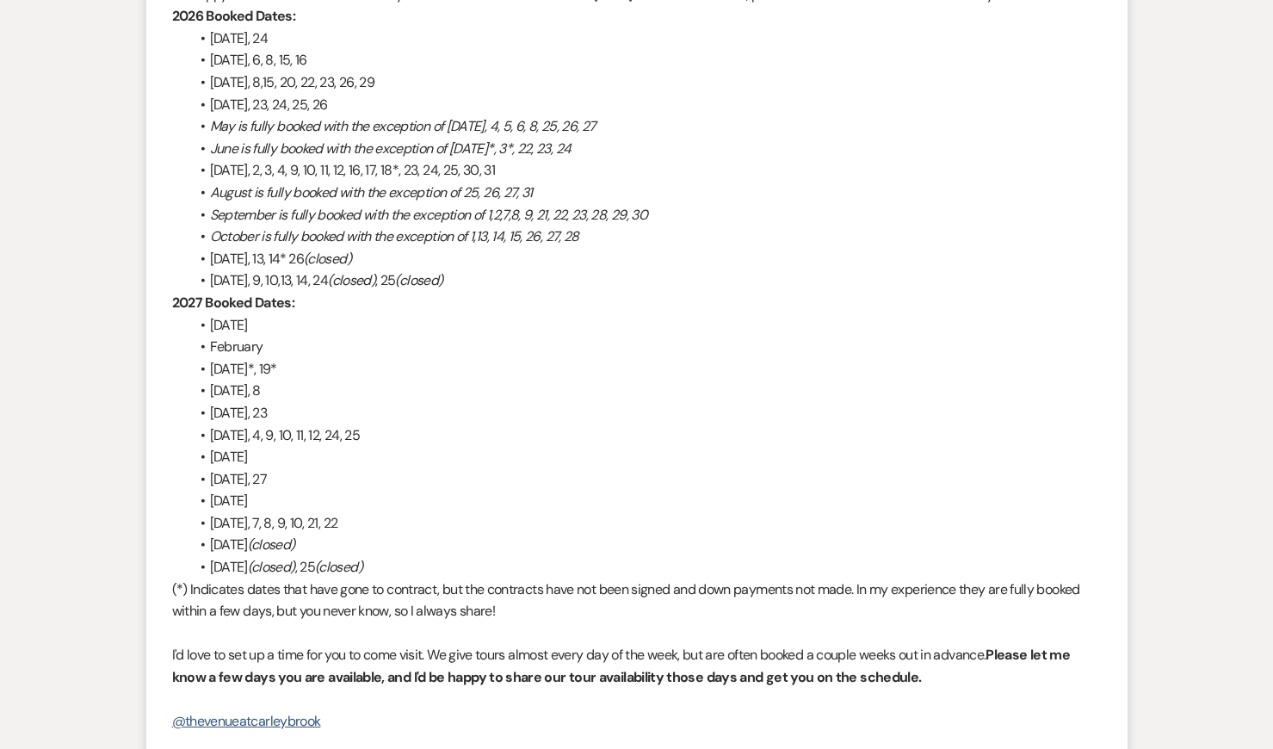
scroll to position [0, 0]
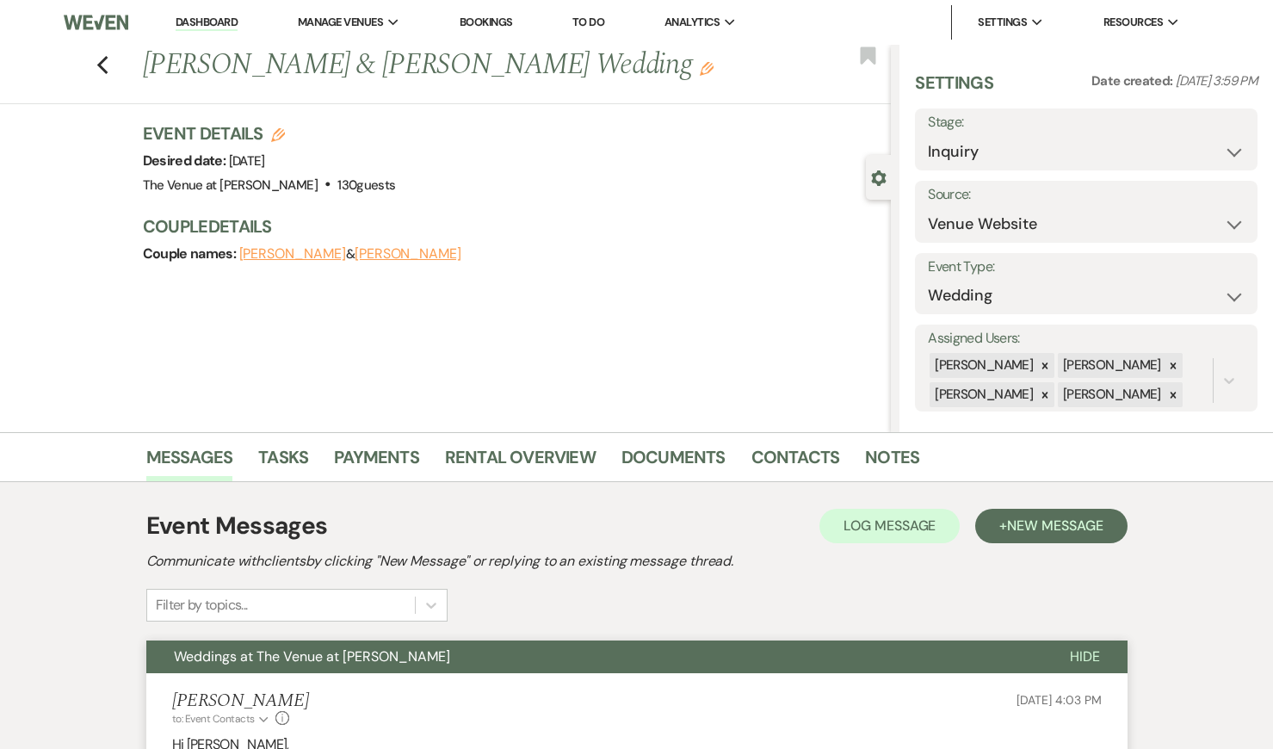
click at [212, 17] on link "Dashboard" at bounding box center [207, 23] width 62 height 16
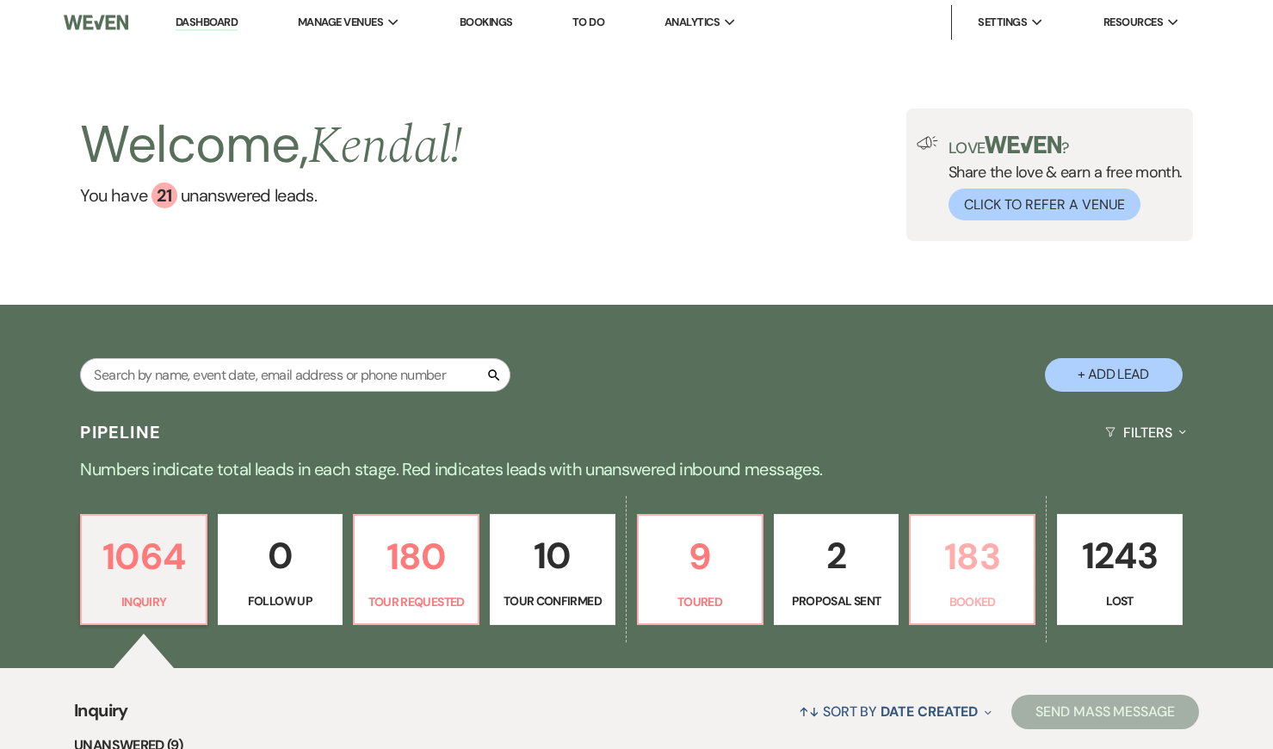
click at [976, 561] on p "183" at bounding box center [972, 557] width 102 height 58
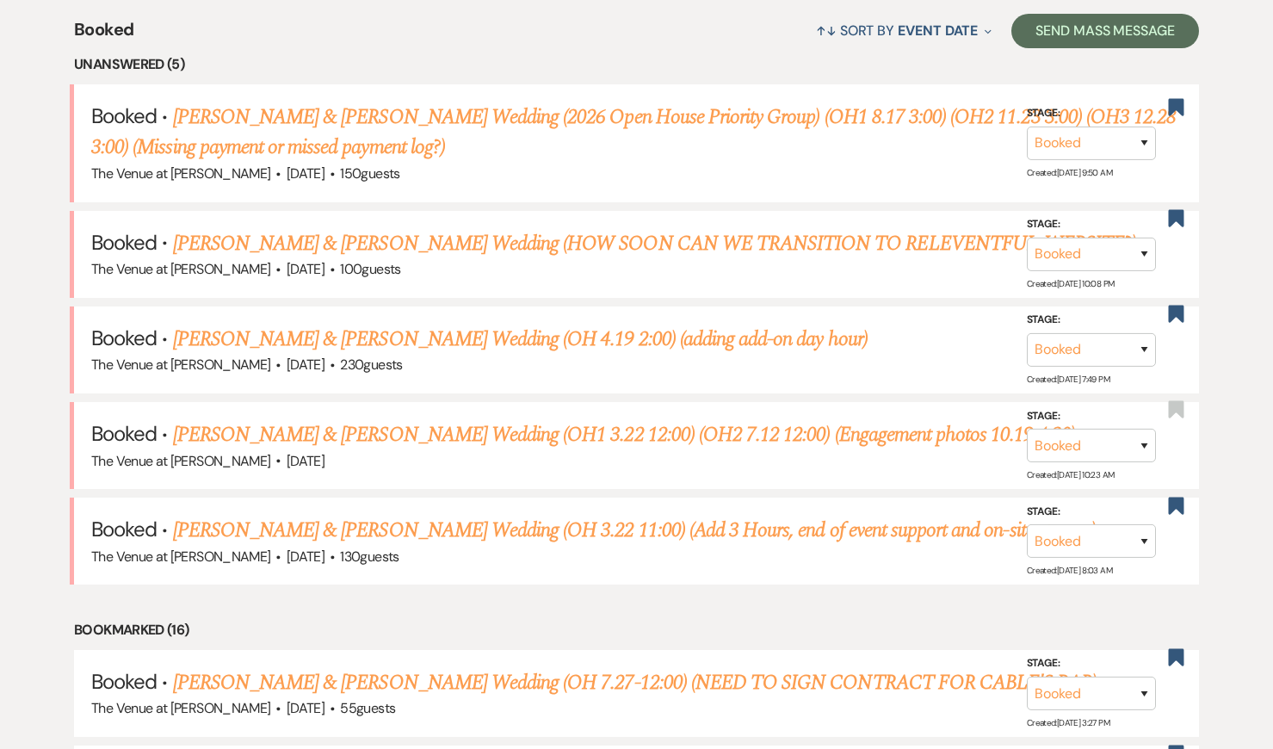
scroll to position [746, 0]
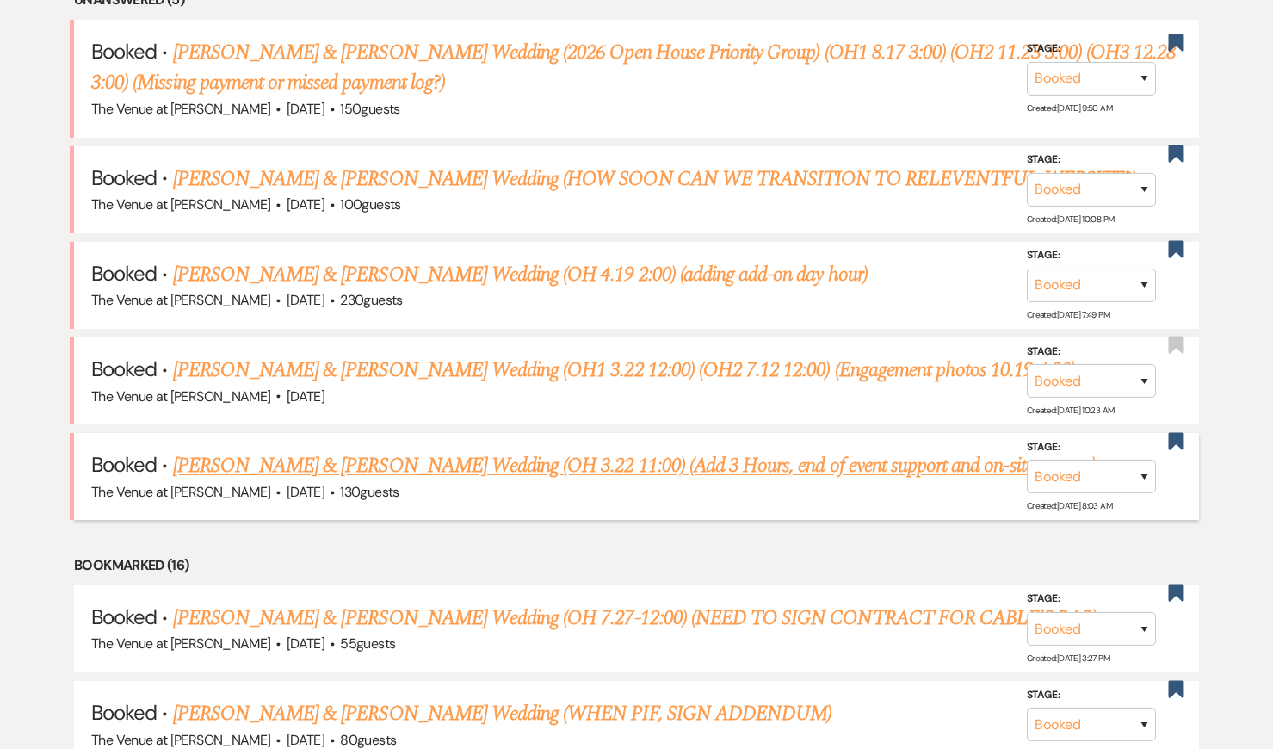
click at [367, 468] on link "[PERSON_NAME] & [PERSON_NAME] Wedding (OH 3.22 11:00) (Add 3 Hours, end of even…" at bounding box center [634, 465] width 923 height 31
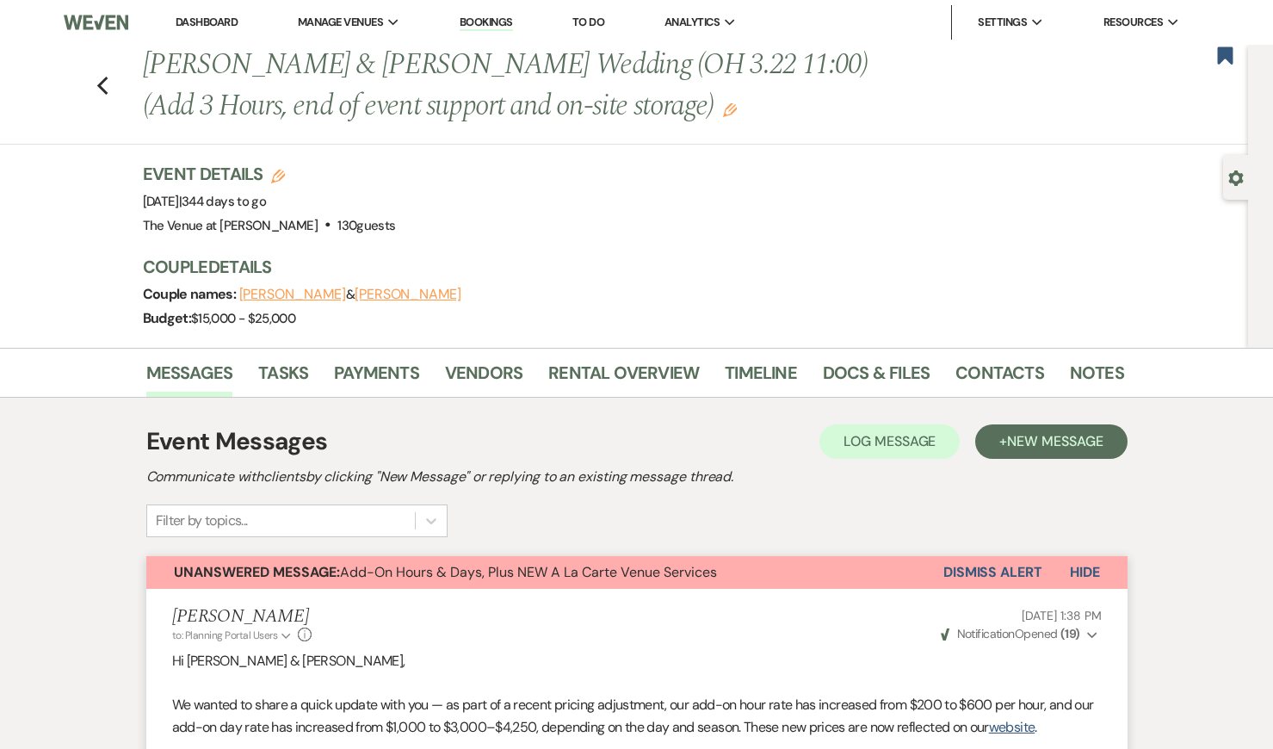
click at [993, 574] on button "Dismiss Alert" at bounding box center [993, 572] width 99 height 33
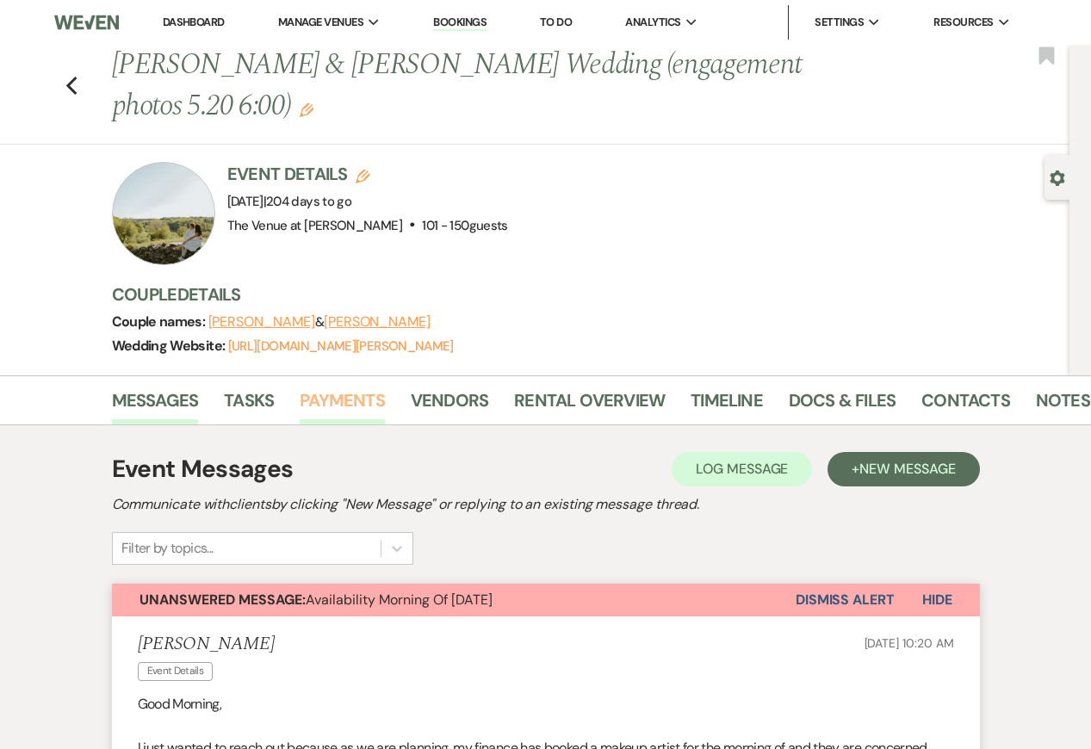
click at [364, 398] on link "Payments" at bounding box center [342, 406] width 85 height 38
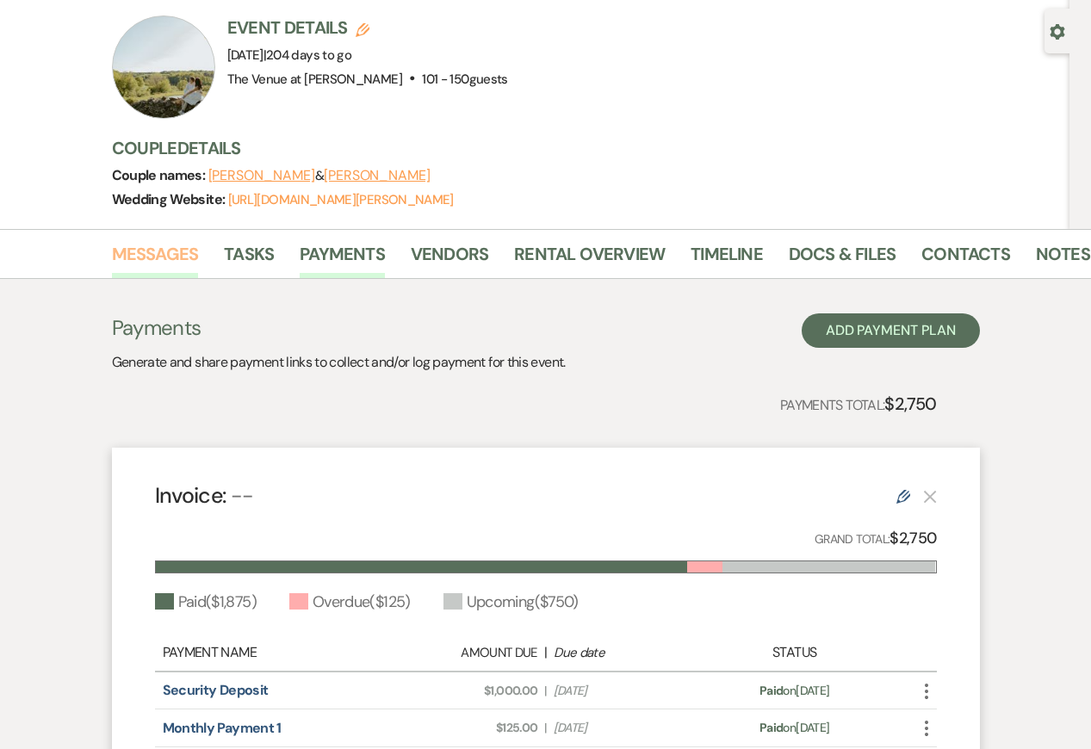
click at [153, 252] on link "Messages" at bounding box center [155, 259] width 87 height 38
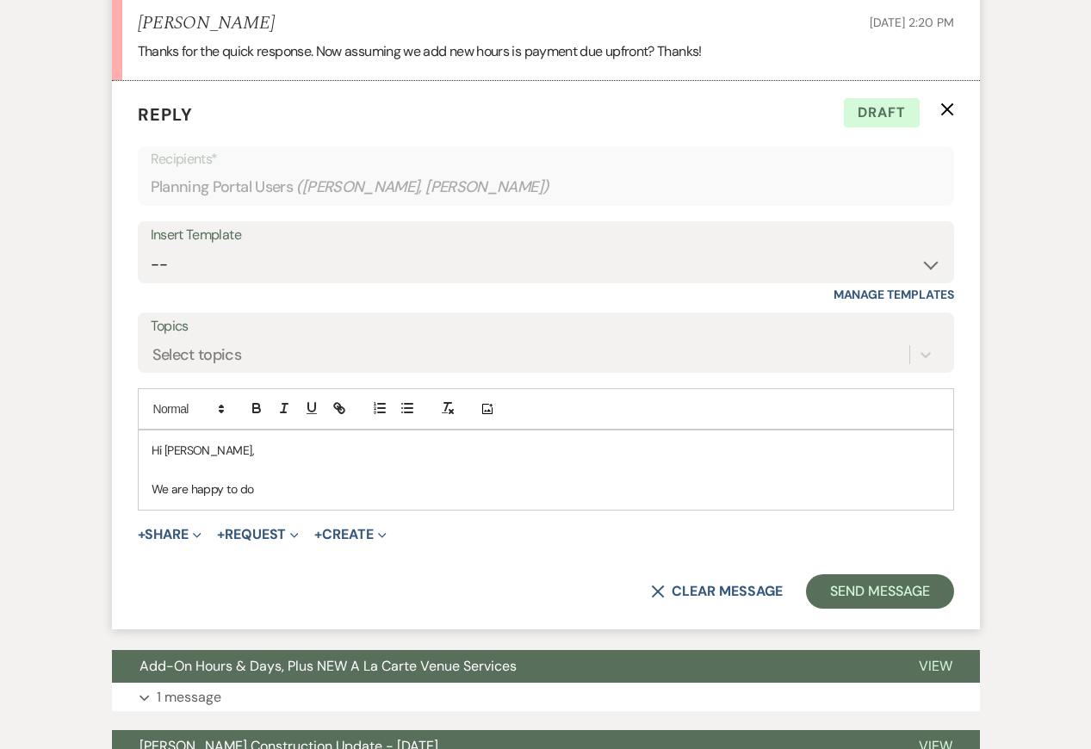
scroll to position [1480, 0]
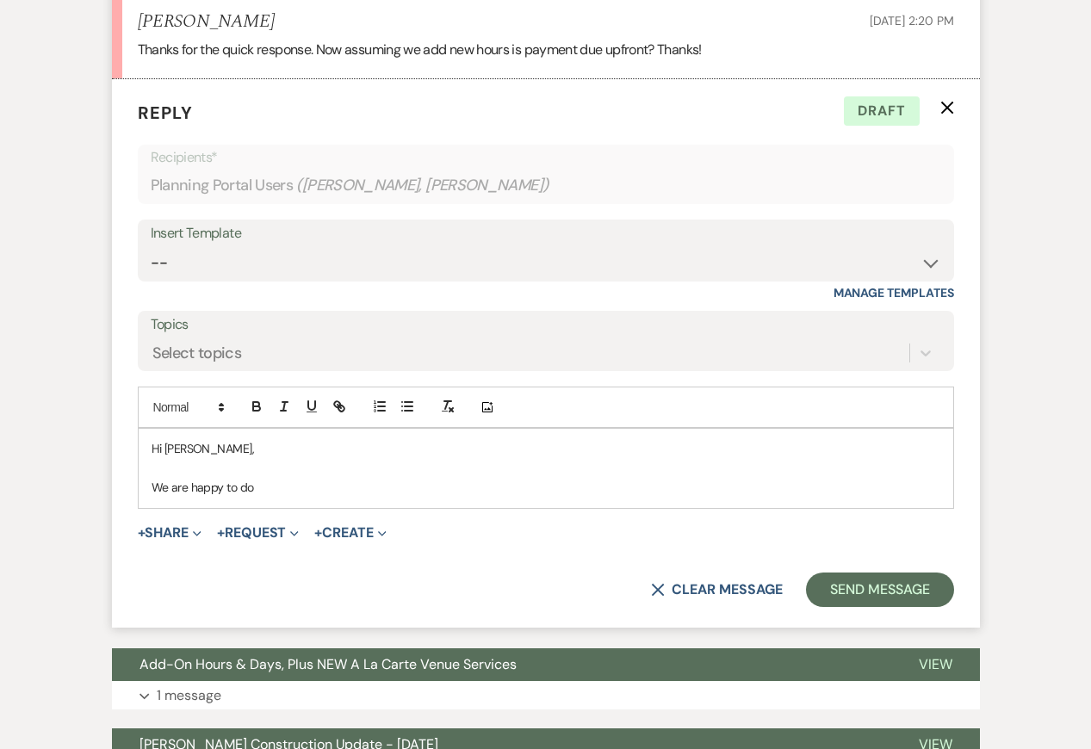
click at [420, 492] on p "We are happy to do" at bounding box center [546, 487] width 789 height 19
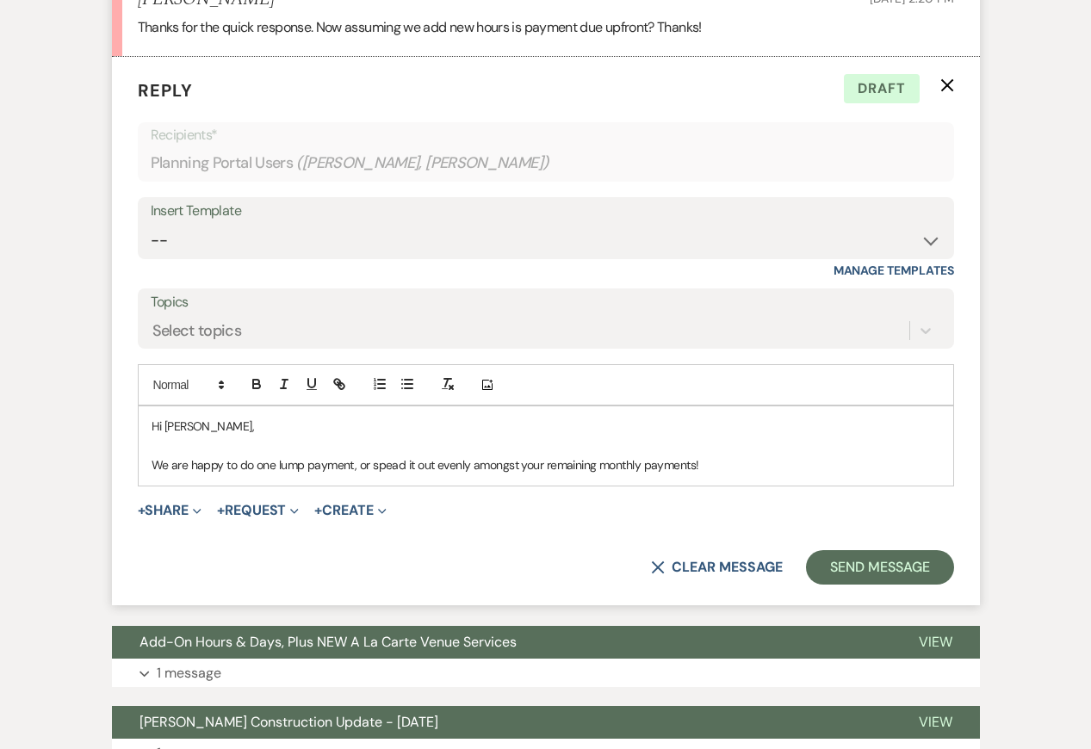
scroll to position [1506, 0]
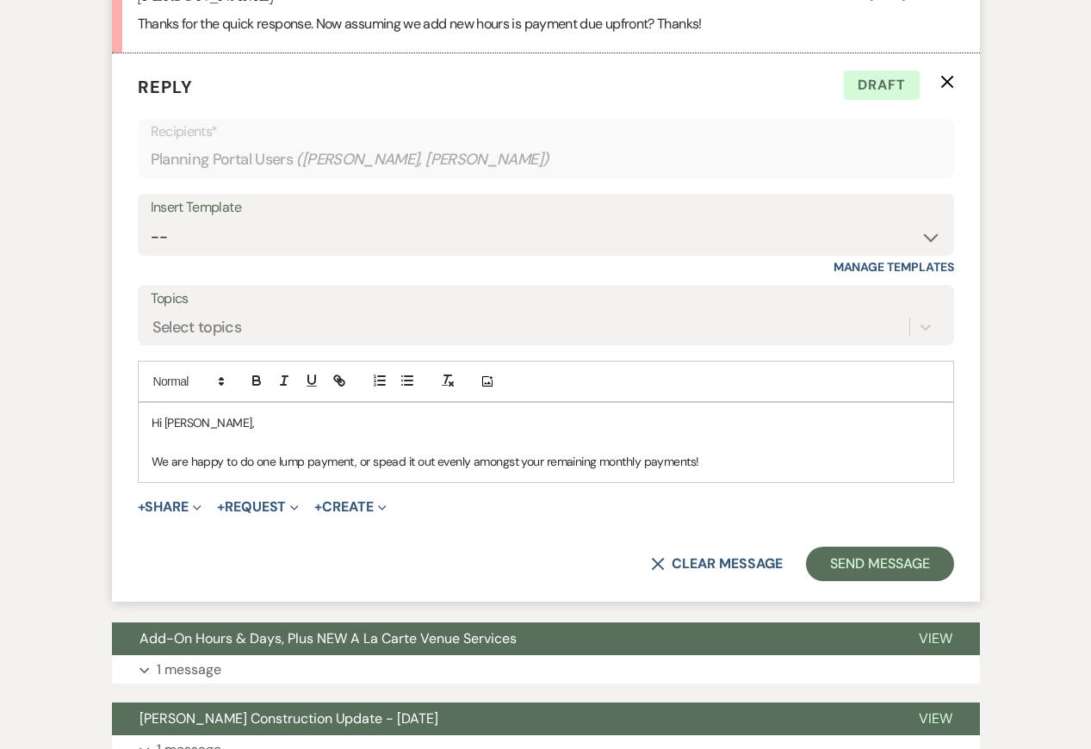
click at [385, 463] on p "We are happy to do one lump payment, or spead it out evenly amongst your remain…" at bounding box center [546, 461] width 789 height 19
click at [781, 463] on p "We are happy to do one lump payment, or spread it out evenly amongst your remai…" at bounding box center [546, 461] width 789 height 19
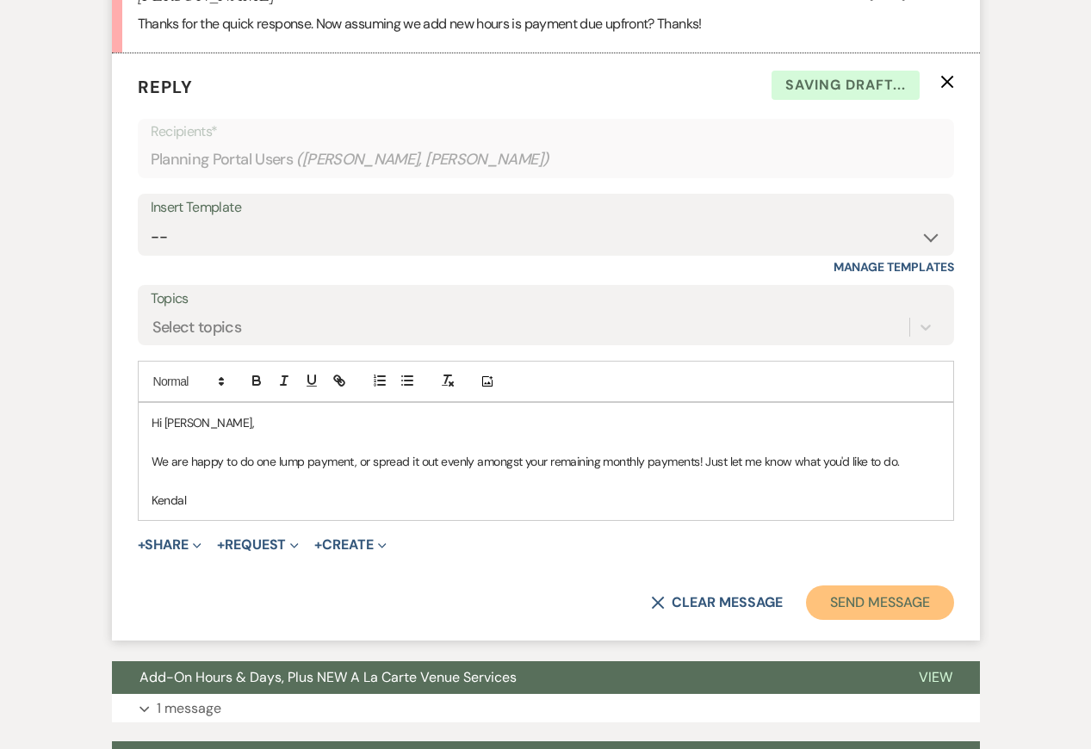
click at [879, 594] on button "Send Message" at bounding box center [879, 602] width 147 height 34
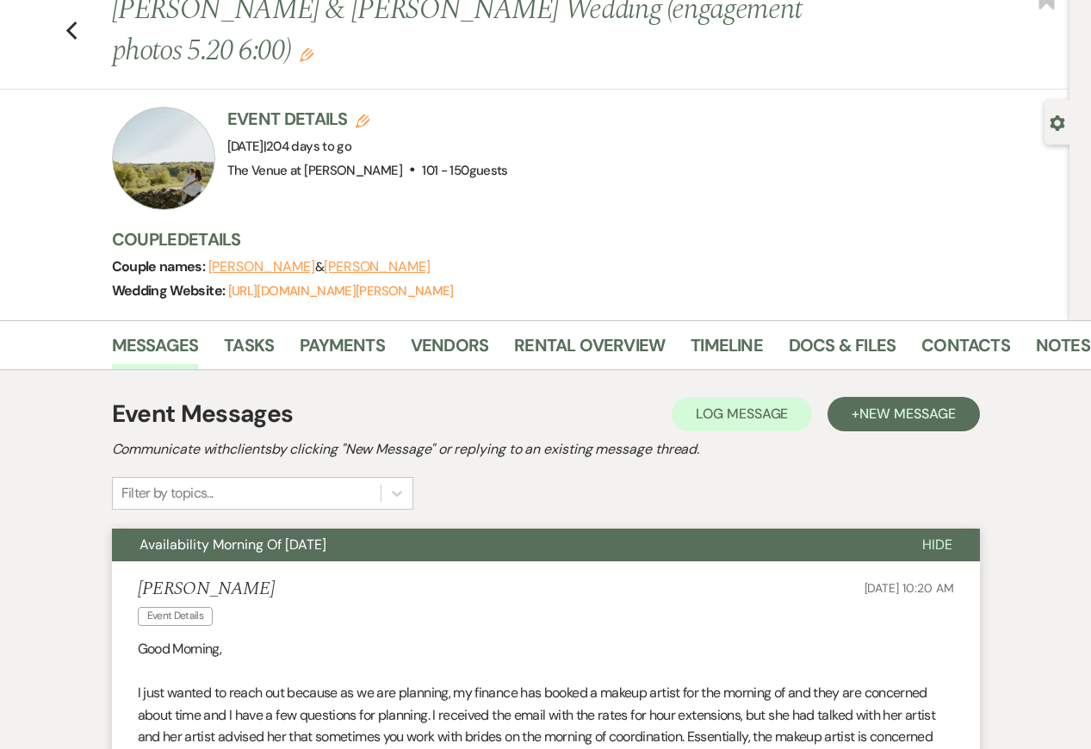
scroll to position [0, 0]
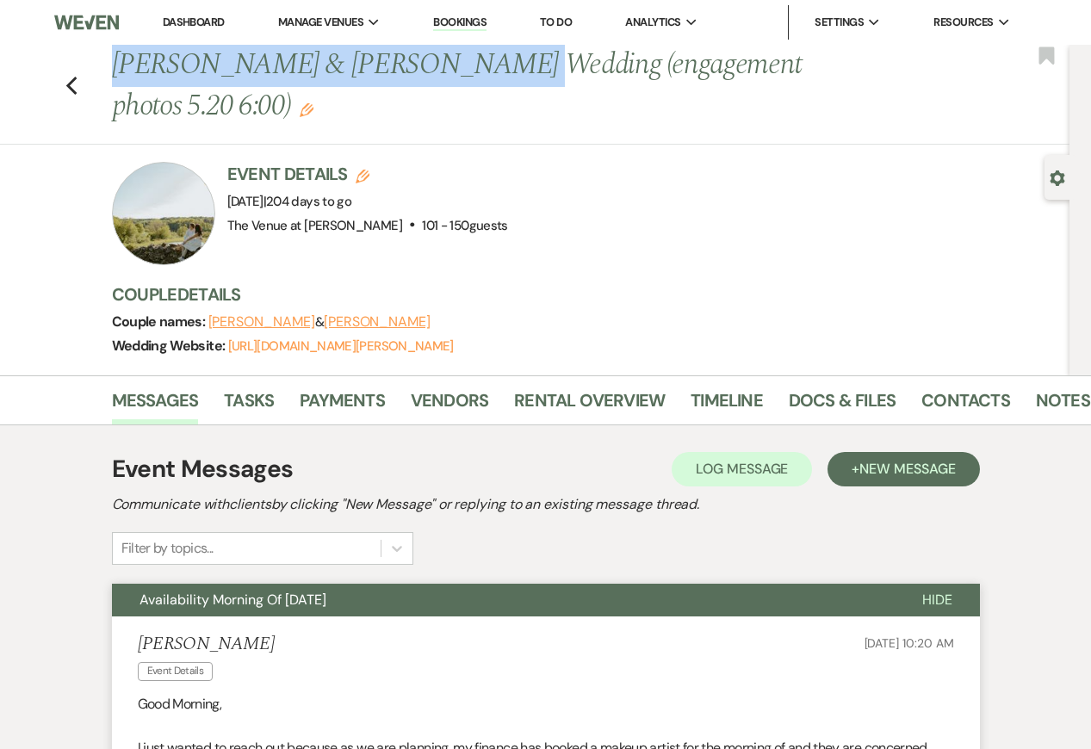
drag, startPoint x: 113, startPoint y: 65, endPoint x: 461, endPoint y: 56, distance: 348.0
click at [461, 56] on h1 "Kelsey Marino & Caleb Bakalyar's Wedding (engagement photos 5.20 6:00) Edit" at bounding box center [491, 86] width 759 height 82
copy h1 "Kelsey Marino & Caleb Bakalyar"
click at [69, 82] on icon "Previous" at bounding box center [71, 86] width 13 height 21
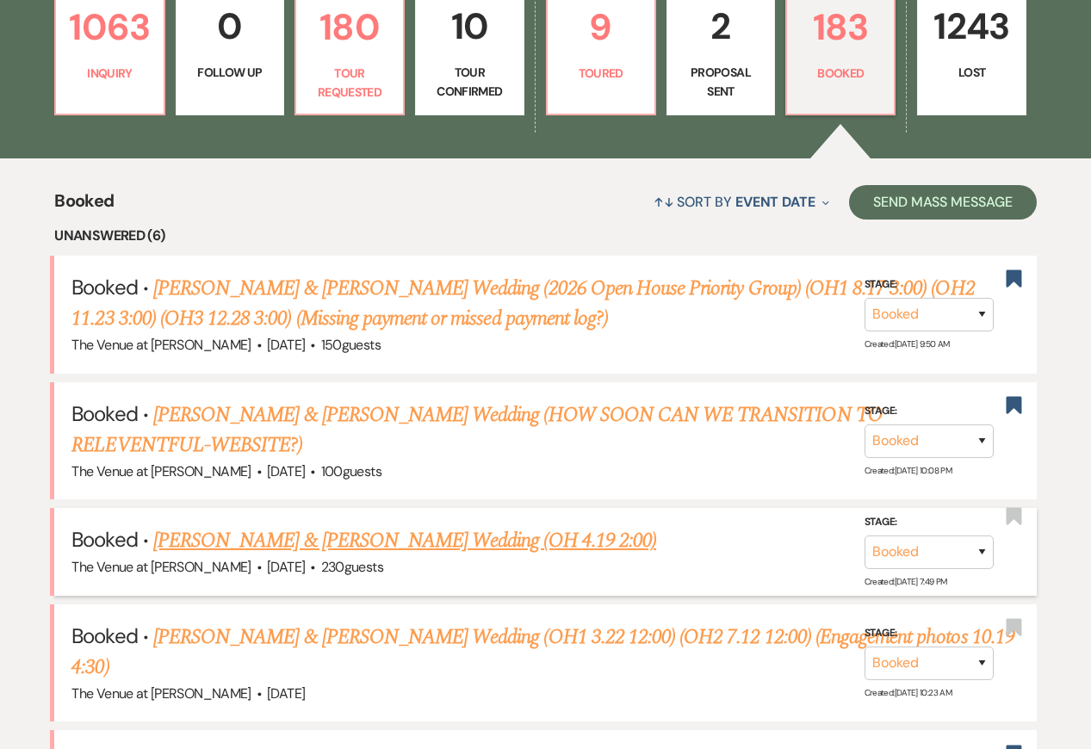
scroll to position [509, 0]
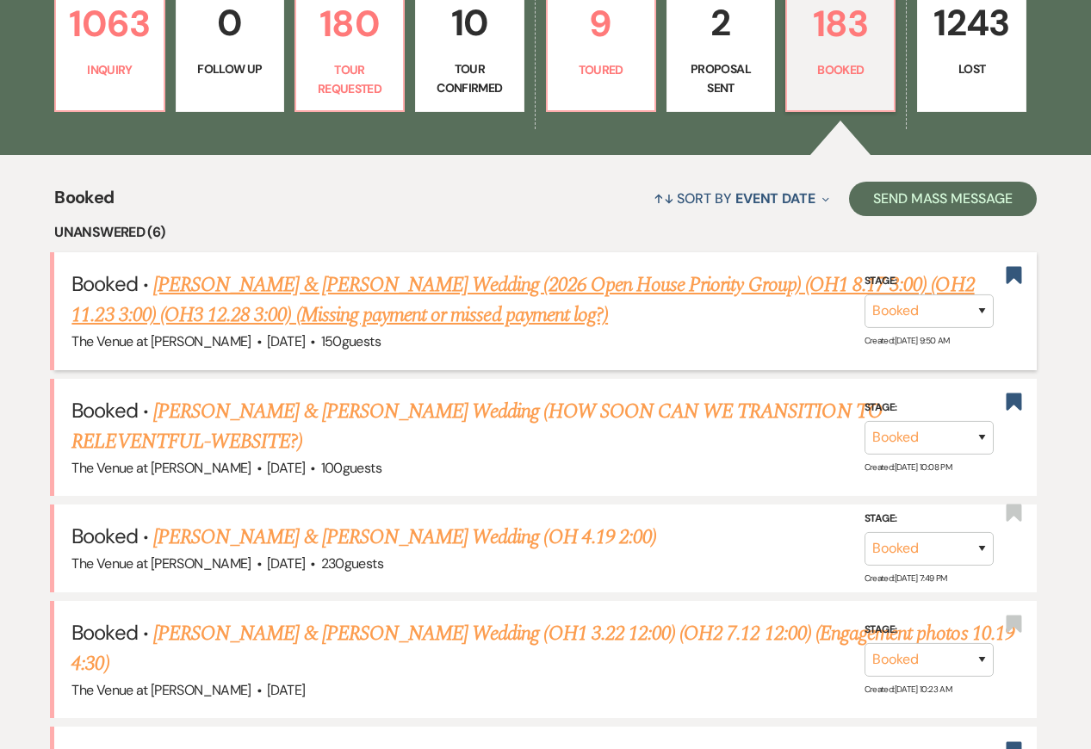
click at [388, 278] on link "[PERSON_NAME] & [PERSON_NAME] Wedding (2026 Open House Priority Group) (OH1 8.1…" at bounding box center [522, 300] width 902 height 62
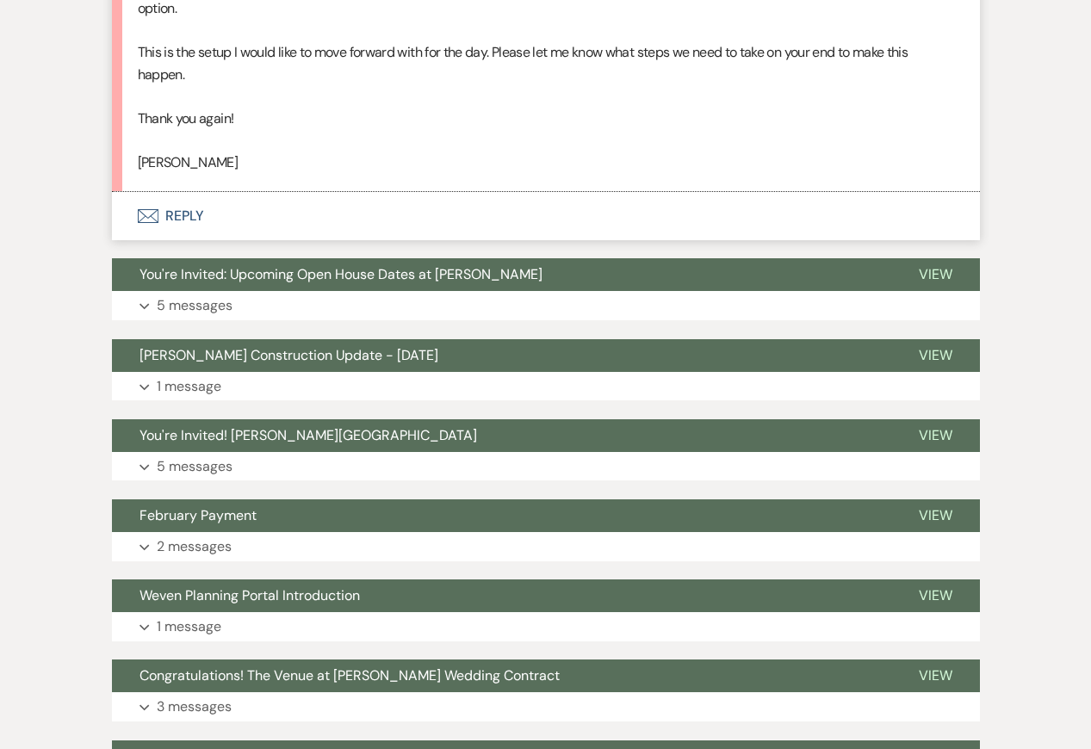
scroll to position [3484, 0]
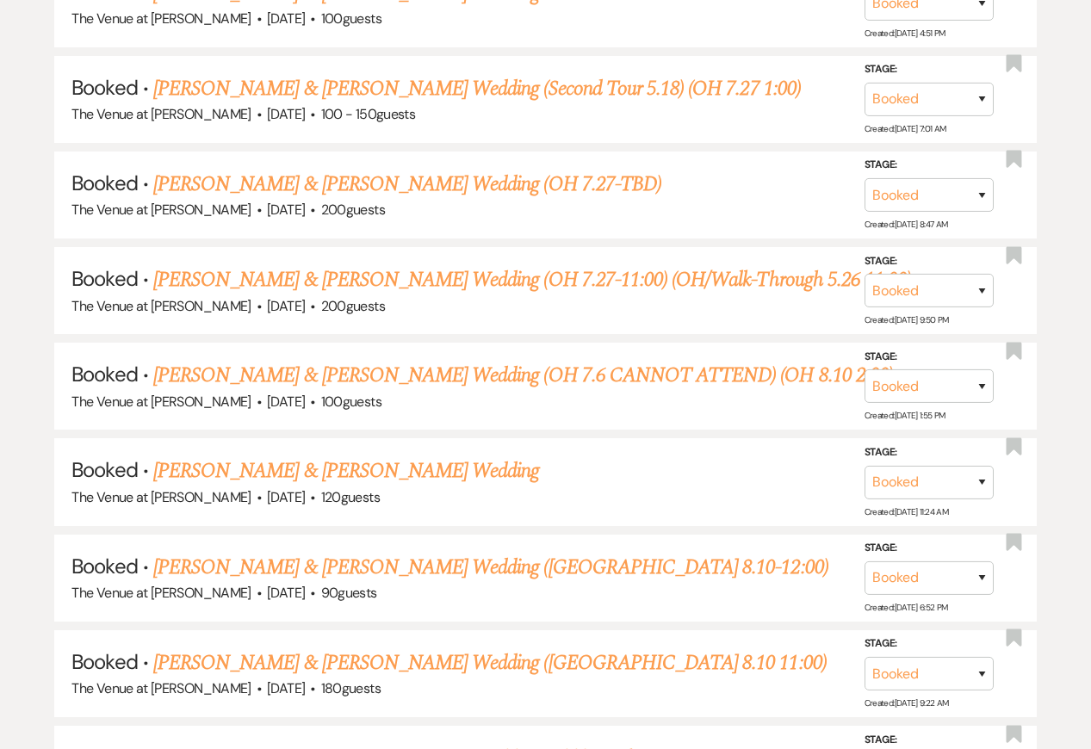
scroll to position [509, 0]
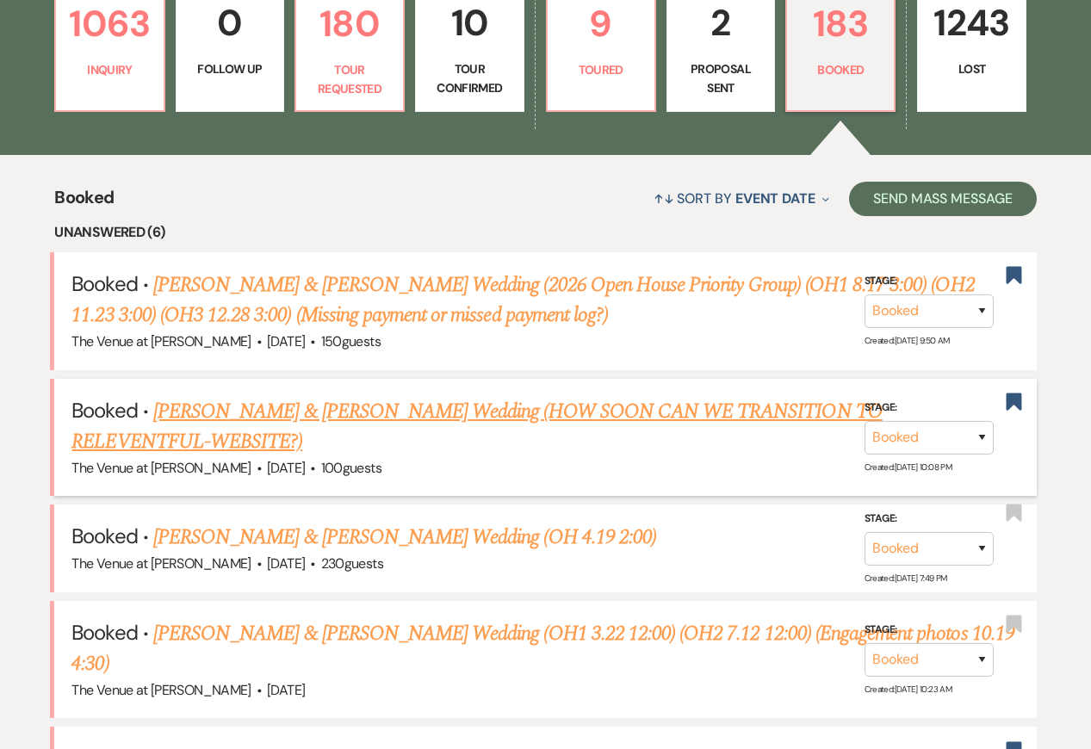
click at [312, 406] on link "[PERSON_NAME] & [PERSON_NAME] Wedding (HOW SOON CAN WE TRANSITION TO RELEVENTFU…" at bounding box center [476, 427] width 810 height 62
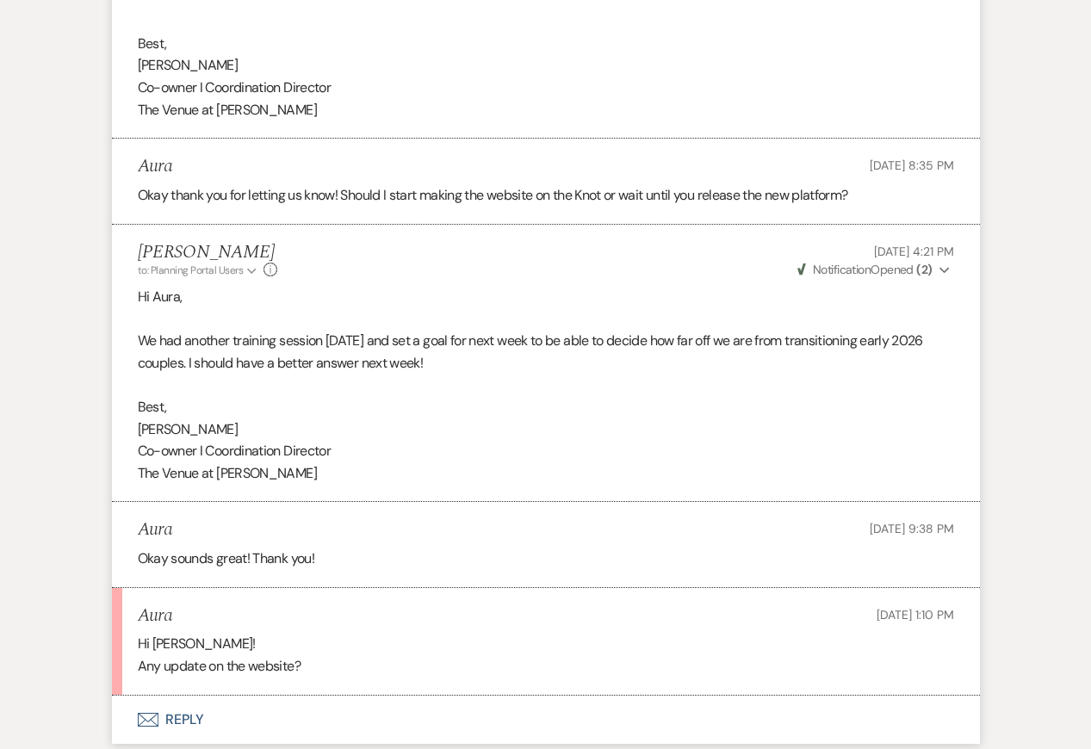
scroll to position [1796, 0]
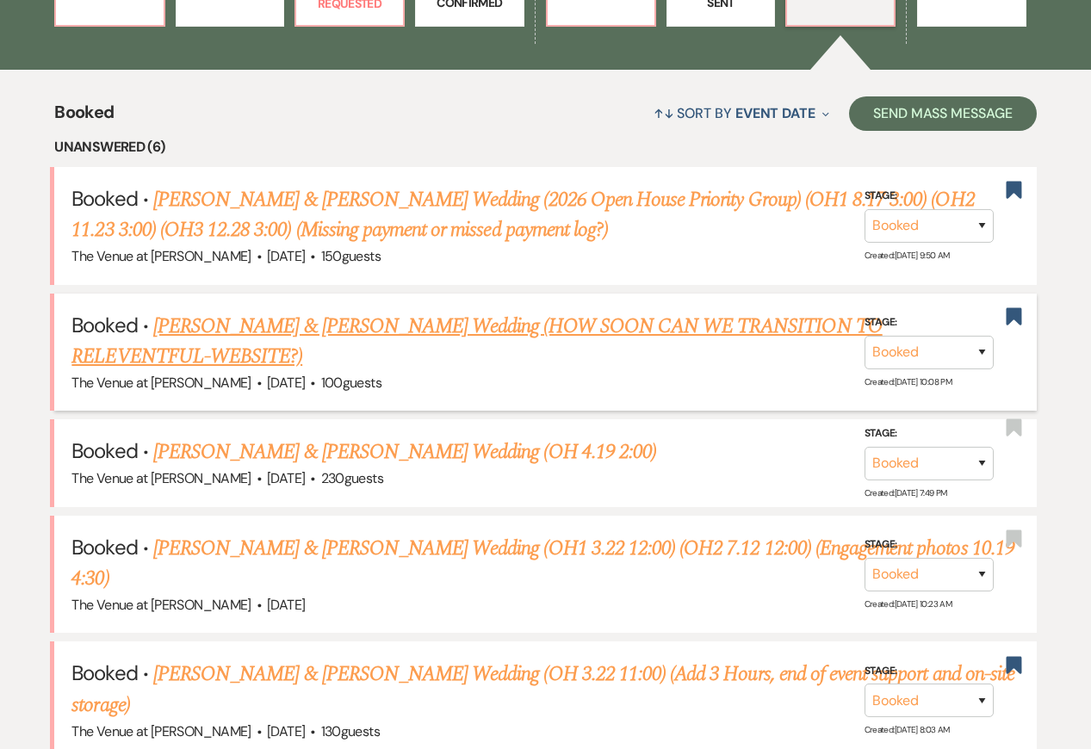
scroll to position [598, 0]
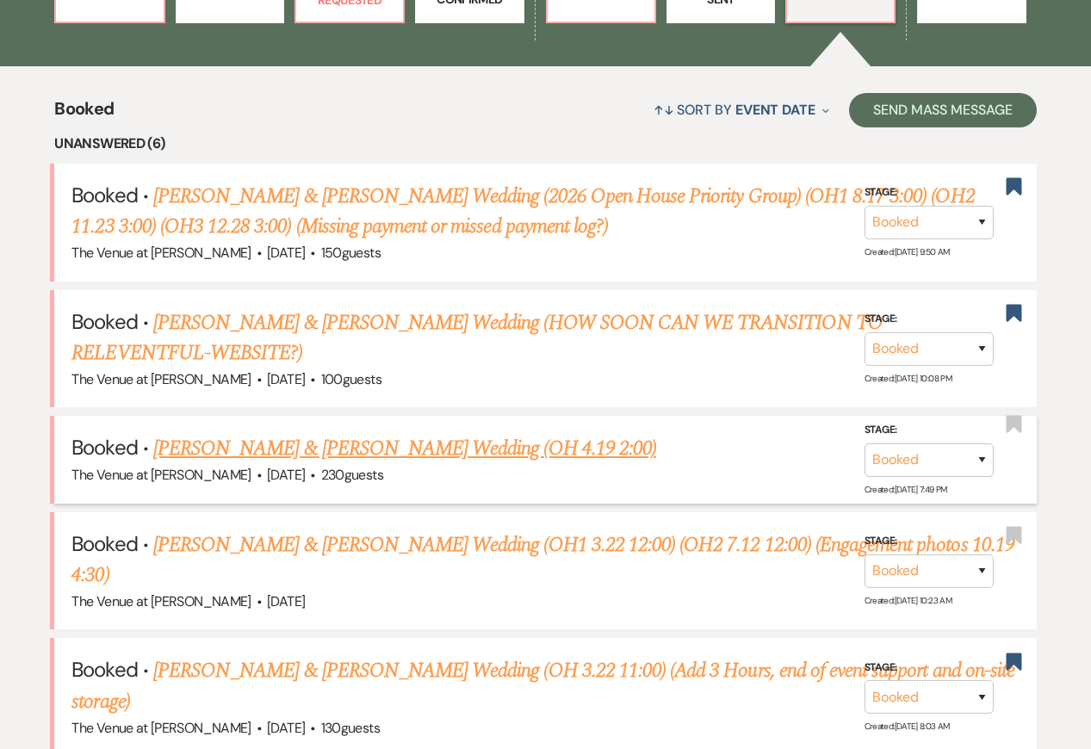
click at [248, 447] on link "Aubrey Russoniello & William McGowan's Wedding (OH 4.19 2:00)" at bounding box center [404, 448] width 503 height 31
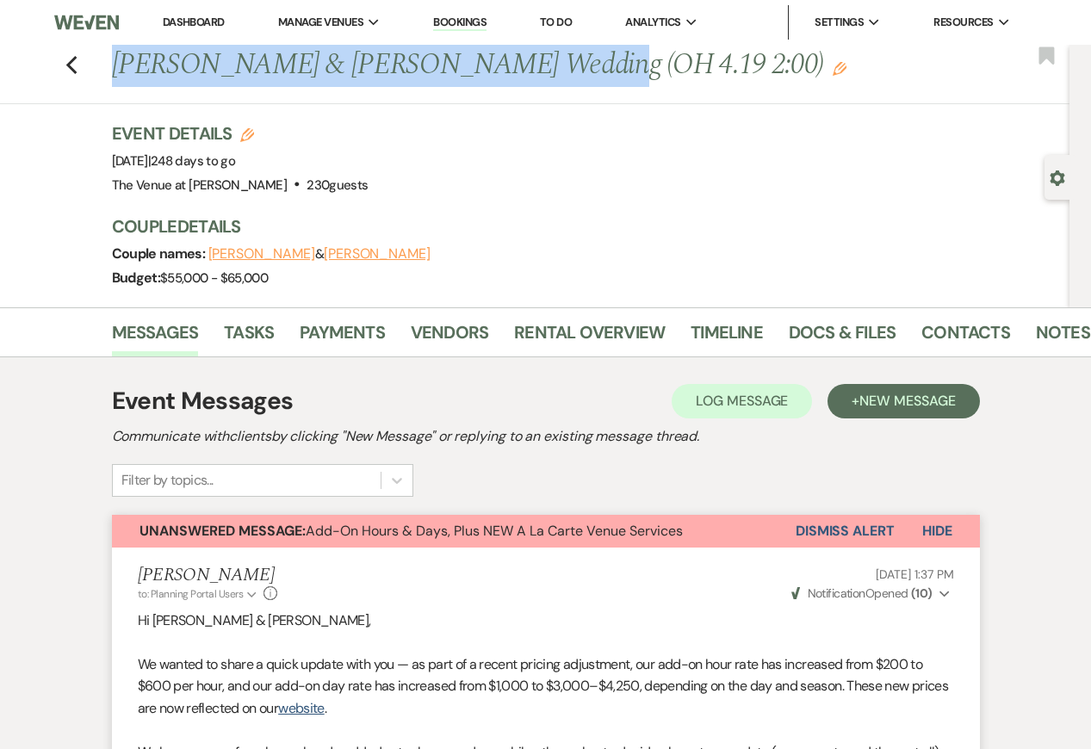
drag, startPoint x: 114, startPoint y: 65, endPoint x: 545, endPoint y: 46, distance: 431.8
click at [545, 46] on h1 "Aubrey Russoniello & William McGowan's Wedding (OH 4.19 2:00) Edit" at bounding box center [491, 65] width 759 height 41
copy h1 "Aubrey Russoniello & William McGowan"
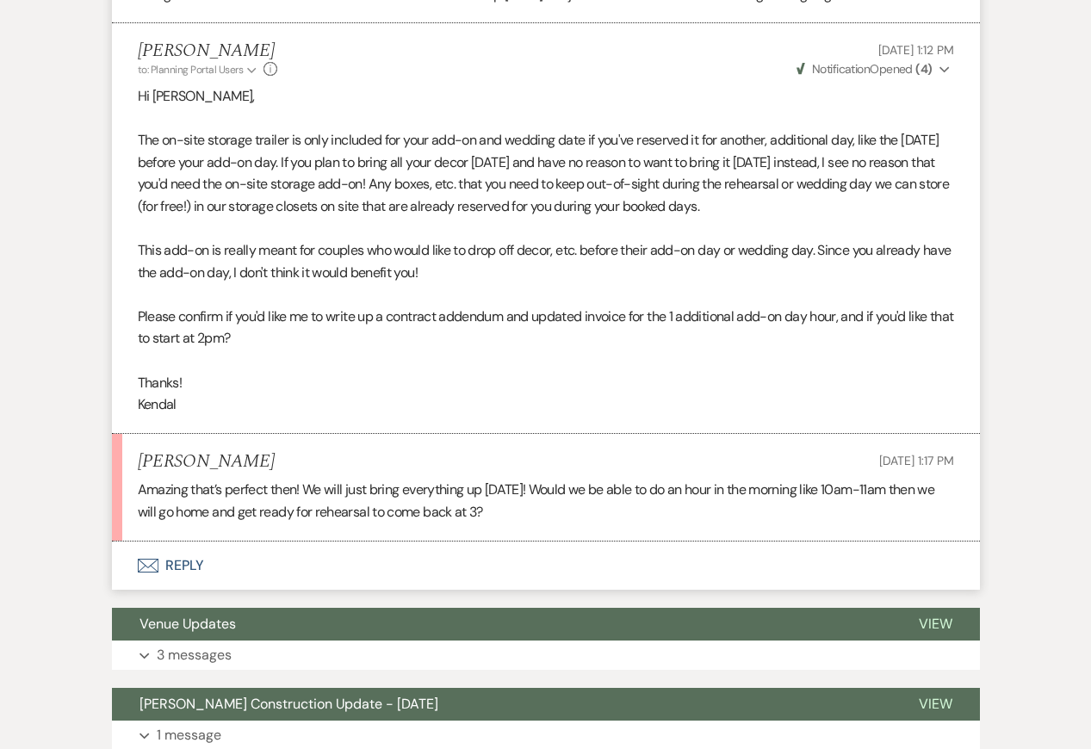
scroll to position [2513, 0]
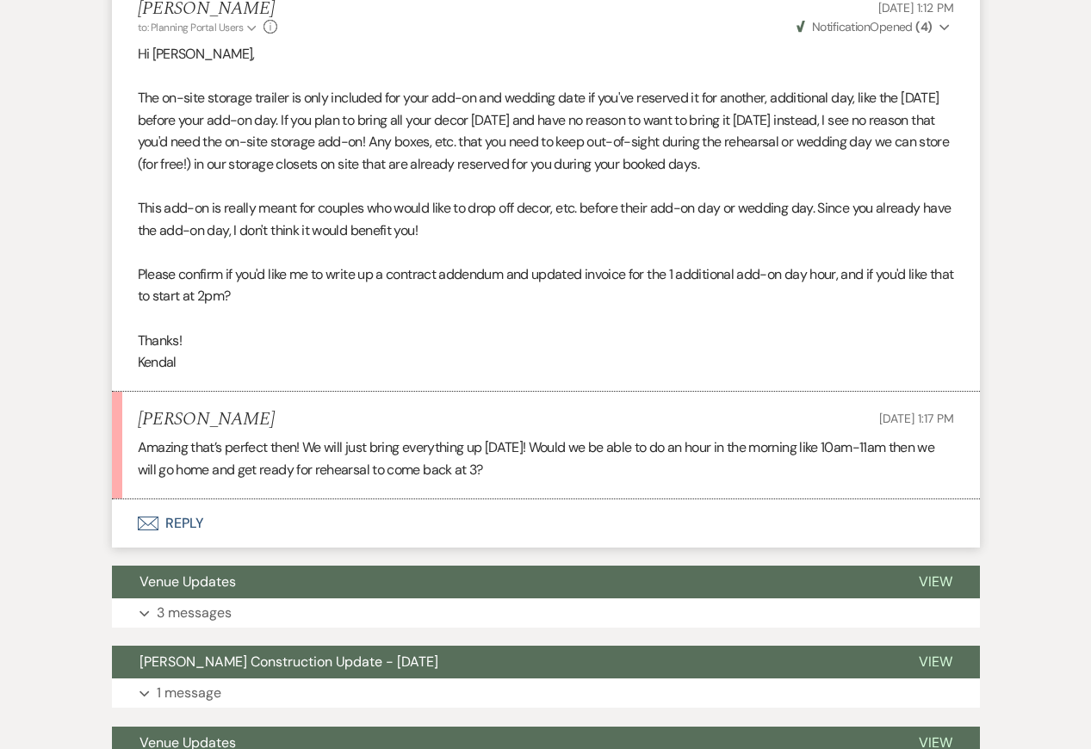
click at [649, 511] on button "Envelope Reply" at bounding box center [546, 523] width 868 height 48
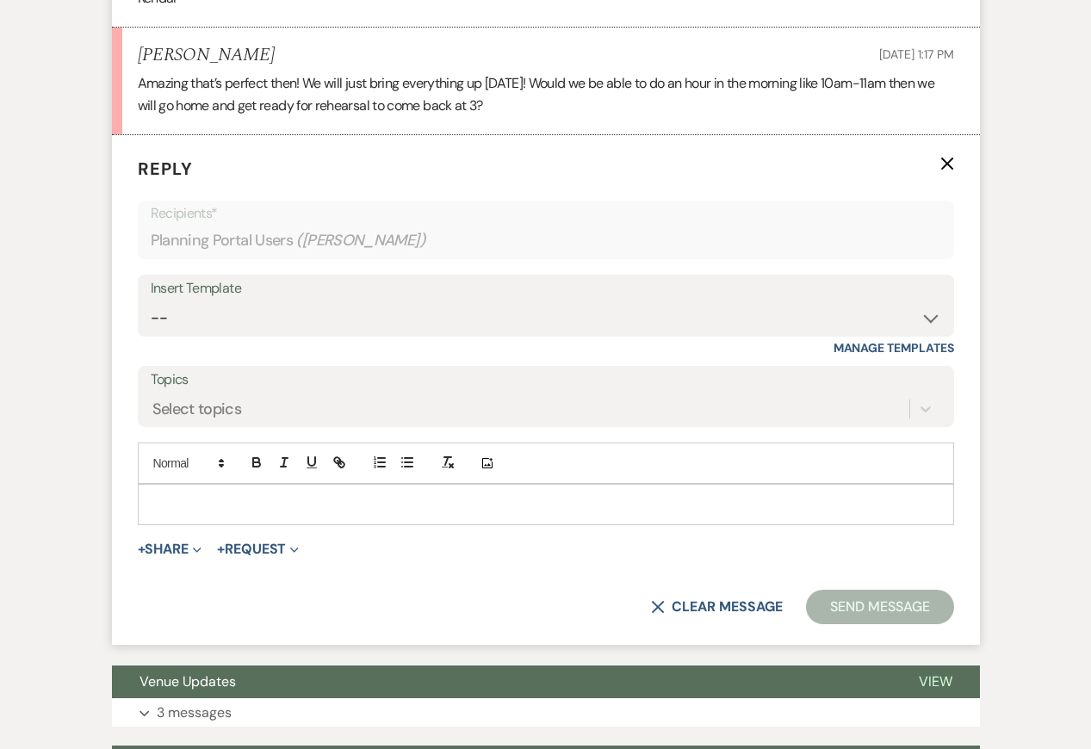
scroll to position [2893, 0]
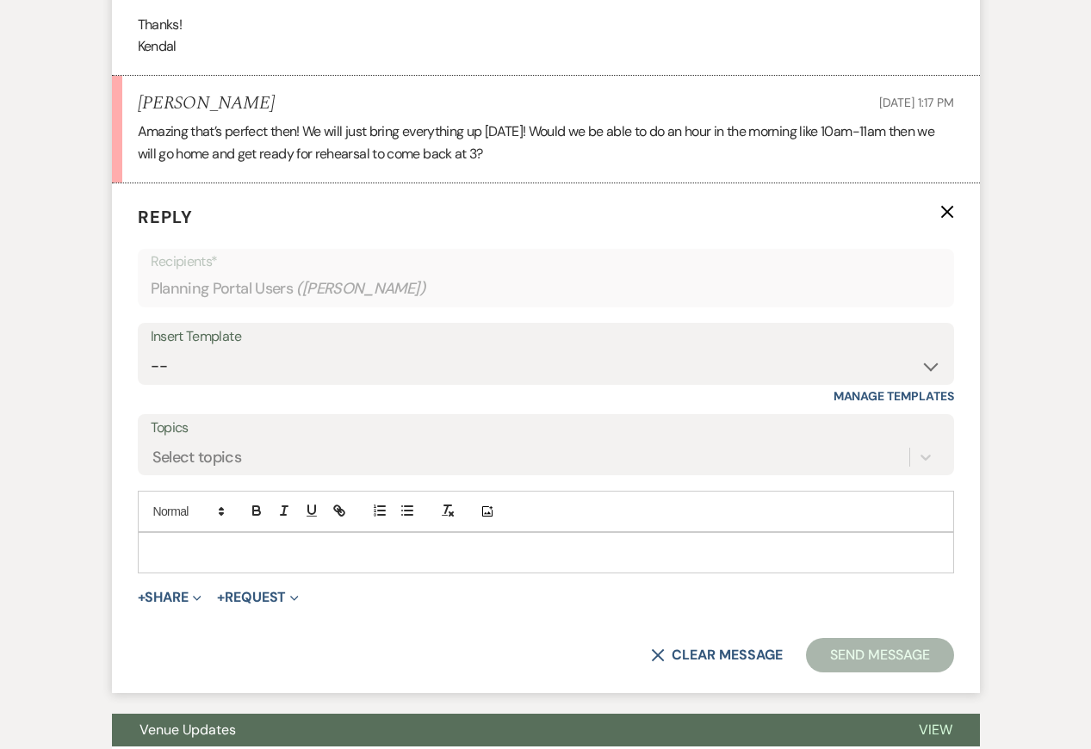
scroll to position [2825, 0]
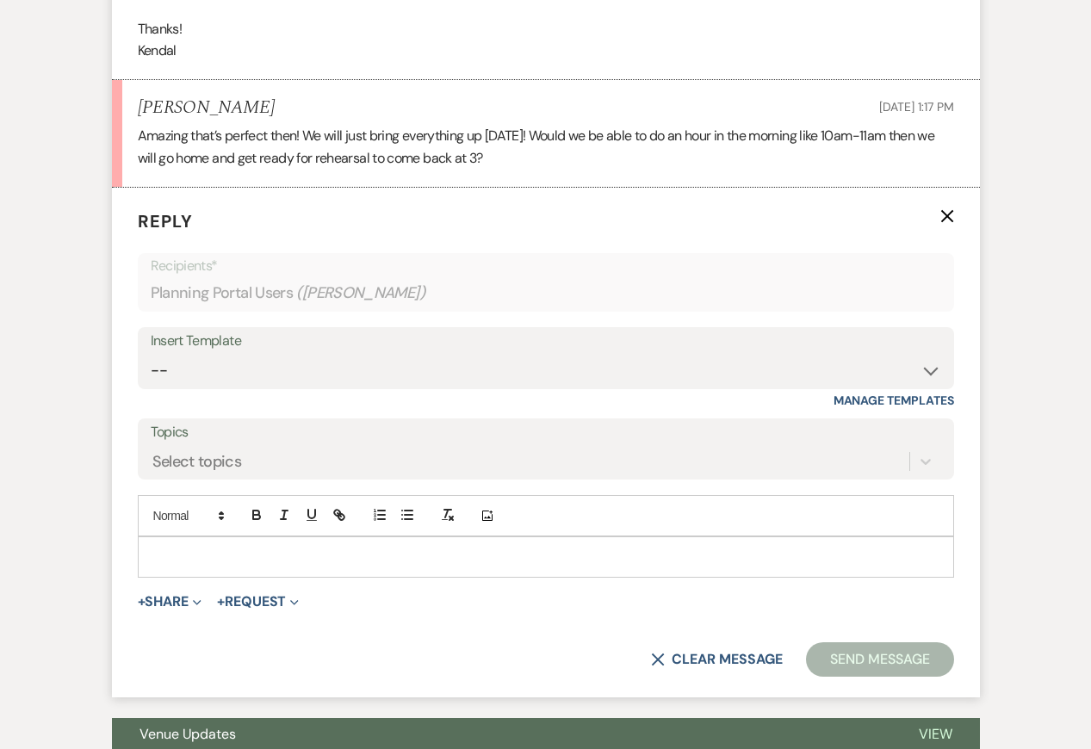
click at [171, 556] on p at bounding box center [546, 557] width 789 height 19
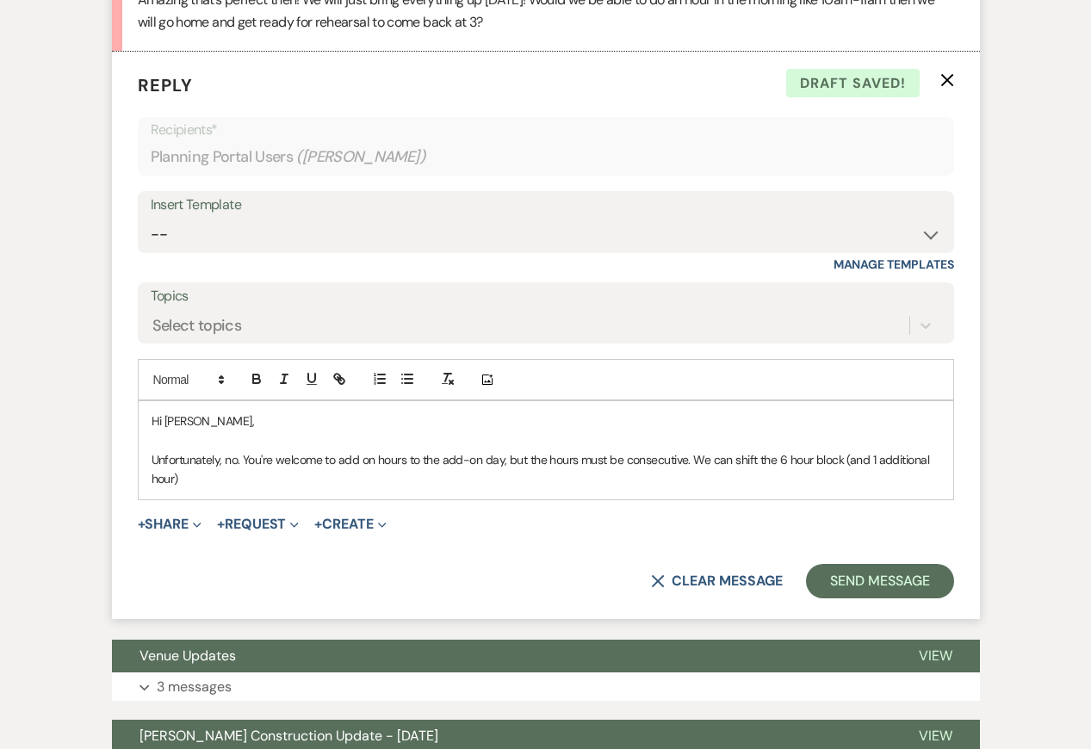
scroll to position [3036, 0]
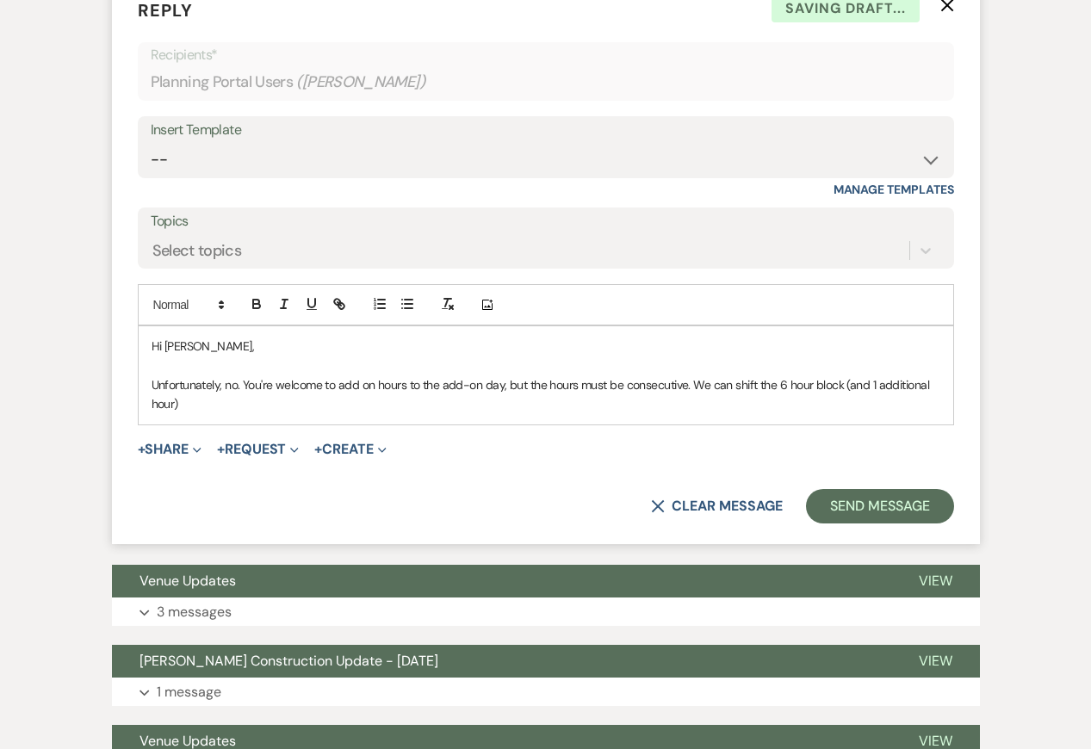
click at [784, 381] on p "Unfortunately, no. You're welcome to add on hours to the add-on day, but the ho…" at bounding box center [546, 394] width 789 height 39
drag, startPoint x: 843, startPoint y: 386, endPoint x: 907, endPoint y: 468, distance: 104.9
click at [906, 468] on form "Reply X Saving draft... Recipients* Planning Portal Users ( Aubrey Russoniello …" at bounding box center [546, 260] width 868 height 567
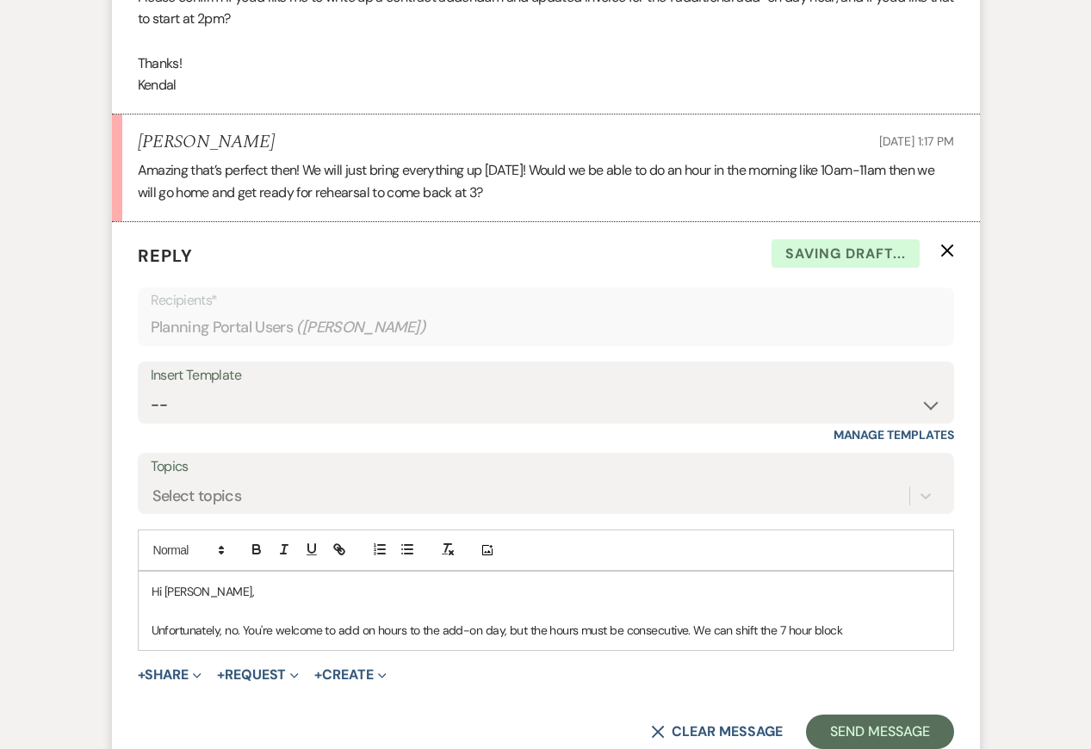
scroll to position [2789, 0]
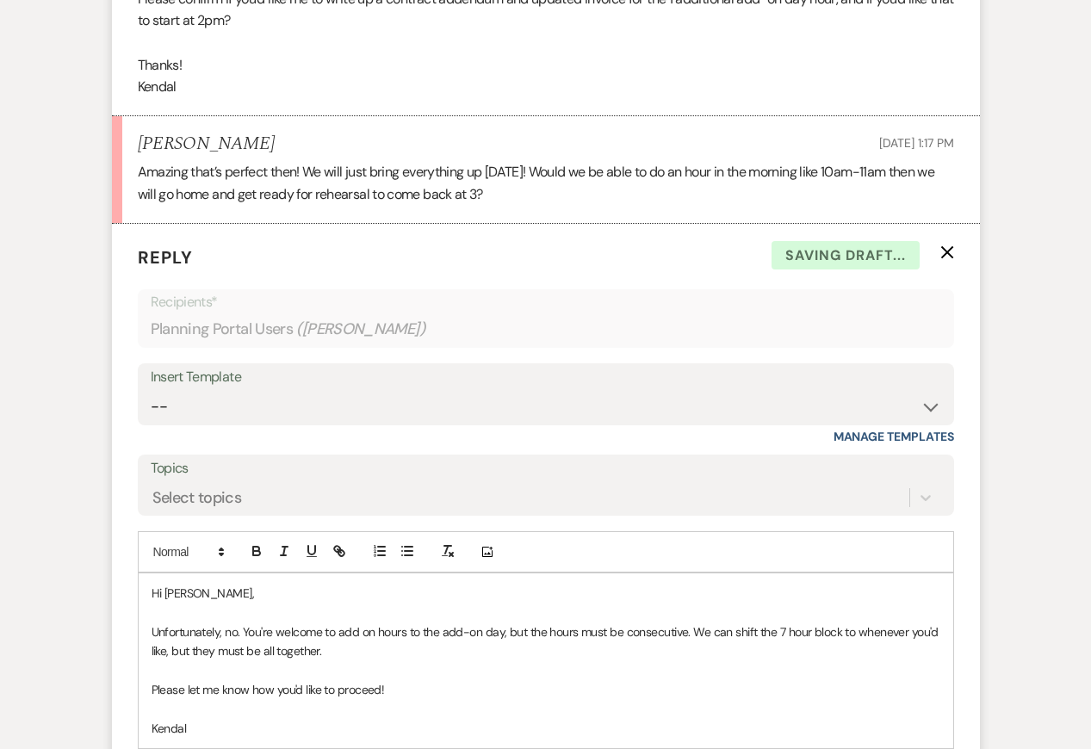
click at [505, 636] on p "Unfortunately, no. You're welcome to add on hours to the add-on day, but the ho…" at bounding box center [546, 642] width 789 height 39
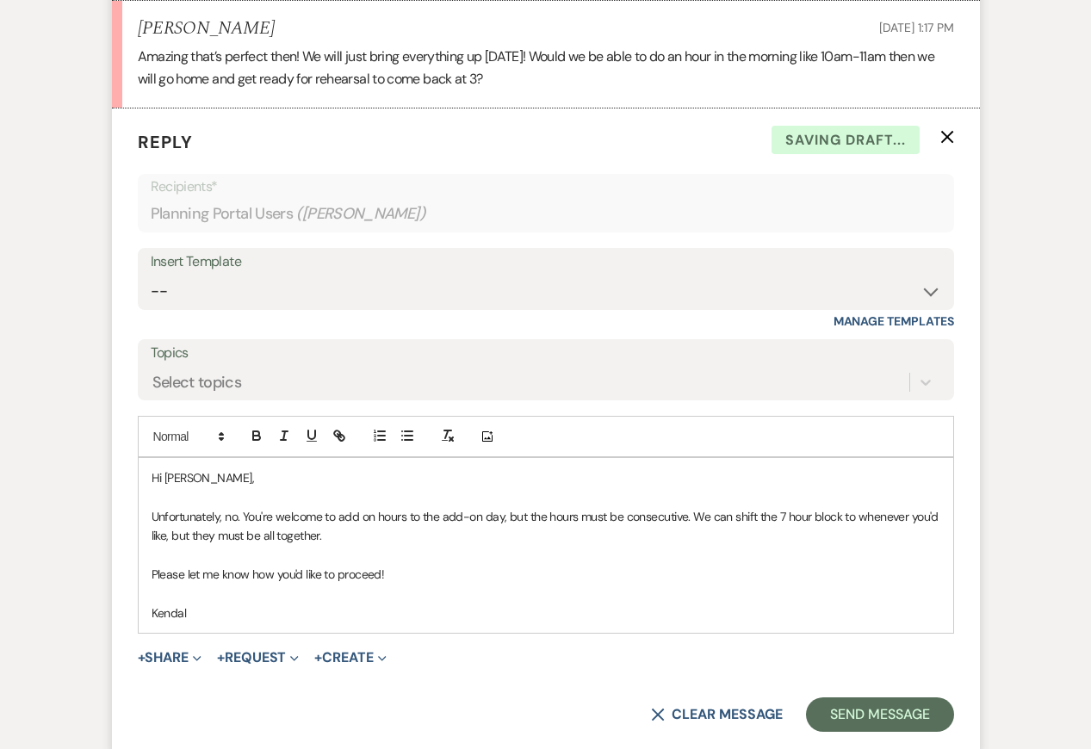
scroll to position [2906, 0]
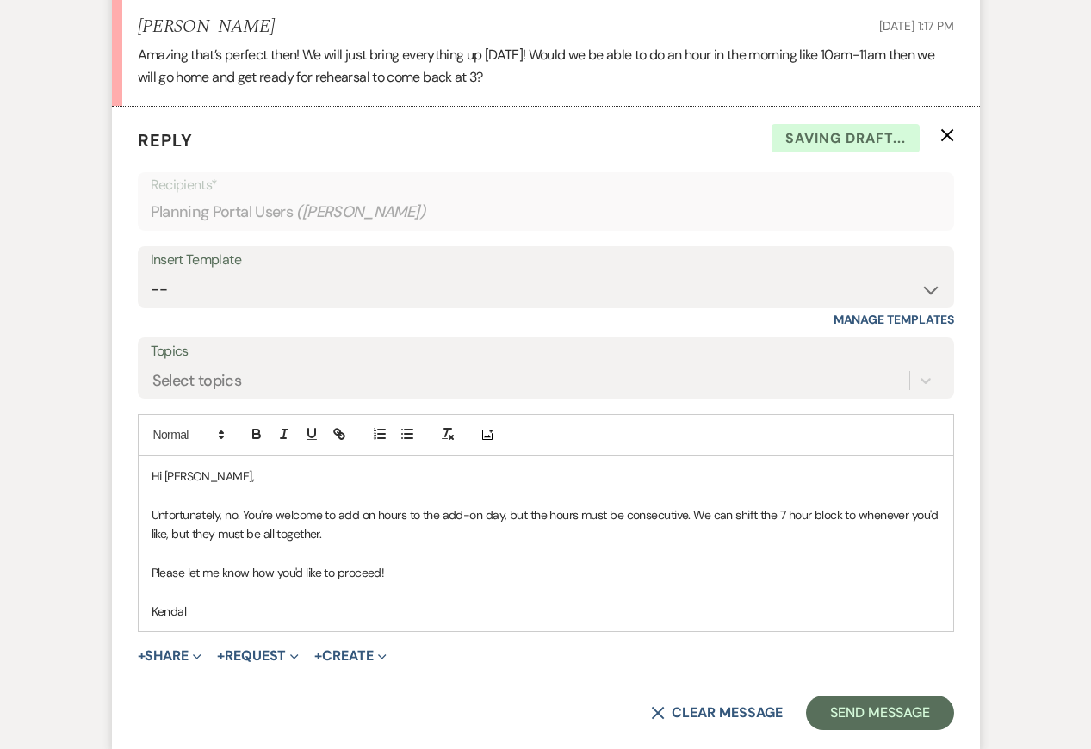
click at [408, 544] on p at bounding box center [546, 553] width 789 height 19
click at [451, 637] on form "Reply X Saving draft... Recipients* Planning Portal Users ( Aubrey Russoniello …" at bounding box center [546, 429] width 868 height 645
click at [454, 611] on p "Kendal" at bounding box center [546, 611] width 789 height 19
click at [530, 513] on p "Unfortunately, no. You're welcome to add on hours to the add-on day, but the ho…" at bounding box center [546, 524] width 789 height 39
click at [715, 499] on p at bounding box center [546, 495] width 789 height 19
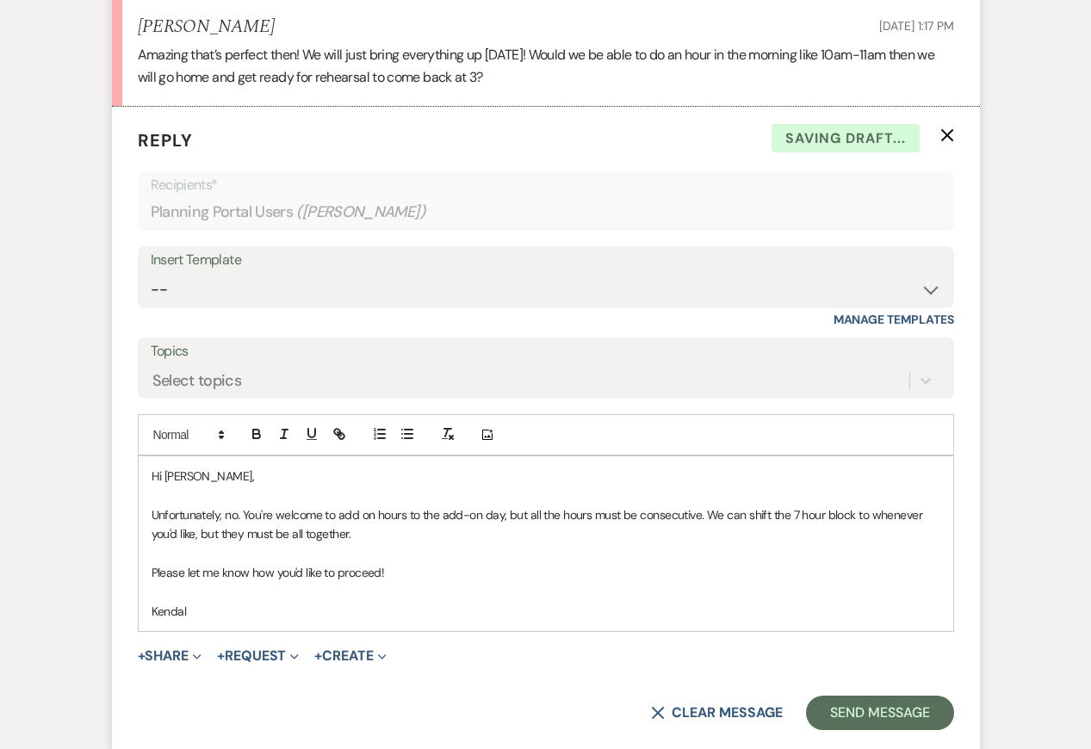
click at [721, 607] on p "Kendal" at bounding box center [546, 611] width 789 height 19
click at [675, 537] on p "Unfortunately, no. You're welcome to add on hours to the add-on day, but all th…" at bounding box center [546, 524] width 789 height 39
click at [657, 603] on p "Kendal" at bounding box center [546, 611] width 789 height 19
click at [848, 707] on button "Send Message" at bounding box center [879, 713] width 147 height 34
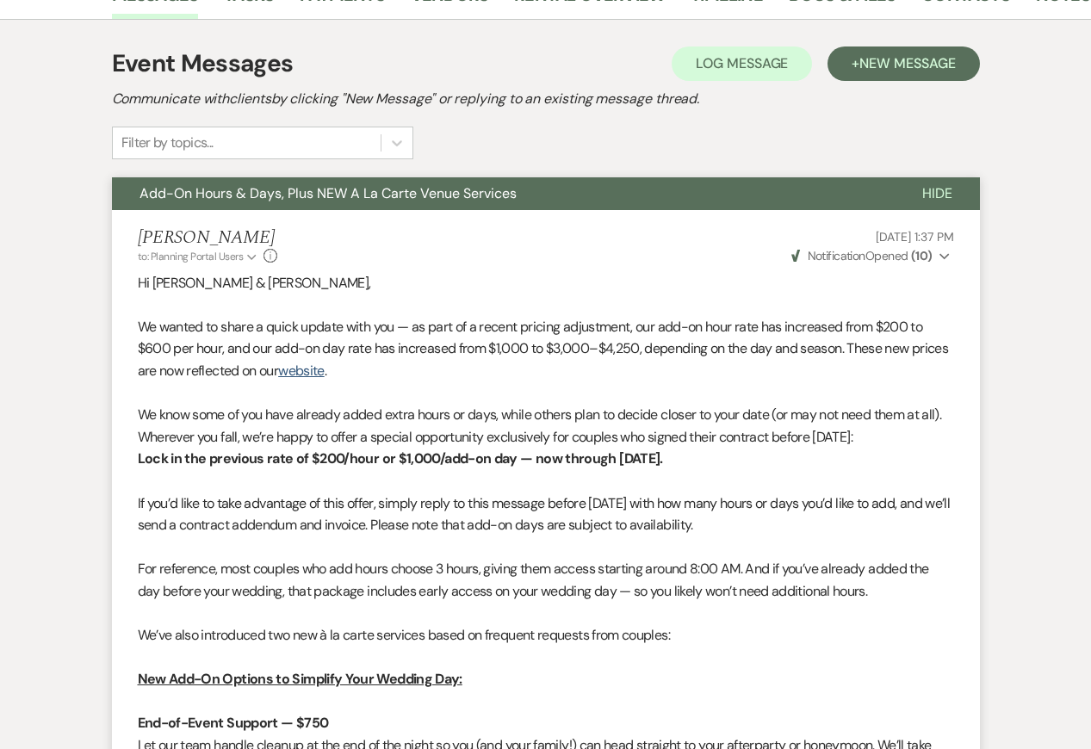
scroll to position [0, 0]
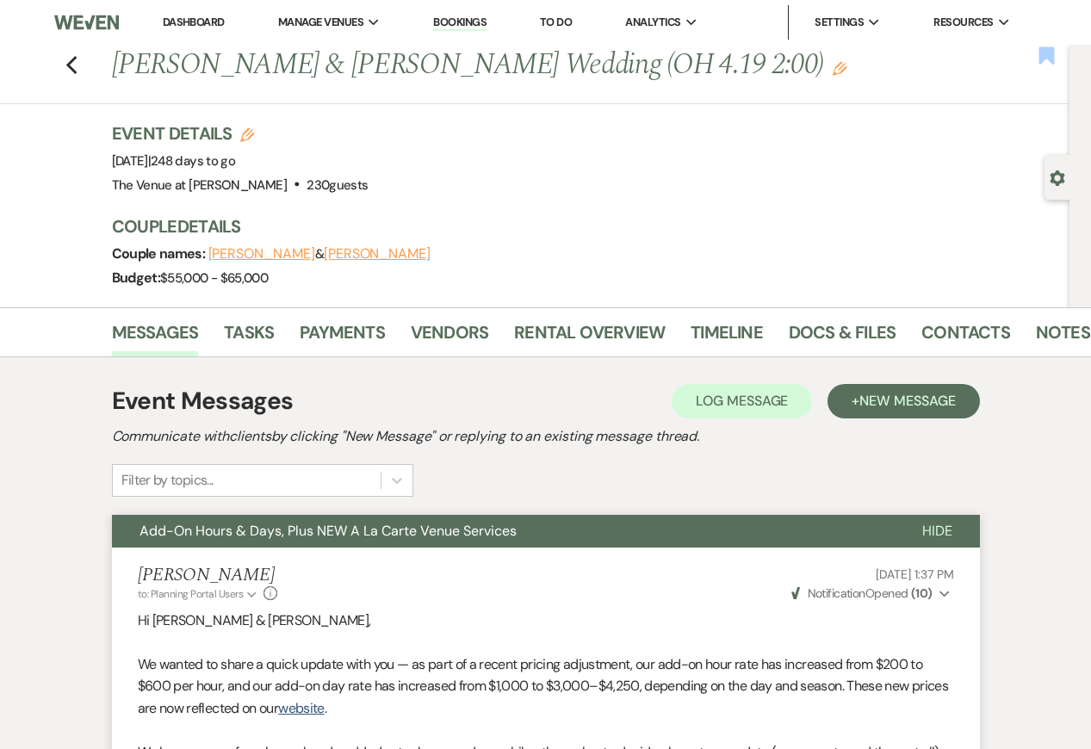
click at [1044, 48] on use "button" at bounding box center [1045, 54] width 15 height 17
click at [841, 64] on icon "Edit" at bounding box center [840, 69] width 14 height 14
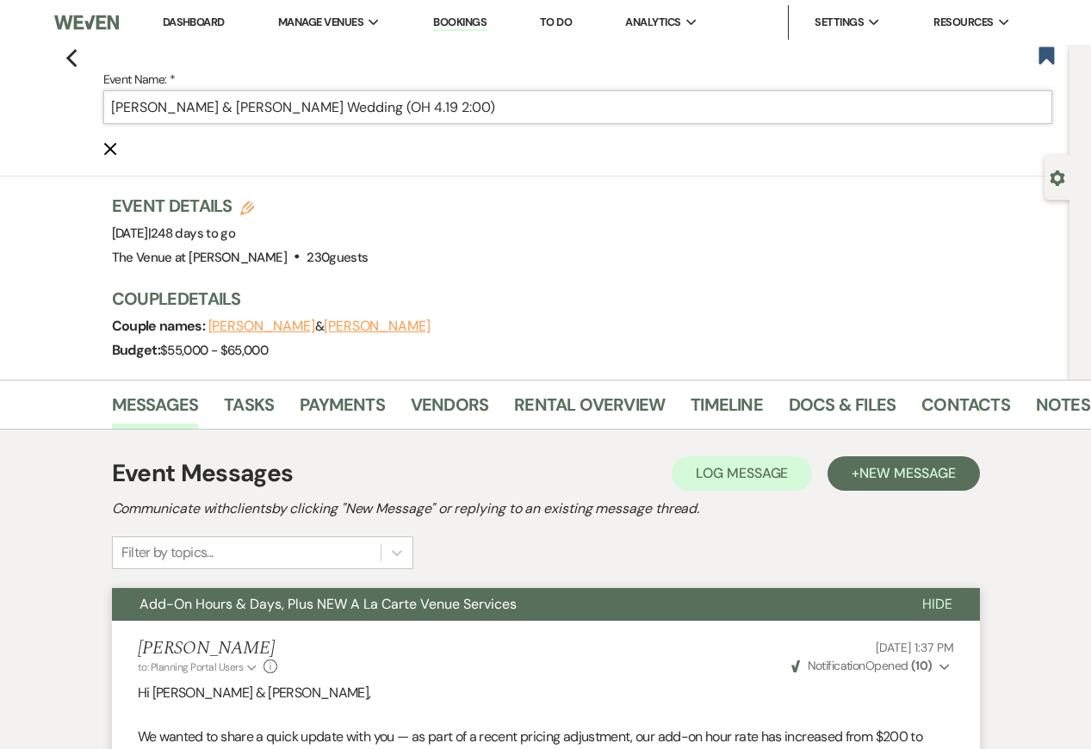
click at [650, 112] on input "Aubrey Russoniello & William McGowan's Wedding (OH 4.19 2:00)" at bounding box center [577, 107] width 949 height 34
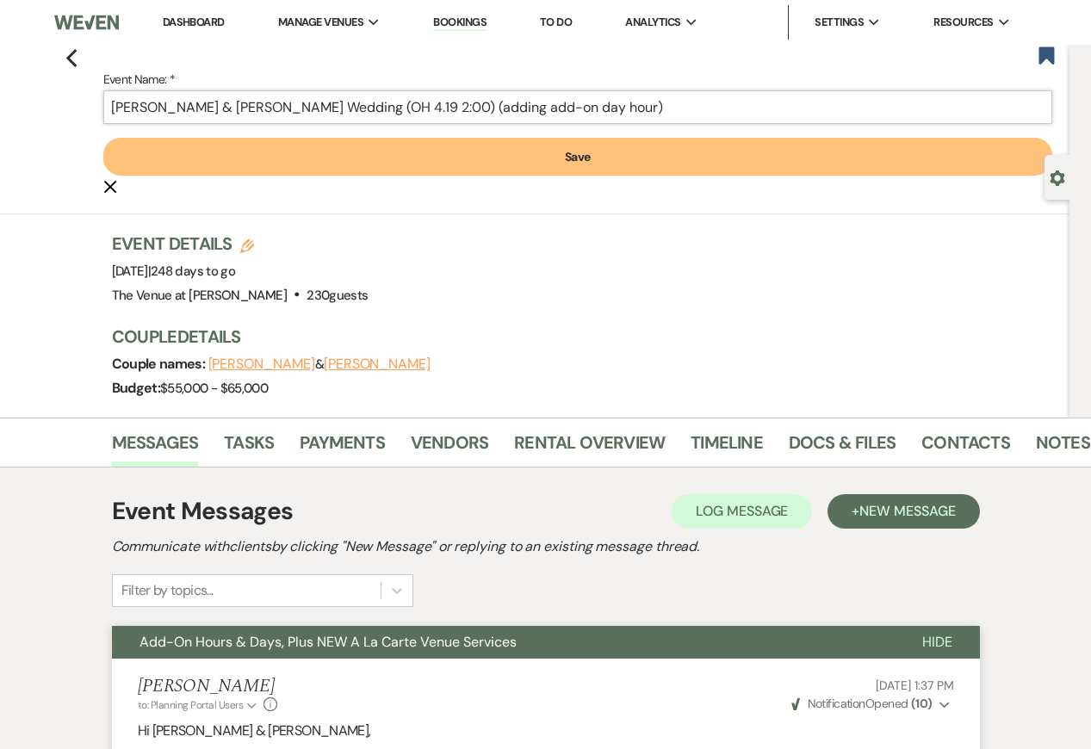
type input "[PERSON_NAME] & [PERSON_NAME] Wedding (OH 4.19 2:00) (adding add-on day hour)"
click at [487, 146] on button "Save" at bounding box center [577, 157] width 949 height 38
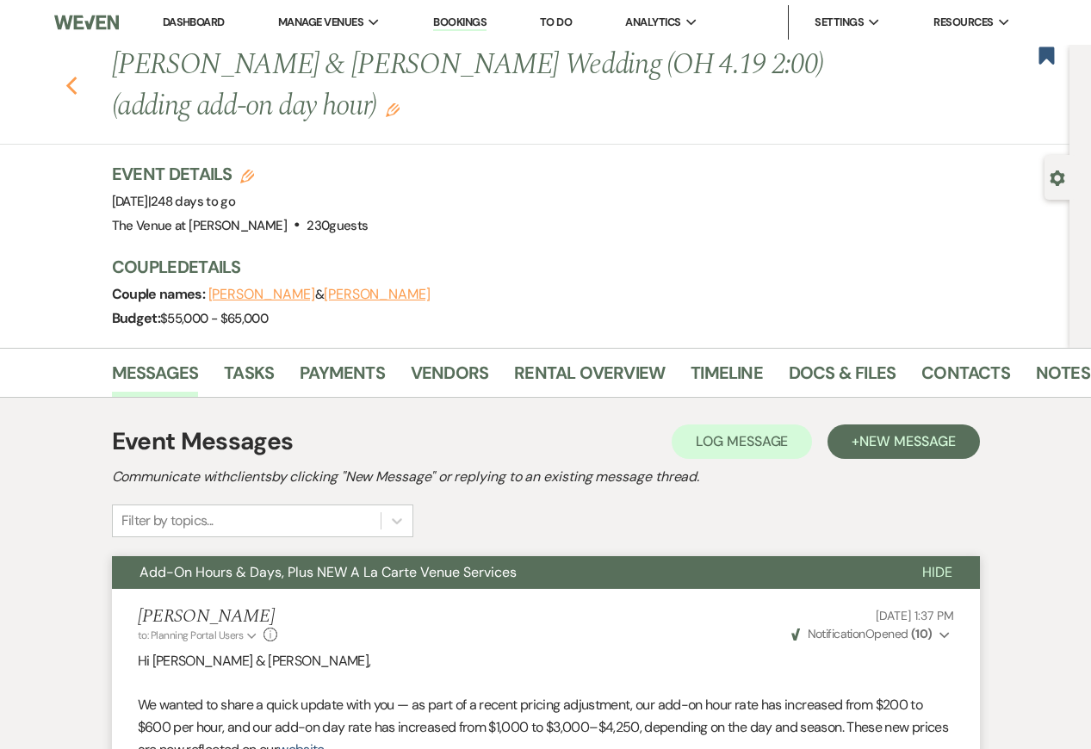
click at [76, 90] on icon "Previous" at bounding box center [71, 86] width 13 height 21
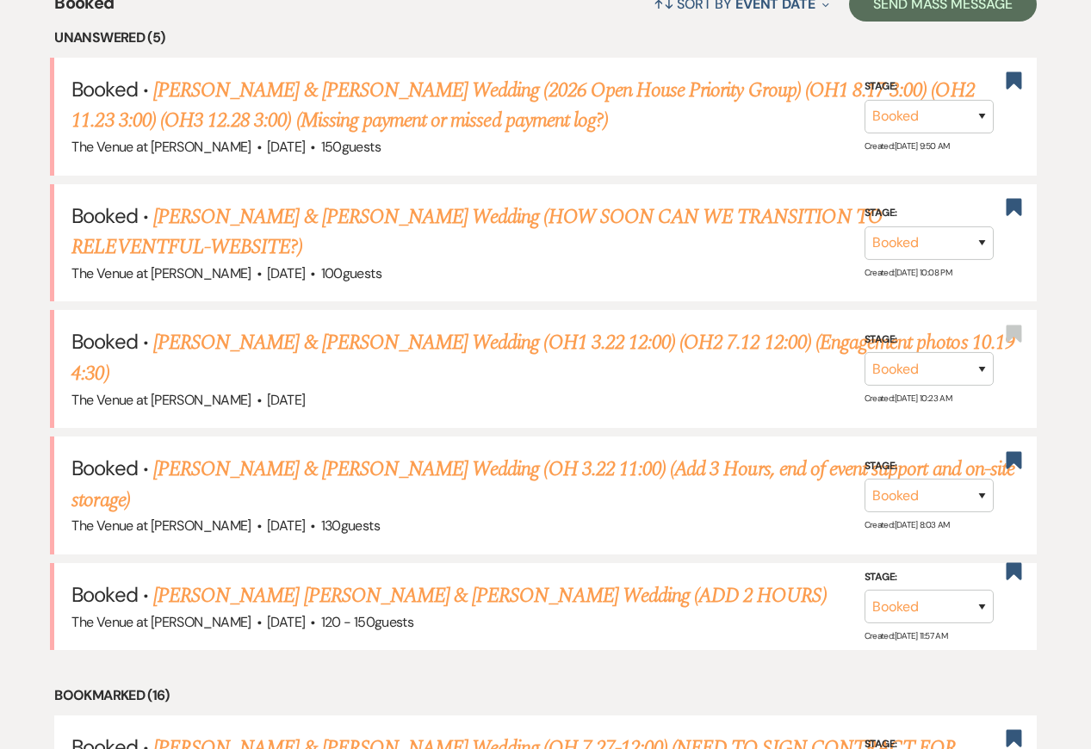
scroll to position [704, 0]
click at [266, 340] on link "[PERSON_NAME] & [PERSON_NAME] Wedding (OH1 3.22 12:00) (OH2 7.12 12:00) (Engage…" at bounding box center [542, 357] width 942 height 62
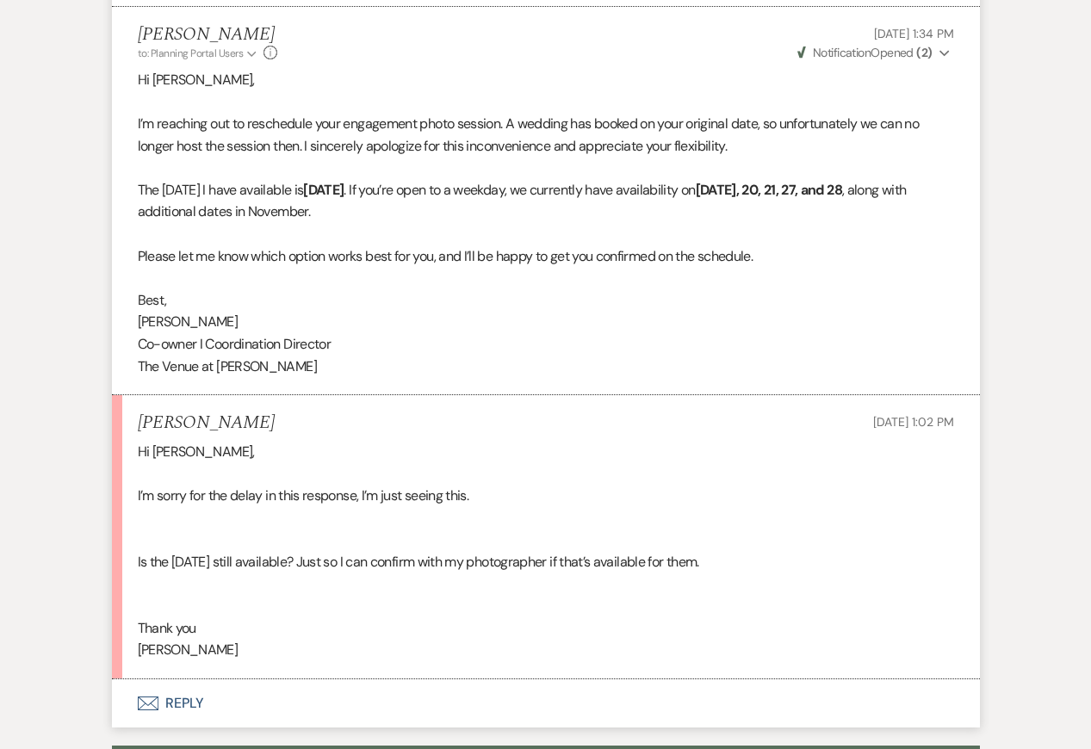
scroll to position [3132, 0]
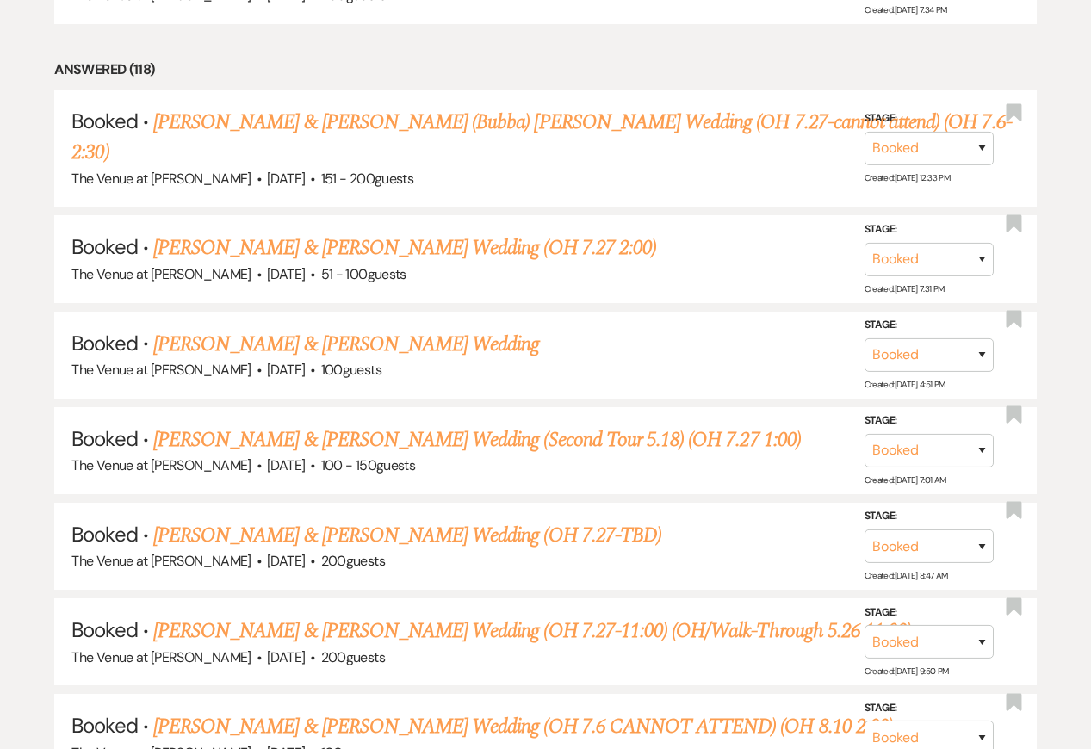
scroll to position [704, 0]
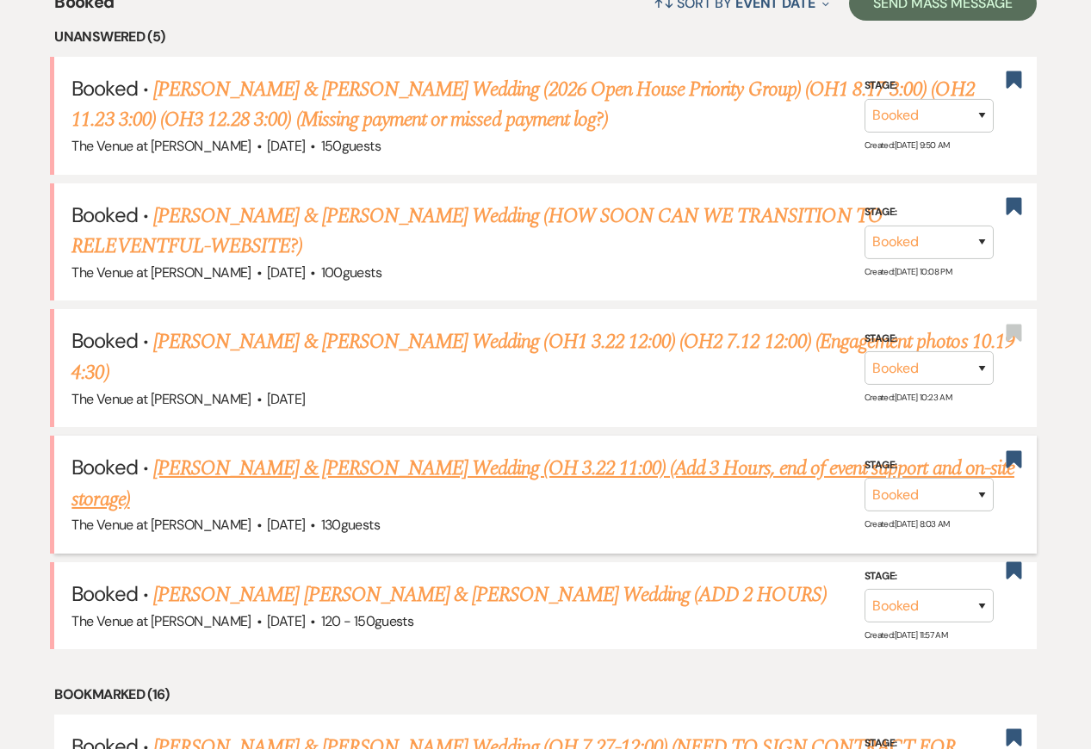
click at [255, 468] on link "[PERSON_NAME] & [PERSON_NAME] Wedding (OH 3.22 11:00) (Add 3 Hours, end of even…" at bounding box center [542, 484] width 943 height 62
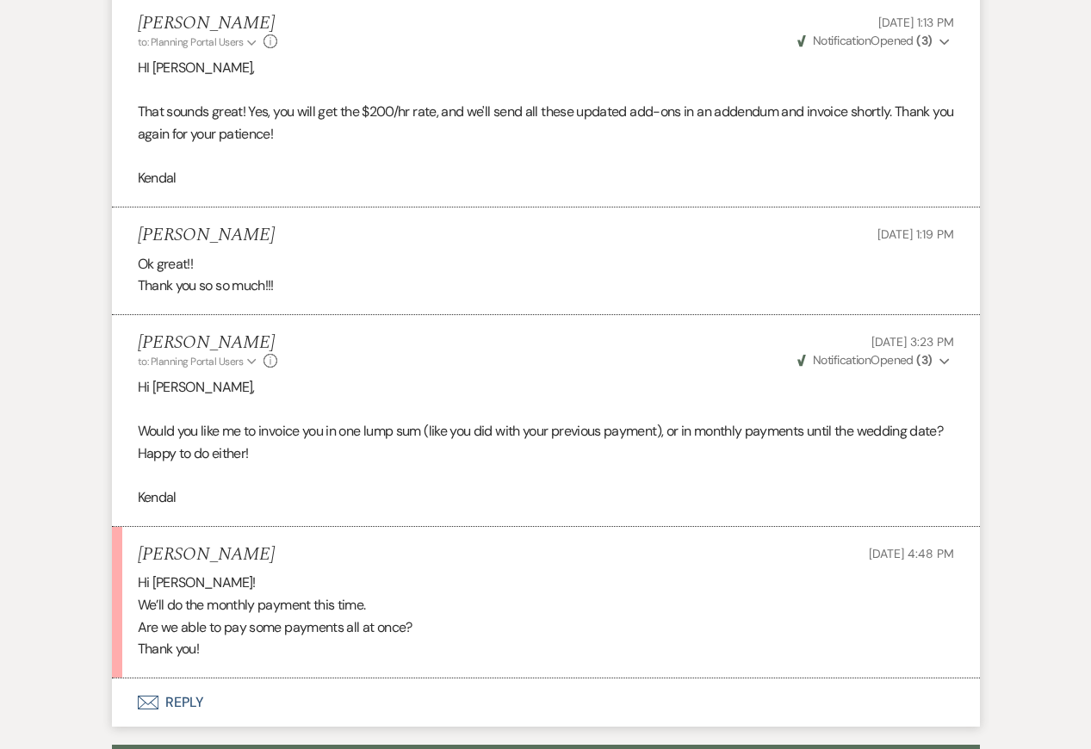
click at [255, 711] on button "Envelope Reply" at bounding box center [546, 702] width 868 height 48
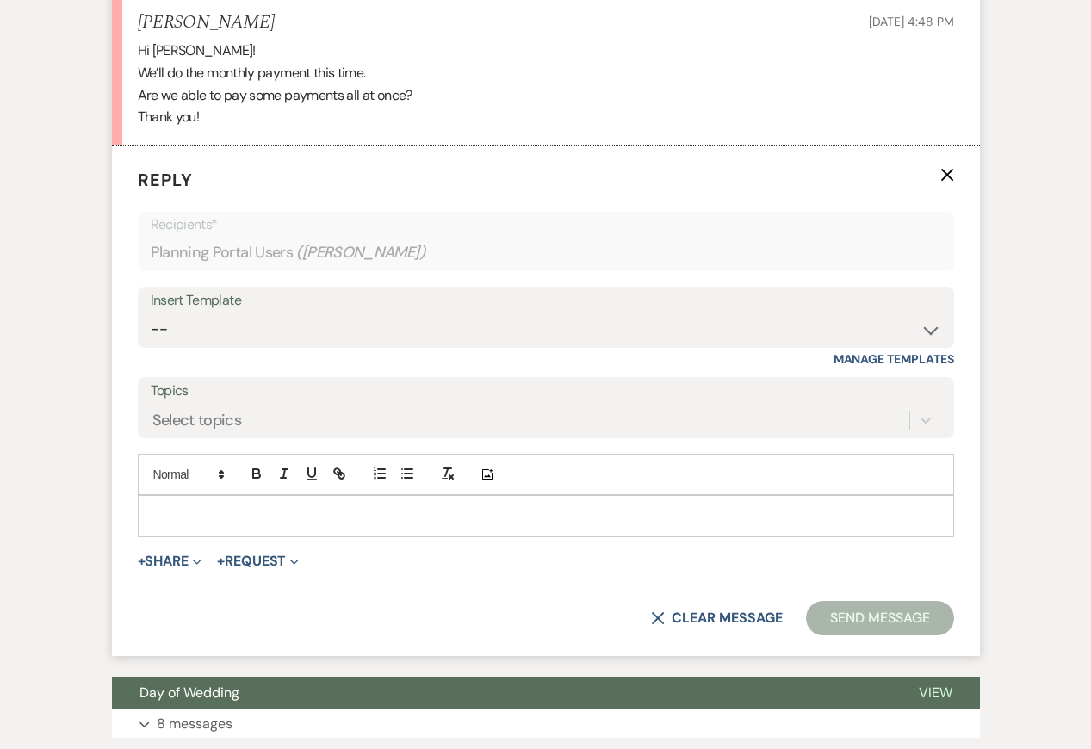
scroll to position [2788, 0]
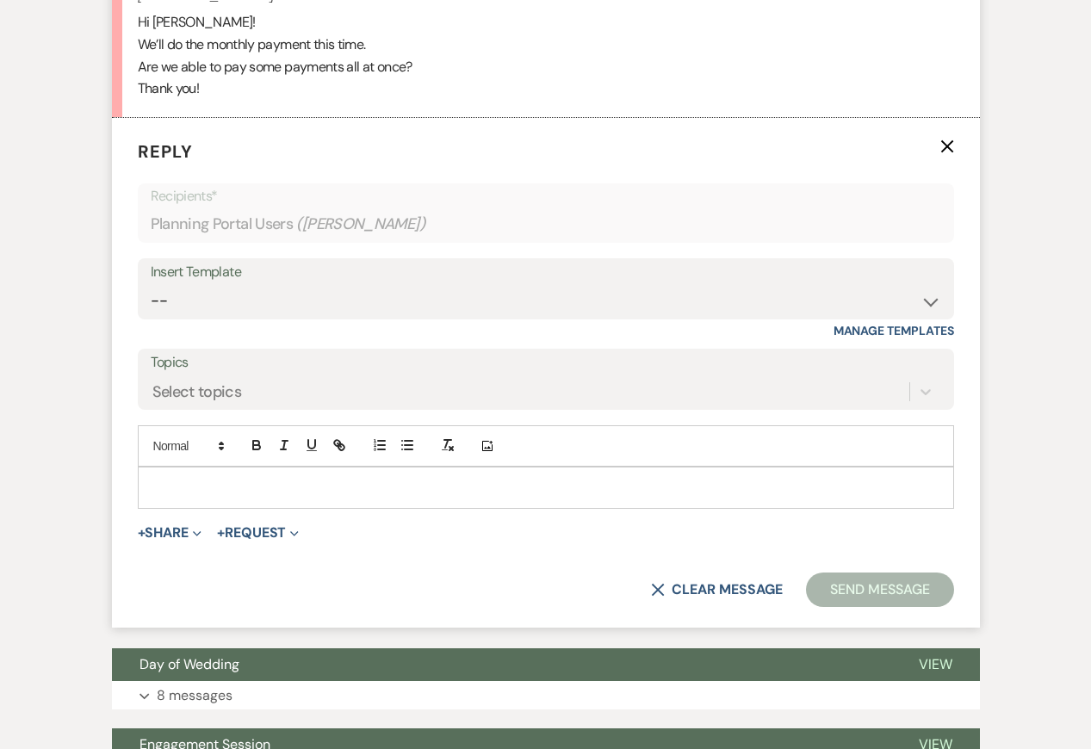
click at [263, 499] on div at bounding box center [546, 488] width 815 height 40
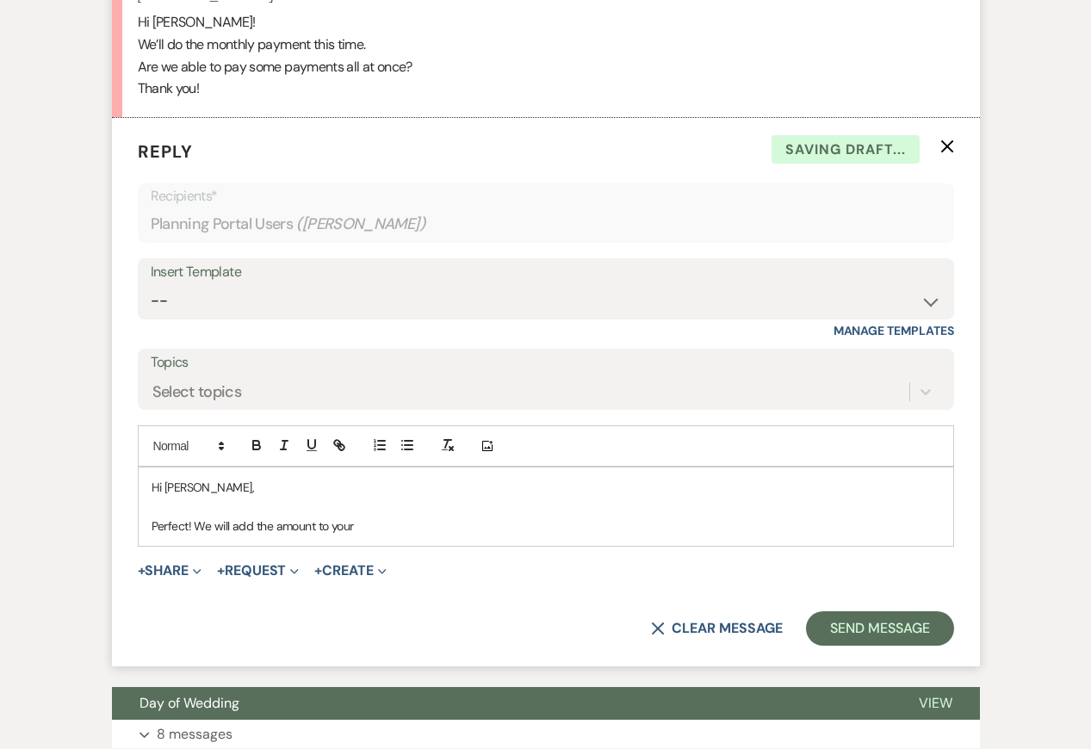
drag, startPoint x: 195, startPoint y: 522, endPoint x: 561, endPoint y: 517, distance: 366.8
click at [561, 522] on p "Perfect! We will add the amount to your" at bounding box center [546, 526] width 789 height 19
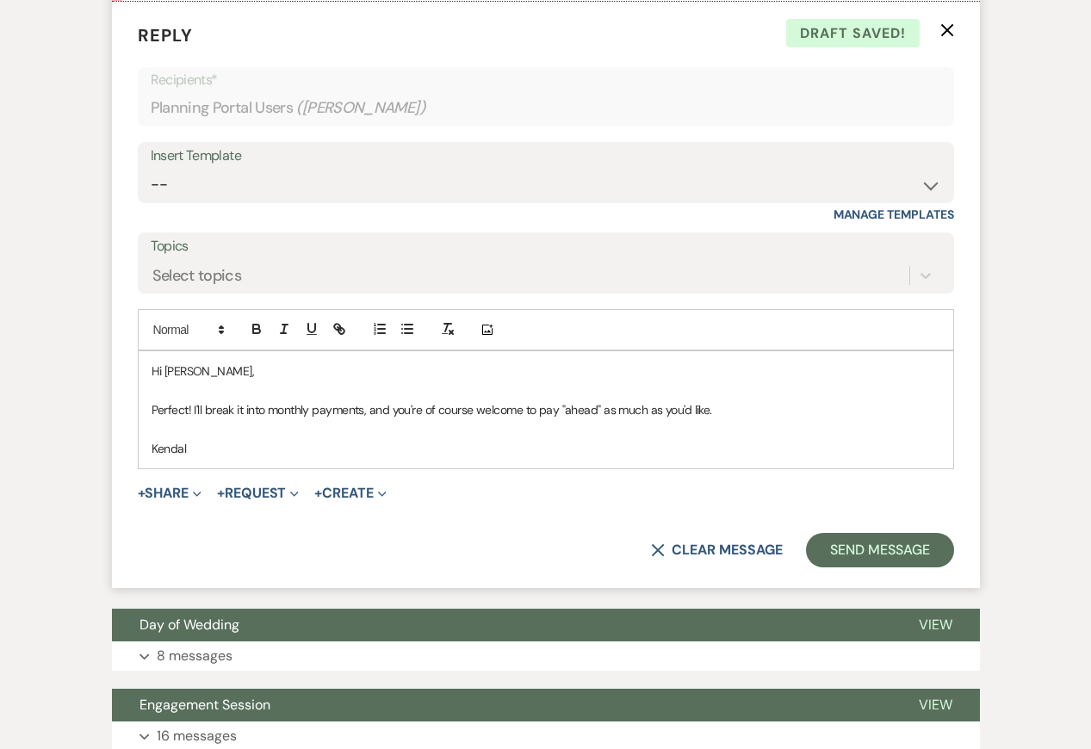
scroll to position [2921, 0]
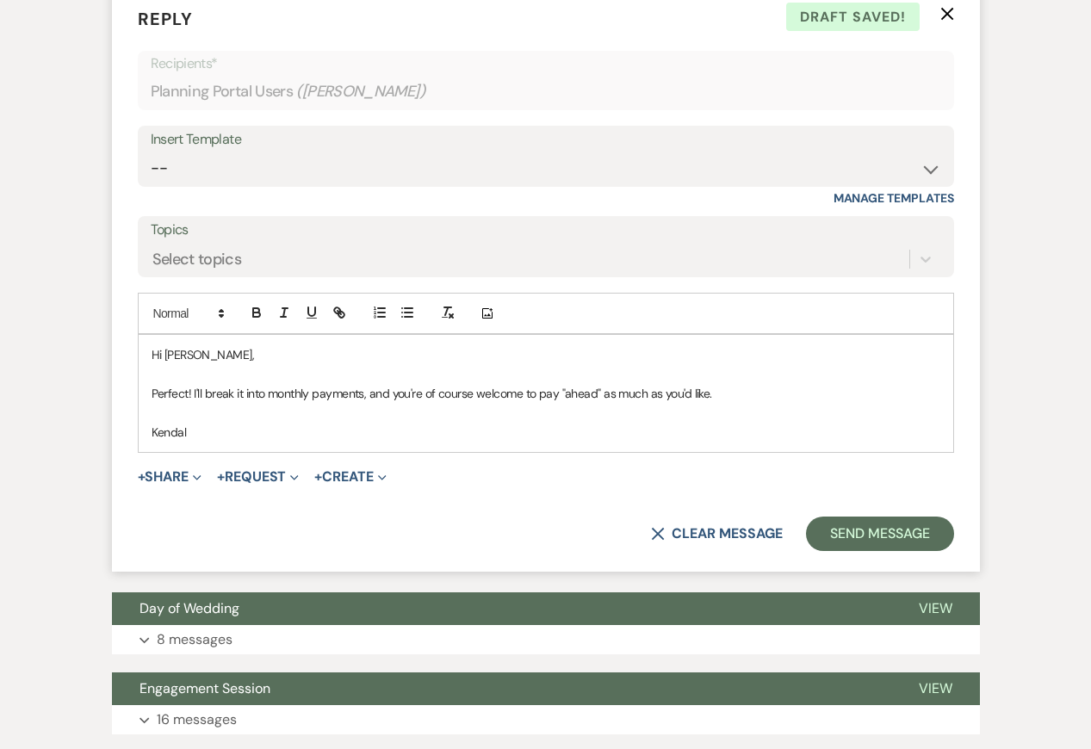
click at [523, 427] on p "Kendal" at bounding box center [546, 432] width 789 height 19
click at [434, 412] on p at bounding box center [546, 412] width 789 height 19
click at [534, 418] on p at bounding box center [546, 412] width 789 height 19
click at [859, 536] on button "Send Message" at bounding box center [879, 534] width 147 height 34
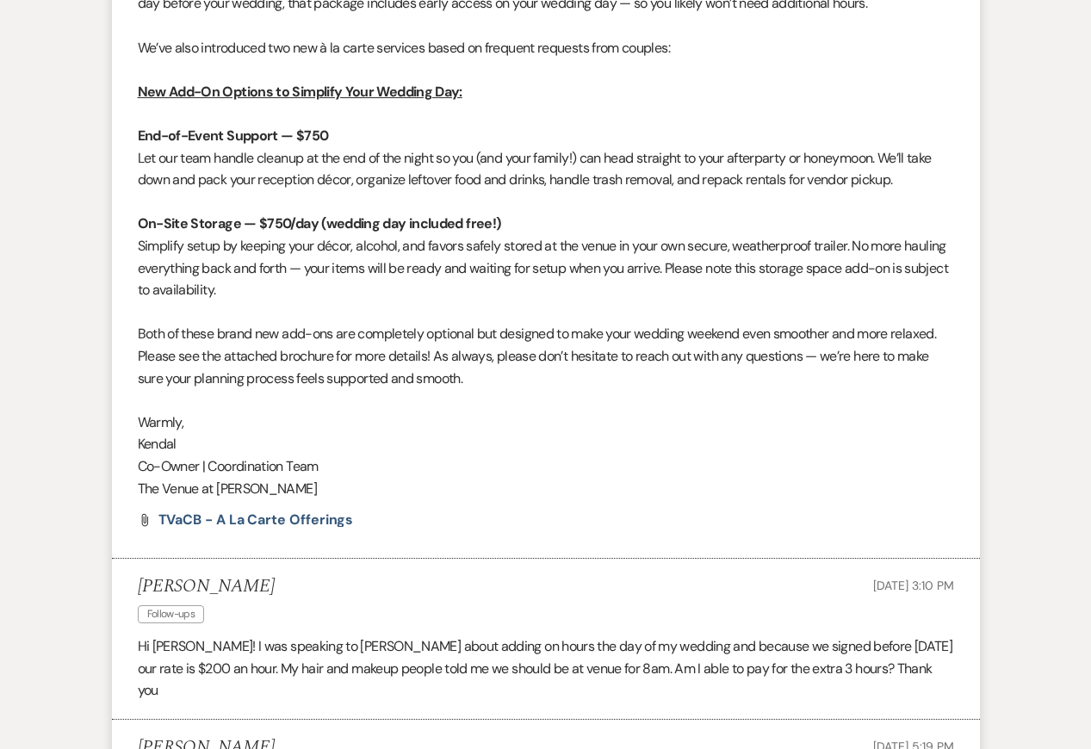
scroll to position [0, 0]
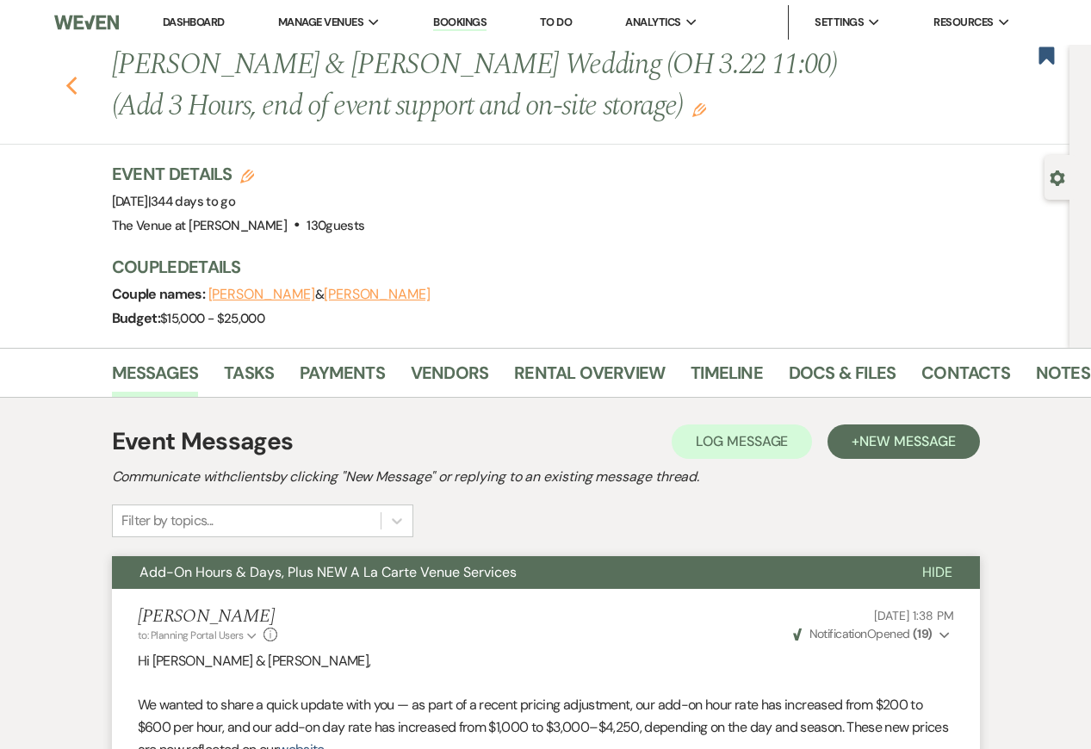
click at [69, 88] on use "button" at bounding box center [70, 86] width 11 height 19
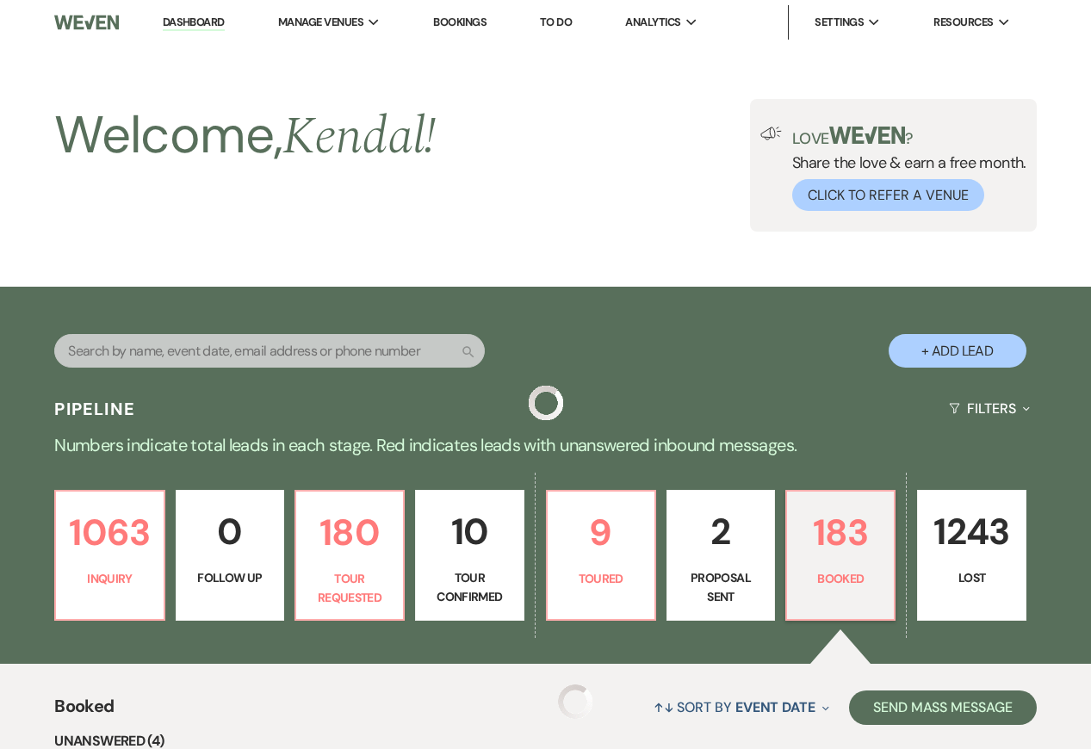
scroll to position [704, 0]
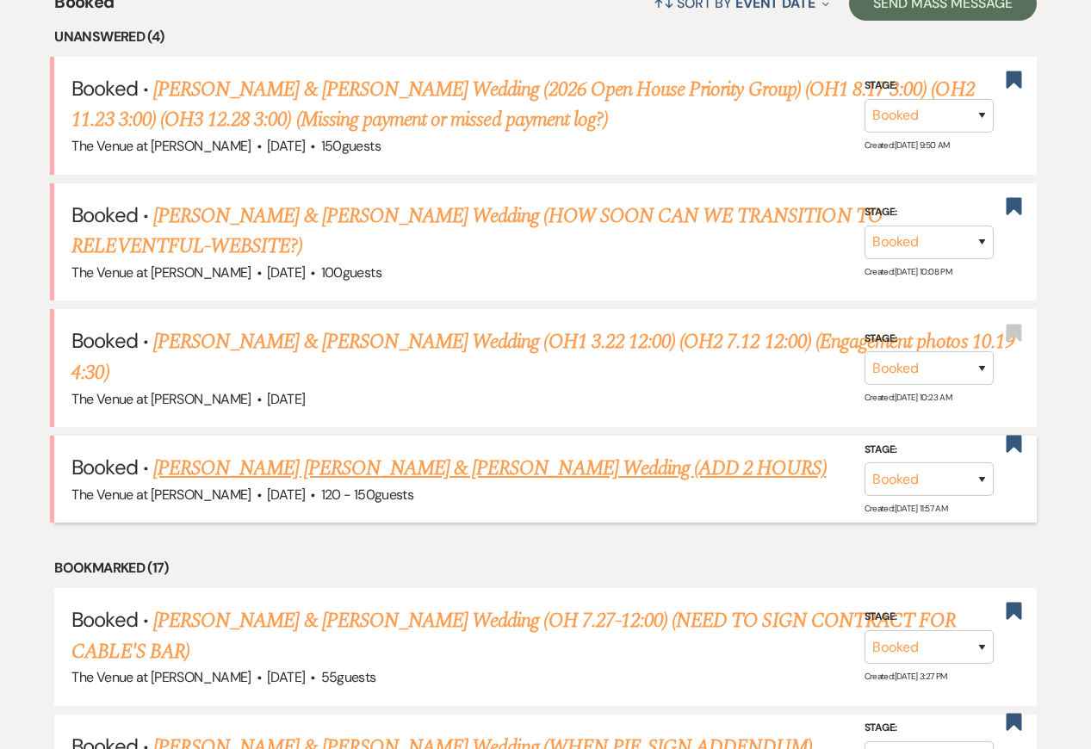
click at [256, 471] on link "[PERSON_NAME] [PERSON_NAME] & [PERSON_NAME] Wedding (ADD 2 HOURS)" at bounding box center [489, 468] width 673 height 31
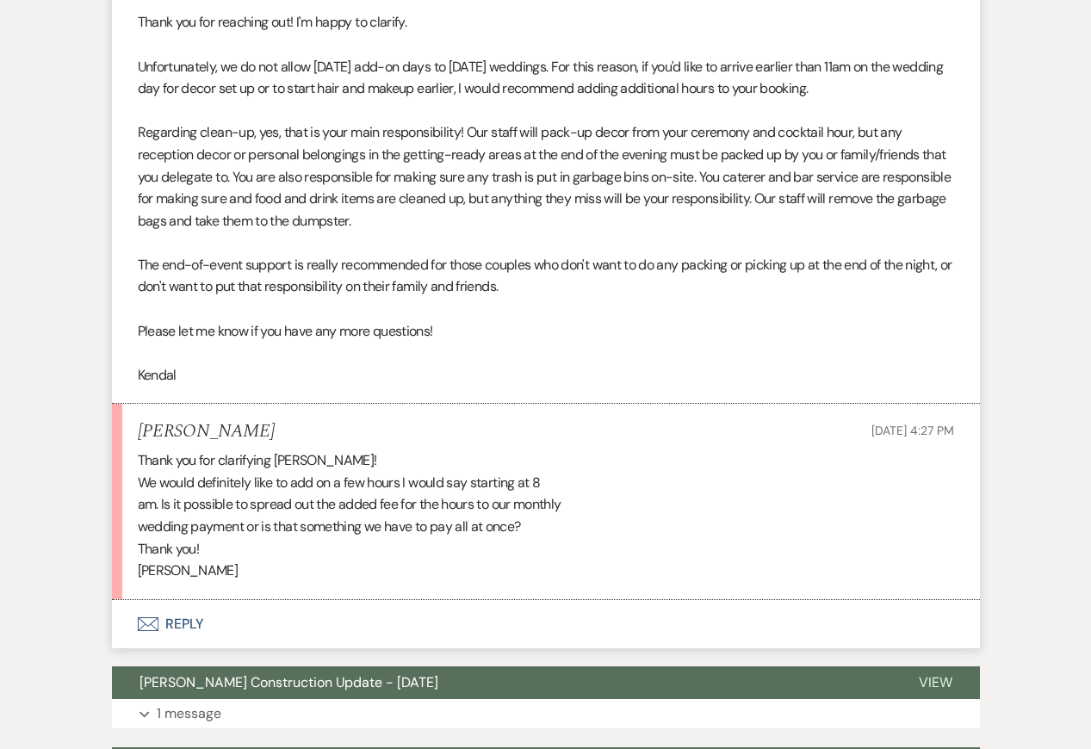
scroll to position [2003, 0]
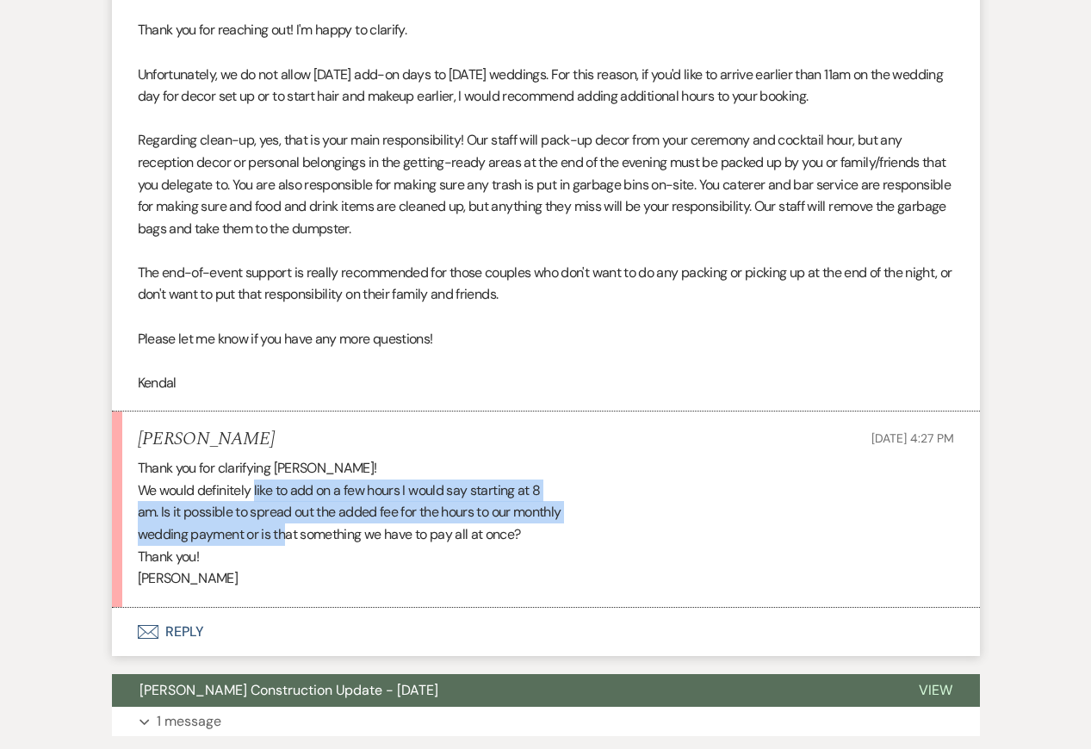
drag, startPoint x: 254, startPoint y: 491, endPoint x: 288, endPoint y: 541, distance: 60.7
click at [288, 541] on div "Thank you for clarifying Kendal! We would definitely like to add on a few hours…" at bounding box center [546, 523] width 816 height 133
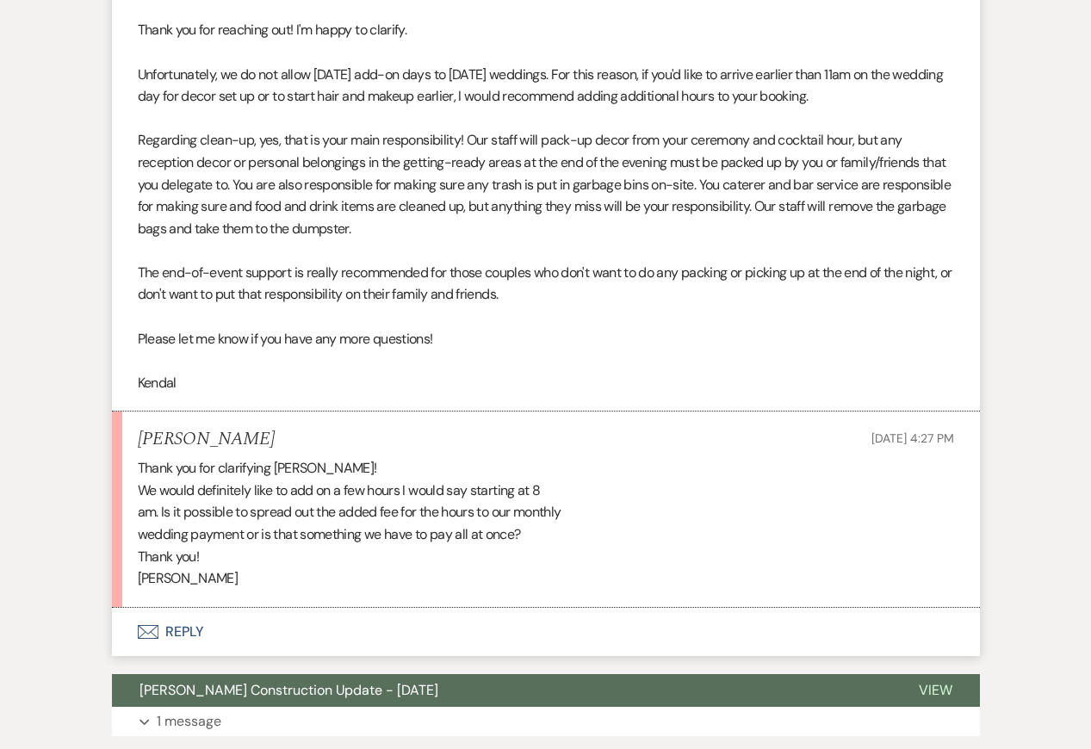
click at [338, 535] on div "Thank you for clarifying Kendal! We would definitely like to add on a few hours…" at bounding box center [546, 523] width 816 height 133
click at [367, 625] on button "Envelope Reply" at bounding box center [546, 632] width 868 height 48
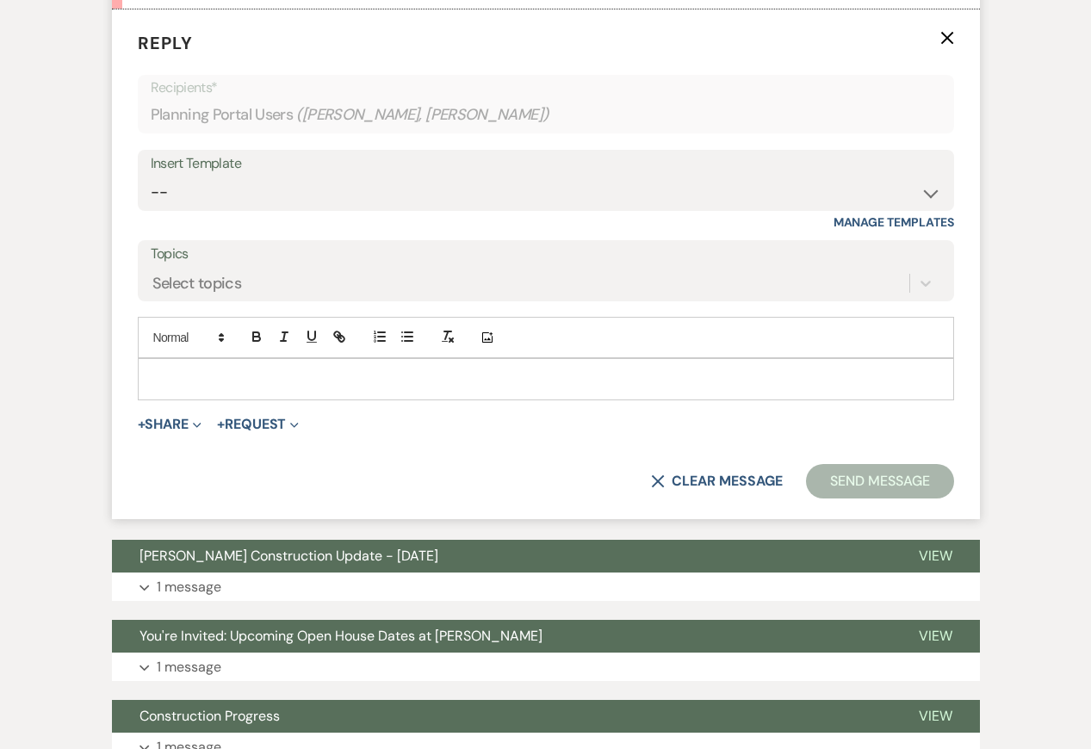
scroll to position [2609, 0]
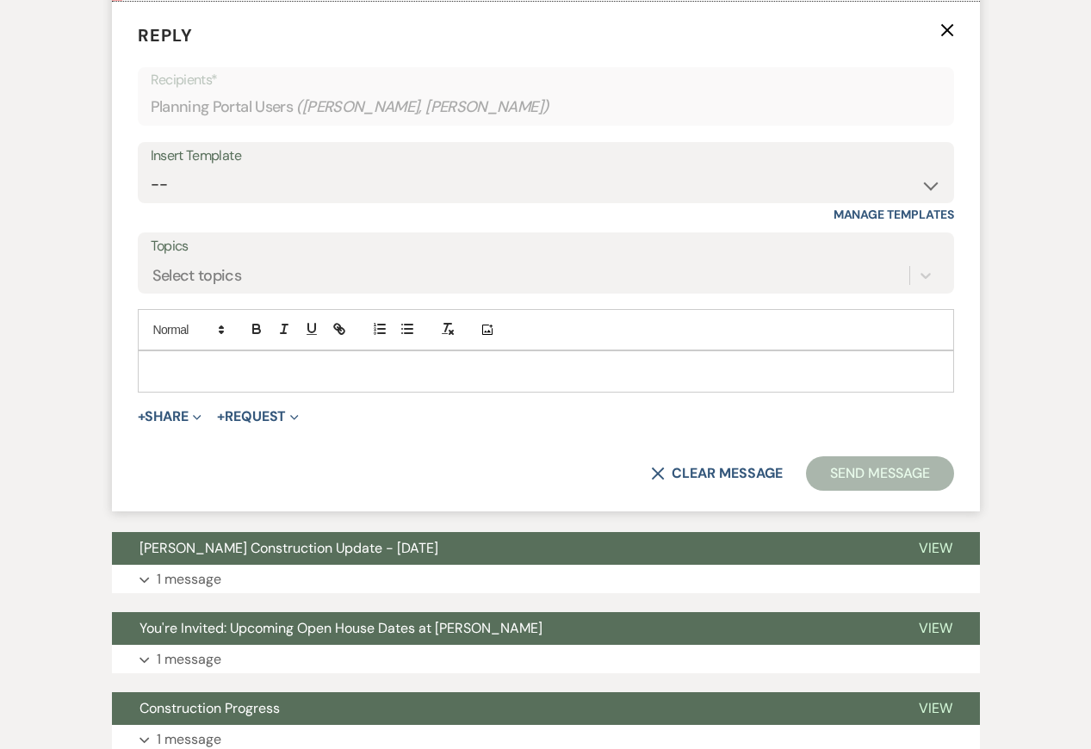
click at [208, 377] on p at bounding box center [546, 371] width 789 height 19
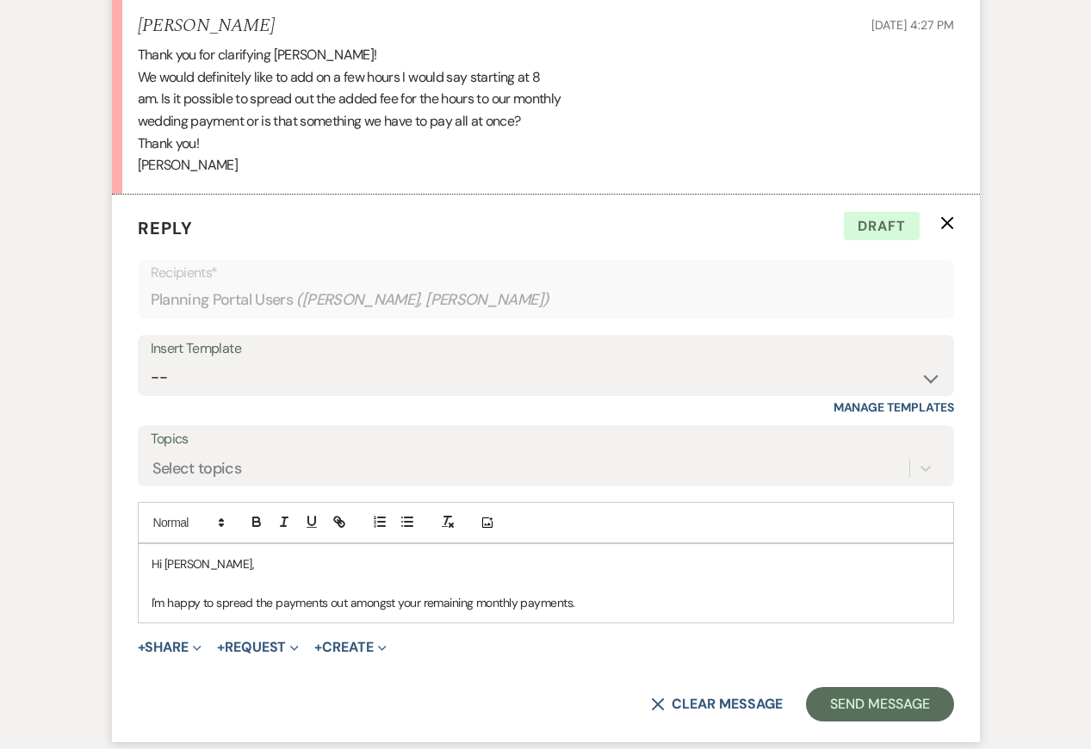
scroll to position [2419, 0]
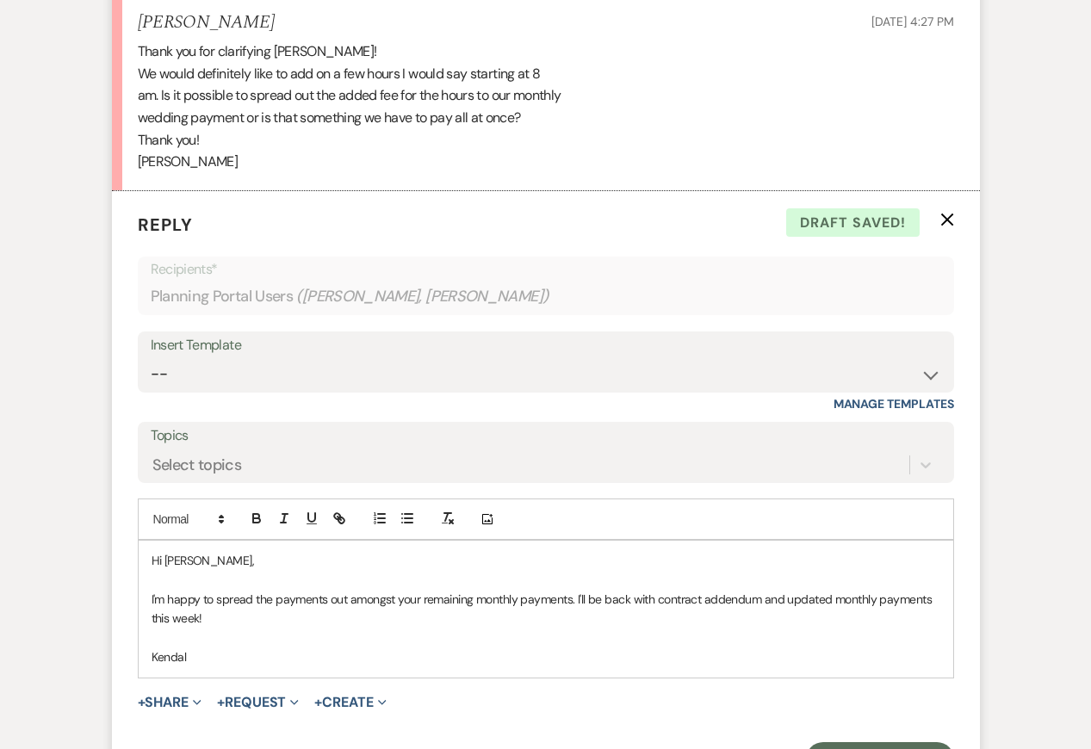
click at [460, 581] on p at bounding box center [546, 580] width 789 height 19
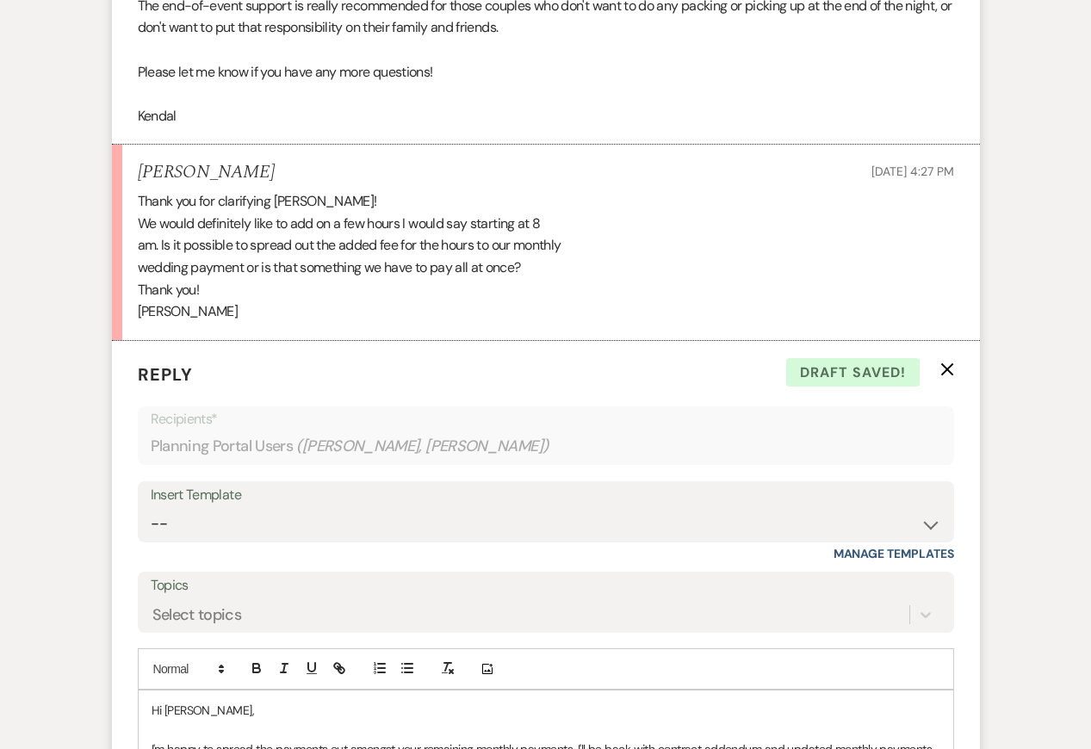
scroll to position [2245, 0]
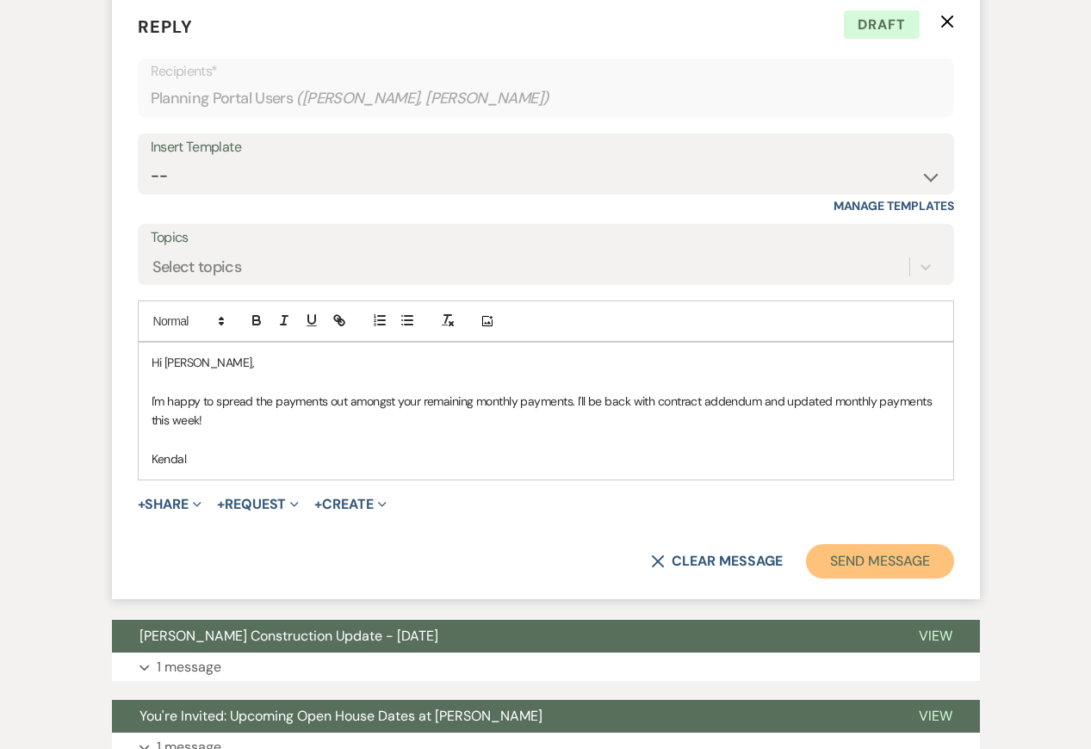
click at [864, 552] on button "Send Message" at bounding box center [879, 561] width 147 height 34
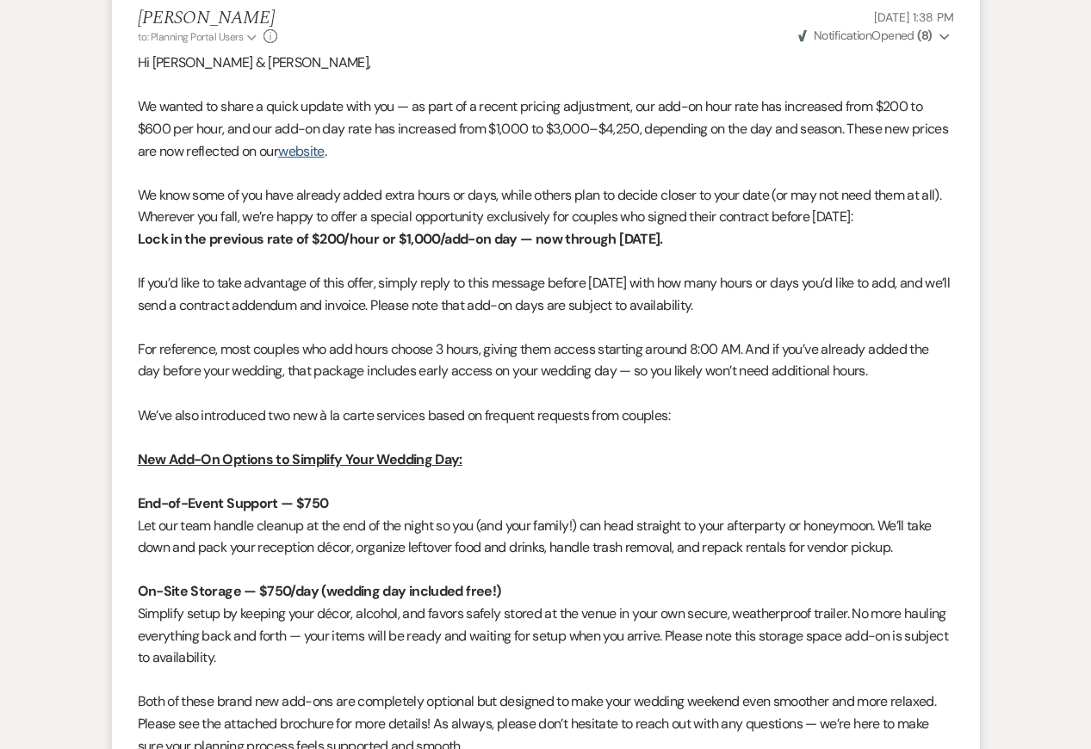
scroll to position [0, 0]
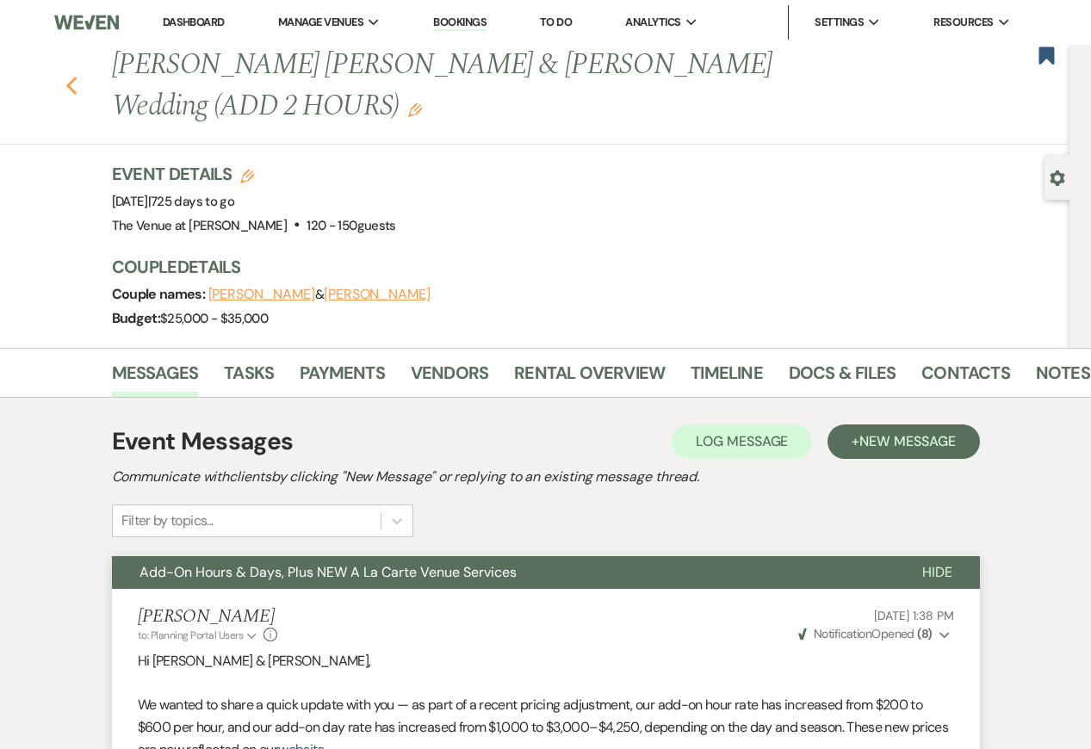
click at [74, 86] on icon "Previous" at bounding box center [71, 86] width 13 height 21
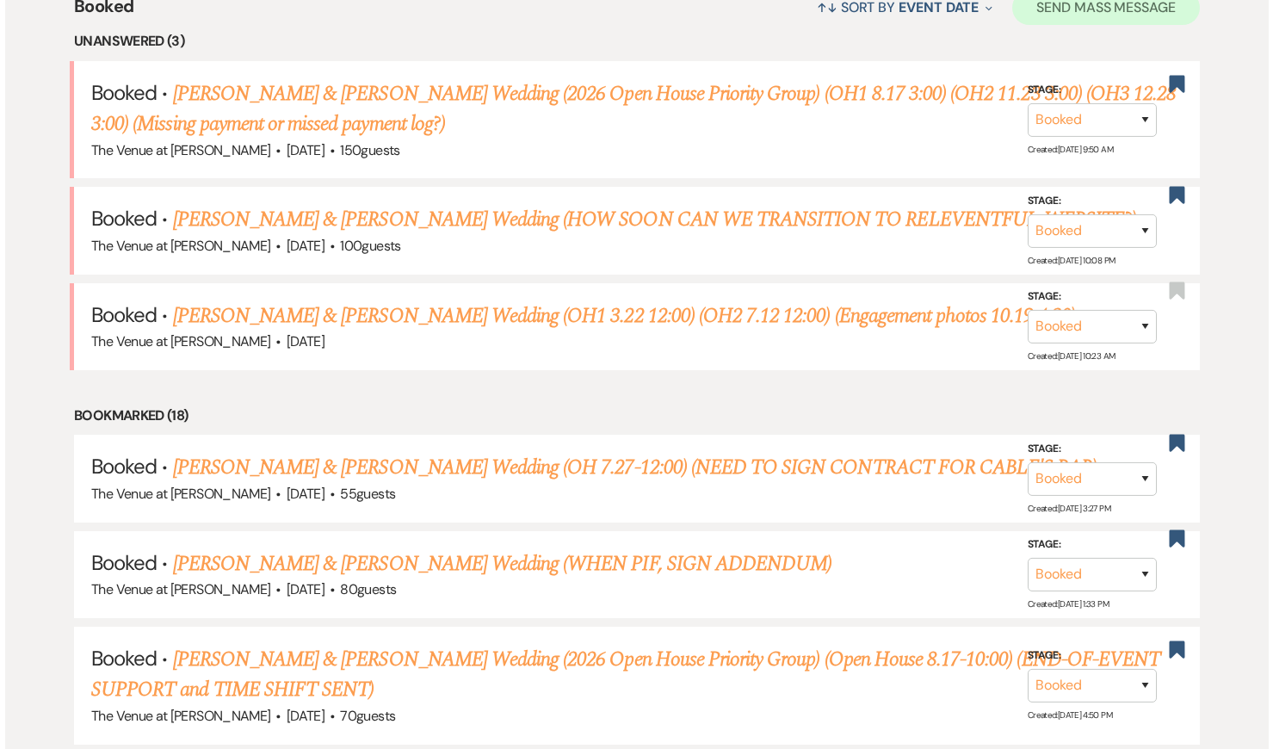
scroll to position [704, 0]
